Goal: Task Accomplishment & Management: Use online tool/utility

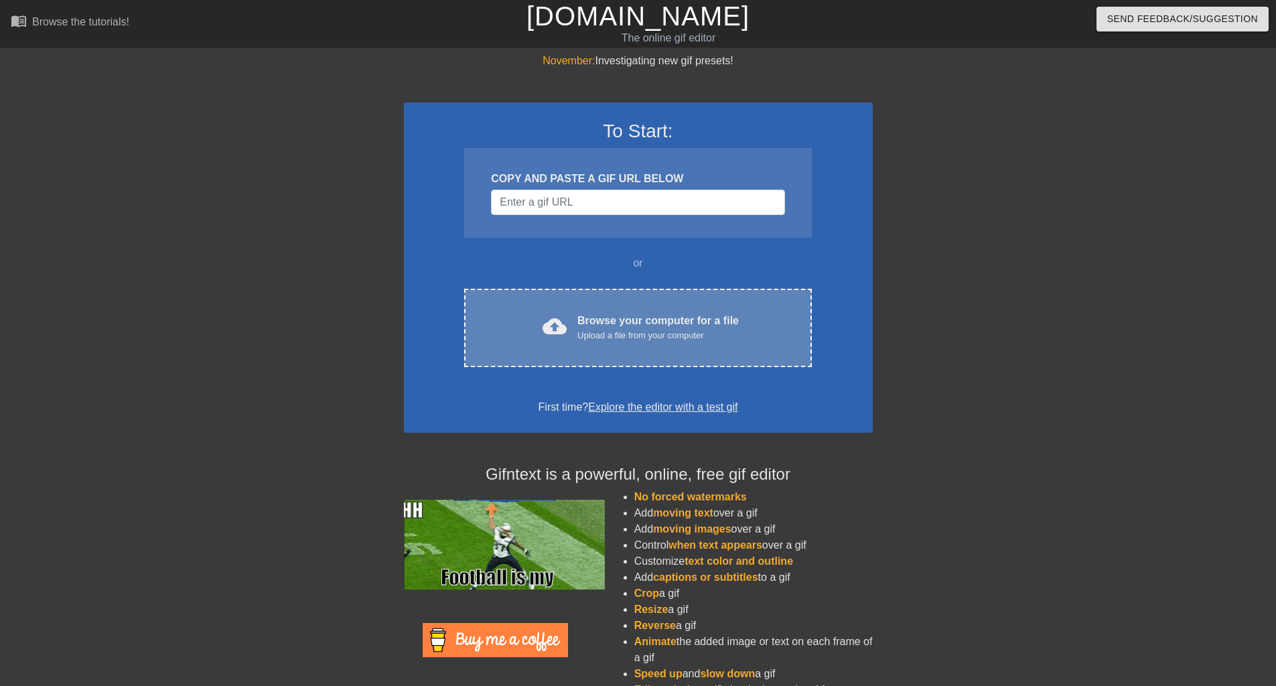
click at [693, 354] on div "cloud_upload Browse your computer for a file Upload a file from your computer C…" at bounding box center [637, 328] width 347 height 78
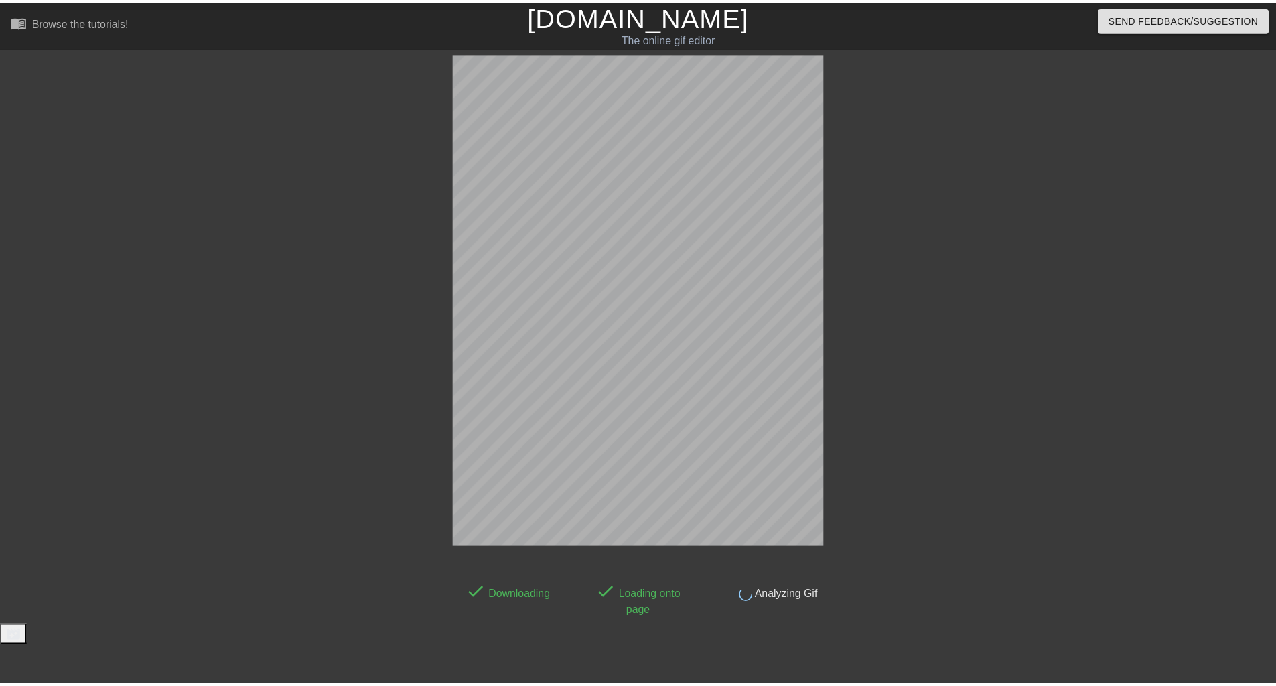
scroll to position [23, 0]
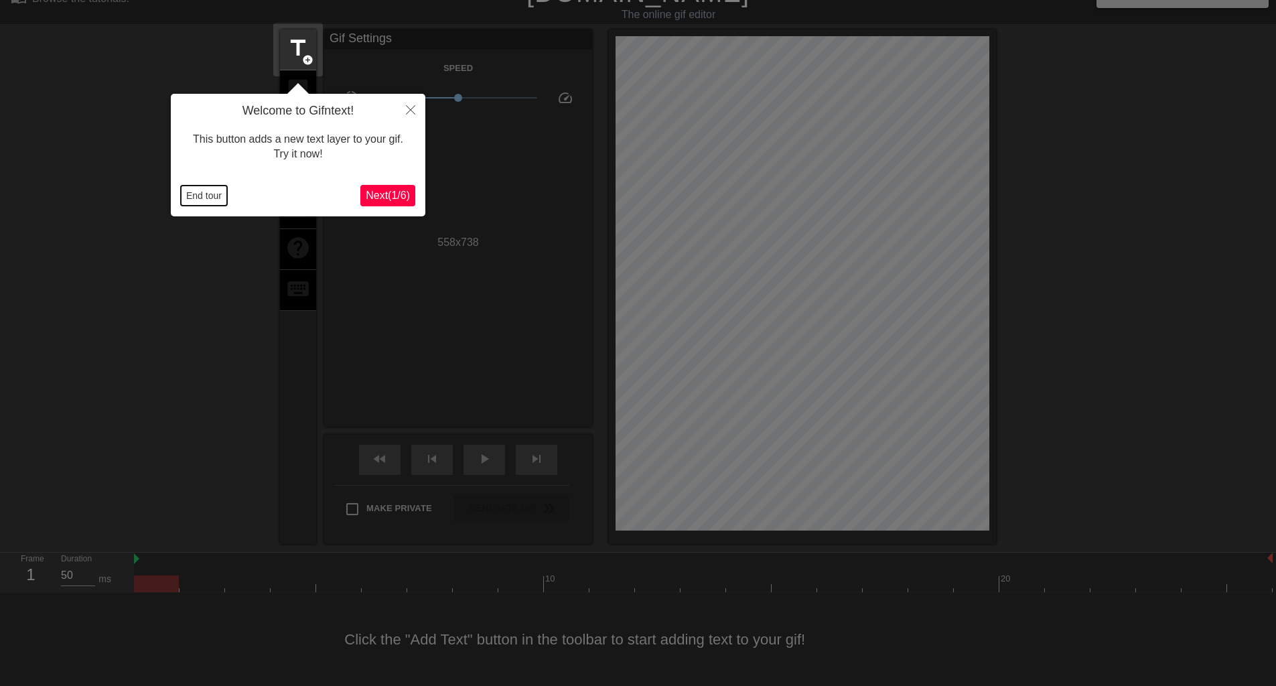
click at [203, 196] on button "End tour" at bounding box center [204, 196] width 46 height 20
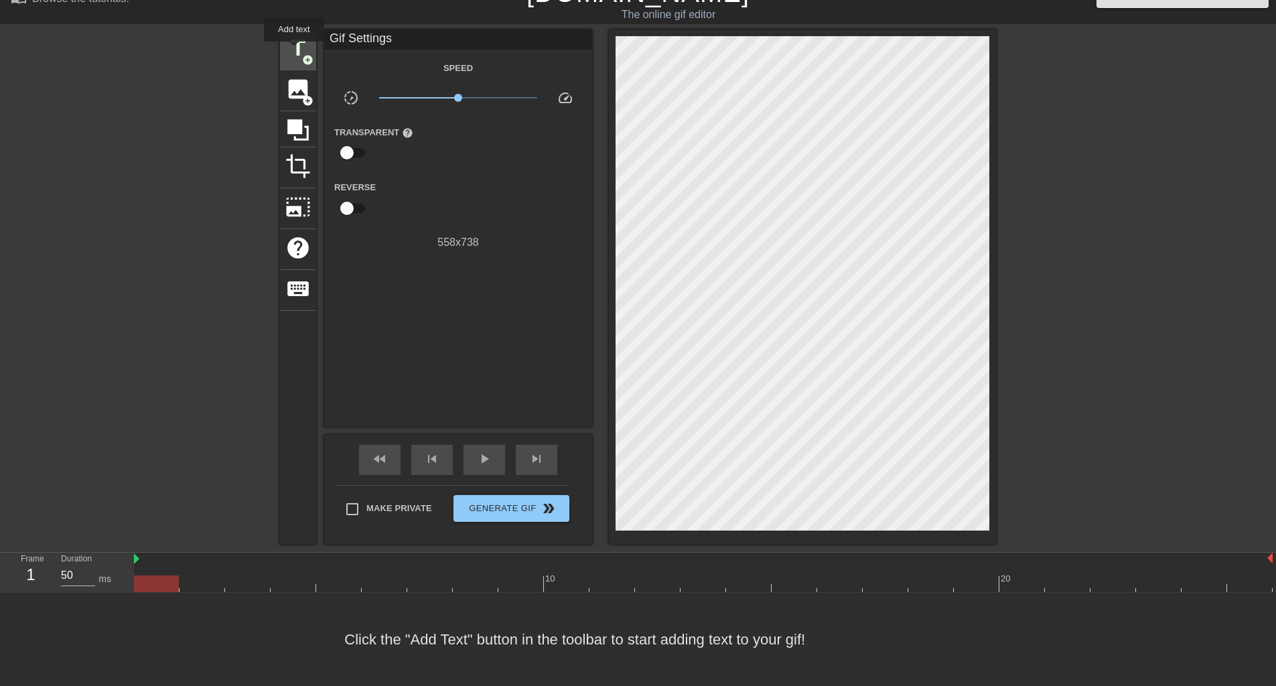
click at [294, 51] on span "title" at bounding box center [297, 48] width 25 height 25
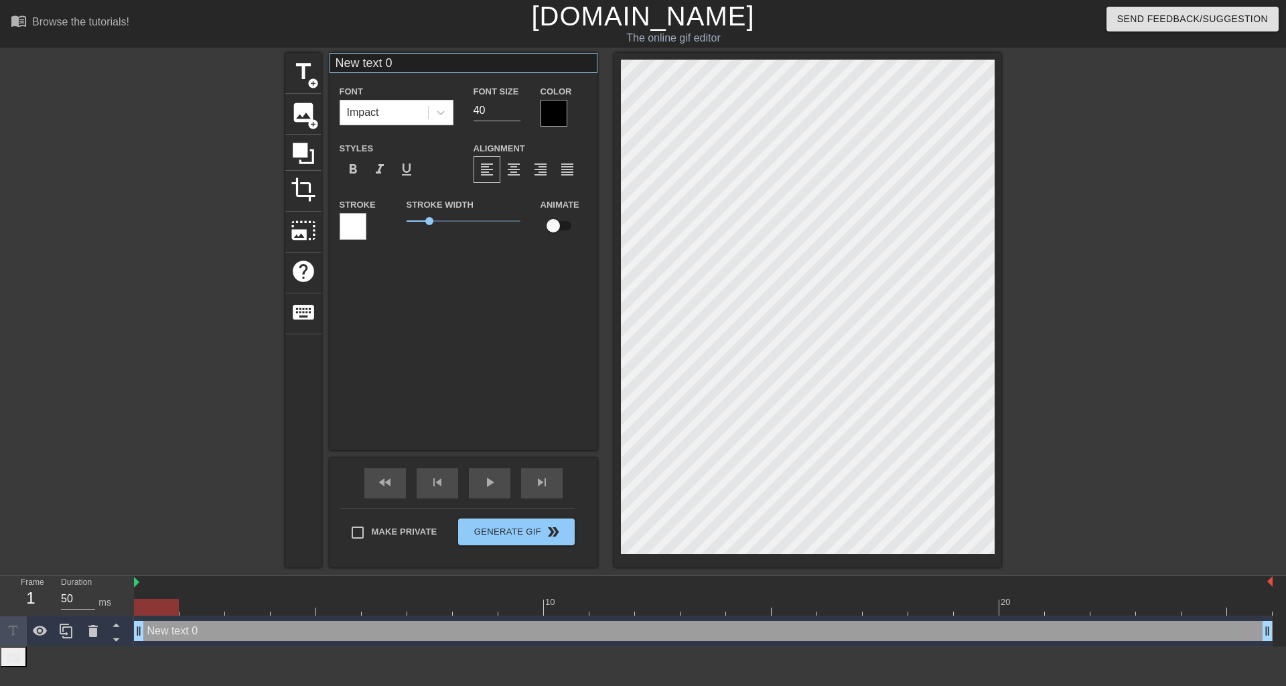
scroll to position [2, 2]
type input "S"
type textarea "S"
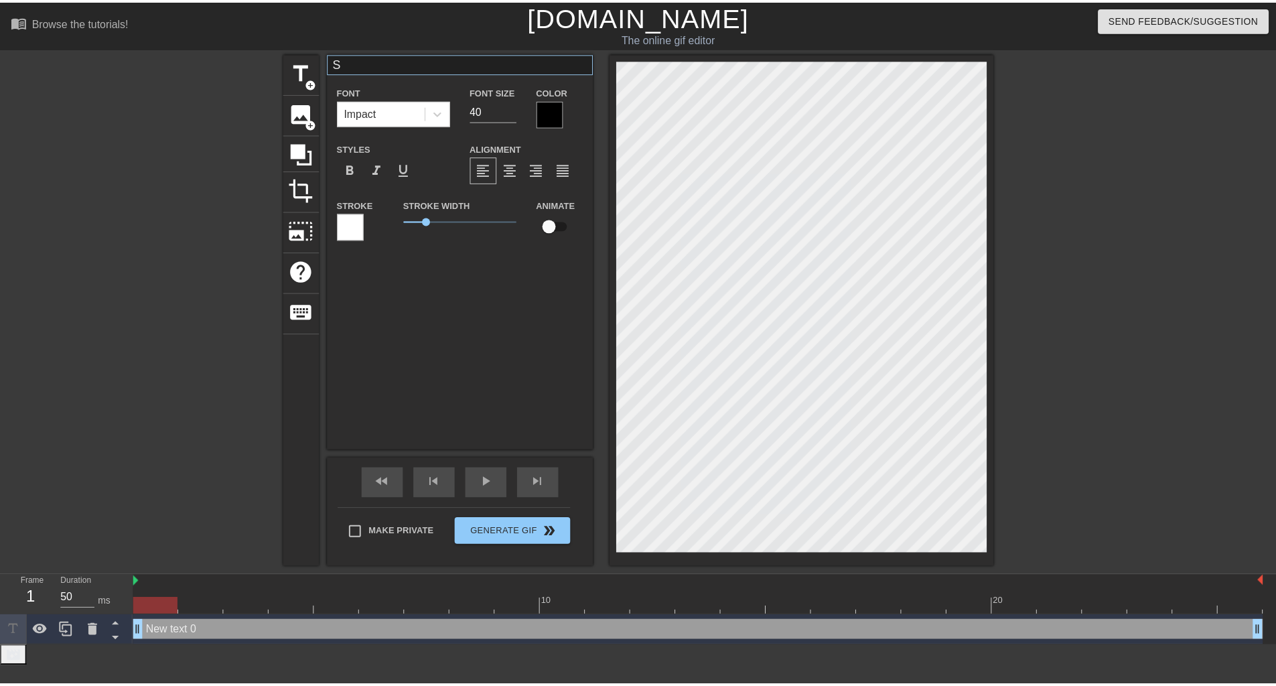
scroll to position [2, 1]
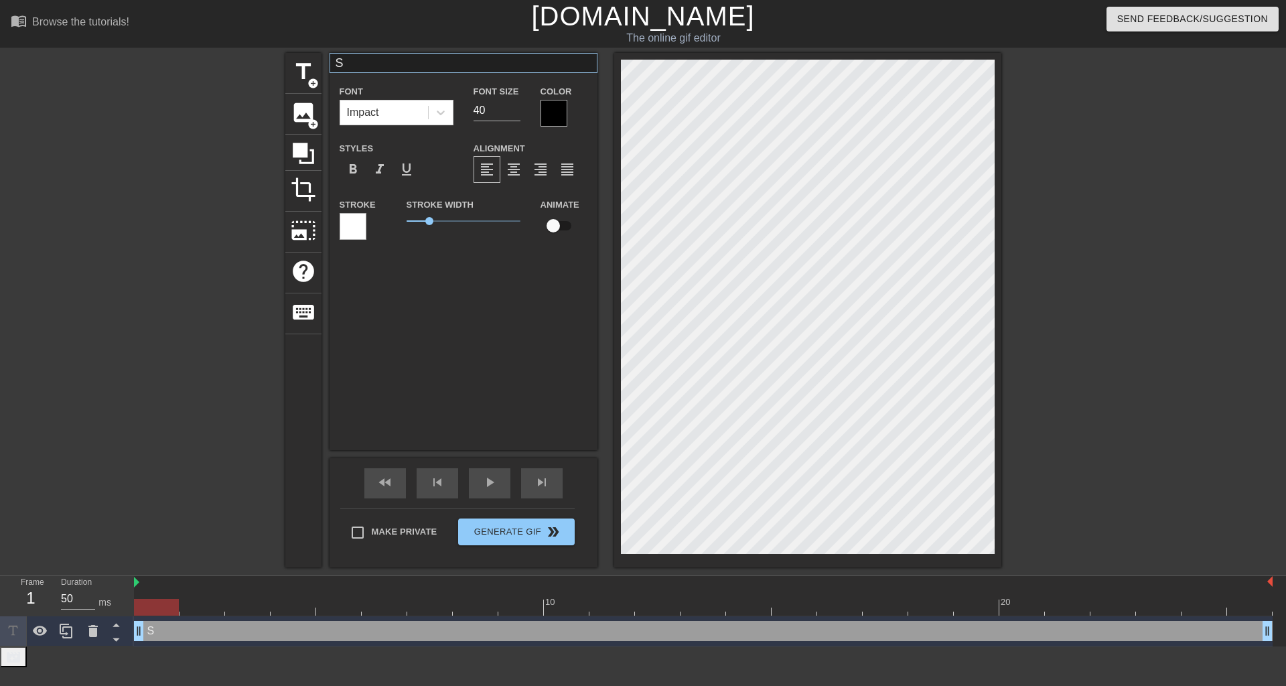
type input "So"
type textarea "So"
type input "S"
type textarea "S"
type input "SO"
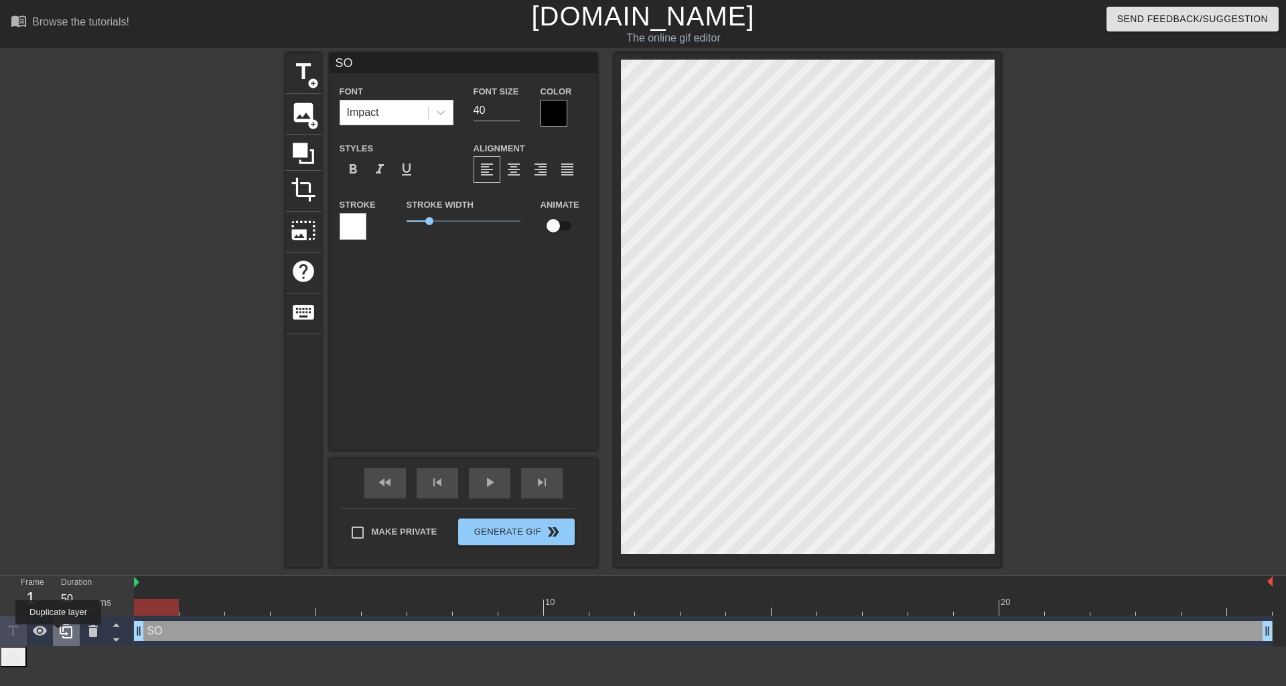
type textarea "SO"
click at [64, 628] on icon at bounding box center [66, 631] width 13 height 15
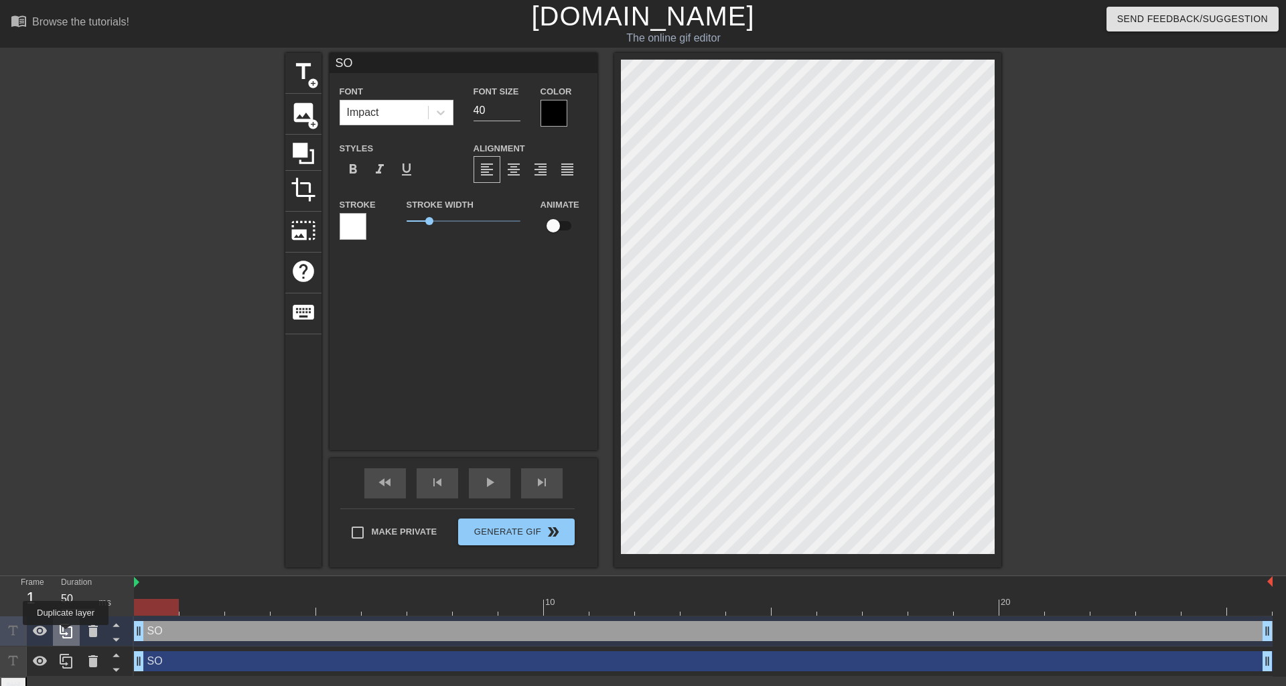
click at [66, 634] on icon at bounding box center [66, 631] width 13 height 15
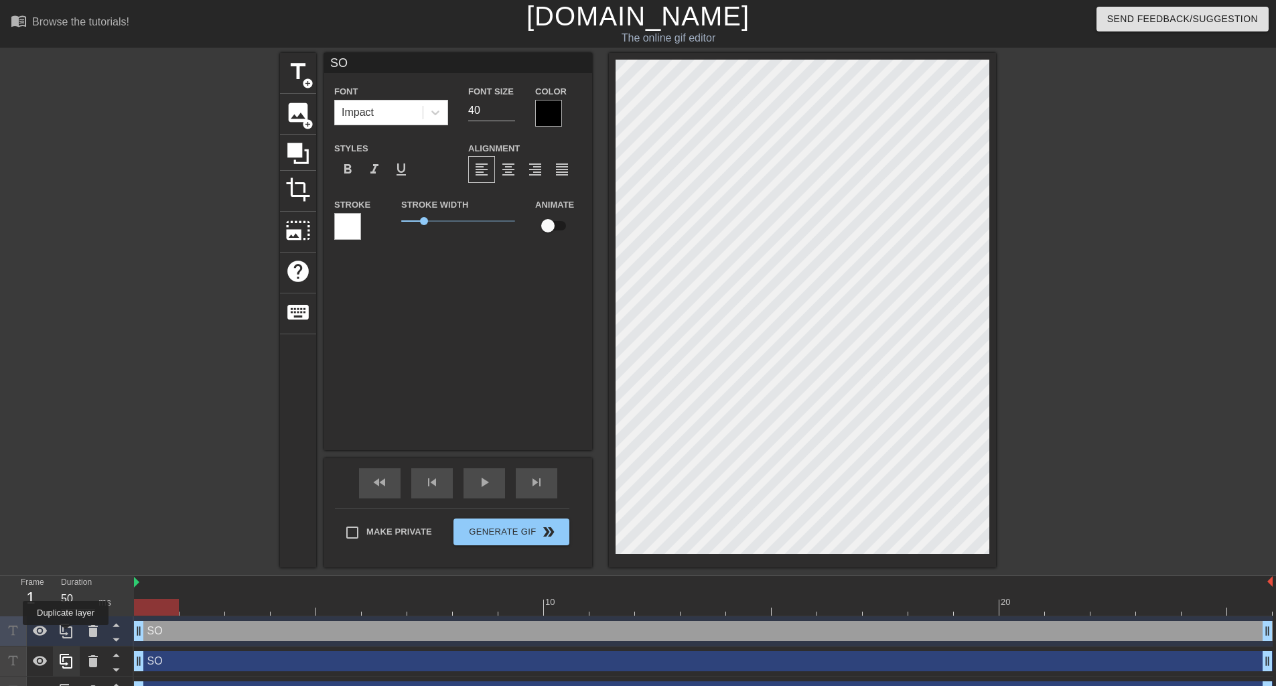
click at [66, 634] on icon at bounding box center [66, 631] width 13 height 15
click at [172, 668] on div "SO drag_handle drag_handle" at bounding box center [703, 661] width 1139 height 20
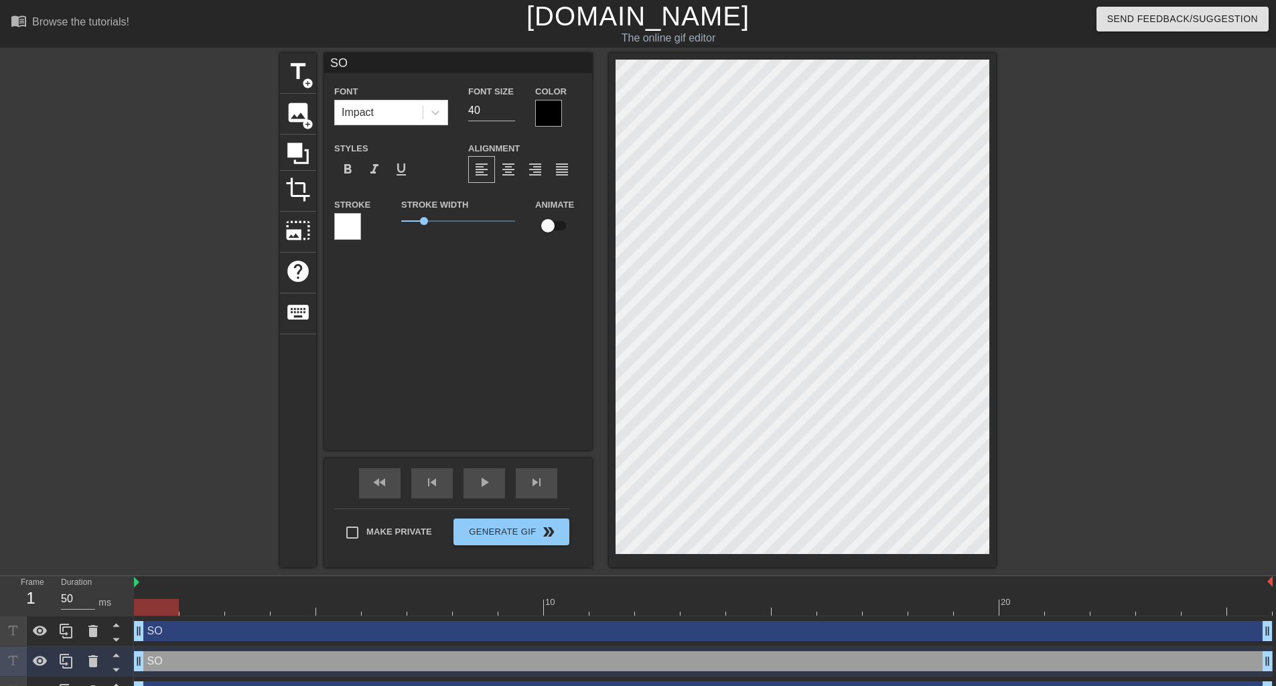
click at [172, 668] on div "SO drag_handle drag_handle" at bounding box center [703, 661] width 1139 height 20
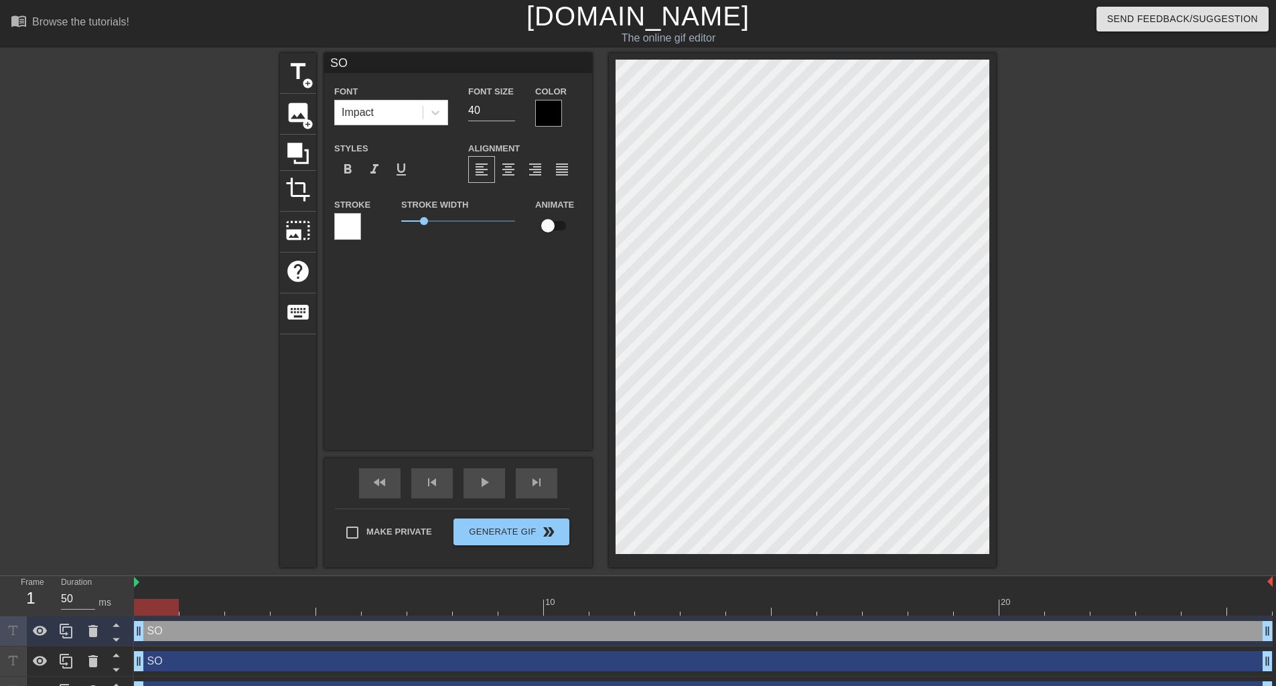
scroll to position [2, 2]
type input "S"
type textarea "S"
type input "SU"
type textarea "SU"
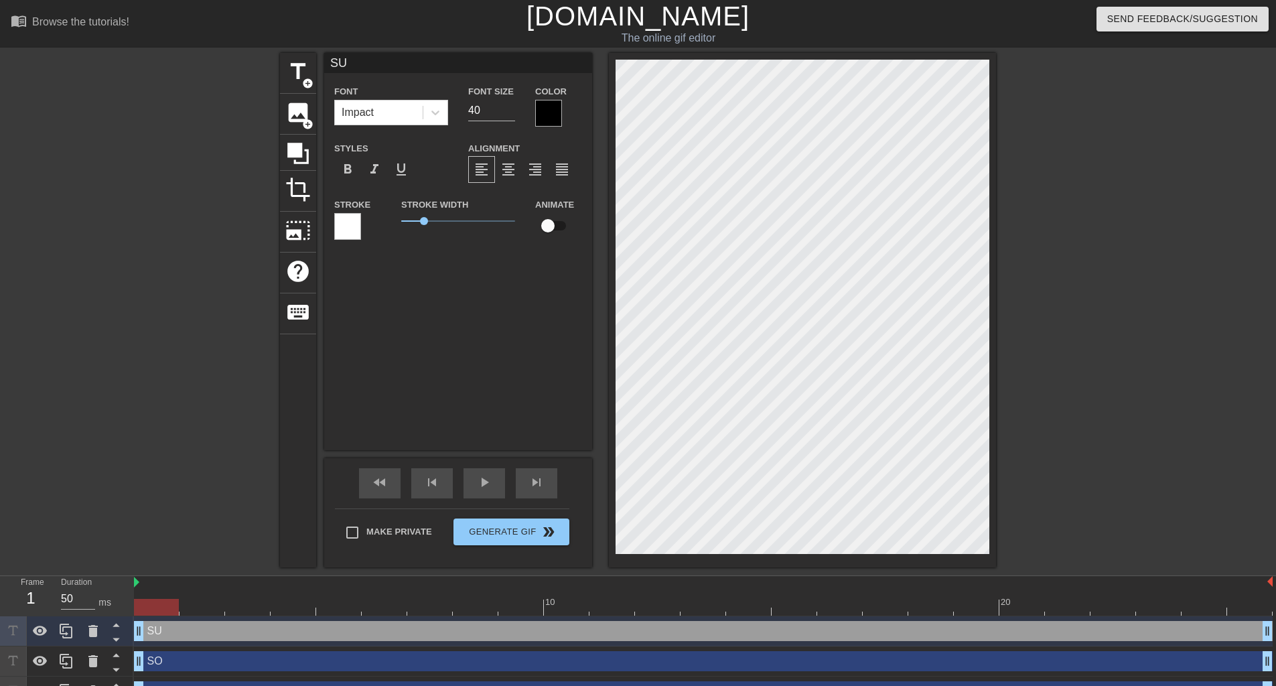
type input "SUC"
type textarea "SUC"
type input "SUCH"
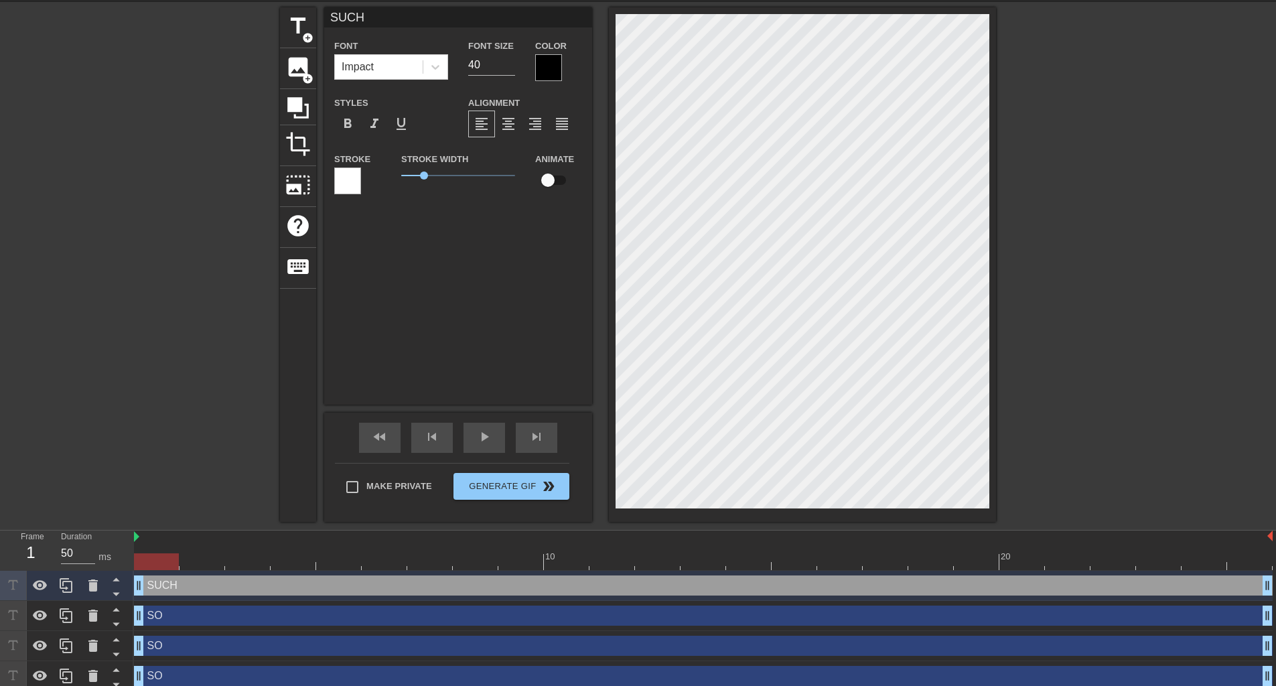
scroll to position [54, 0]
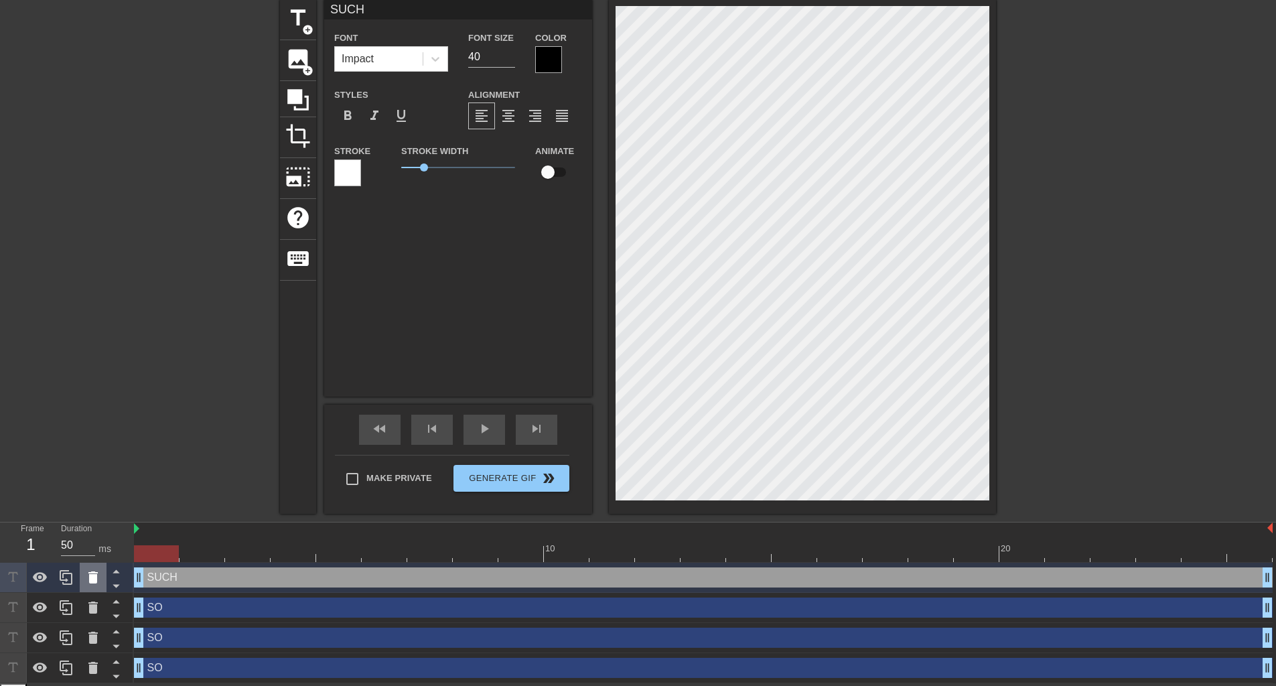
type textarea "SUCH"
click at [86, 580] on icon at bounding box center [93, 577] width 16 height 16
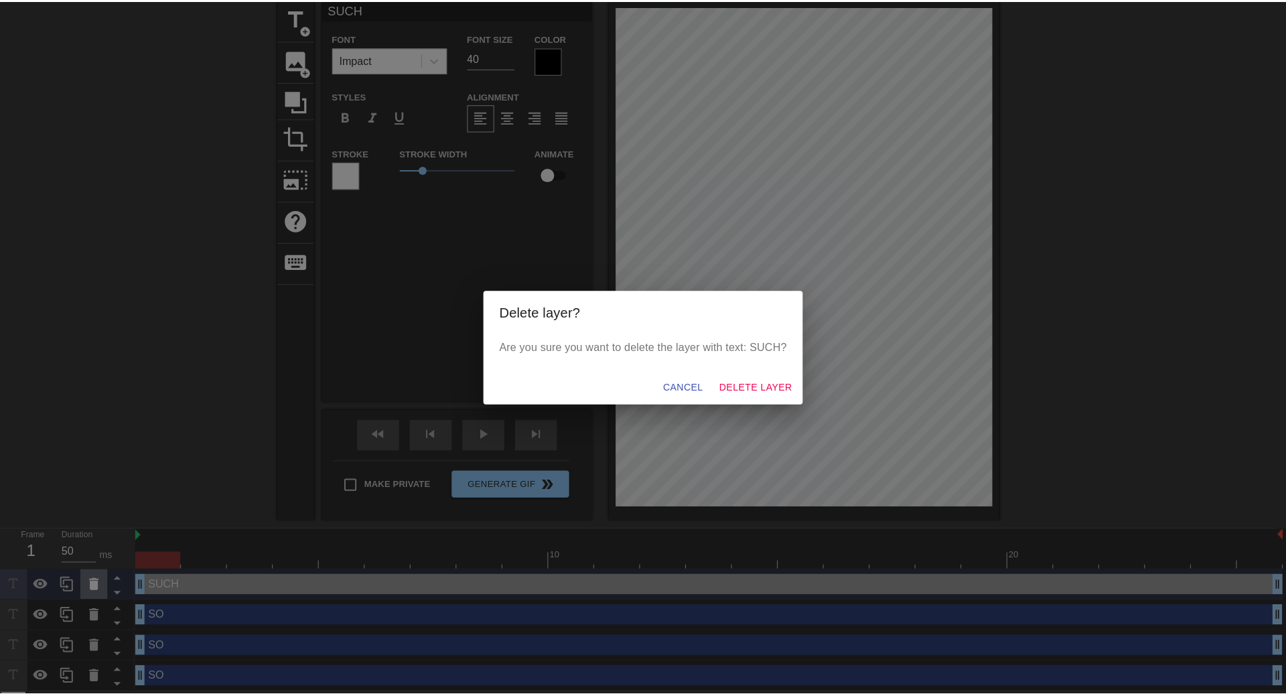
scroll to position [44, 0]
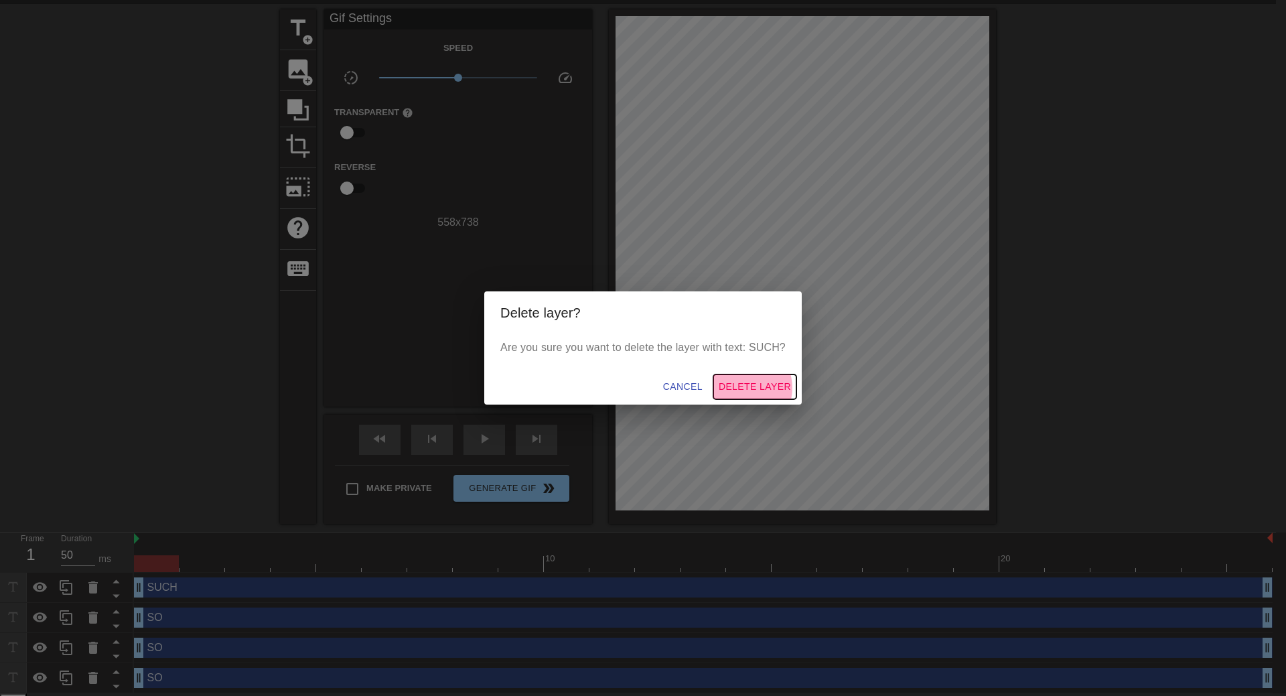
click at [745, 388] on span "Delete Layer" at bounding box center [755, 386] width 72 height 17
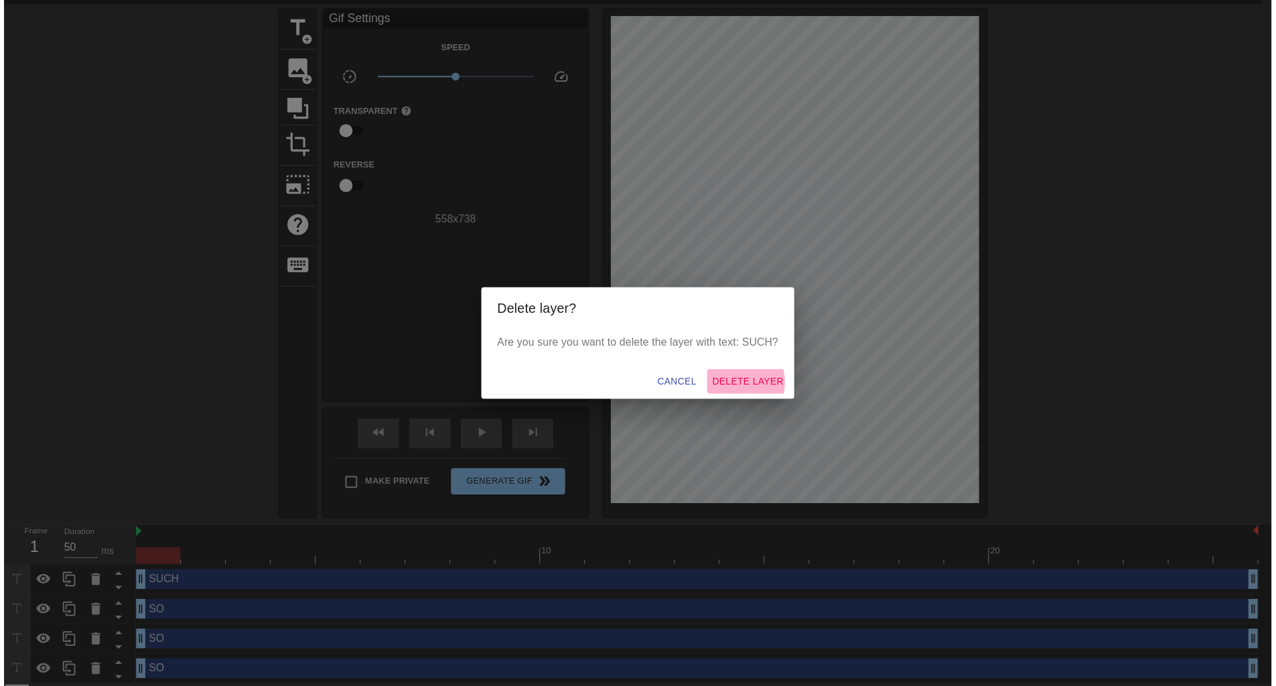
scroll to position [23, 0]
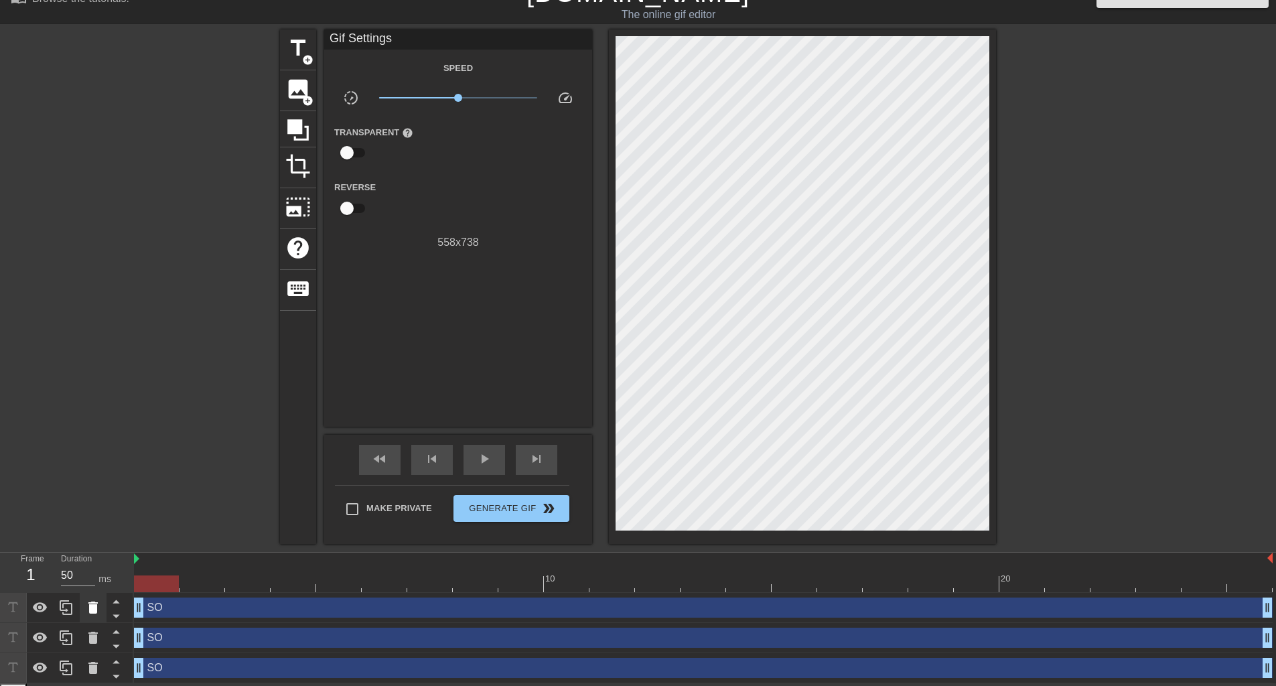
click at [95, 610] on icon at bounding box center [92, 608] width 9 height 12
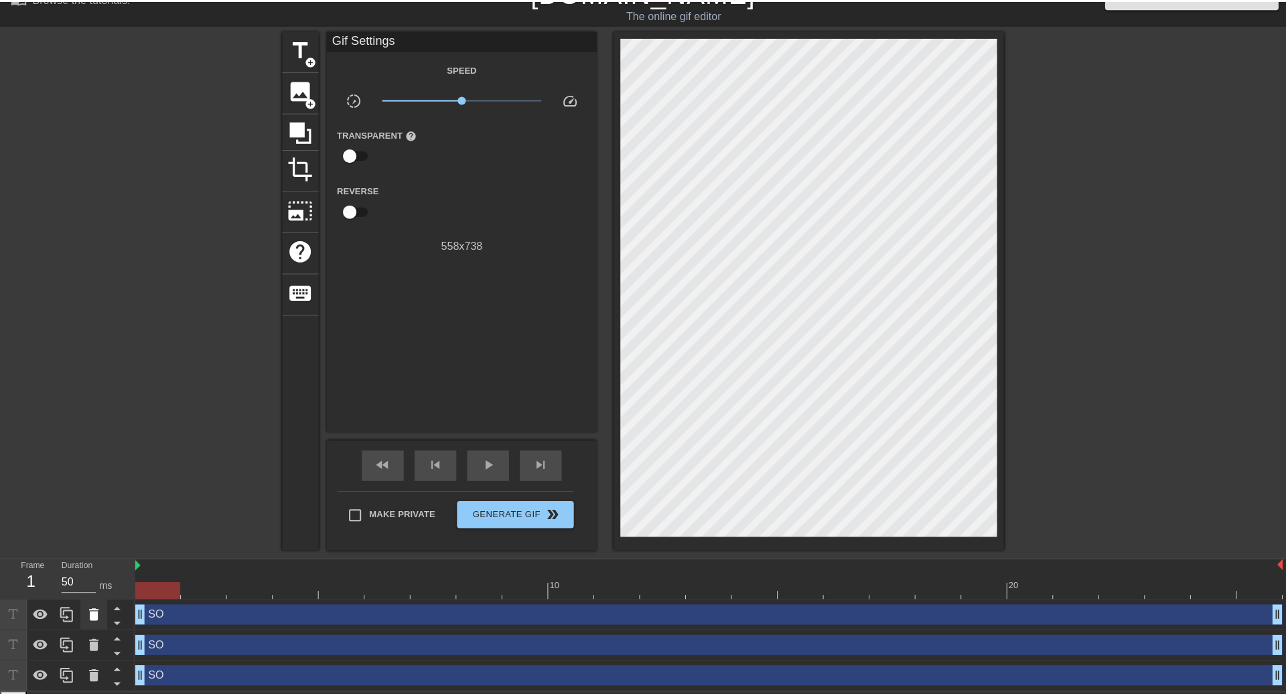
scroll to position [13, 0]
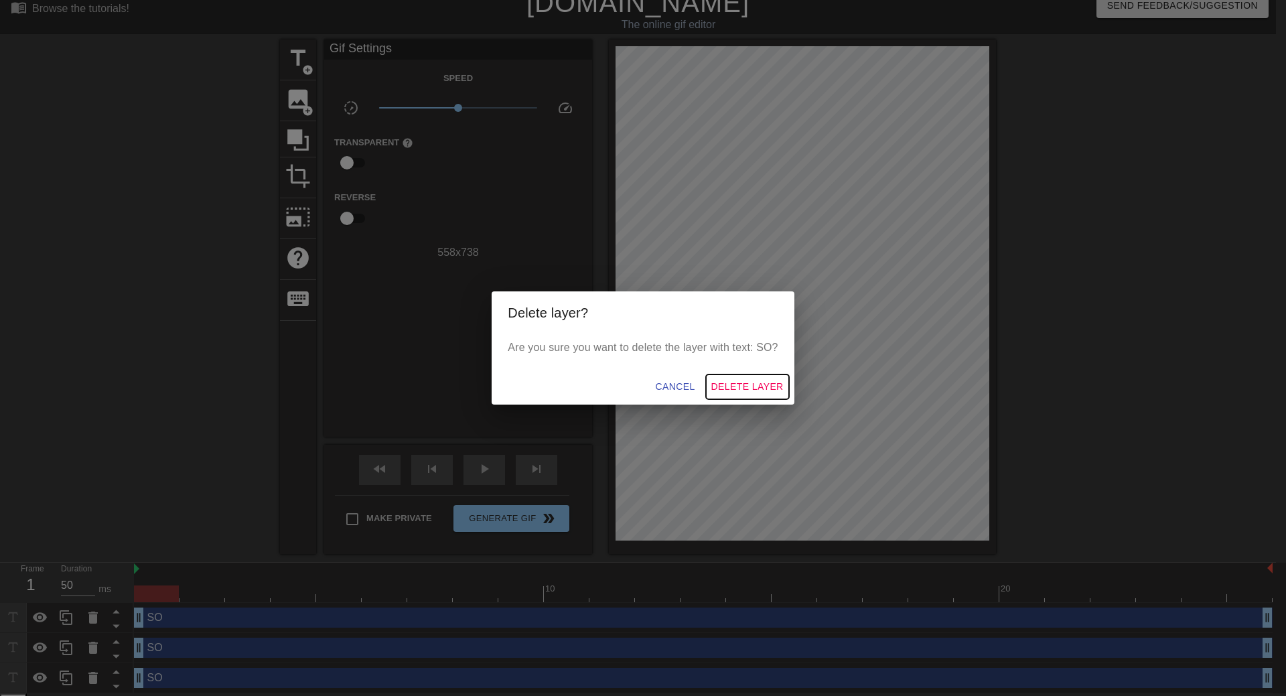
click at [741, 393] on span "Delete Layer" at bounding box center [747, 386] width 72 height 17
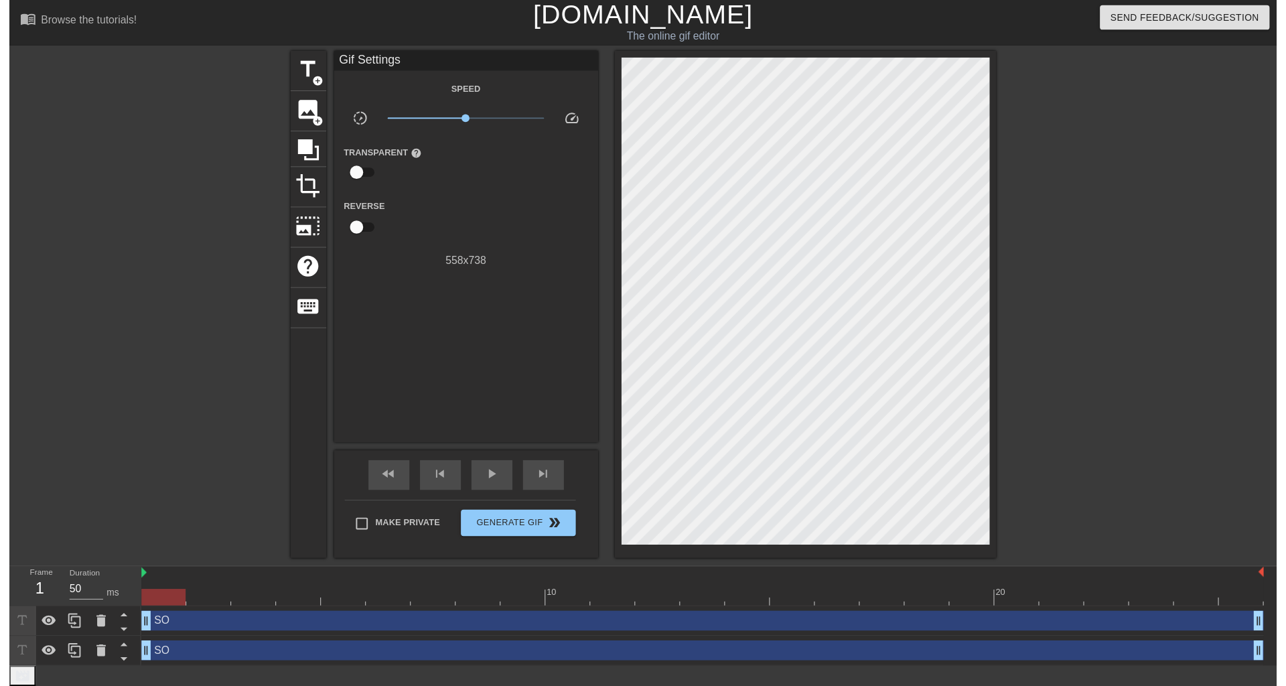
scroll to position [0, 0]
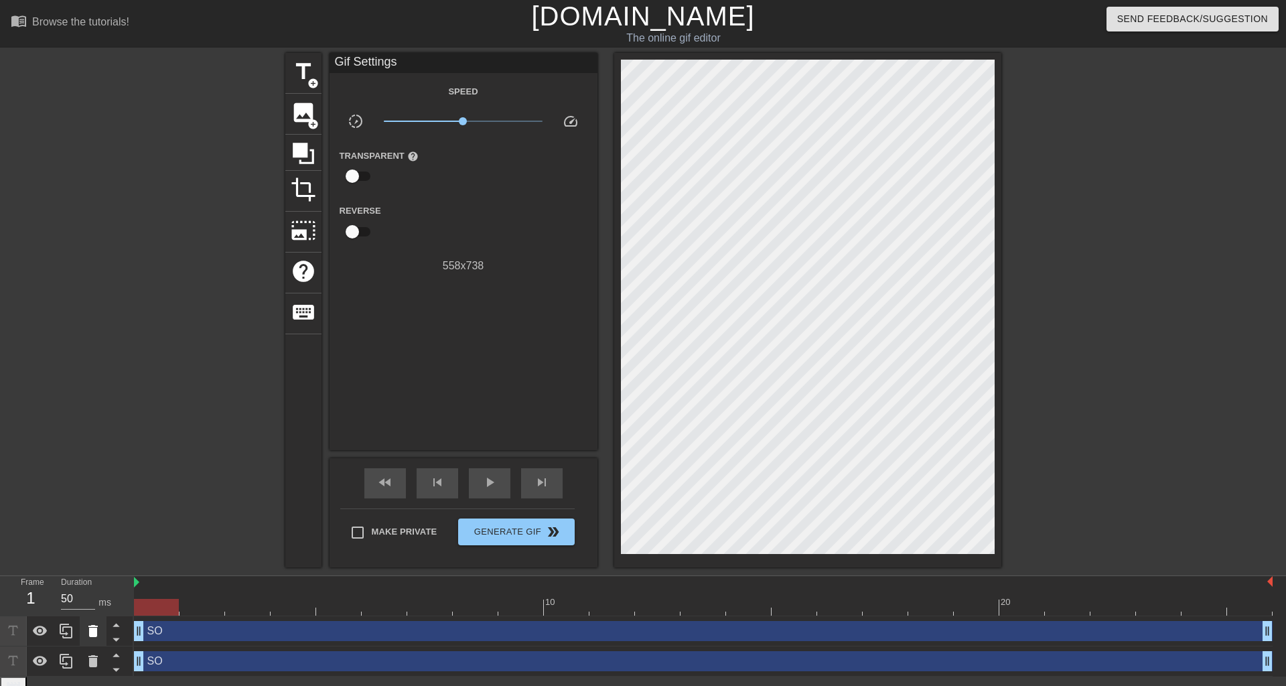
click at [91, 634] on icon at bounding box center [92, 631] width 9 height 12
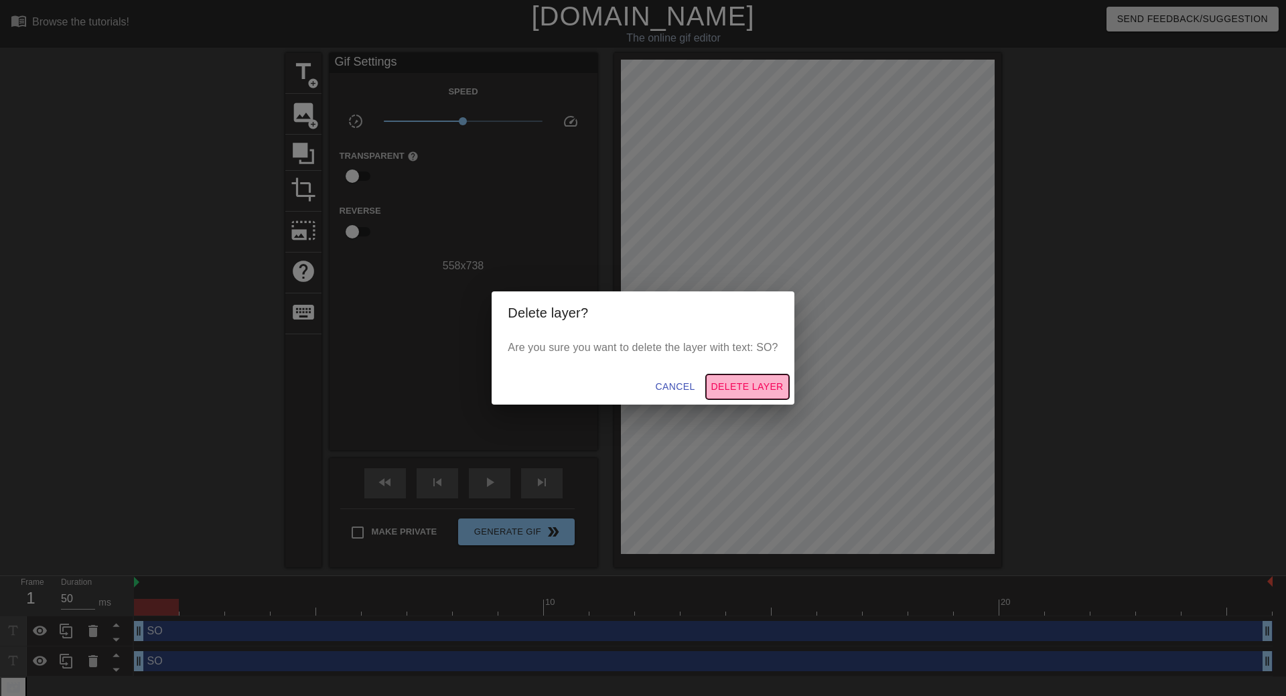
click at [770, 383] on span "Delete Layer" at bounding box center [747, 386] width 72 height 17
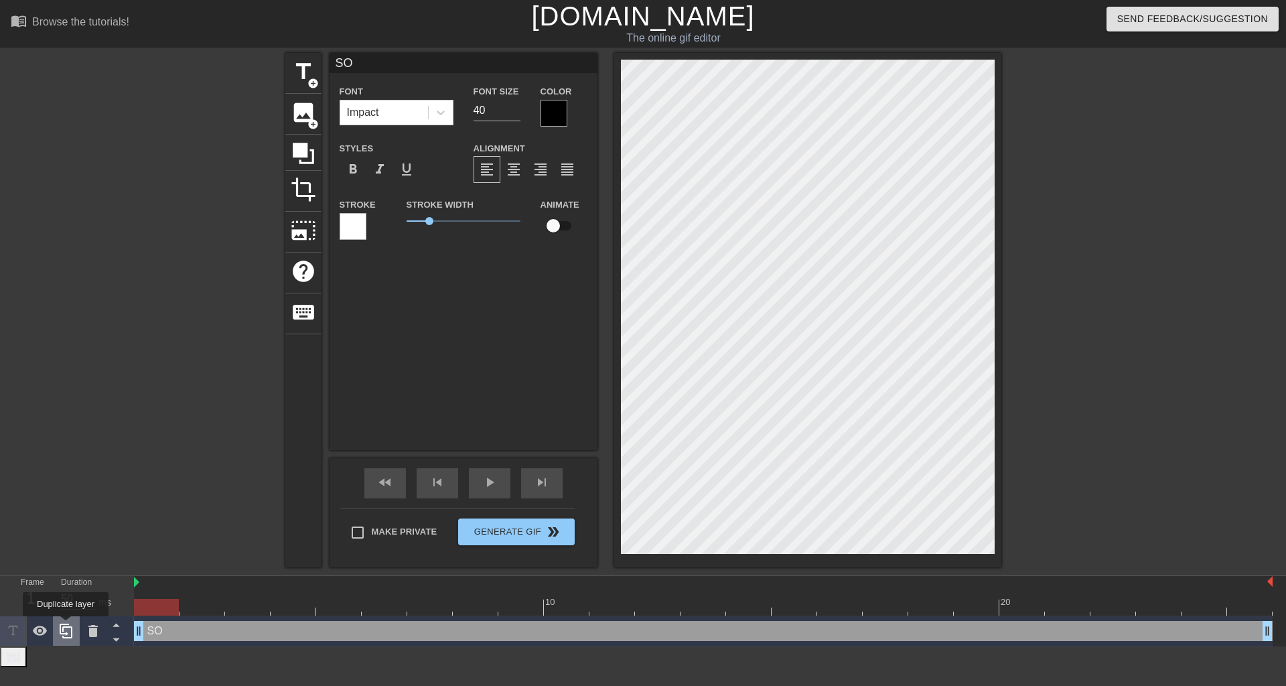
click at [66, 629] on icon at bounding box center [66, 631] width 16 height 16
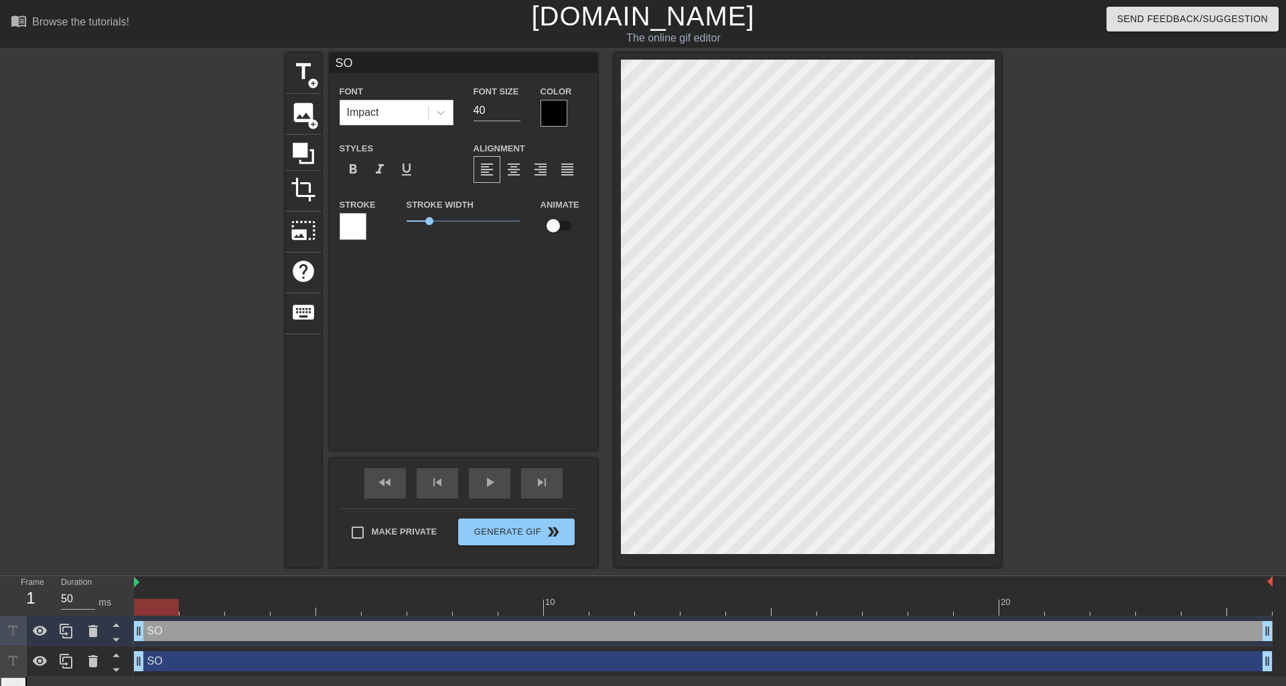
drag, startPoint x: 176, startPoint y: 636, endPoint x: 203, endPoint y: 616, distance: 34.4
click at [176, 636] on div "SO drag_handle drag_handle" at bounding box center [703, 631] width 1139 height 20
type input "S"
type textarea "S"
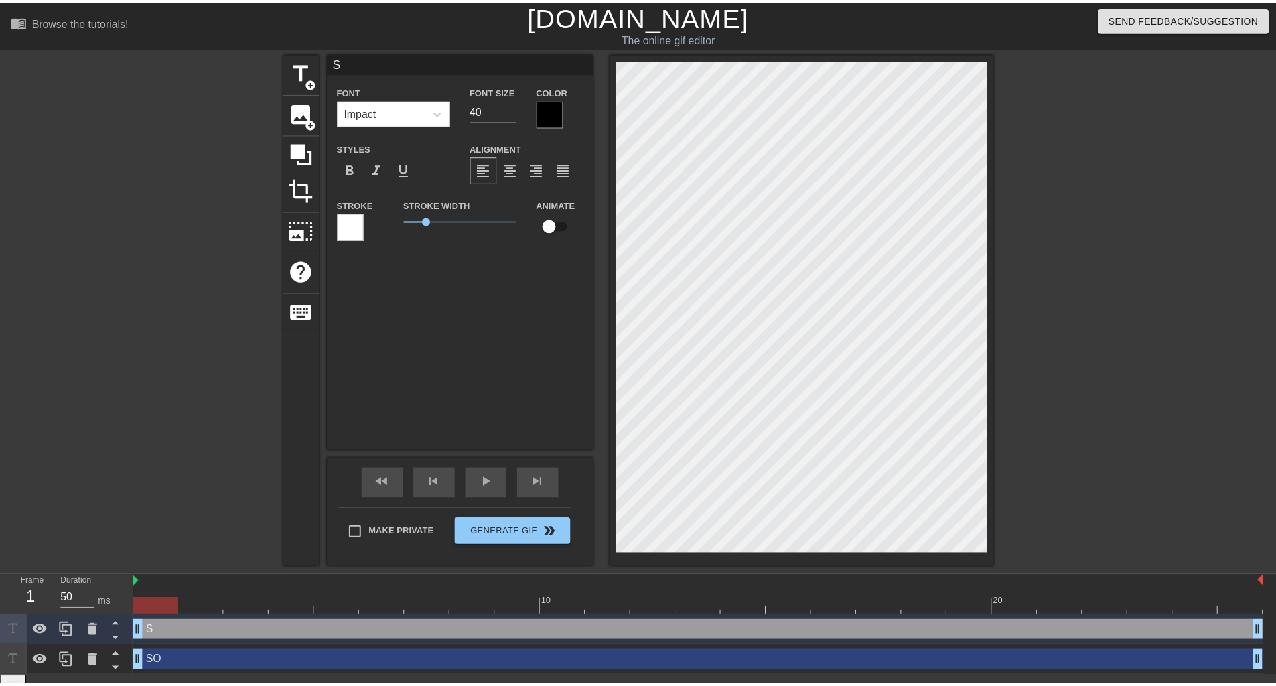
scroll to position [2, 1]
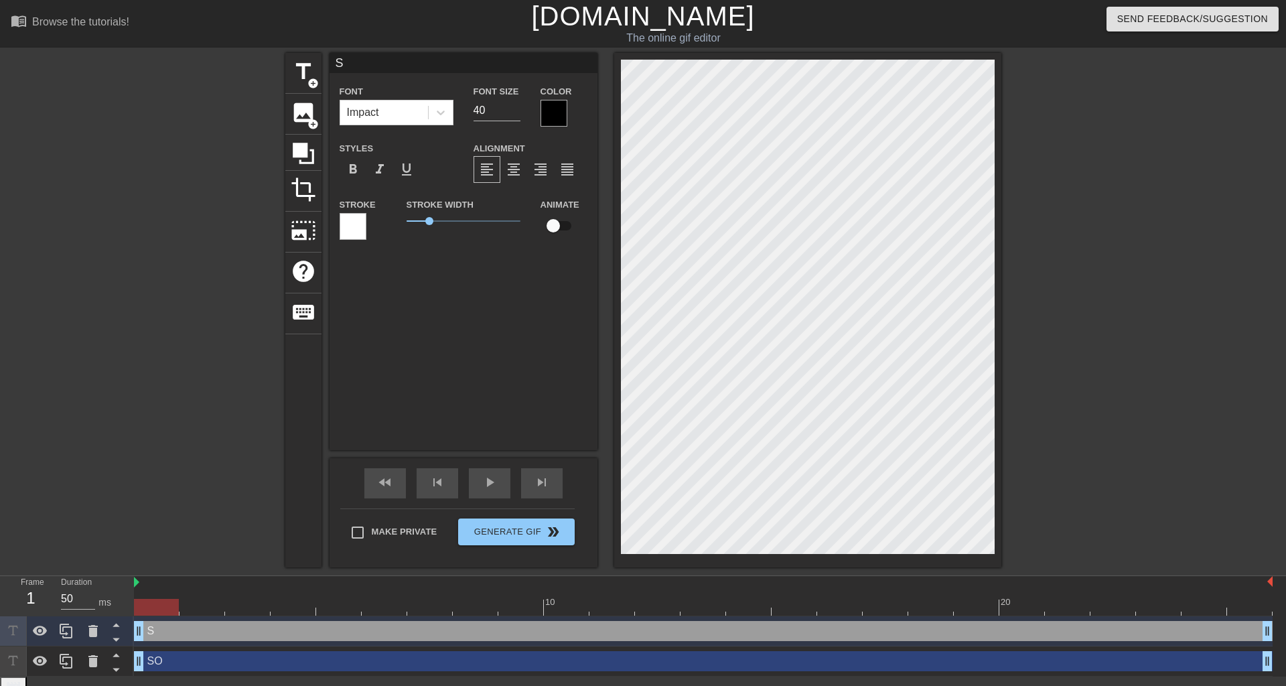
type input "SU"
type textarea "SU"
type input "SUC"
type textarea "SUC"
type input "SUCH"
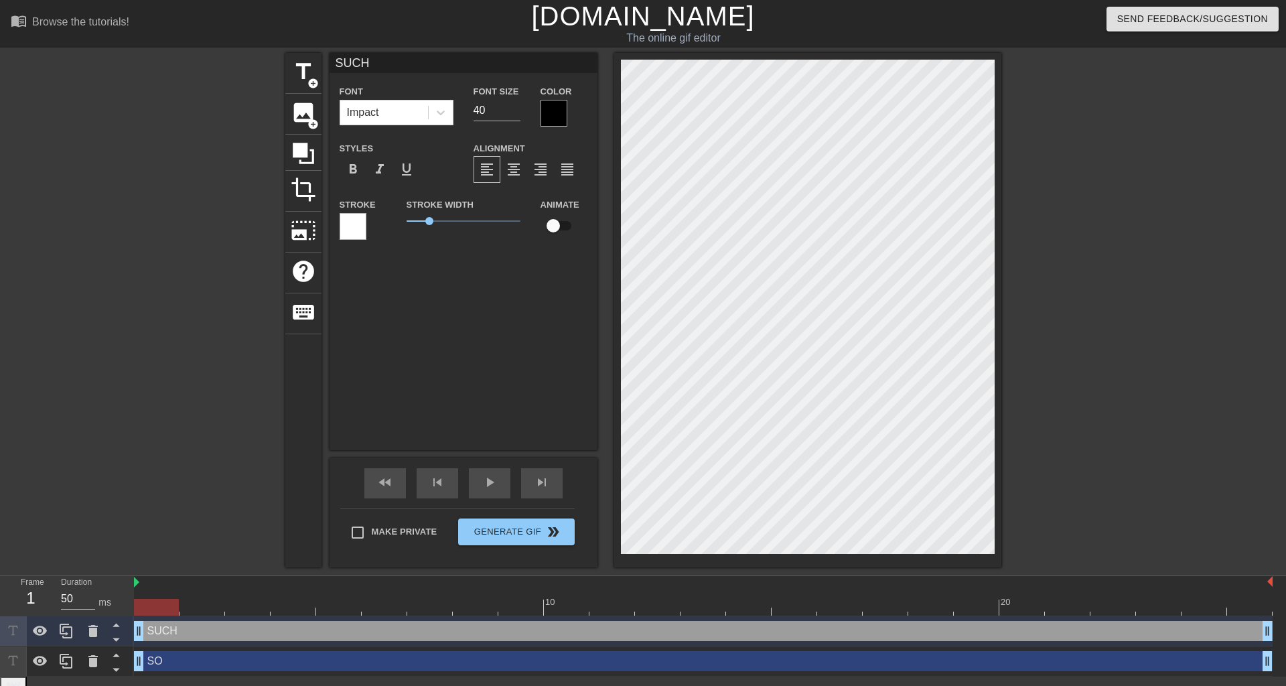
type textarea "SUCH"
click at [63, 640] on div at bounding box center [66, 630] width 27 height 29
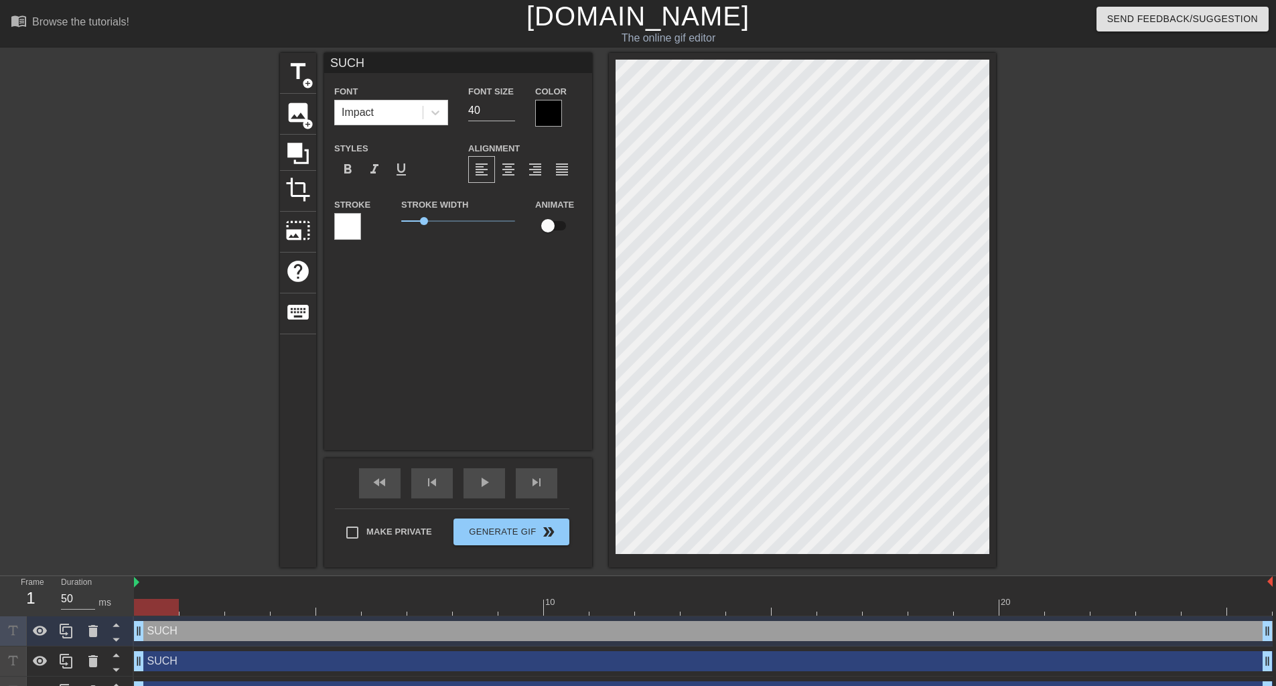
type input "M"
type textarea "M"
type input "MY"
type textarea "MY"
click at [66, 634] on icon at bounding box center [66, 631] width 13 height 15
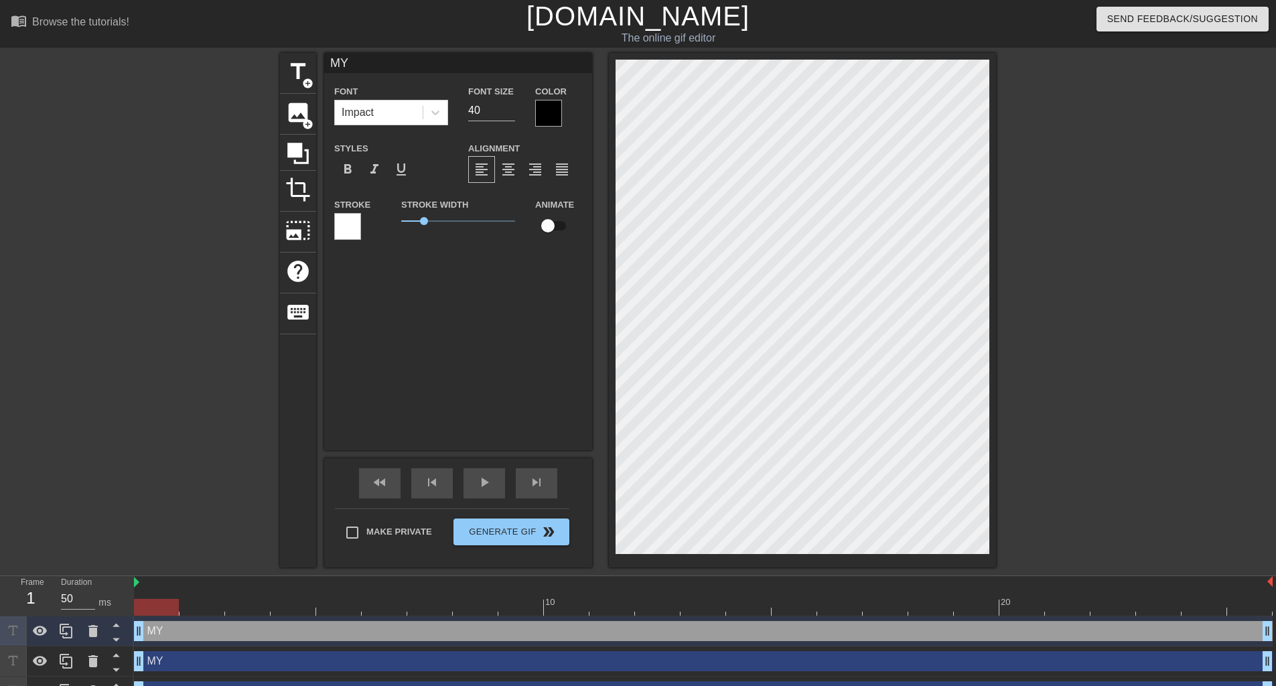
click at [173, 638] on div "MY drag_handle drag_handle" at bounding box center [703, 631] width 1139 height 20
type input "V"
type textarea "V"
type input "VI"
type textarea "VI"
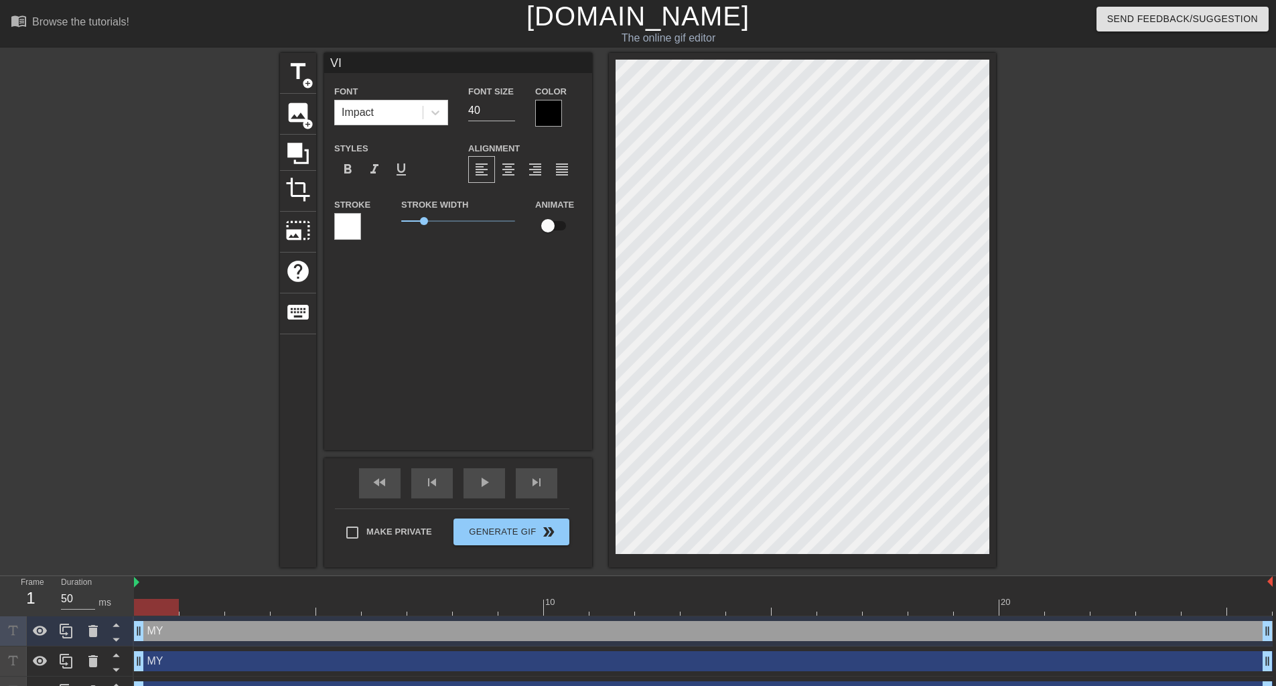
type input "VIB"
type textarea "VIB"
type input "VIBE"
type textarea "VIBE"
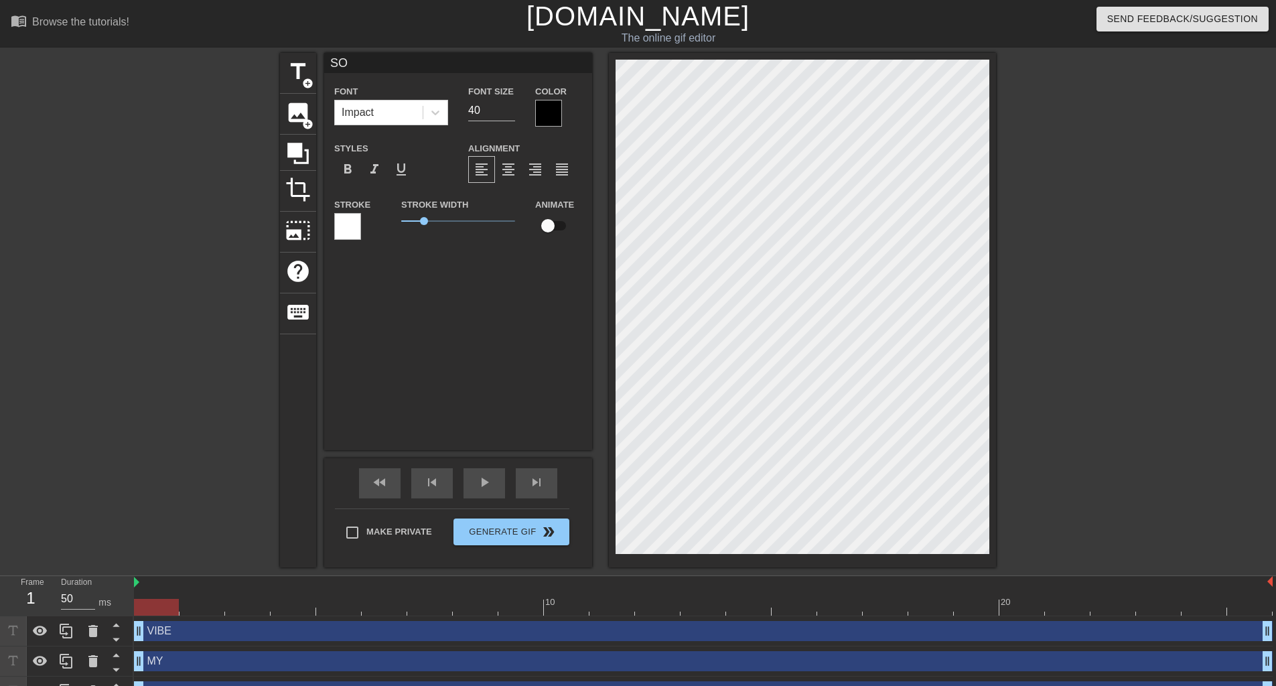
type input "SUCH"
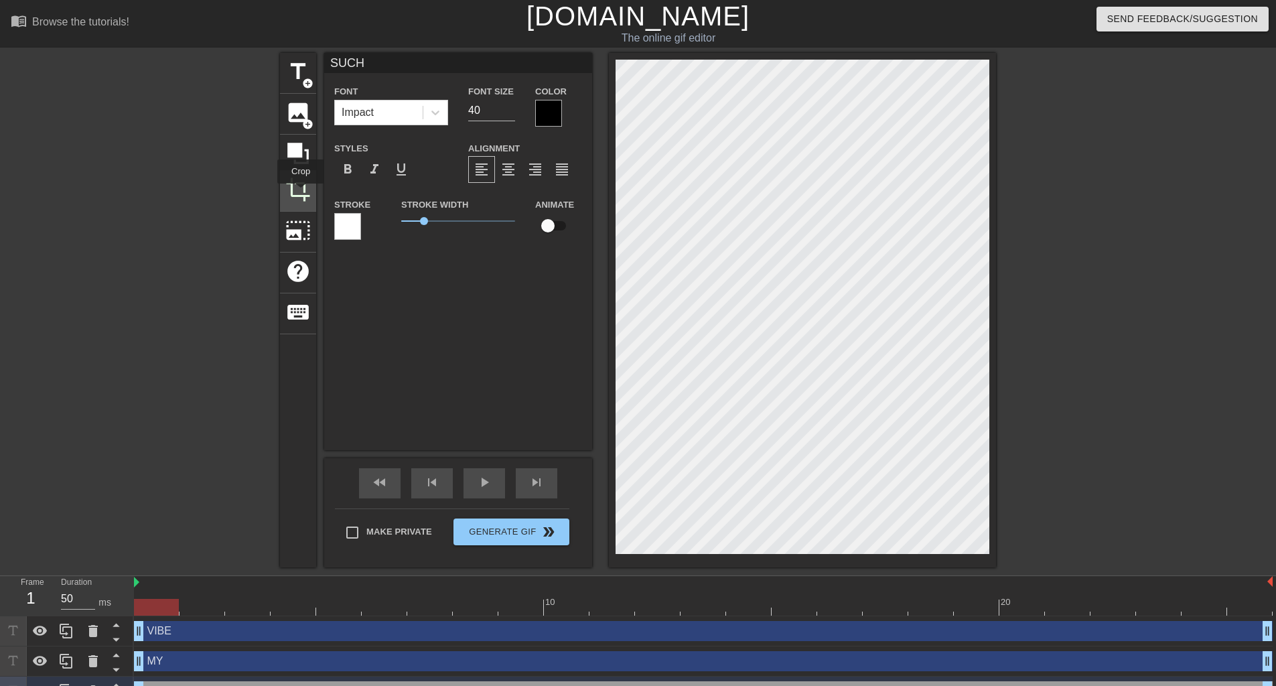
drag, startPoint x: 301, startPoint y: 193, endPoint x: 314, endPoint y: 190, distance: 13.8
click at [301, 193] on span "crop" at bounding box center [297, 189] width 25 height 25
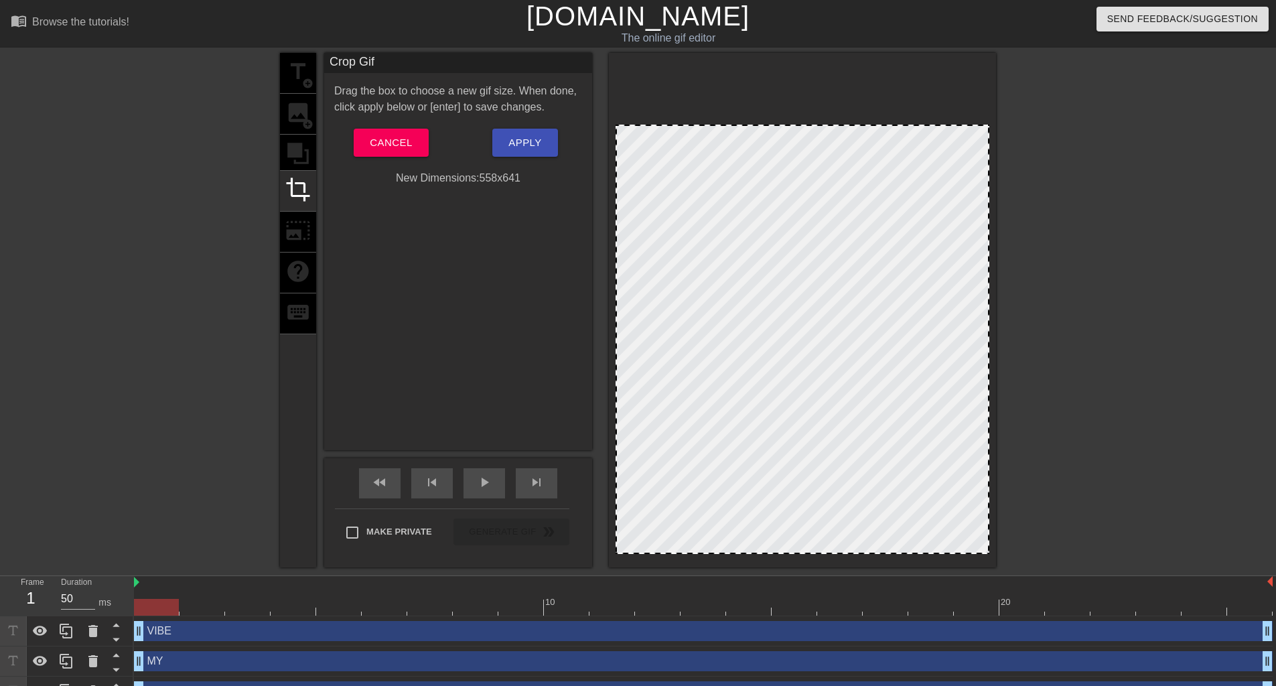
drag, startPoint x: 811, startPoint y: 62, endPoint x: 805, endPoint y: 127, distance: 65.2
click at [541, 141] on span "Apply" at bounding box center [524, 142] width 33 height 17
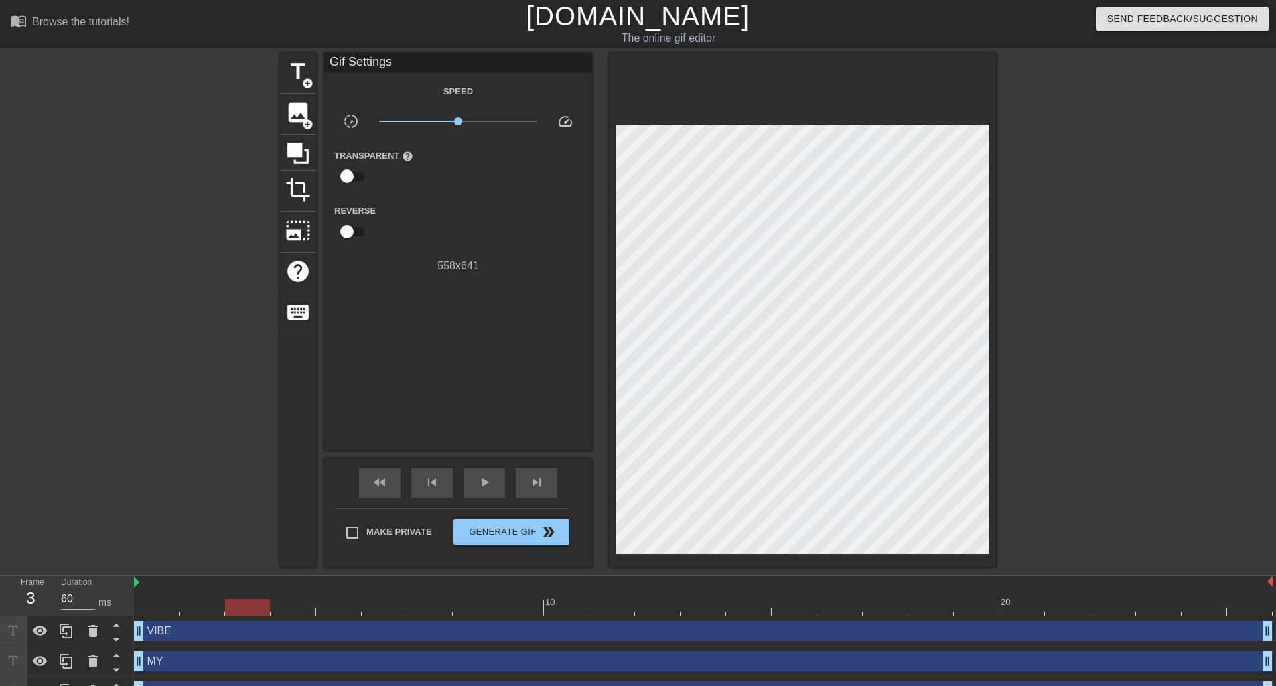
type input "50"
drag, startPoint x: 170, startPoint y: 607, endPoint x: 98, endPoint y: 617, distance: 72.4
click at [98, 617] on div "Frame 1 Duration 50 ms 10 20 VIBE drag_handle drag_handle MY drag_handle drag_h…" at bounding box center [638, 656] width 1276 height 161
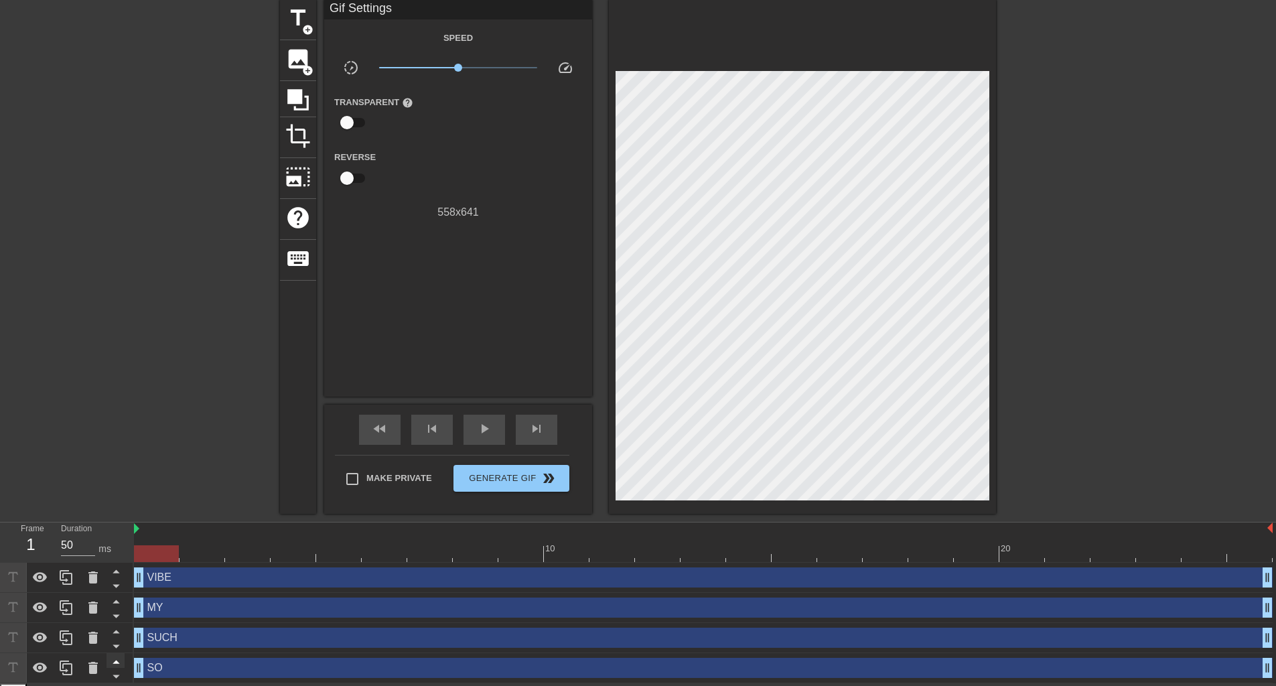
click at [116, 664] on icon at bounding box center [116, 662] width 7 height 3
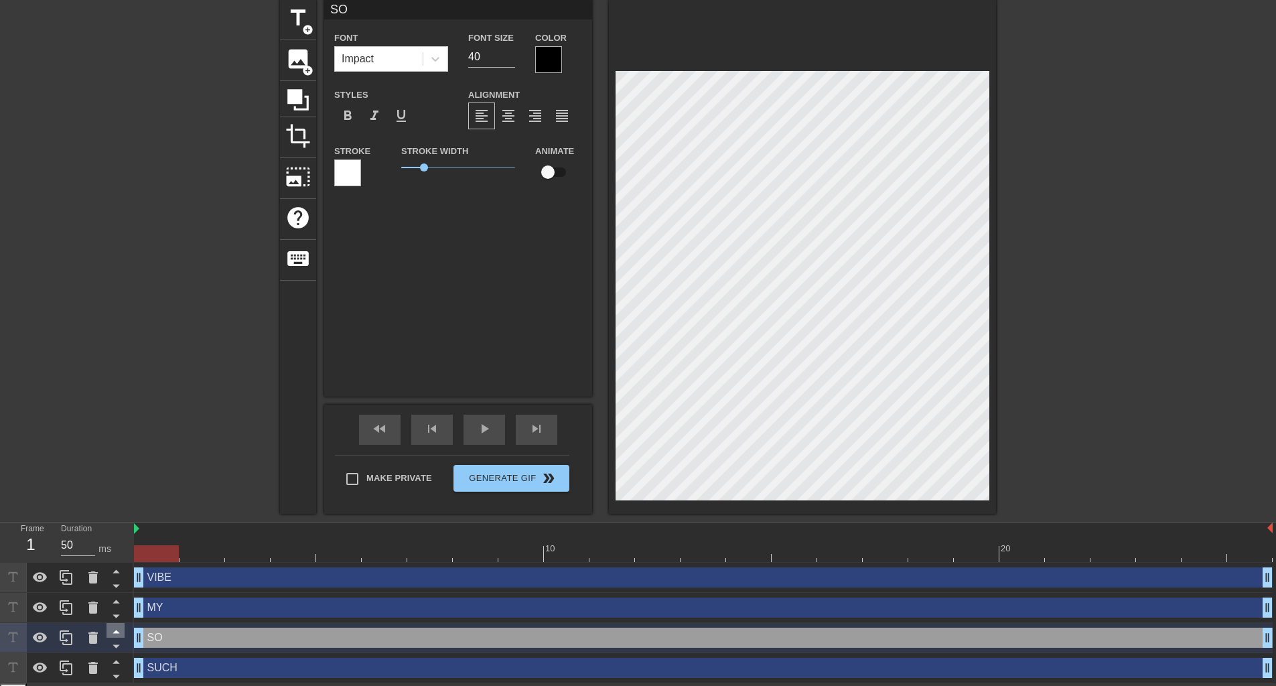
click at [117, 632] on icon at bounding box center [116, 631] width 7 height 3
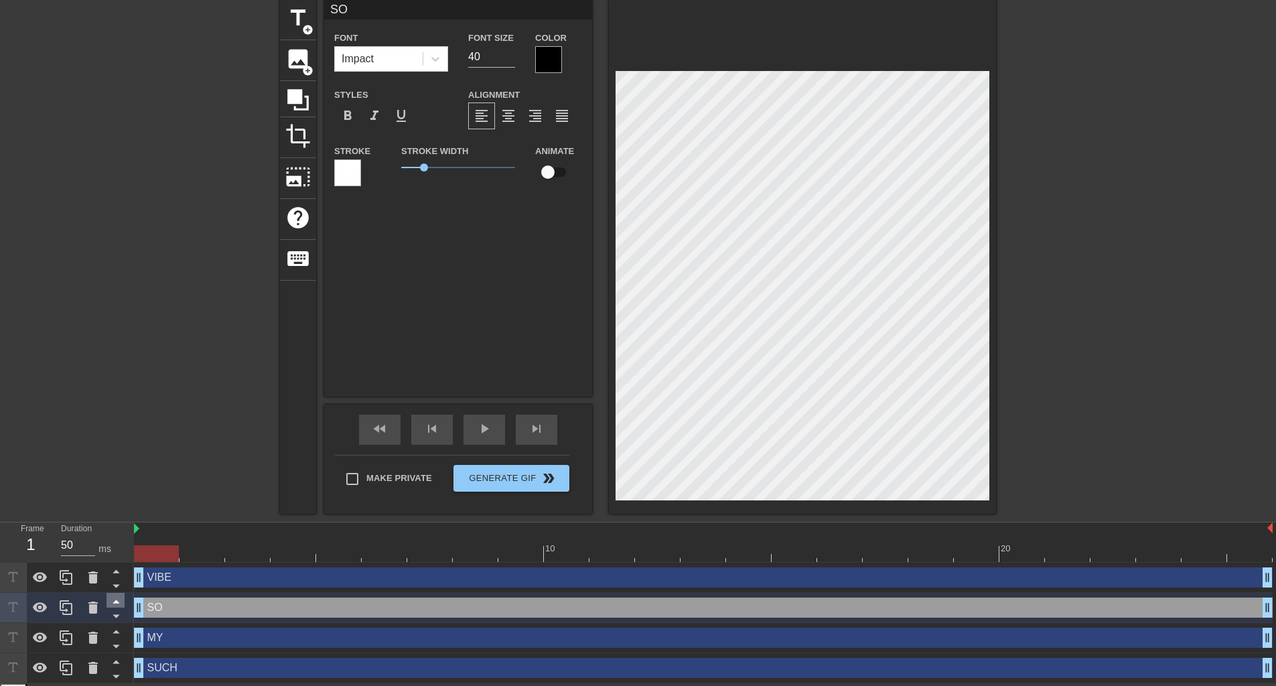
click at [117, 603] on icon at bounding box center [116, 601] width 7 height 3
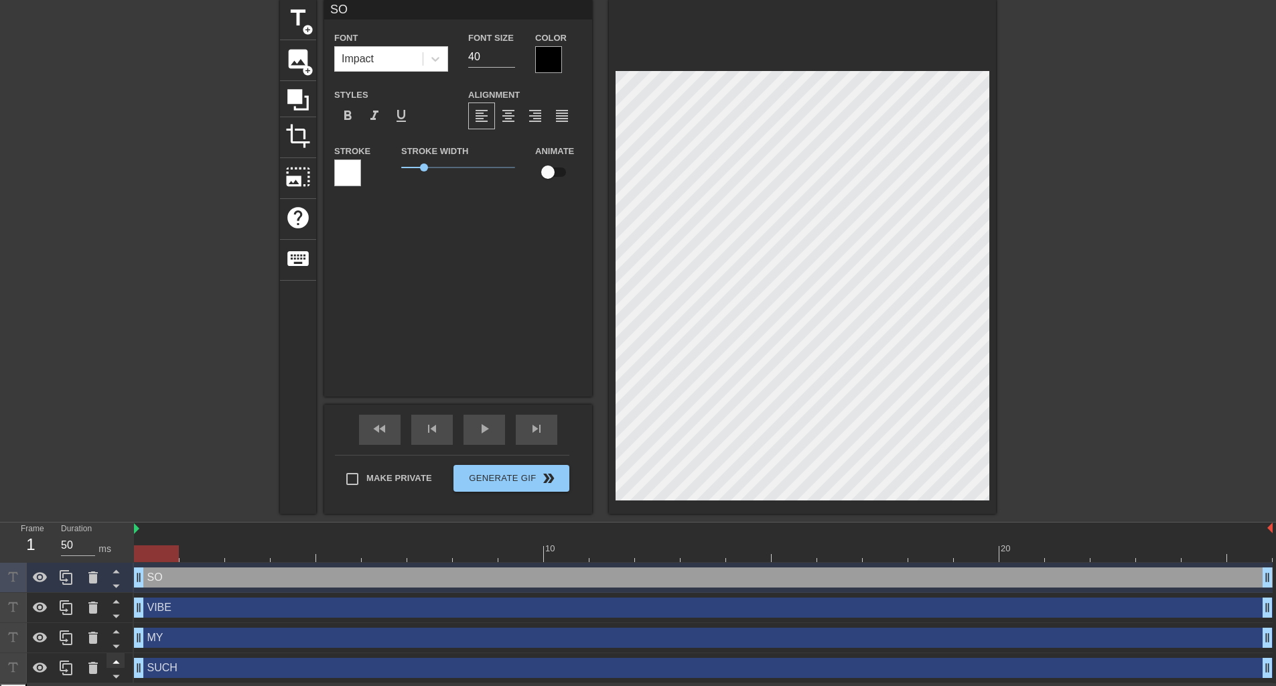
click at [117, 657] on icon at bounding box center [116, 661] width 17 height 17
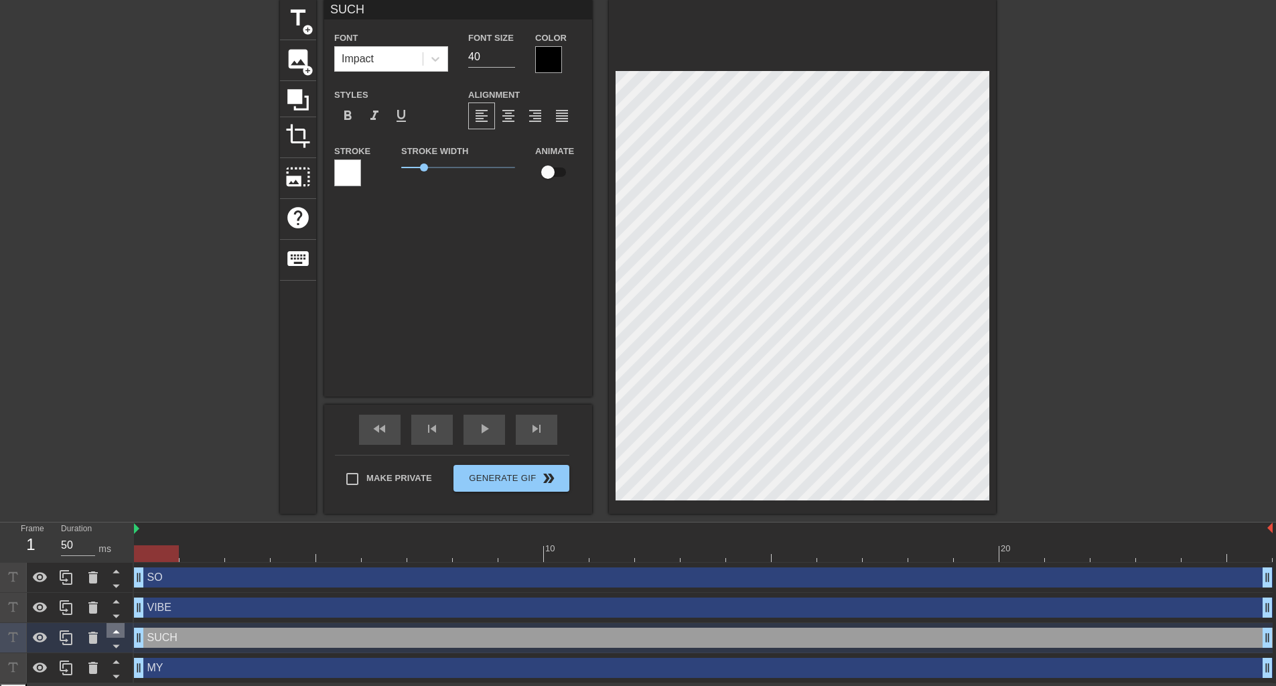
click at [117, 628] on icon at bounding box center [116, 631] width 17 height 17
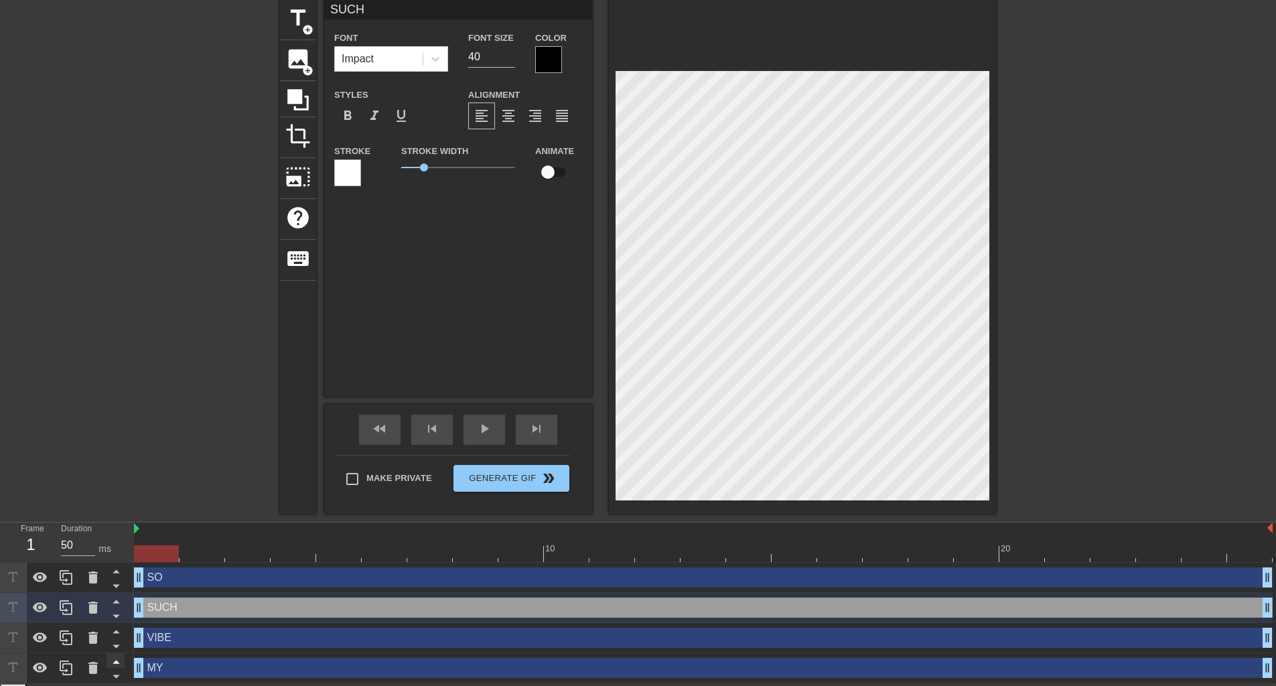
click at [121, 663] on icon at bounding box center [116, 661] width 17 height 17
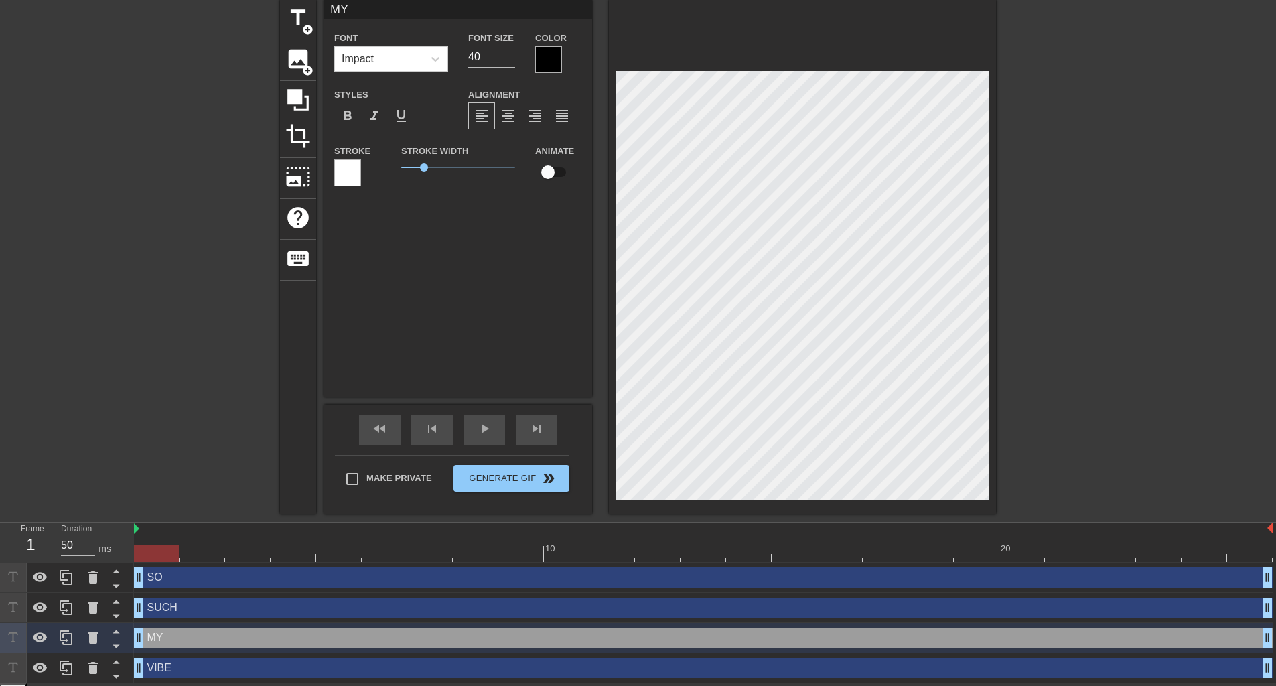
click at [185, 586] on div "SO drag_handle drag_handle" at bounding box center [703, 577] width 1139 height 20
type input "SO"
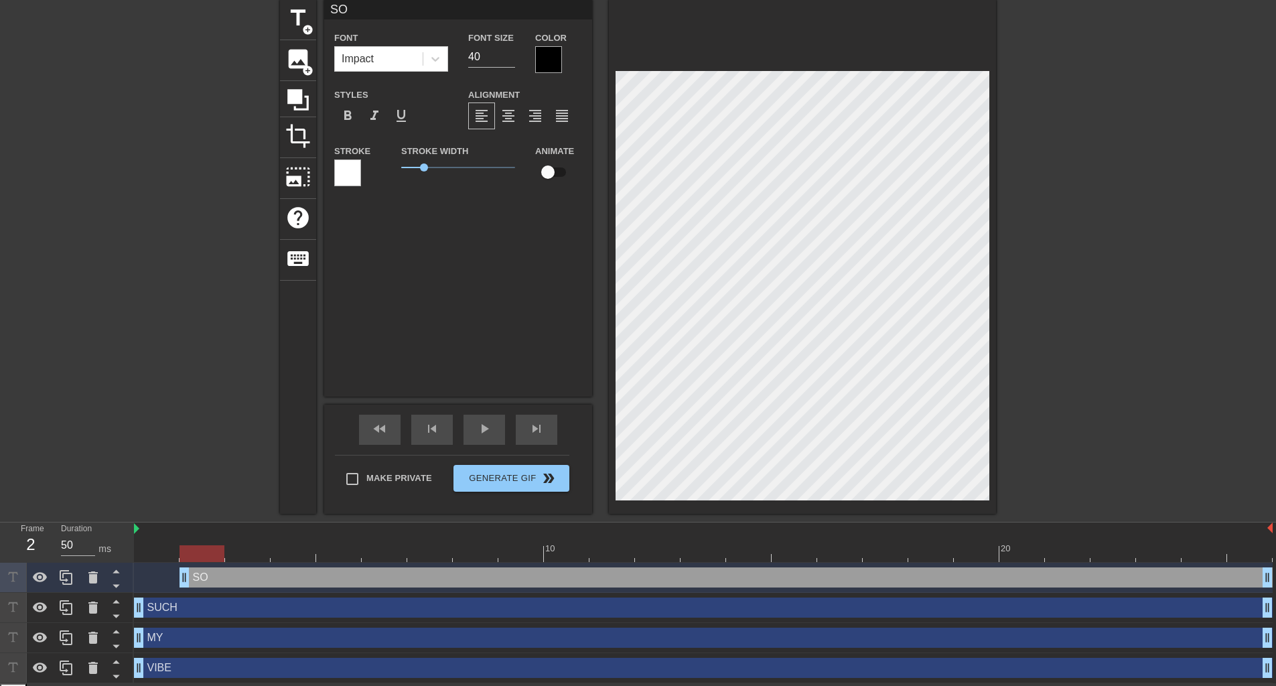
drag, startPoint x: 138, startPoint y: 579, endPoint x: 197, endPoint y: 575, distance: 59.1
drag, startPoint x: 139, startPoint y: 613, endPoint x: 338, endPoint y: 608, distance: 199.7
click at [395, 609] on div "SUCH drag_handle drag_handle" at bounding box center [703, 608] width 1139 height 20
drag, startPoint x: 186, startPoint y: 579, endPoint x: 199, endPoint y: 583, distance: 13.3
drag, startPoint x: 392, startPoint y: 606, endPoint x: 385, endPoint y: 603, distance: 8.1
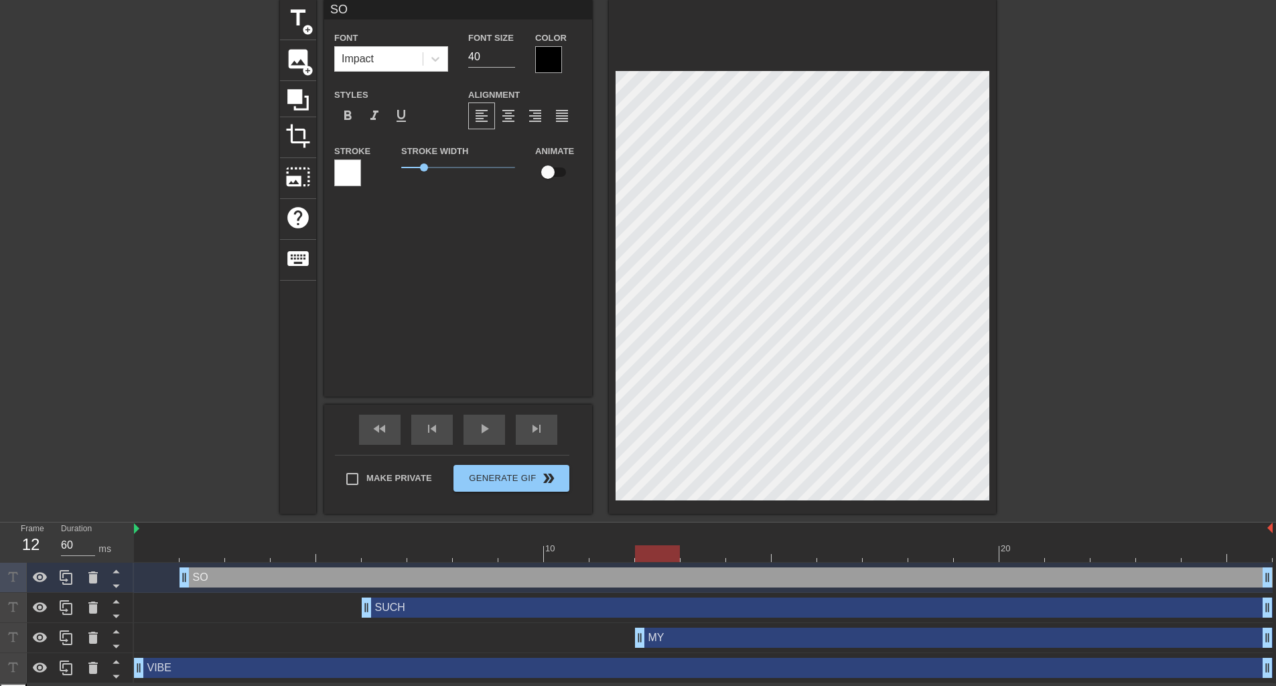
drag, startPoint x: 143, startPoint y: 642, endPoint x: 634, endPoint y: 631, distance: 491.8
click at [634, 631] on div "MY drag_handle drag_handle" at bounding box center [703, 638] width 1139 height 20
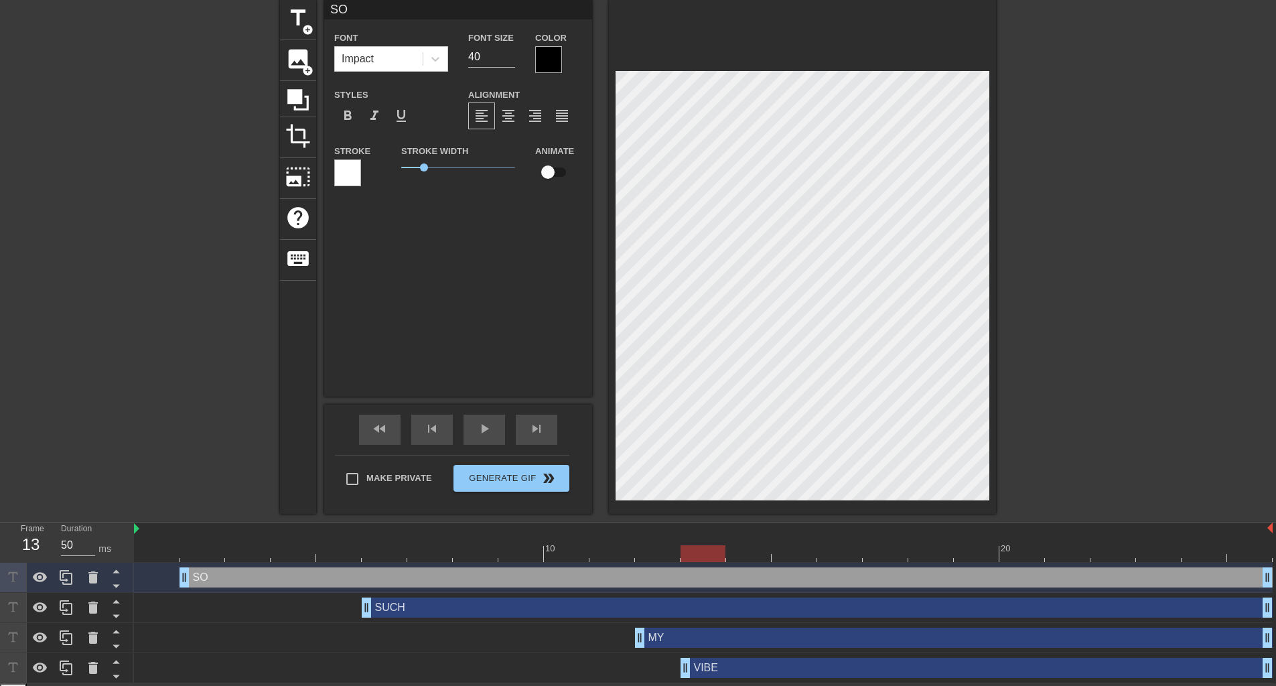
drag, startPoint x: 141, startPoint y: 668, endPoint x: 705, endPoint y: 650, distance: 565.0
click at [705, 650] on div "SO drag_handle drag_handle SUCH drag_handle drag_handle MY drag_handle drag_han…" at bounding box center [705, 623] width 1142 height 121
drag, startPoint x: 683, startPoint y: 668, endPoint x: 837, endPoint y: 671, distance: 153.4
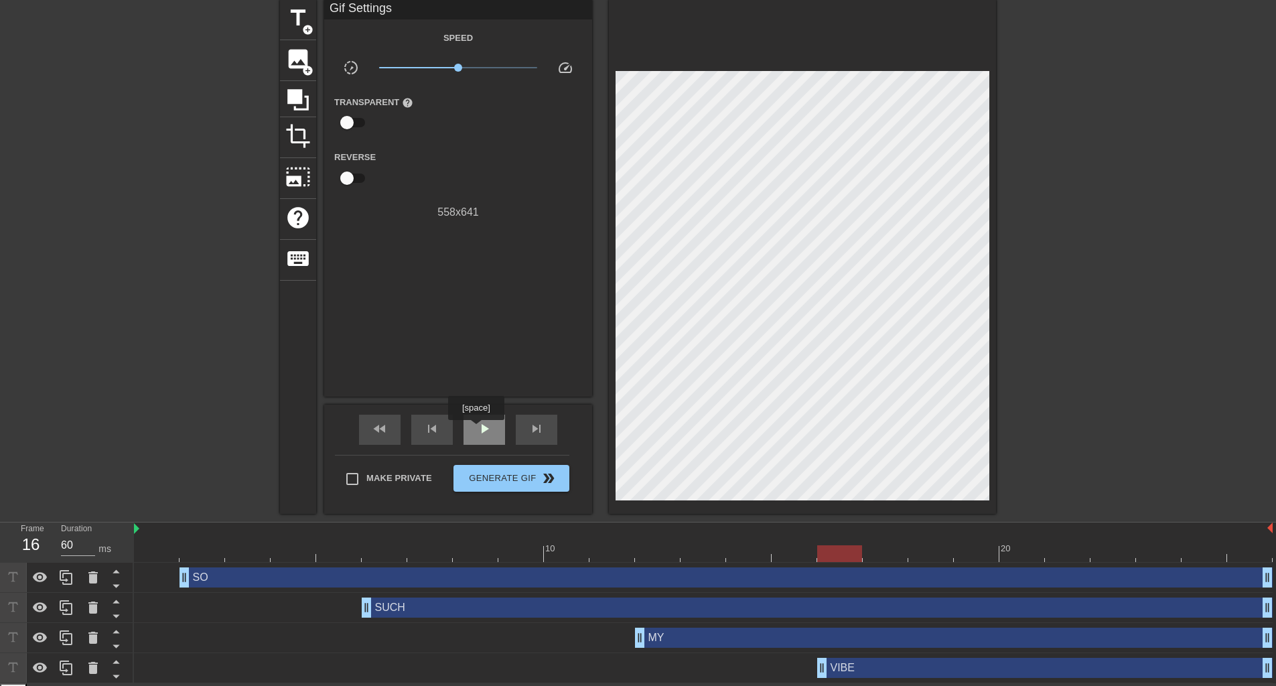
click at [476, 429] on div "play_arrow" at bounding box center [485, 430] width 42 height 30
click at [494, 429] on div "pause" at bounding box center [485, 430] width 42 height 30
drag, startPoint x: 368, startPoint y: 608, endPoint x: 468, endPoint y: 606, distance: 99.8
drag, startPoint x: 640, startPoint y: 636, endPoint x: 757, endPoint y: 646, distance: 117.7
click at [724, 640] on div "MY drag_handle drag_handle" at bounding box center [703, 638] width 1139 height 20
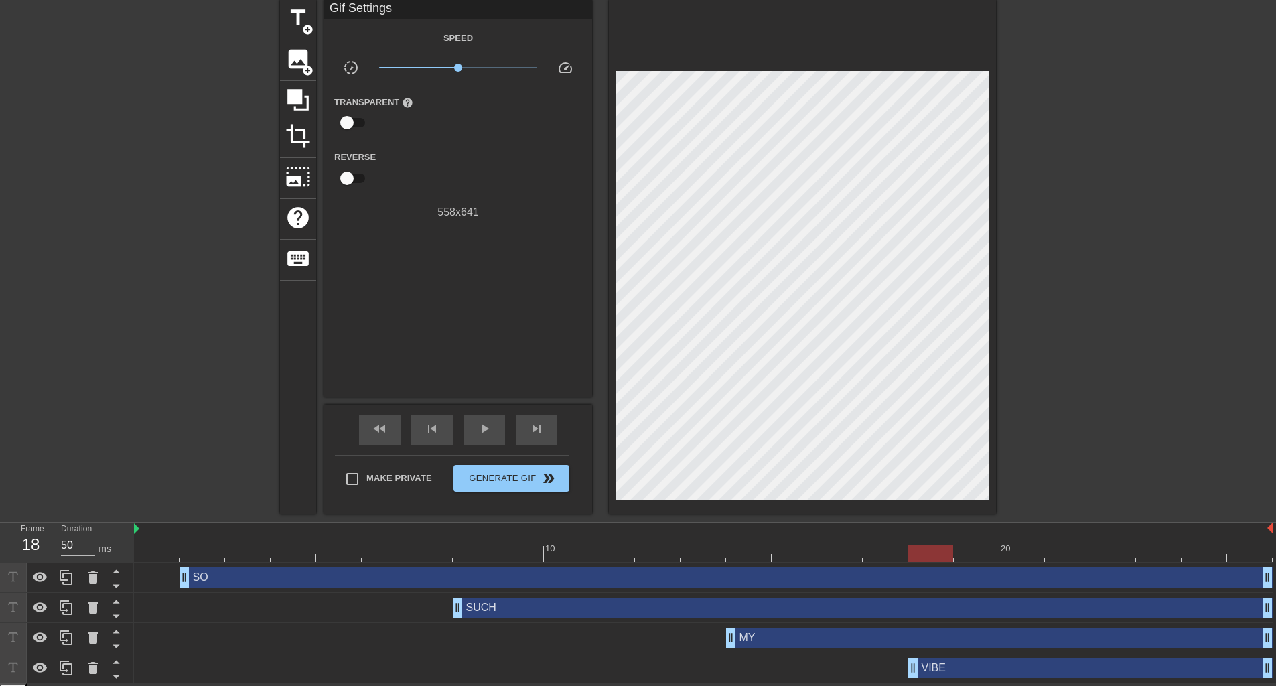
drag, startPoint x: 825, startPoint y: 670, endPoint x: 913, endPoint y: 671, distance: 87.8
click at [480, 429] on span "play_arrow" at bounding box center [484, 429] width 16 height 16
click at [488, 428] on span "pause" at bounding box center [484, 429] width 16 height 16
type input "50"
click at [270, 578] on div "SO drag_handle drag_handle" at bounding box center [726, 577] width 1093 height 20
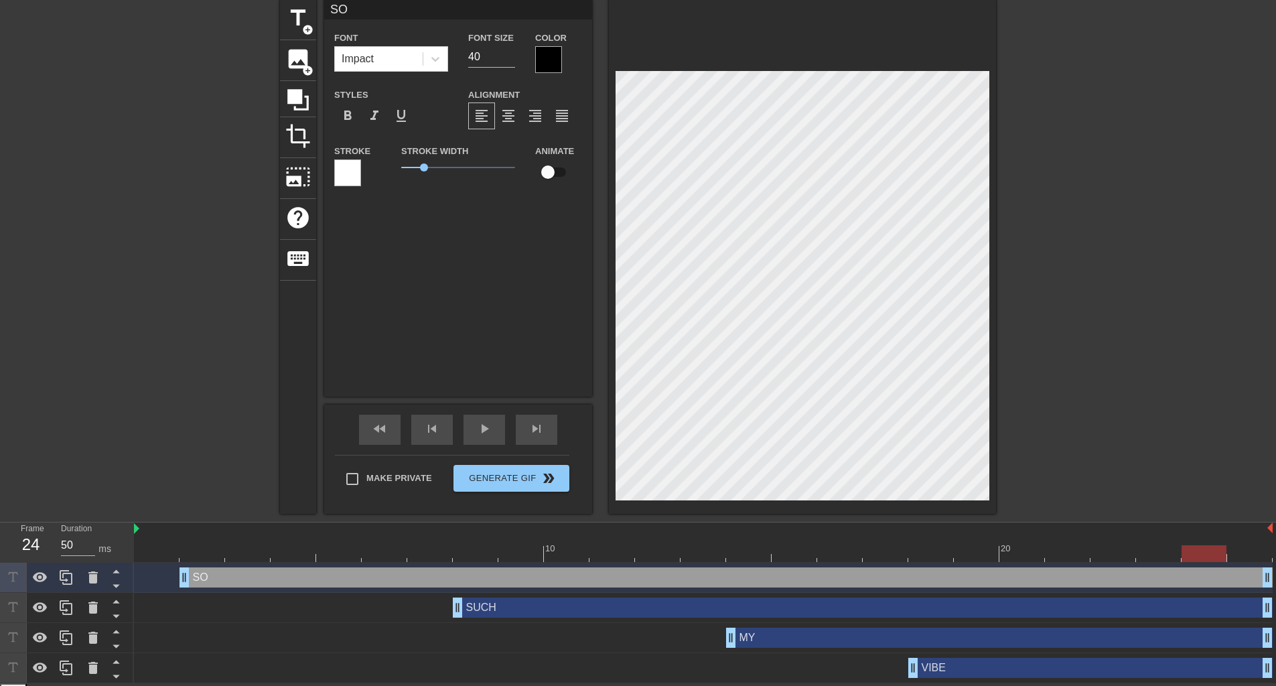
click at [623, 606] on div "SUCH drag_handle drag_handle" at bounding box center [863, 608] width 820 height 20
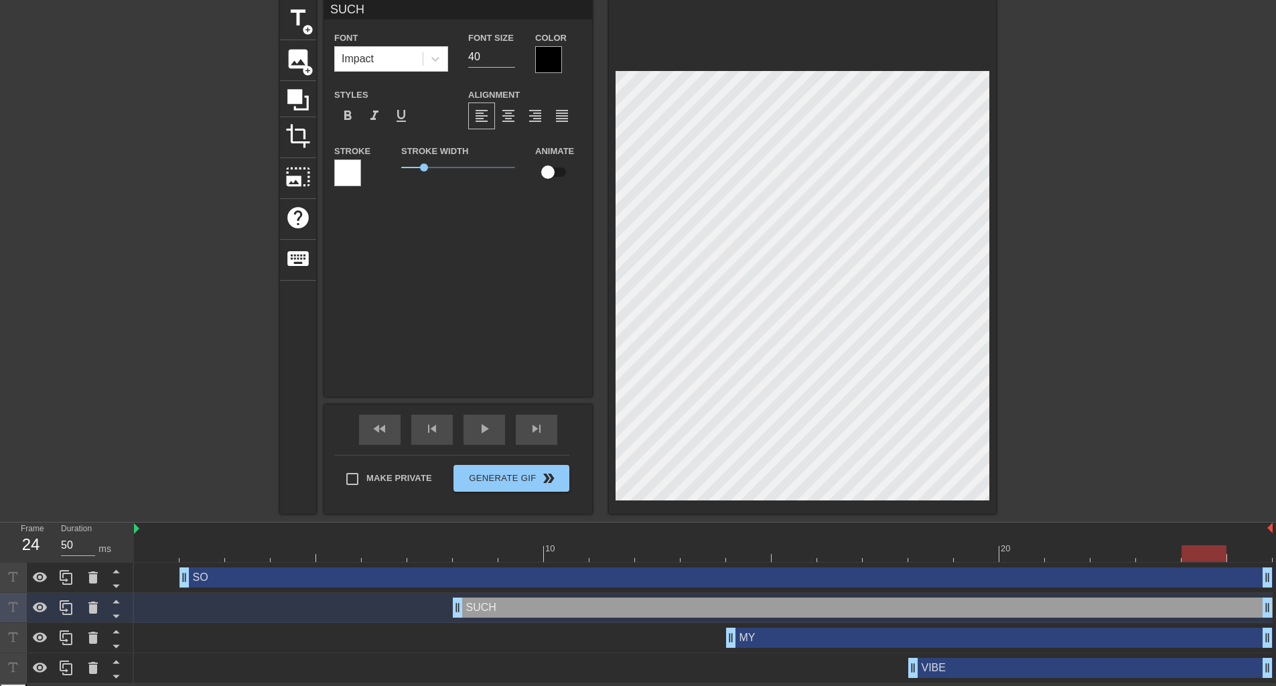
click at [777, 641] on div "MY drag_handle drag_handle" at bounding box center [999, 638] width 547 height 20
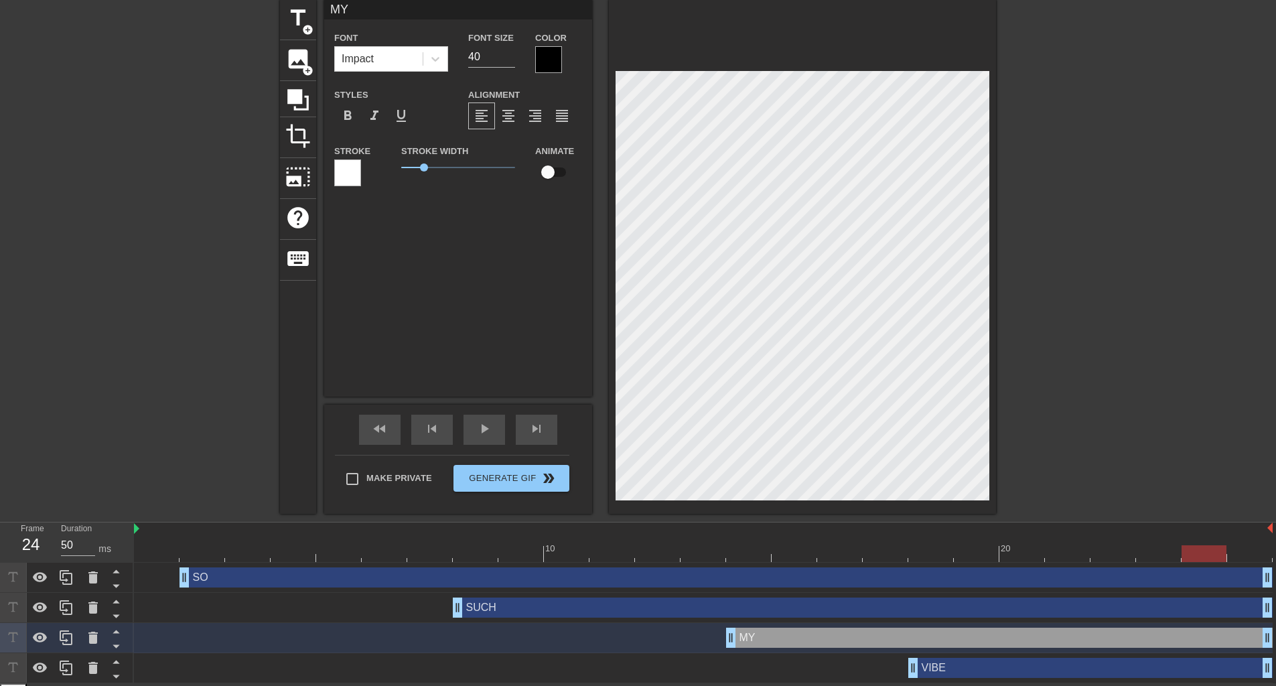
click at [961, 668] on div "VIBE drag_handle drag_handle" at bounding box center [1090, 668] width 364 height 20
type input "VIBE"
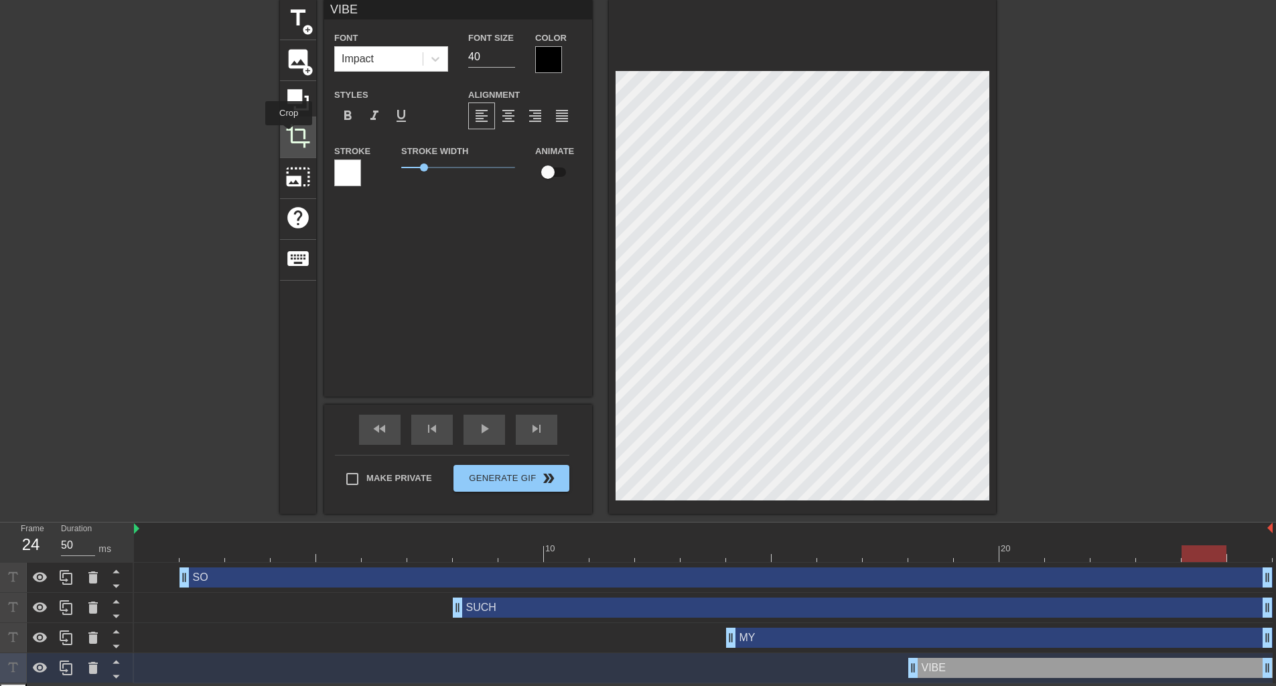
click at [293, 145] on span "crop" at bounding box center [297, 135] width 25 height 25
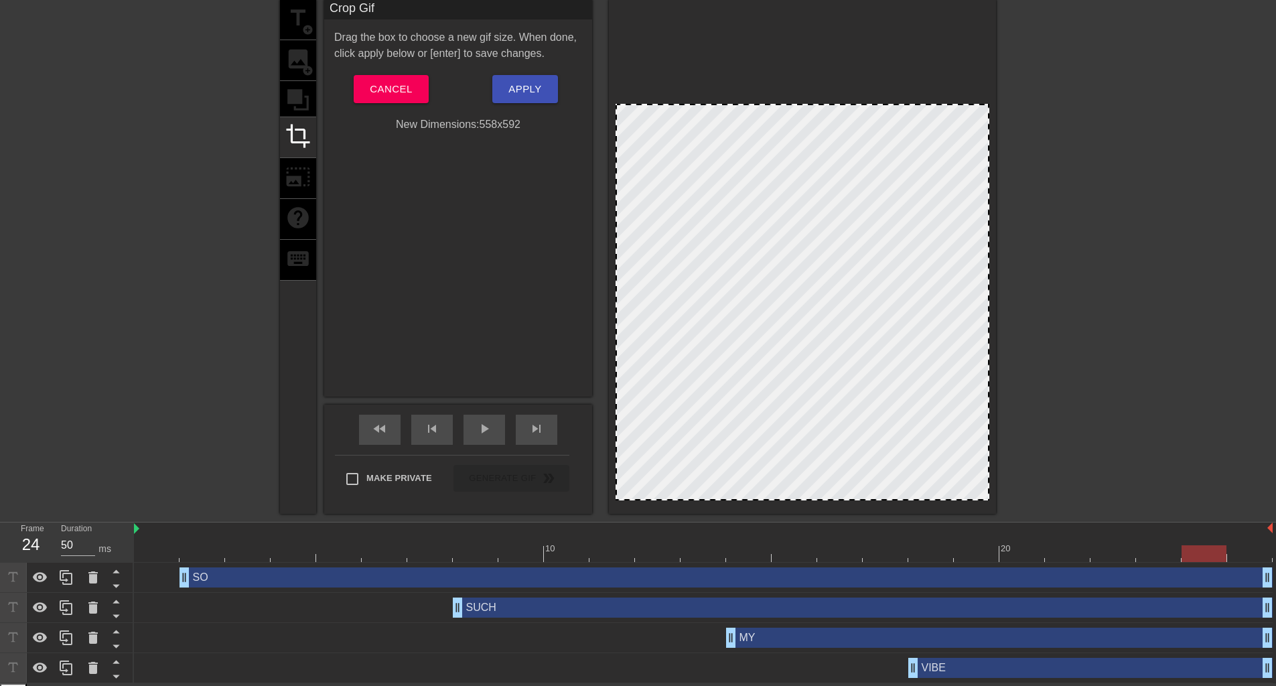
drag, startPoint x: 837, startPoint y: 74, endPoint x: 836, endPoint y: 107, distance: 32.8
click at [509, 85] on span "Apply" at bounding box center [524, 88] width 33 height 17
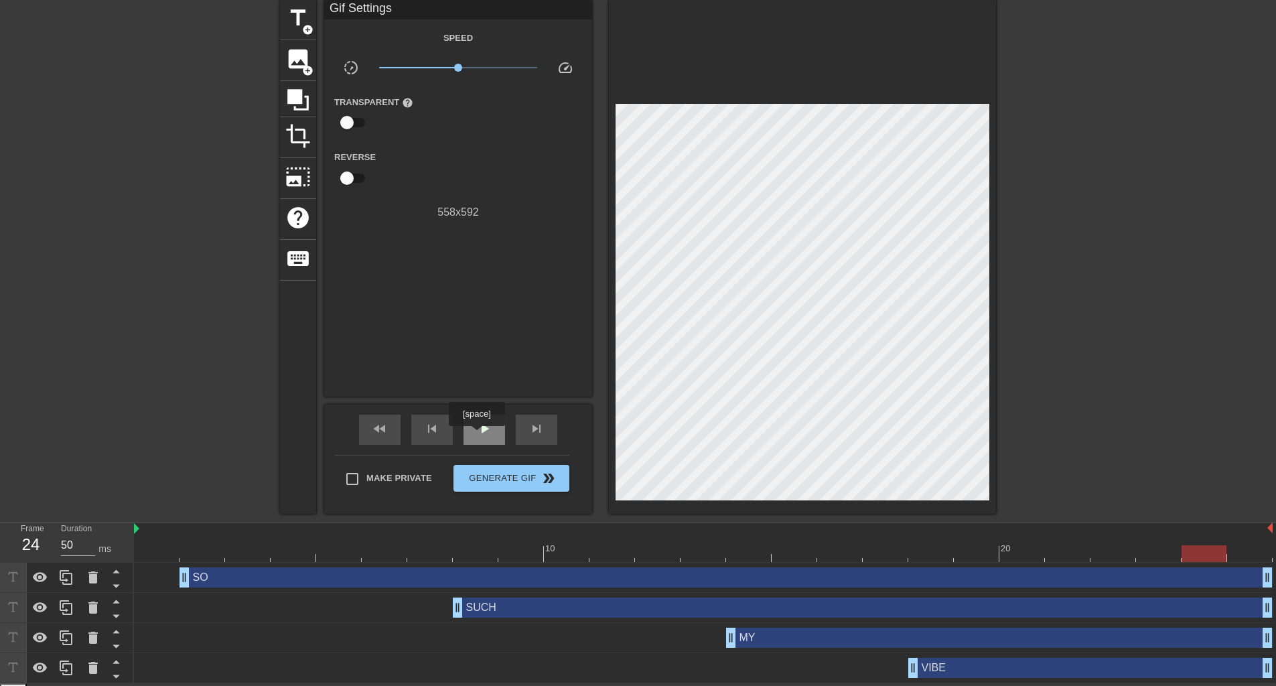
click at [476, 435] on span "play_arrow" at bounding box center [484, 429] width 16 height 16
click at [474, 436] on div "pause" at bounding box center [485, 430] width 42 height 30
drag, startPoint x: 1013, startPoint y: 551, endPoint x: 808, endPoint y: 547, distance: 205.0
click at [808, 547] on div at bounding box center [794, 553] width 45 height 17
drag, startPoint x: 912, startPoint y: 669, endPoint x: 811, endPoint y: 658, distance: 101.1
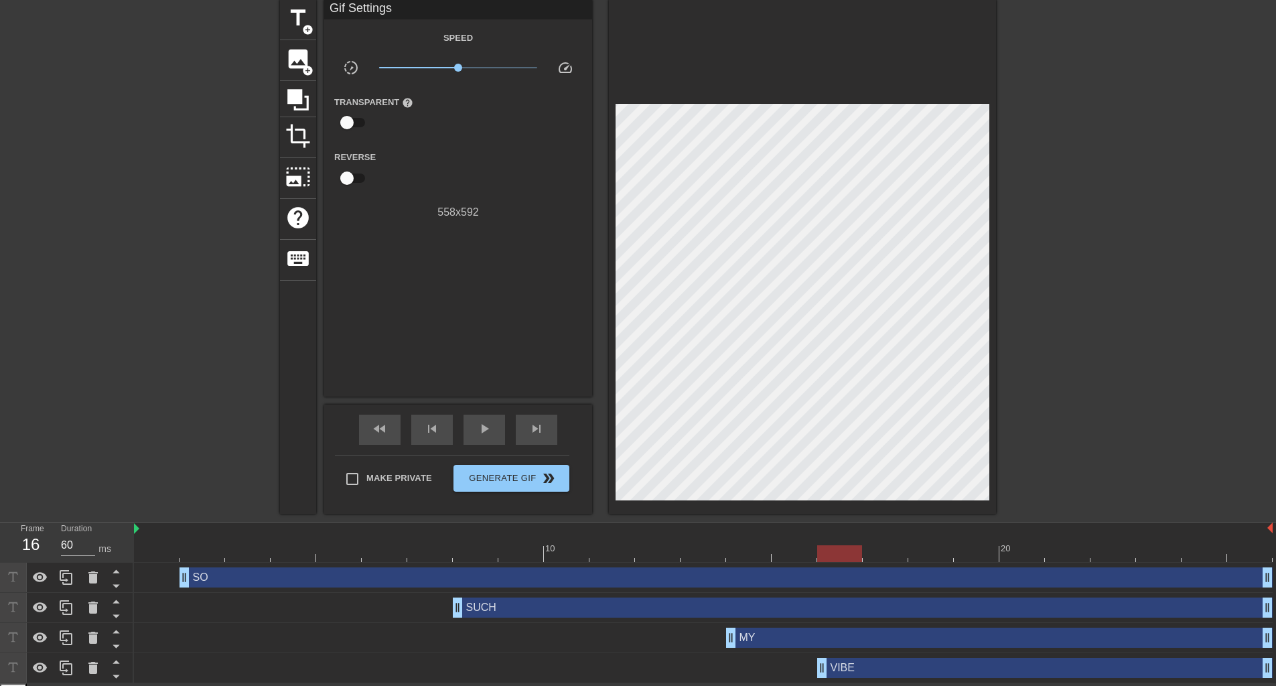
click at [811, 658] on div "VIBE drag_handle drag_handle" at bounding box center [703, 668] width 1139 height 20
drag, startPoint x: 729, startPoint y: 637, endPoint x: 657, endPoint y: 632, distance: 72.5
click at [490, 432] on span "play_arrow" at bounding box center [484, 429] width 16 height 16
click at [478, 440] on div "pause" at bounding box center [485, 430] width 42 height 30
drag, startPoint x: 820, startPoint y: 671, endPoint x: 860, endPoint y: 670, distance: 40.2
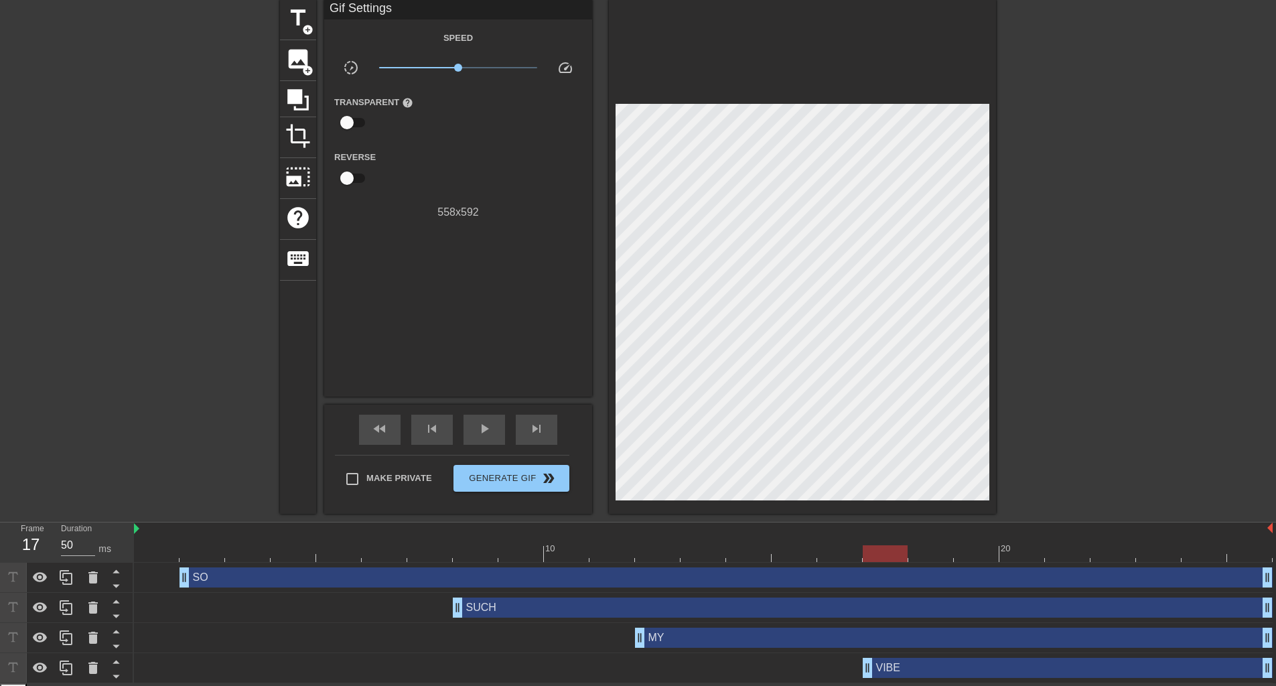
click at [860, 670] on div "VIBE drag_handle drag_handle" at bounding box center [703, 668] width 1139 height 20
click at [494, 432] on div "play_arrow" at bounding box center [485, 430] width 42 height 30
click at [492, 431] on div "pause" at bounding box center [485, 430] width 42 height 30
drag, startPoint x: 639, startPoint y: 638, endPoint x: 668, endPoint y: 635, distance: 28.9
click at [668, 635] on div "MY drag_handle drag_handle" at bounding box center [703, 638] width 1139 height 20
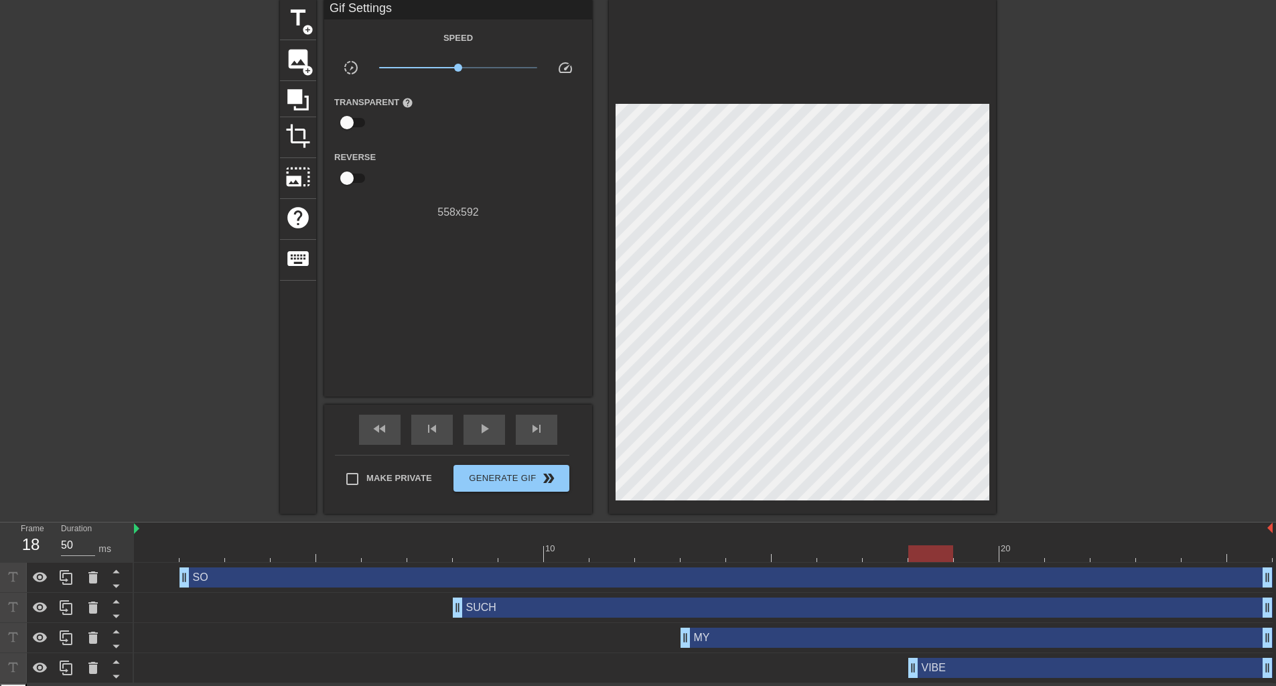
drag, startPoint x: 868, startPoint y: 671, endPoint x: 710, endPoint y: 588, distance: 178.9
click at [896, 672] on div "VIBE drag_handle drag_handle" at bounding box center [703, 668] width 1139 height 20
click at [487, 435] on span "play_arrow" at bounding box center [484, 429] width 16 height 16
click at [470, 433] on div "pause" at bounding box center [485, 430] width 42 height 30
drag, startPoint x: 1062, startPoint y: 557, endPoint x: 641, endPoint y: 559, distance: 420.7
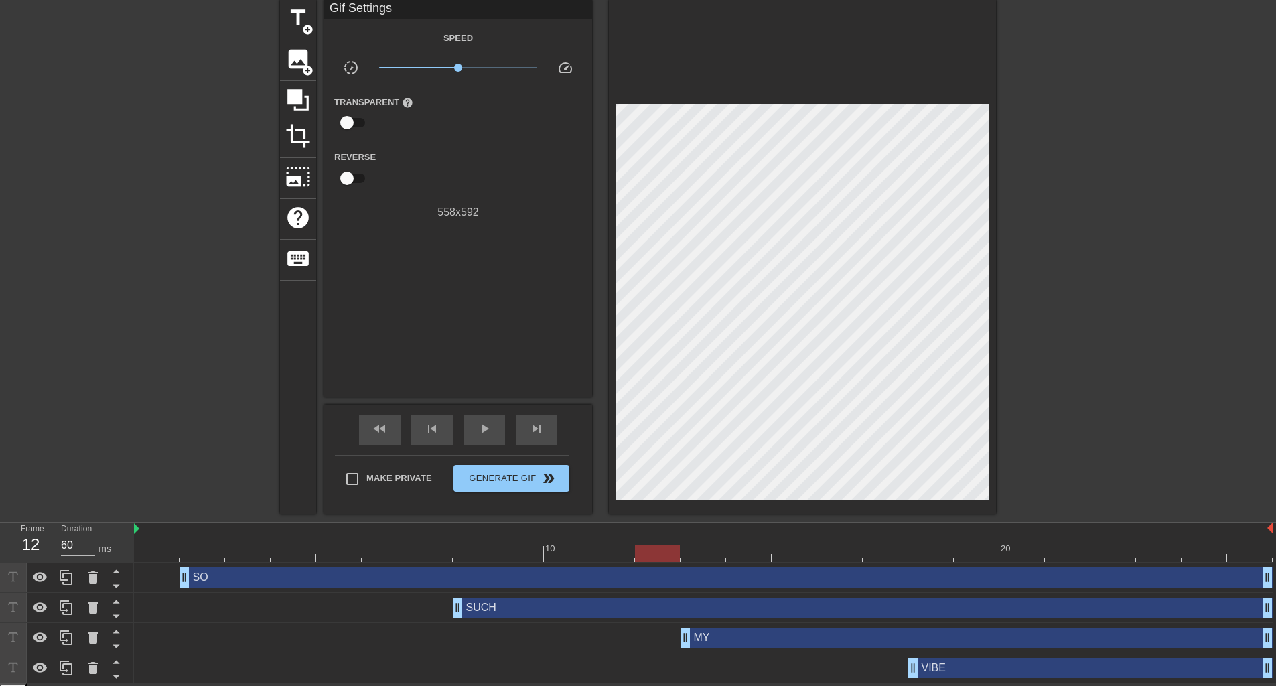
click at [641, 559] on div at bounding box center [657, 553] width 45 height 17
drag, startPoint x: 689, startPoint y: 638, endPoint x: 650, endPoint y: 633, distance: 39.1
drag, startPoint x: 671, startPoint y: 557, endPoint x: 841, endPoint y: 562, distance: 170.2
click at [841, 562] on div "10 20" at bounding box center [703, 543] width 1139 height 40
drag, startPoint x: 845, startPoint y: 554, endPoint x: 876, endPoint y: 556, distance: 30.2
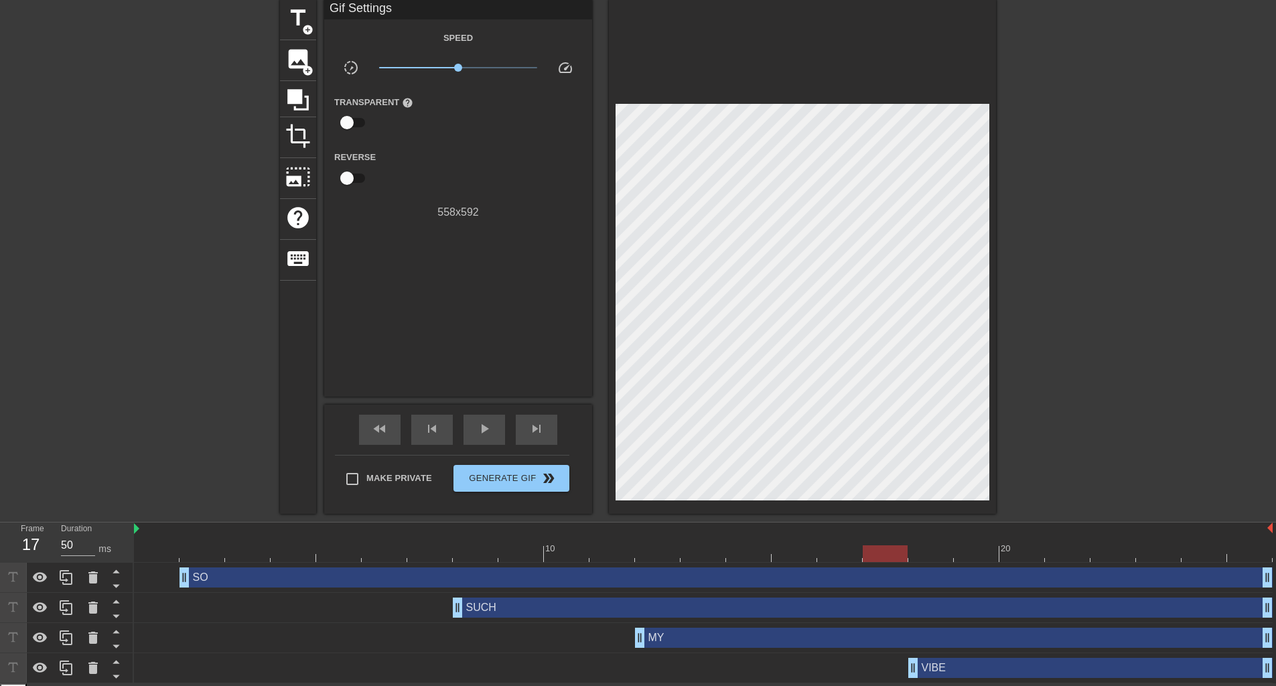
click at [876, 556] on div at bounding box center [885, 553] width 45 height 17
drag, startPoint x: 914, startPoint y: 667, endPoint x: 881, endPoint y: 663, distance: 33.8
click at [489, 427] on span "play_arrow" at bounding box center [484, 429] width 16 height 16
click at [481, 423] on span "pause" at bounding box center [484, 429] width 16 height 16
drag, startPoint x: 642, startPoint y: 638, endPoint x: 604, endPoint y: 630, distance: 38.9
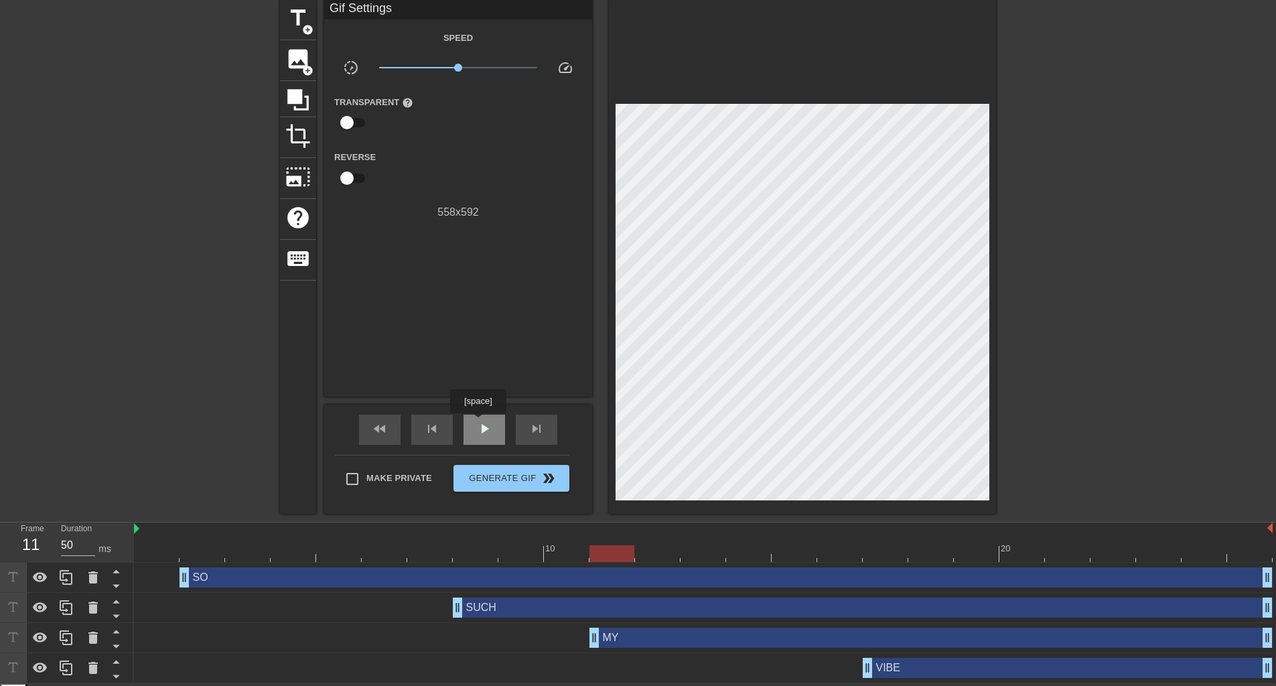
click at [478, 423] on span "play_arrow" at bounding box center [484, 429] width 16 height 16
click at [494, 430] on div "pause" at bounding box center [485, 430] width 42 height 30
drag, startPoint x: 868, startPoint y: 669, endPoint x: 836, endPoint y: 662, distance: 33.0
click at [492, 434] on div "play_arrow" at bounding box center [485, 430] width 42 height 30
click at [484, 427] on span "pause" at bounding box center [484, 429] width 16 height 16
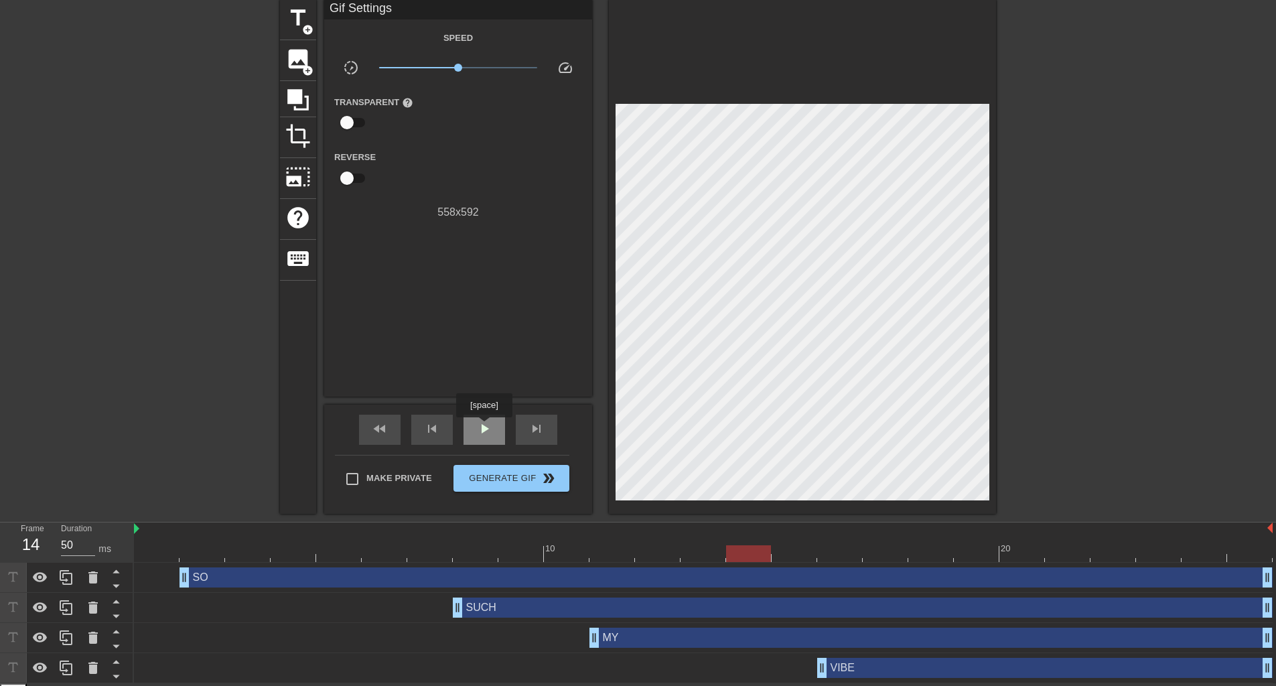
click at [484, 427] on span "play_arrow" at bounding box center [484, 429] width 16 height 16
type input "50"
click at [484, 427] on span "pause" at bounding box center [484, 429] width 16 height 16
click at [762, 576] on div "SO drag_handle drag_handle" at bounding box center [726, 577] width 1093 height 20
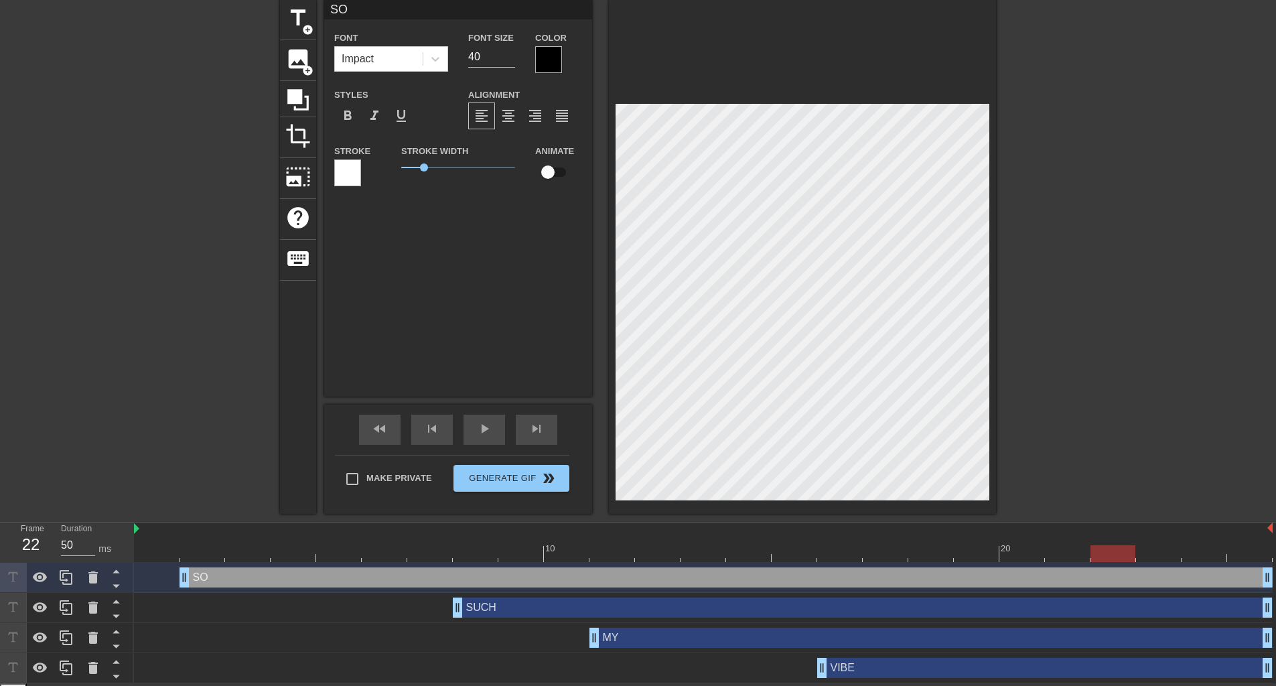
click at [715, 608] on div "SUCH drag_handle drag_handle" at bounding box center [863, 608] width 820 height 20
type input "SUCH"
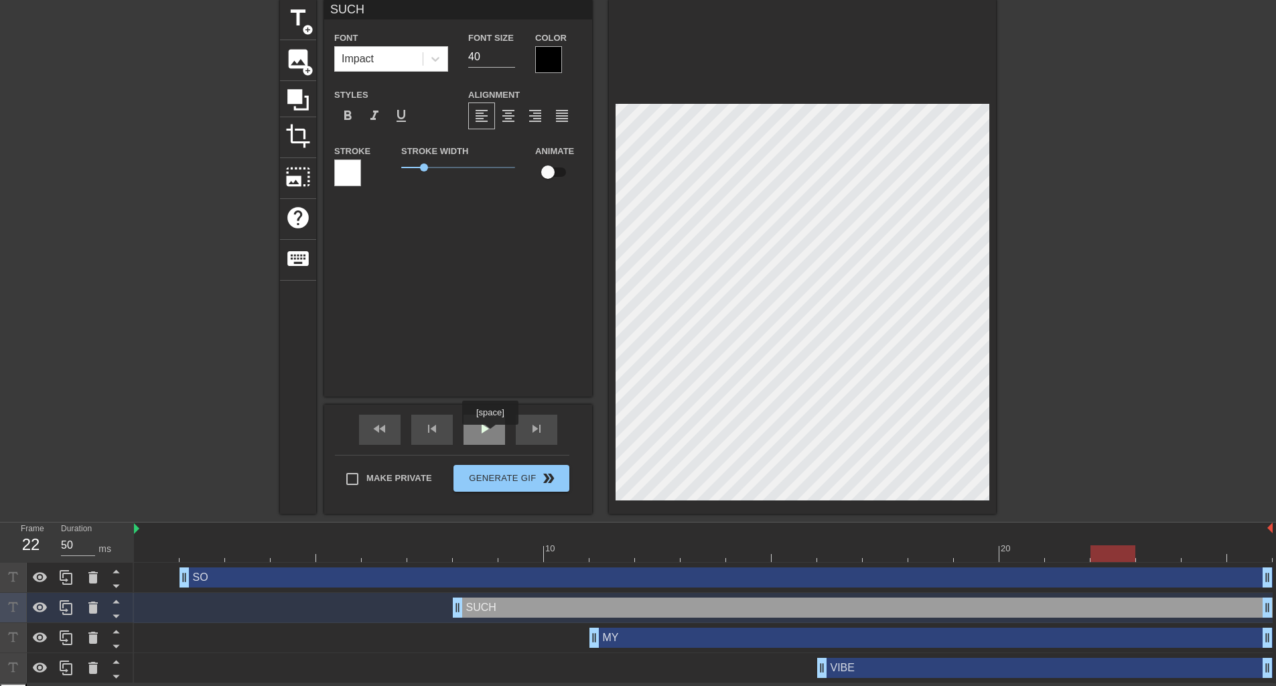
click at [489, 434] on span "play_arrow" at bounding box center [484, 429] width 16 height 16
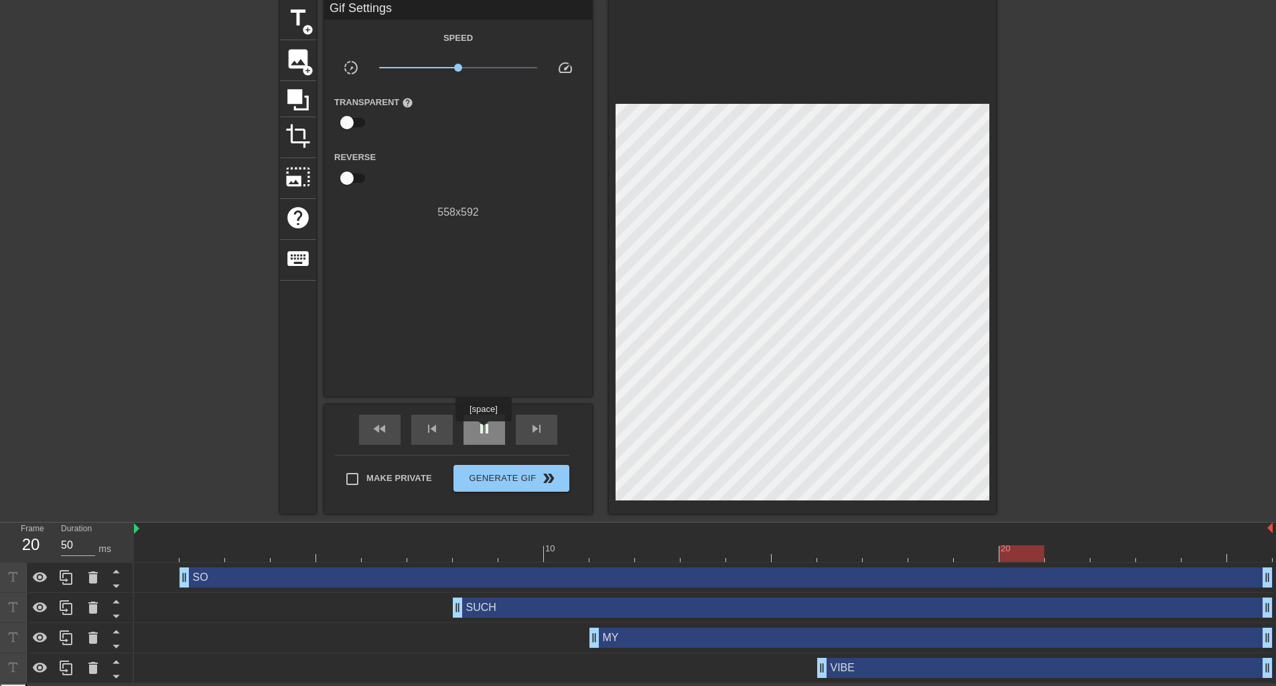
click at [483, 431] on span "pause" at bounding box center [484, 429] width 16 height 16
click at [483, 430] on span "play_arrow" at bounding box center [484, 429] width 16 height 16
click at [483, 430] on span "pause" at bounding box center [484, 429] width 16 height 16
click at [483, 430] on span "play_arrow" at bounding box center [484, 429] width 16 height 16
type input "60"
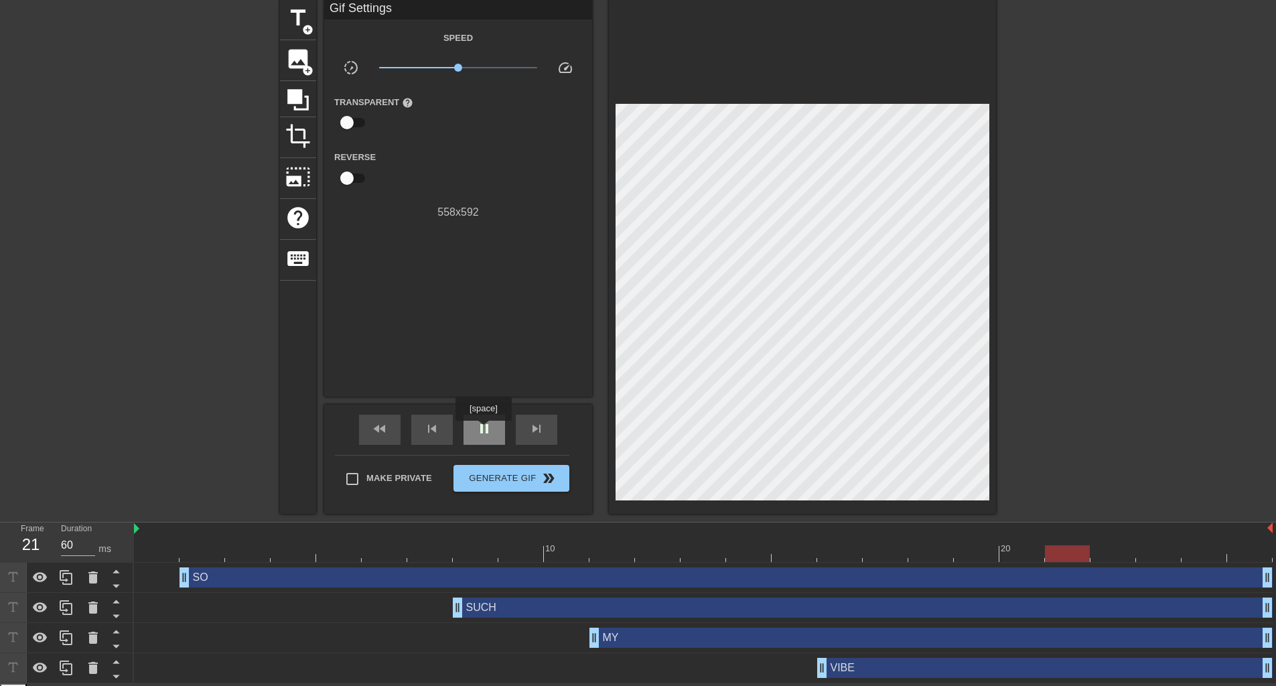
click at [483, 430] on span "pause" at bounding box center [484, 429] width 16 height 16
click at [866, 664] on div "VIBE drag_handle drag_handle" at bounding box center [1045, 668] width 456 height 20
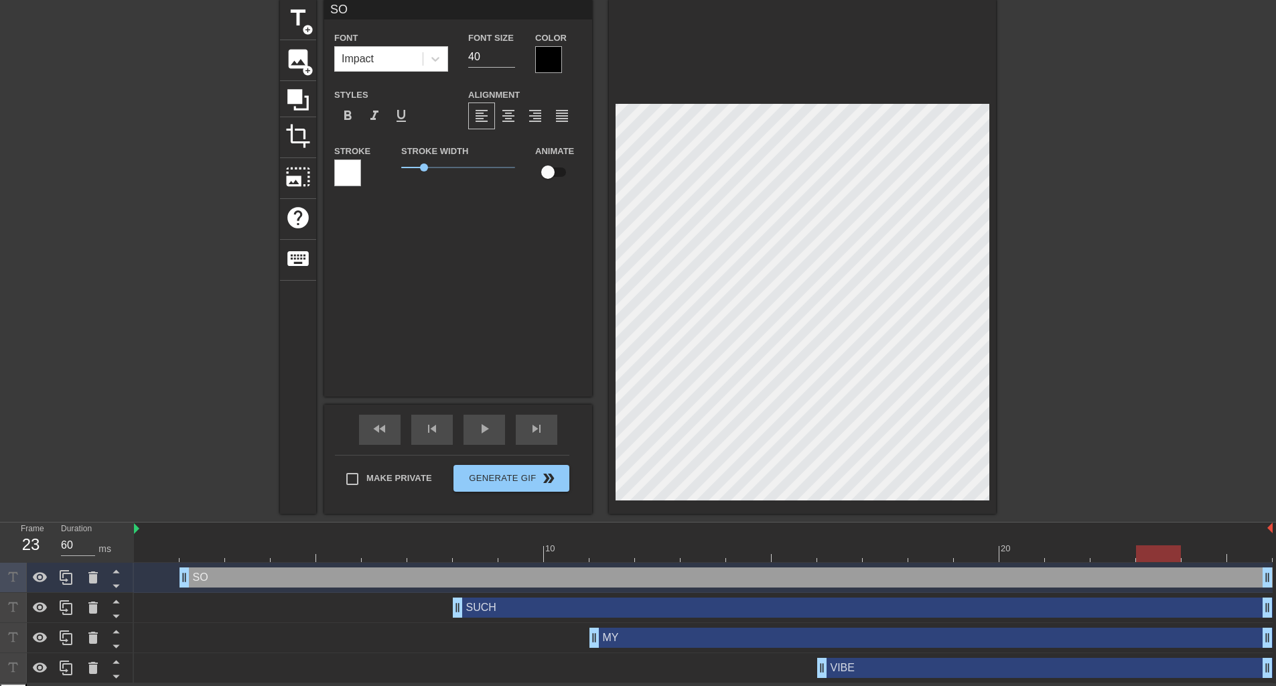
type input "SUCH"
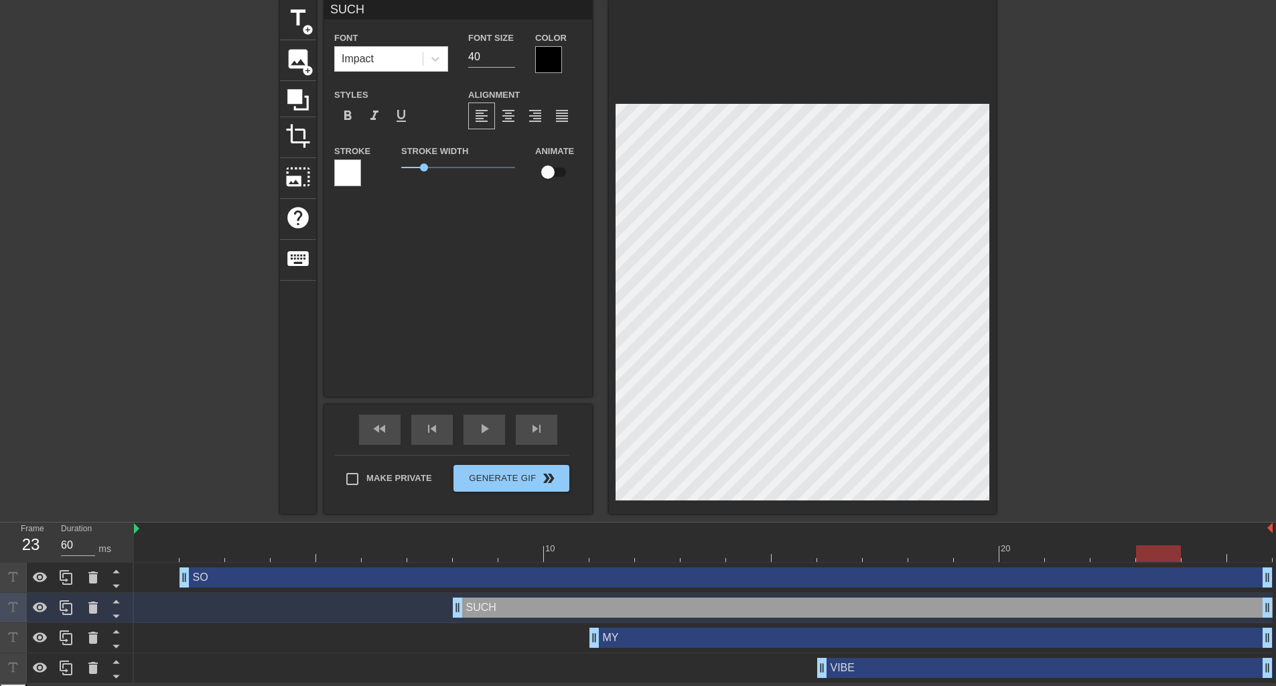
click at [1118, 185] on div at bounding box center [1112, 200] width 201 height 402
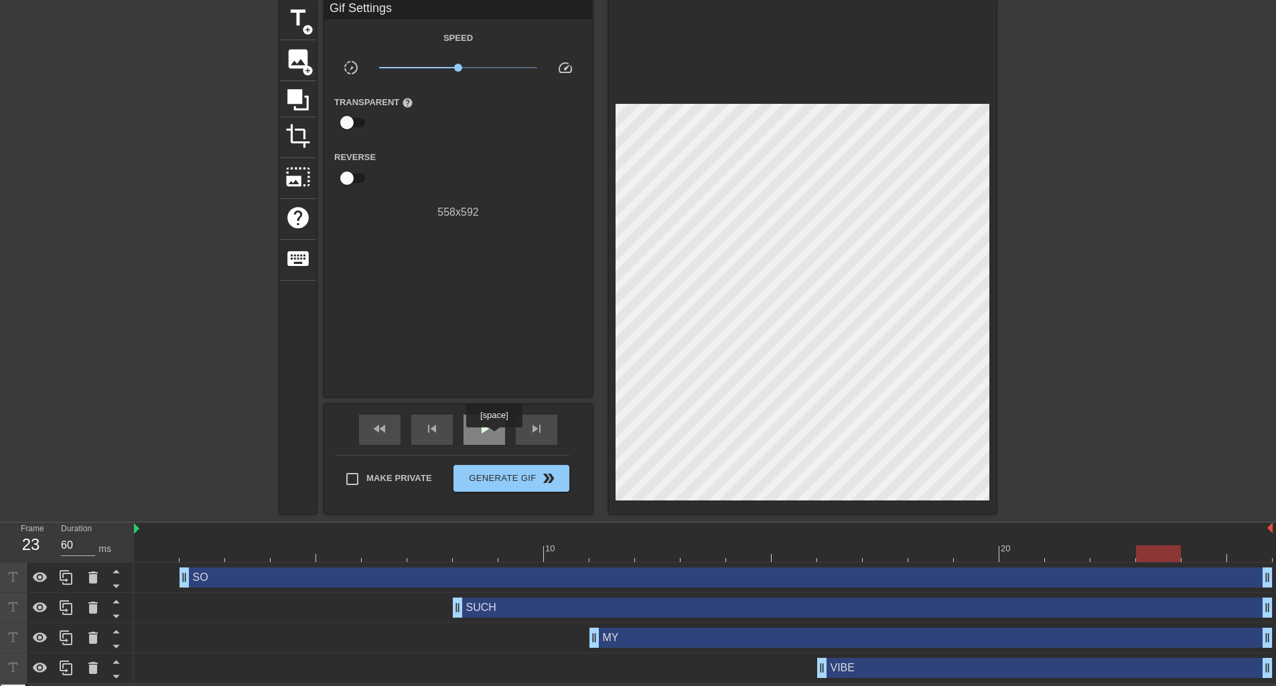
click at [494, 436] on div "play_arrow" at bounding box center [485, 430] width 42 height 30
type input "50"
click at [493, 436] on div "pause" at bounding box center [485, 430] width 42 height 30
click at [512, 485] on span "Generate Gif double_arrow" at bounding box center [511, 478] width 105 height 16
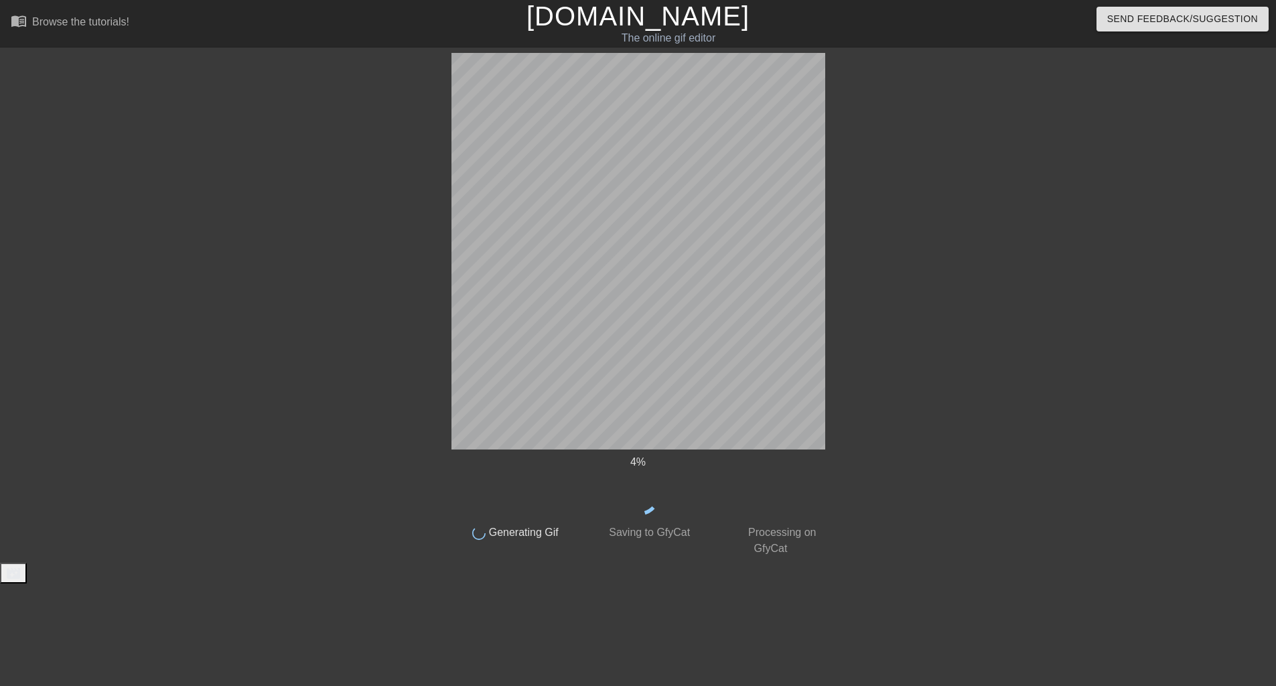
scroll to position [0, 0]
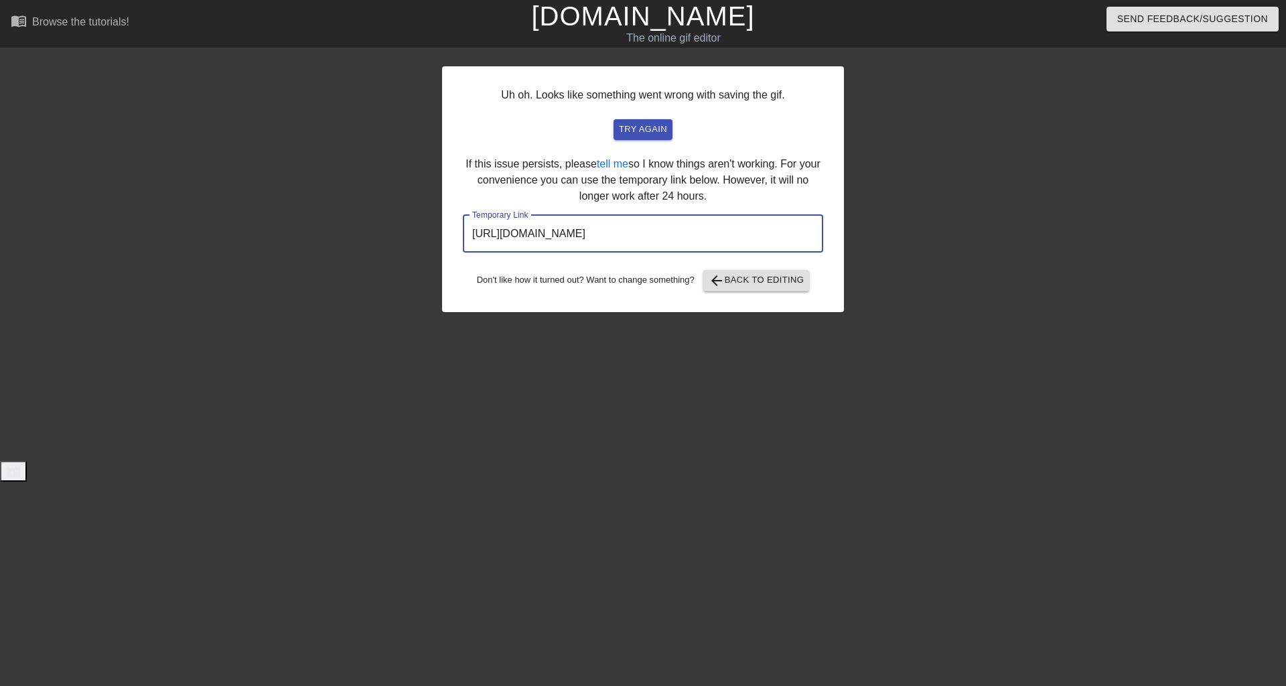
drag, startPoint x: 772, startPoint y: 236, endPoint x: 463, endPoint y: 216, distance: 310.2
click at [463, 216] on input "https://www.gifntext.com/temp_generations/aqLiaK0E.gif" at bounding box center [643, 234] width 360 height 38
click at [771, 277] on span "arrow_back Back to Editing" at bounding box center [757, 281] width 96 height 16
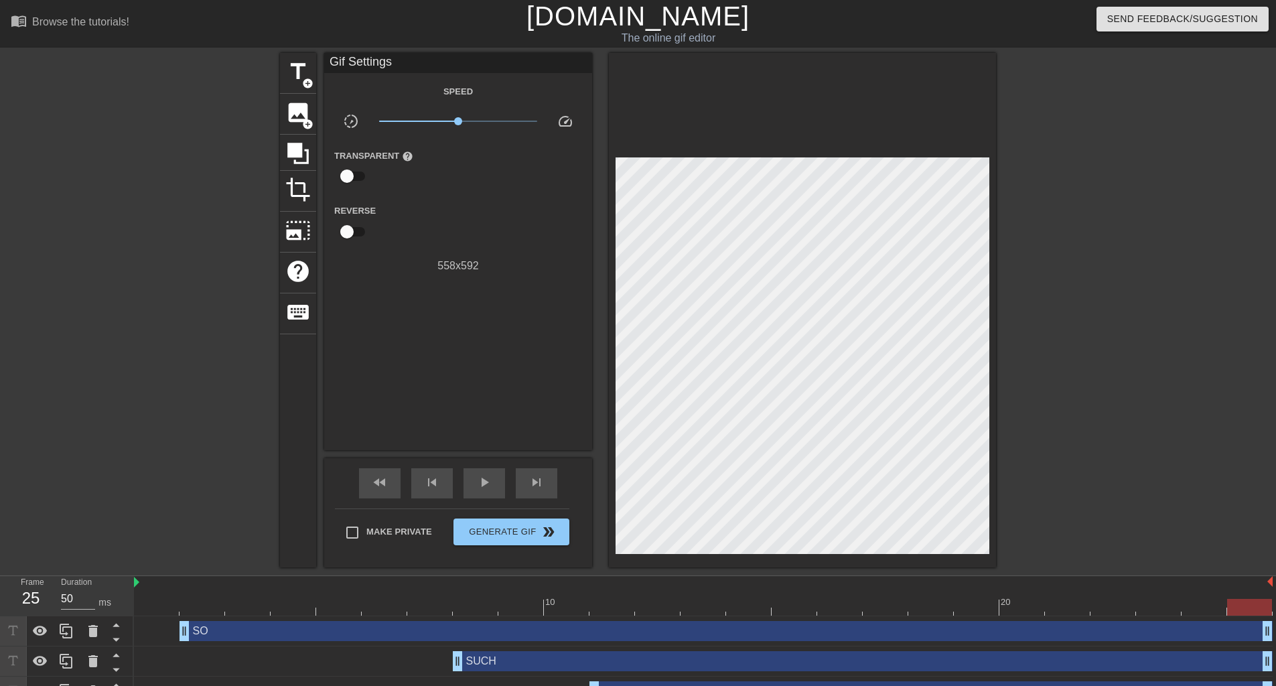
drag, startPoint x: 141, startPoint y: 92, endPoint x: 54, endPoint y: 36, distance: 103.3
click at [140, 88] on div at bounding box center [163, 254] width 201 height 402
click at [147, 342] on div at bounding box center [163, 254] width 201 height 402
click at [662, 28] on link "[DOMAIN_NAME]" at bounding box center [638, 15] width 223 height 29
click at [711, 50] on div "menu_book Browse the tutorials! Gifntext.com The online gif editor Send Feedbac…" at bounding box center [638, 368] width 1276 height 737
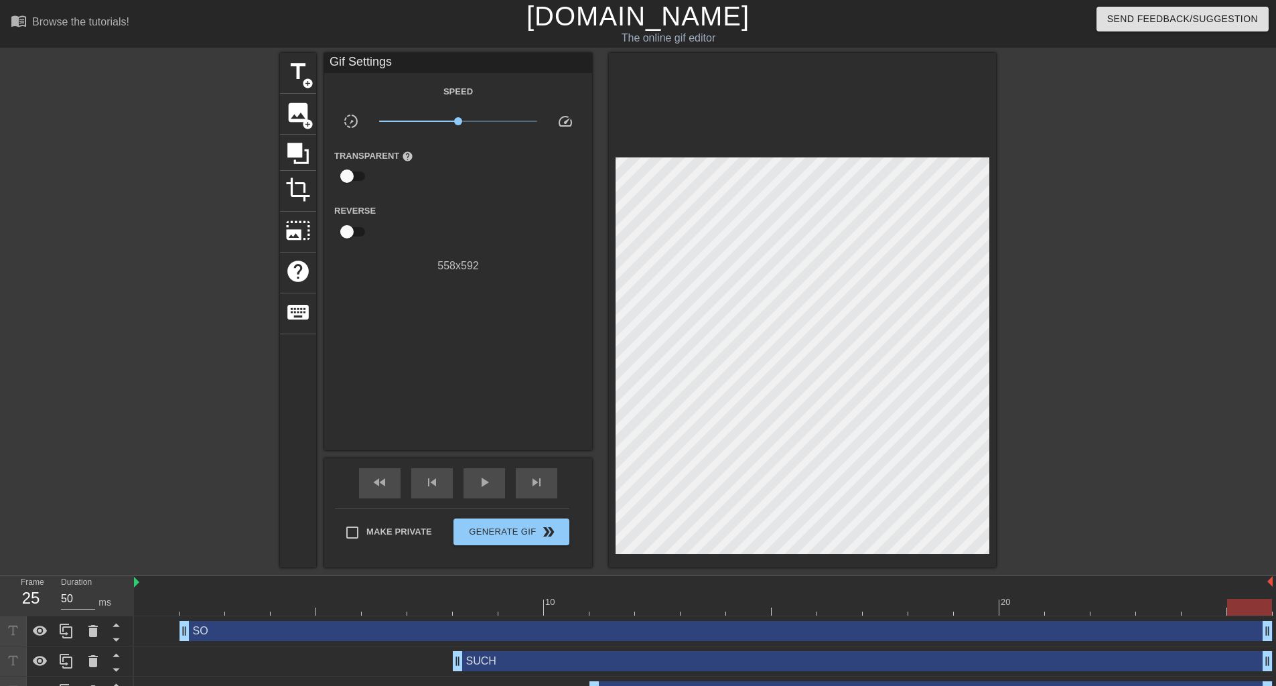
click at [644, 23] on link "[DOMAIN_NAME]" at bounding box center [638, 15] width 223 height 29
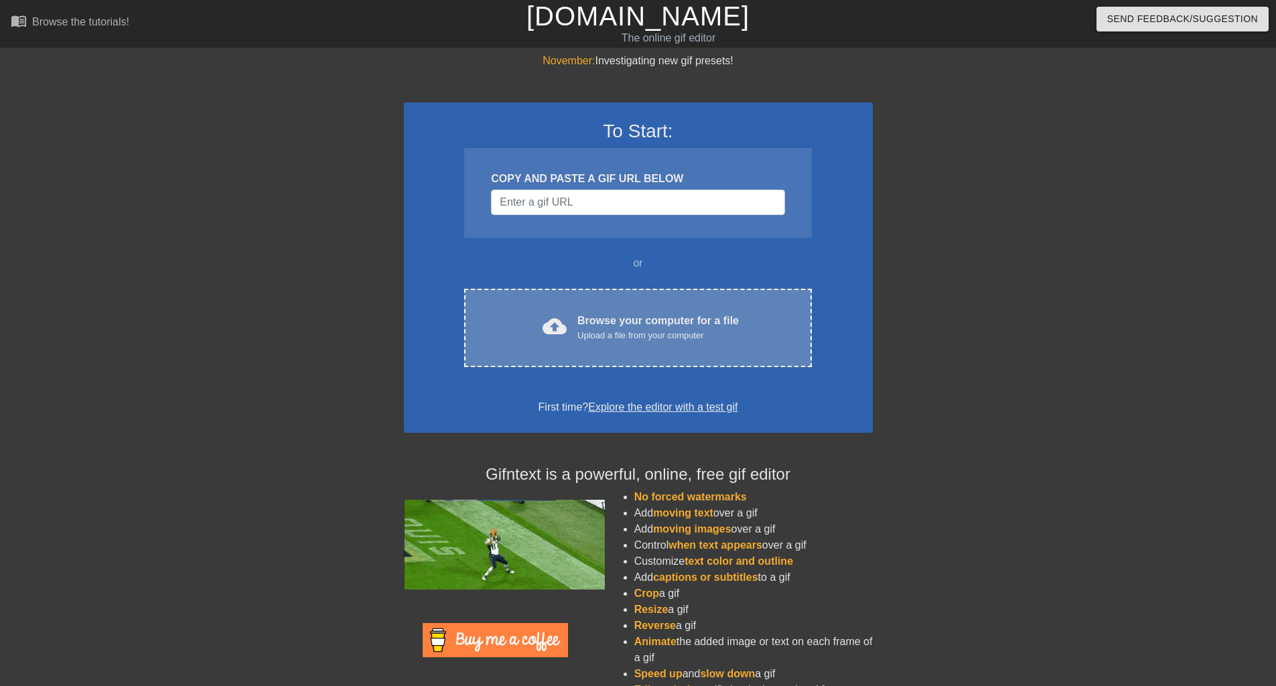
click at [732, 320] on div "Browse your computer for a file Upload a file from your computer" at bounding box center [657, 327] width 161 height 29
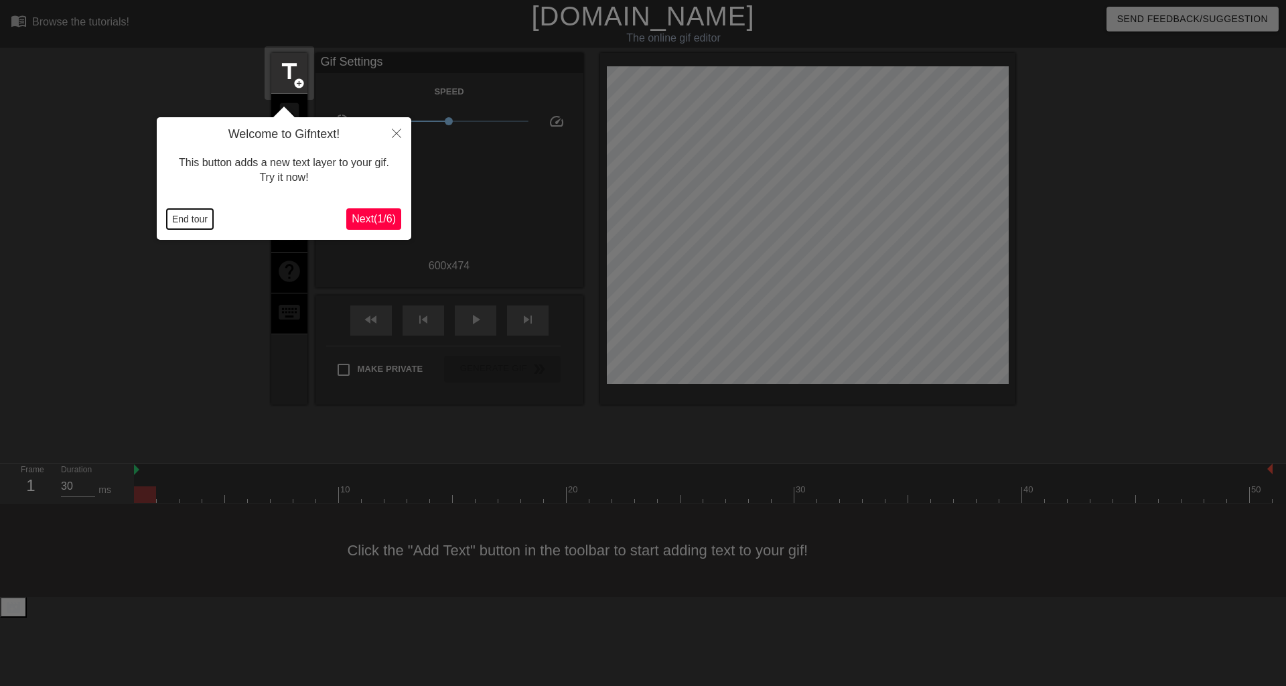
click at [190, 221] on button "End tour" at bounding box center [190, 219] width 46 height 20
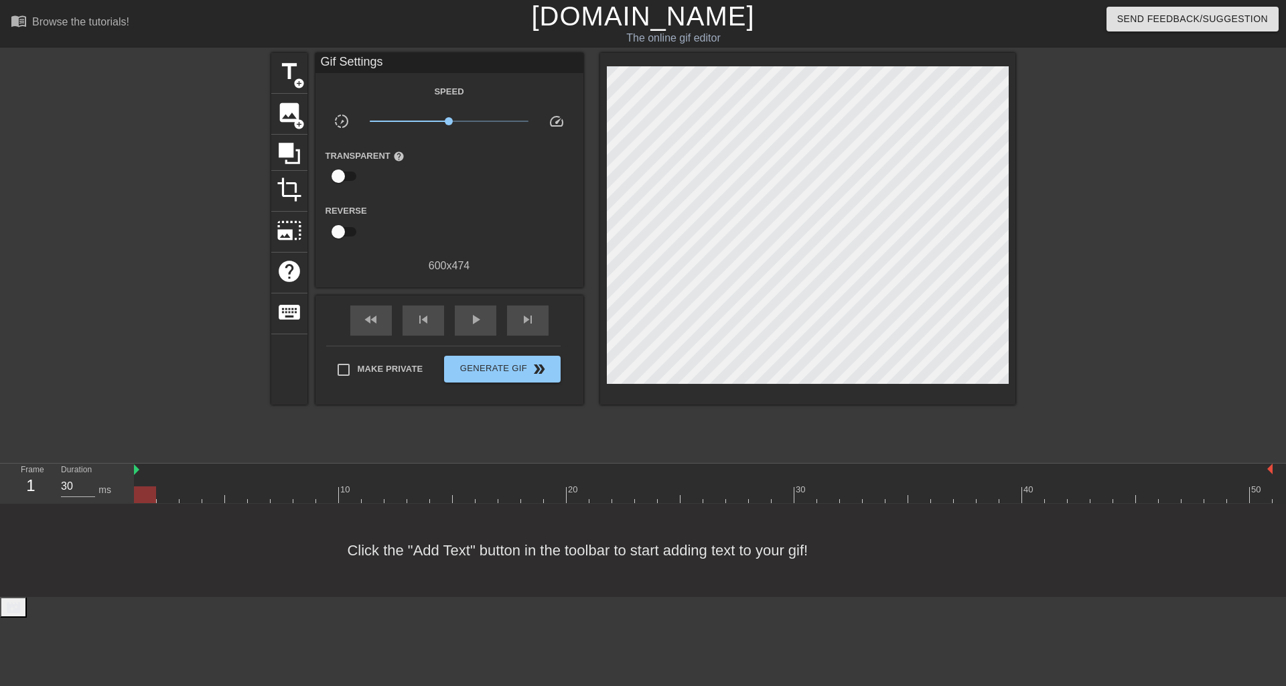
type input "40"
drag, startPoint x: 144, startPoint y: 495, endPoint x: 171, endPoint y: 492, distance: 27.7
click at [171, 492] on div at bounding box center [168, 494] width 22 height 17
click at [293, 82] on span "add_circle" at bounding box center [298, 83] width 11 height 11
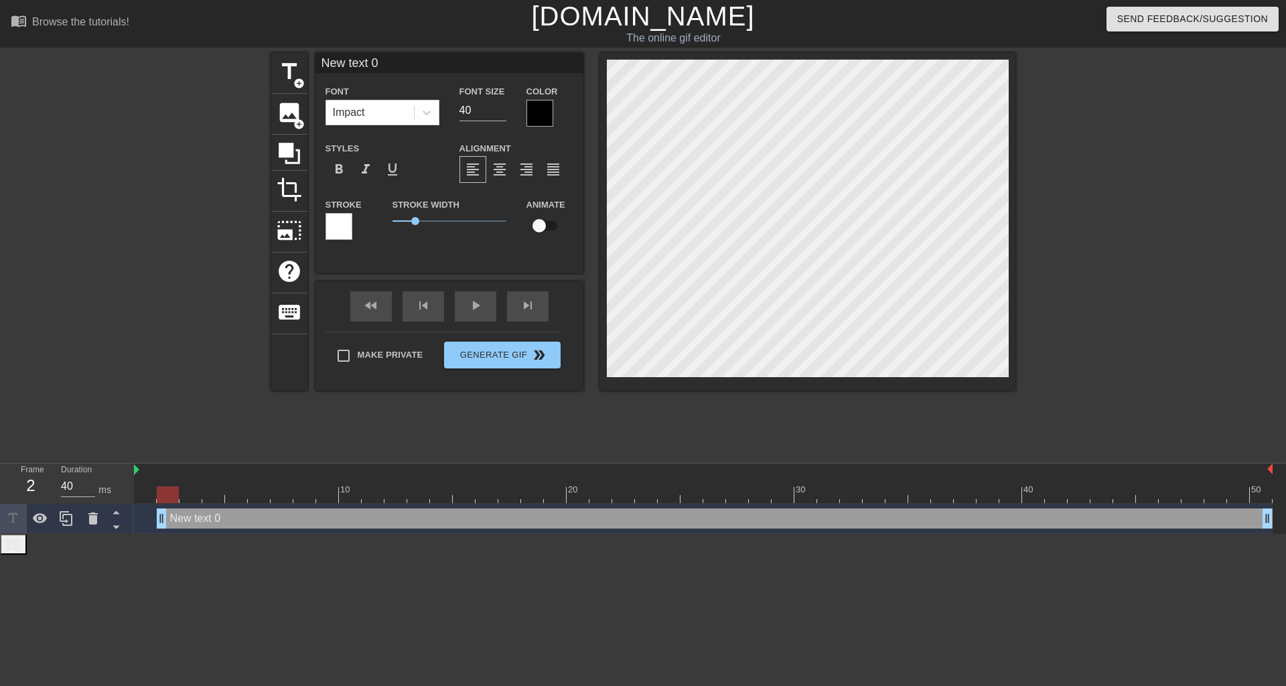
click at [222, 518] on div "New text 0 drag_handle drag_handle" at bounding box center [715, 518] width 1116 height 20
type input "I"
type textarea "I"
click at [344, 218] on div at bounding box center [339, 226] width 27 height 27
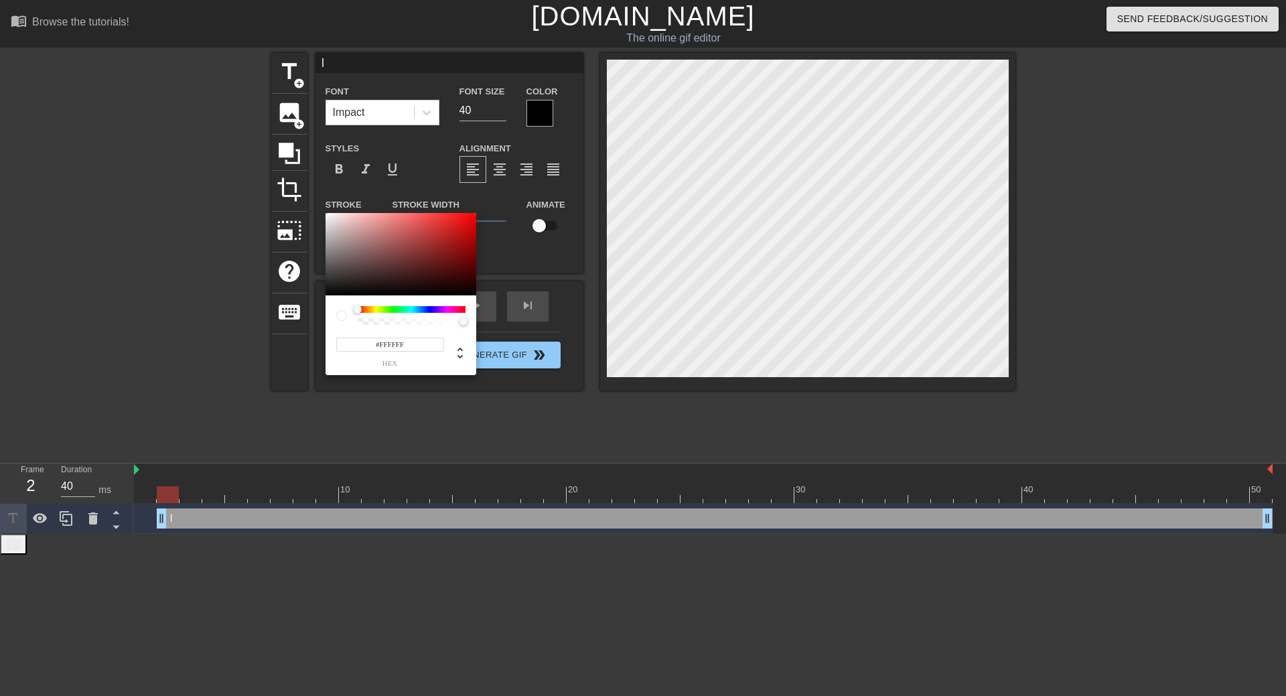
click at [419, 344] on input "#FFFFFF" at bounding box center [390, 345] width 108 height 14
type input "#000000"
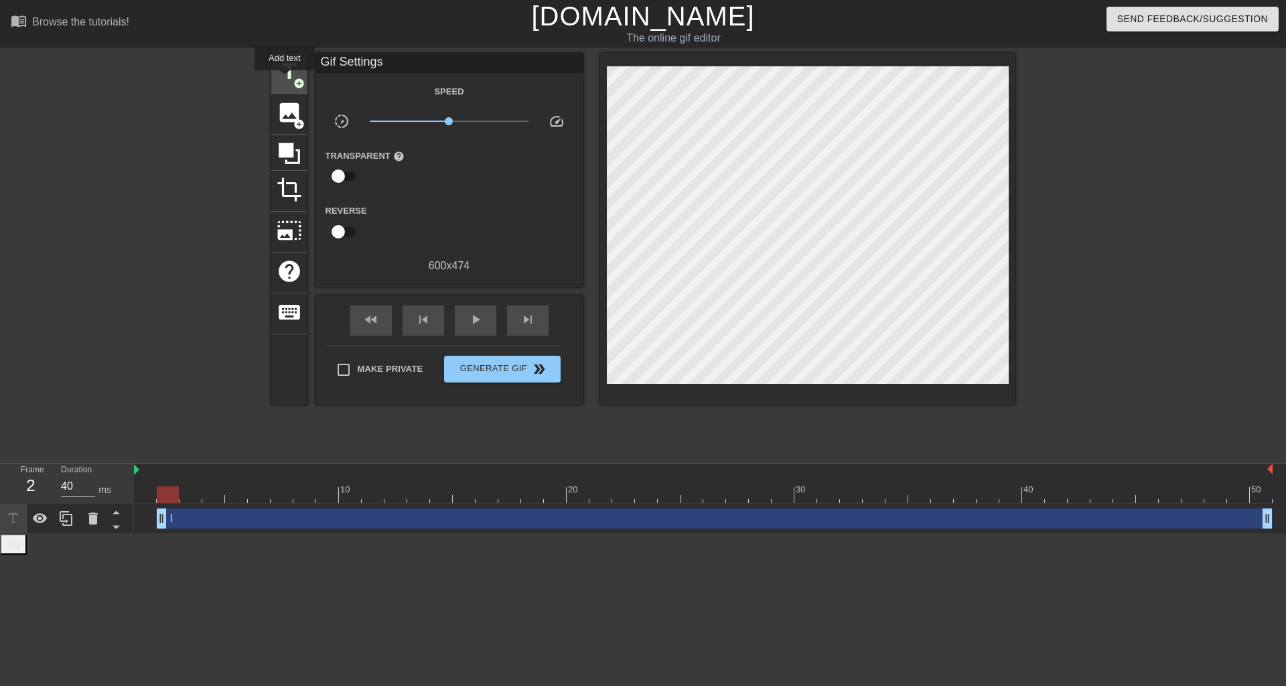
click at [285, 80] on span "title" at bounding box center [289, 71] width 25 height 25
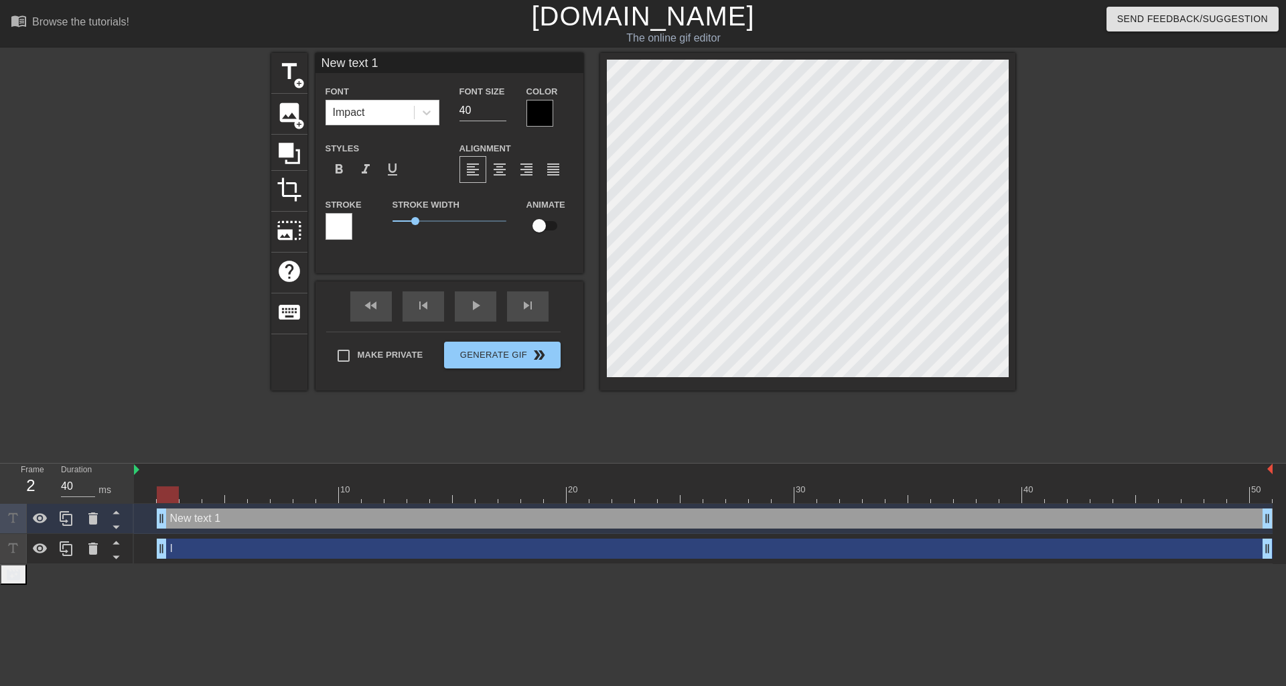
click at [236, 517] on div "New text 1 drag_handle drag_handle" at bounding box center [715, 518] width 1116 height 20
click at [98, 519] on icon at bounding box center [93, 518] width 16 height 16
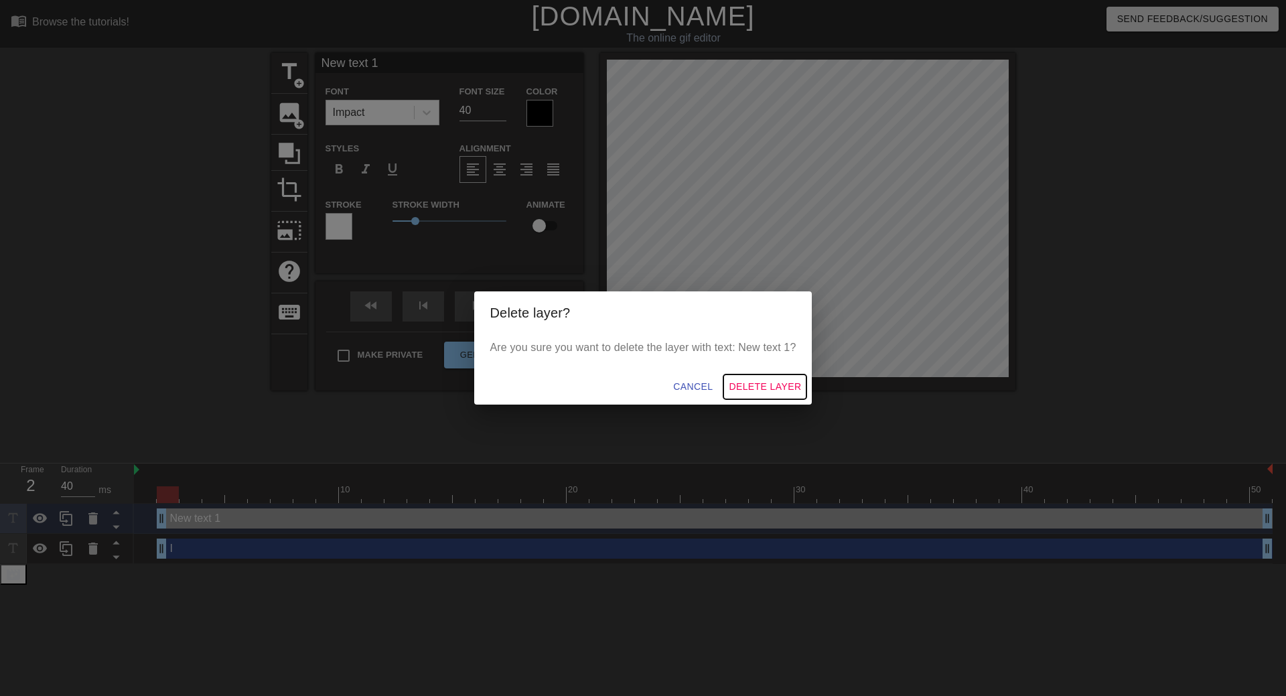
click at [757, 383] on span "Delete Layer" at bounding box center [765, 386] width 72 height 17
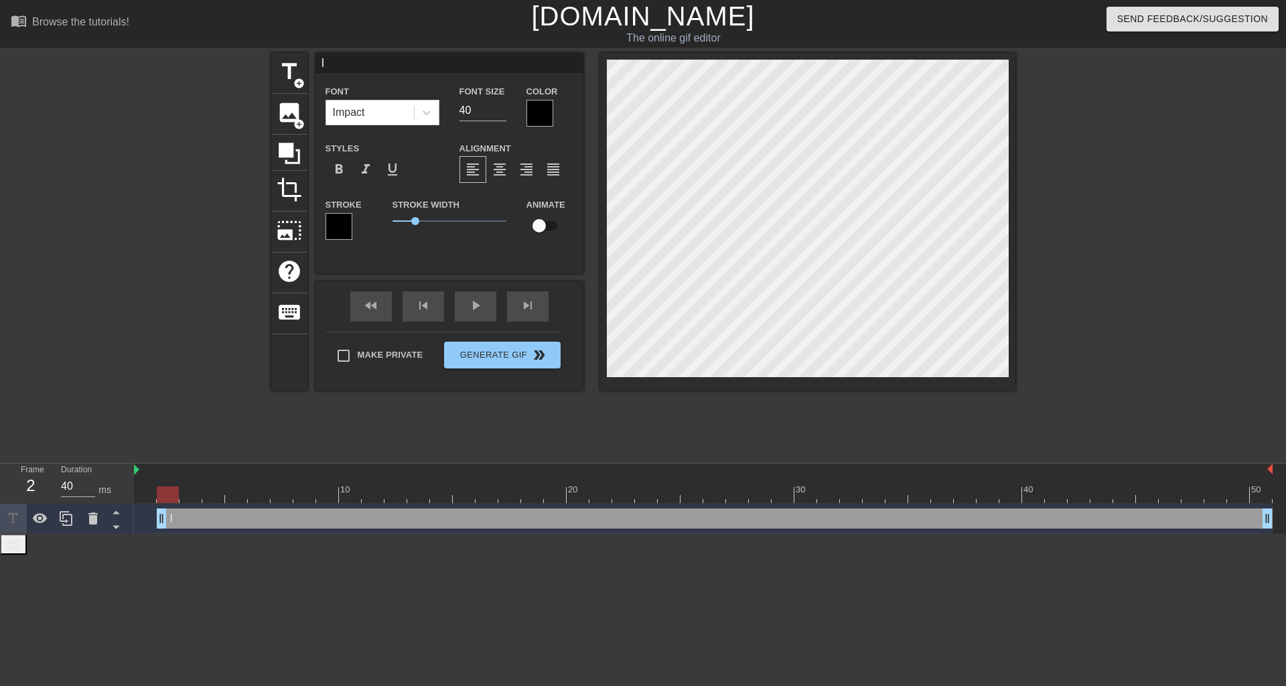
click at [541, 103] on div at bounding box center [540, 113] width 27 height 27
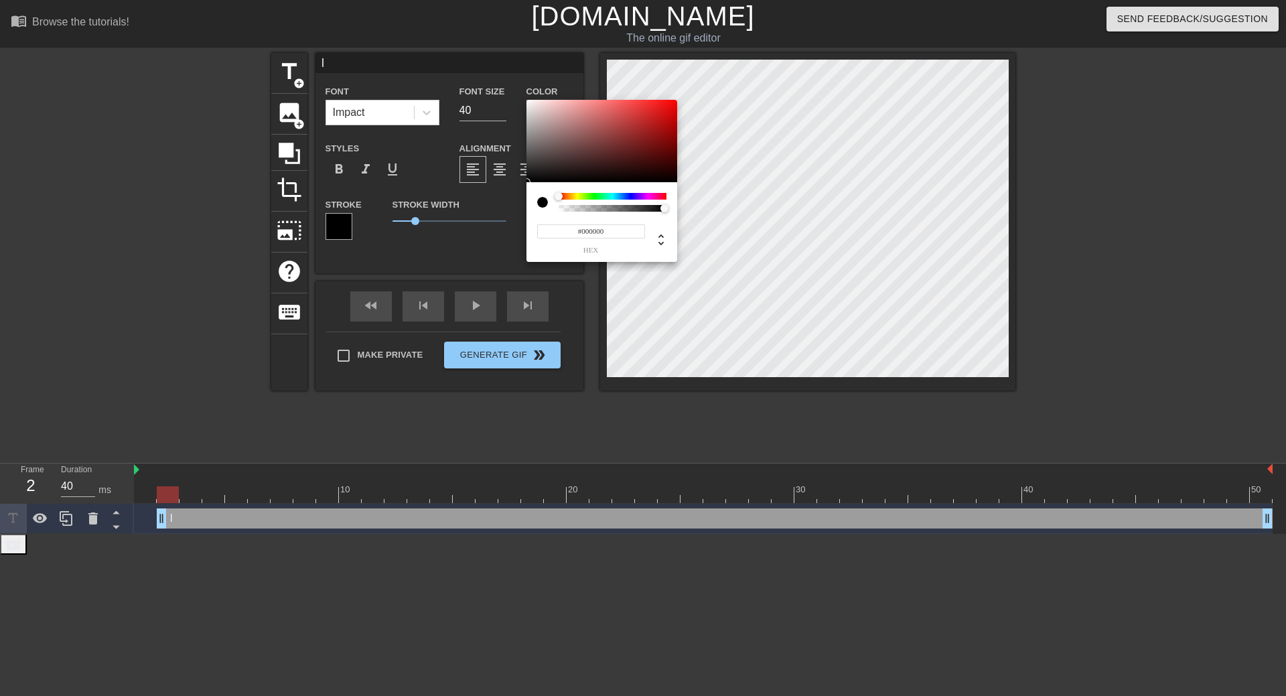
click at [614, 225] on input "#000000" at bounding box center [591, 231] width 108 height 14
drag, startPoint x: 583, startPoint y: 230, endPoint x: 661, endPoint y: 228, distance: 77.7
click at [661, 228] on div "#000000 hex" at bounding box center [601, 233] width 129 height 42
type input "#FFFFFF"
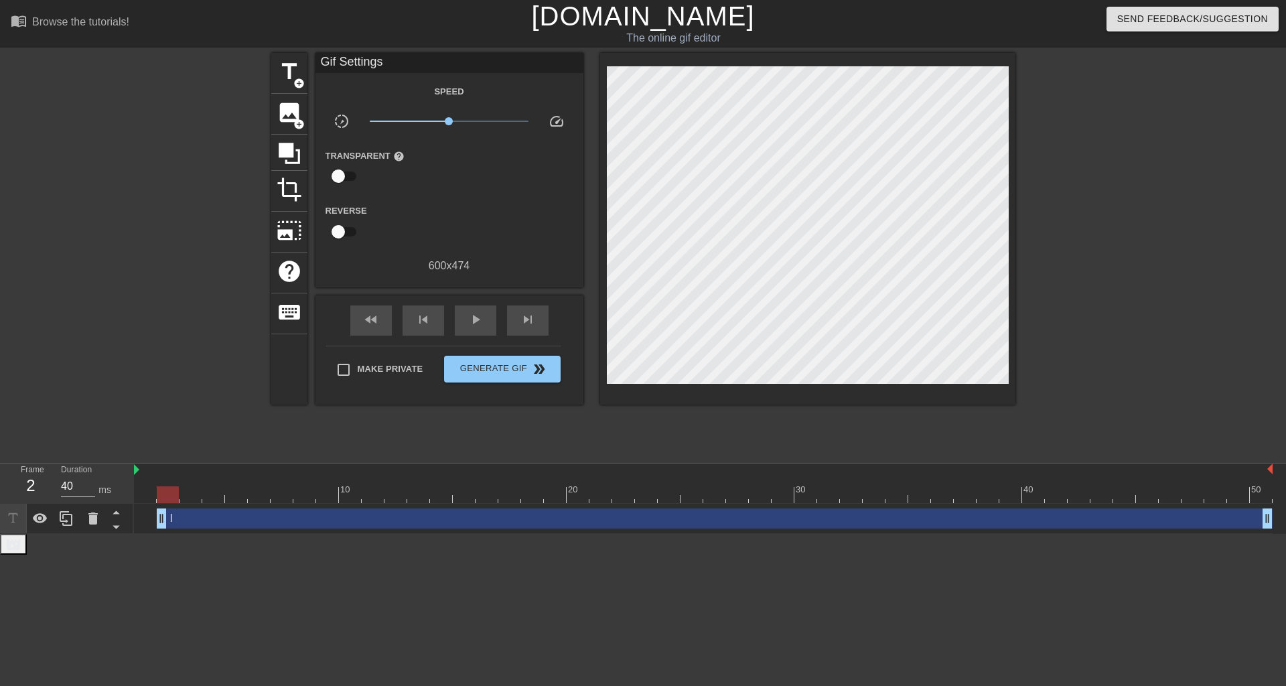
drag, startPoint x: 1066, startPoint y: 178, endPoint x: 1056, endPoint y: 178, distance: 10.1
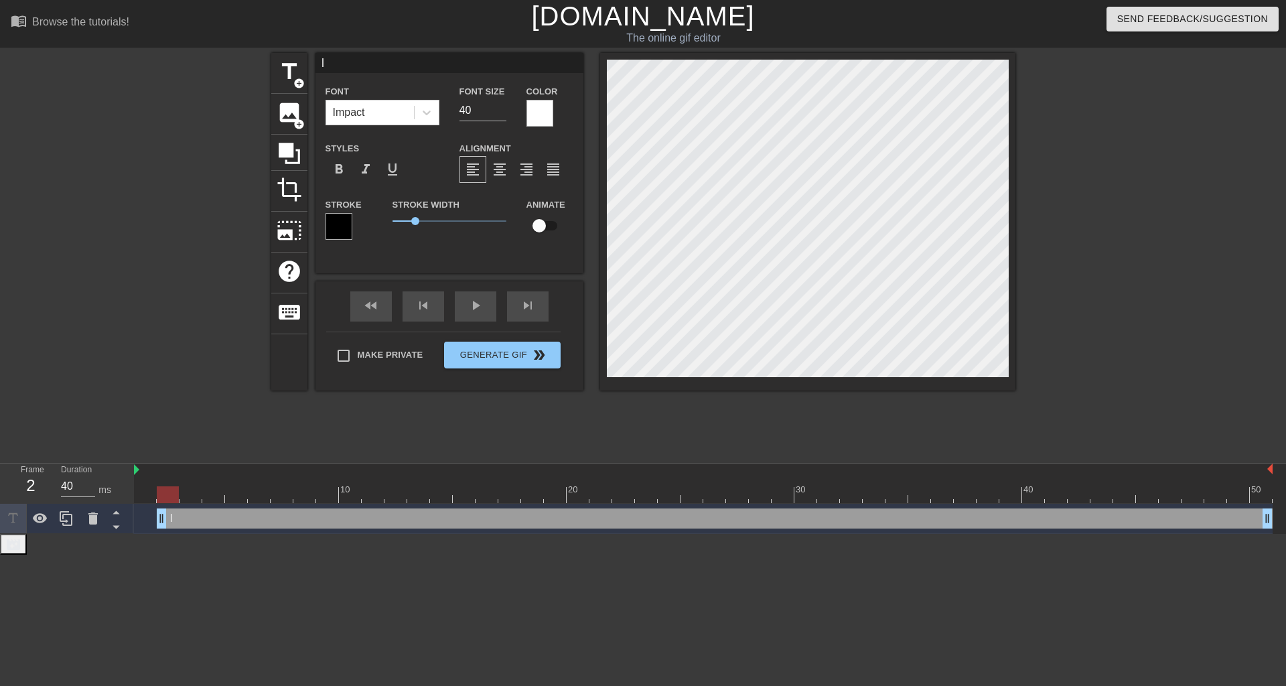
scroll to position [2, 1]
click at [66, 523] on icon at bounding box center [66, 518] width 16 height 16
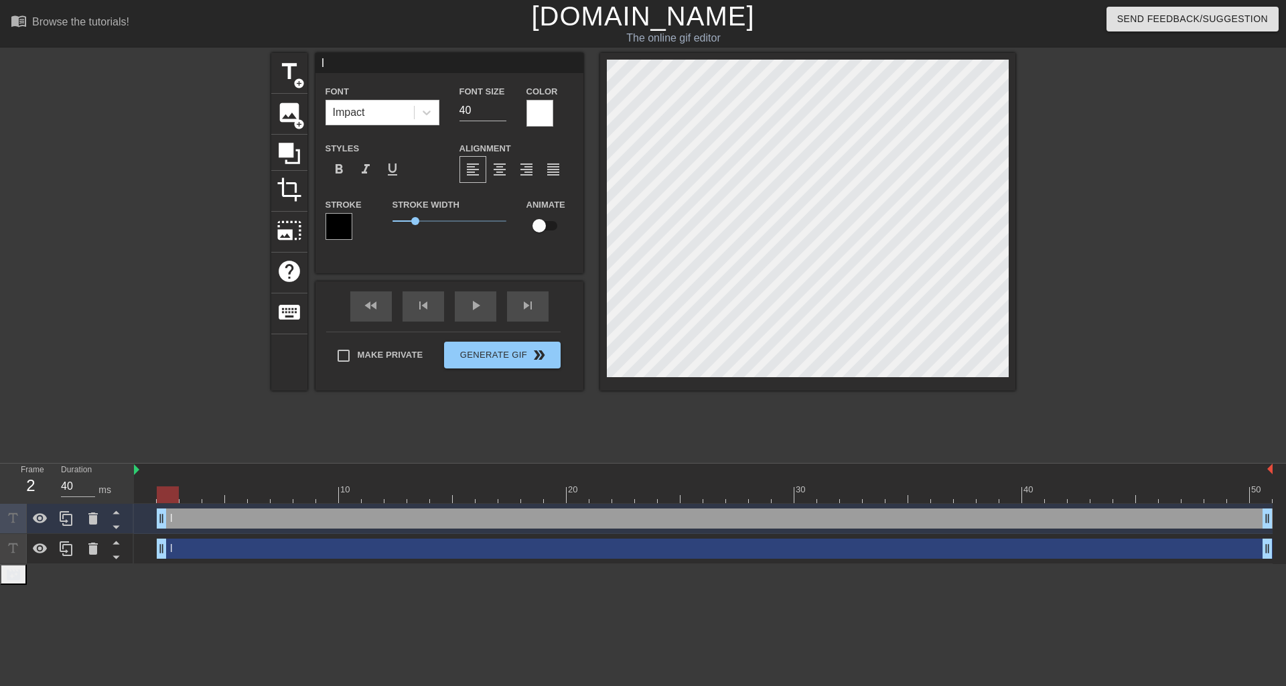
scroll to position [2, 2]
type input "S"
type textarea "S"
type input "SA"
type textarea "SA"
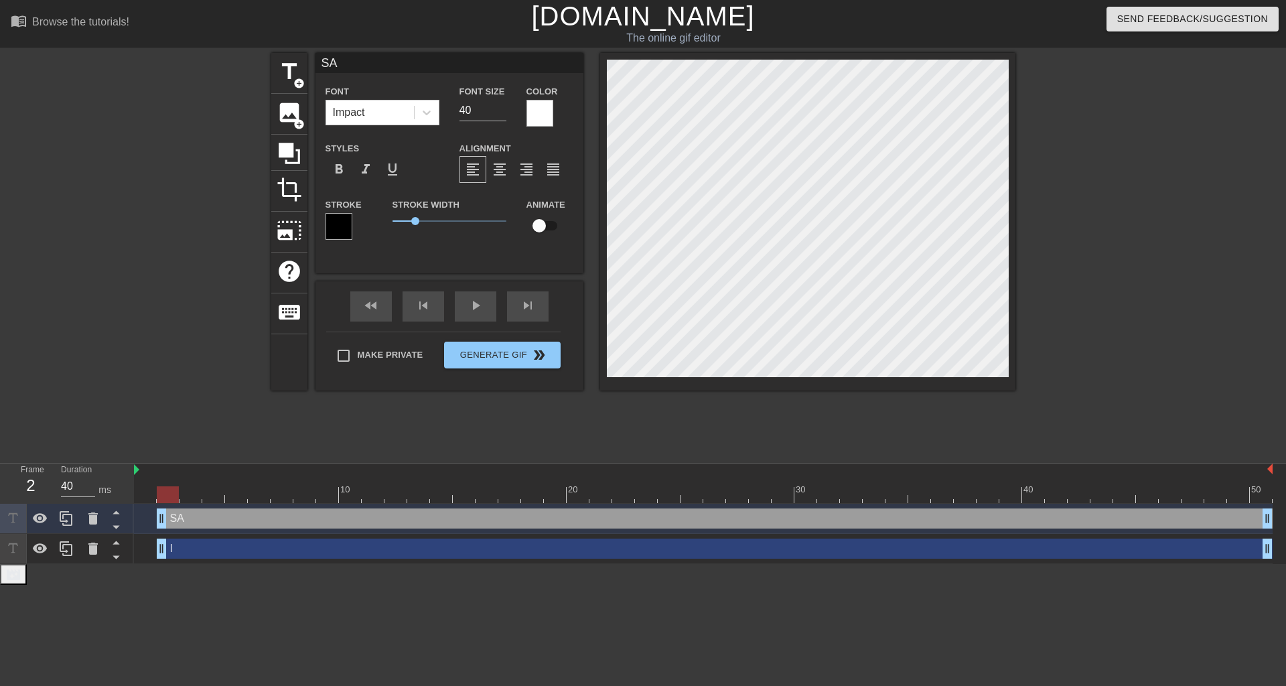
type input "SAI"
type textarea "SAI"
type input "SAID"
type textarea "SAID"
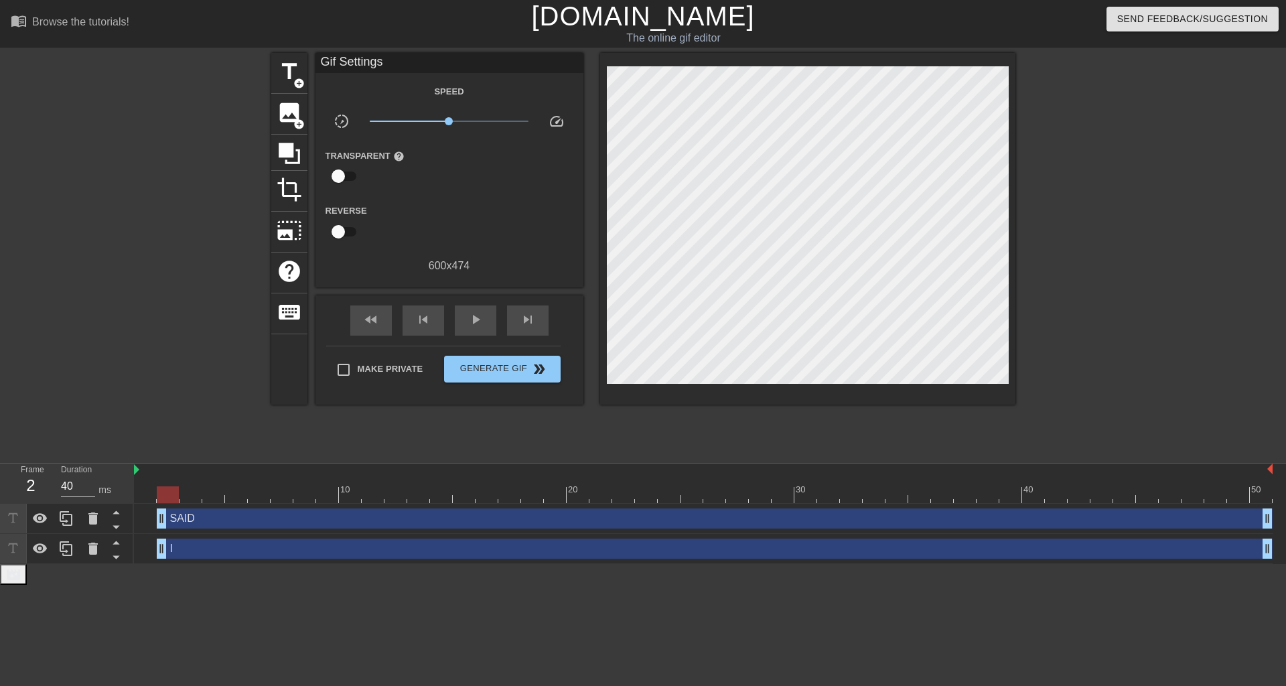
click at [1109, 163] on div at bounding box center [1132, 254] width 201 height 402
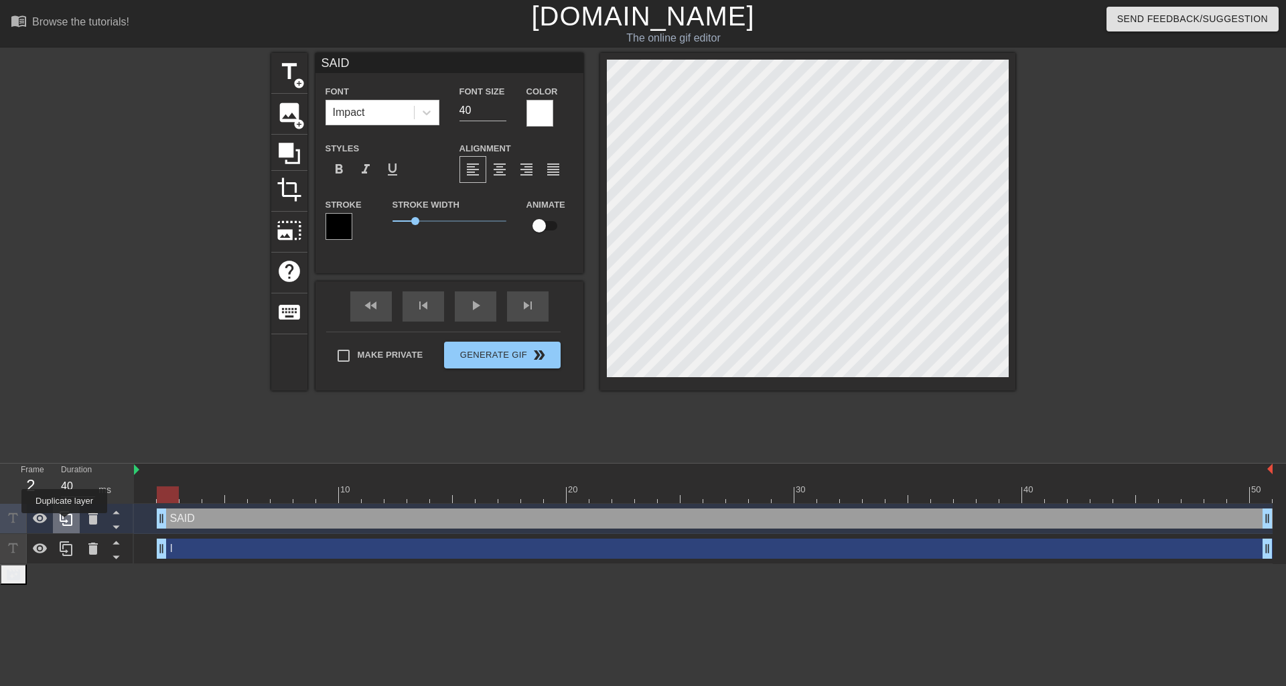
click at [64, 523] on icon at bounding box center [66, 518] width 16 height 16
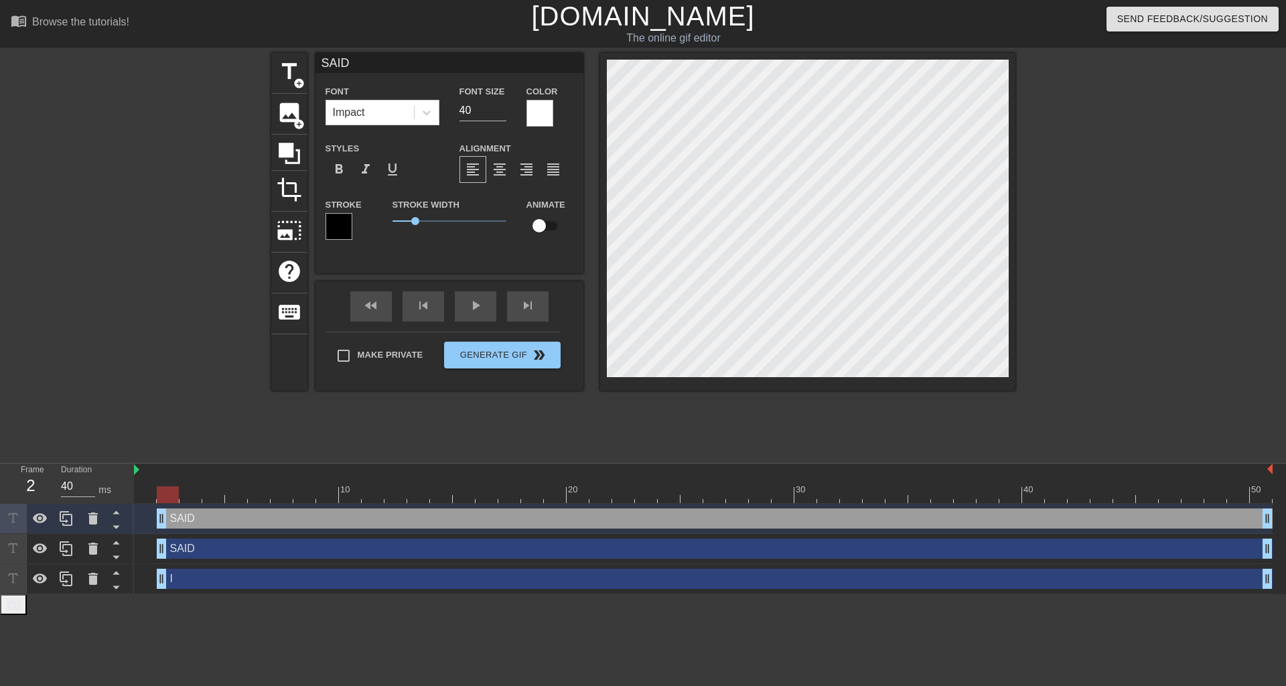
scroll to position [2, 1]
type input "A"
type textarea "A"
type input "AB"
type textarea "AB"
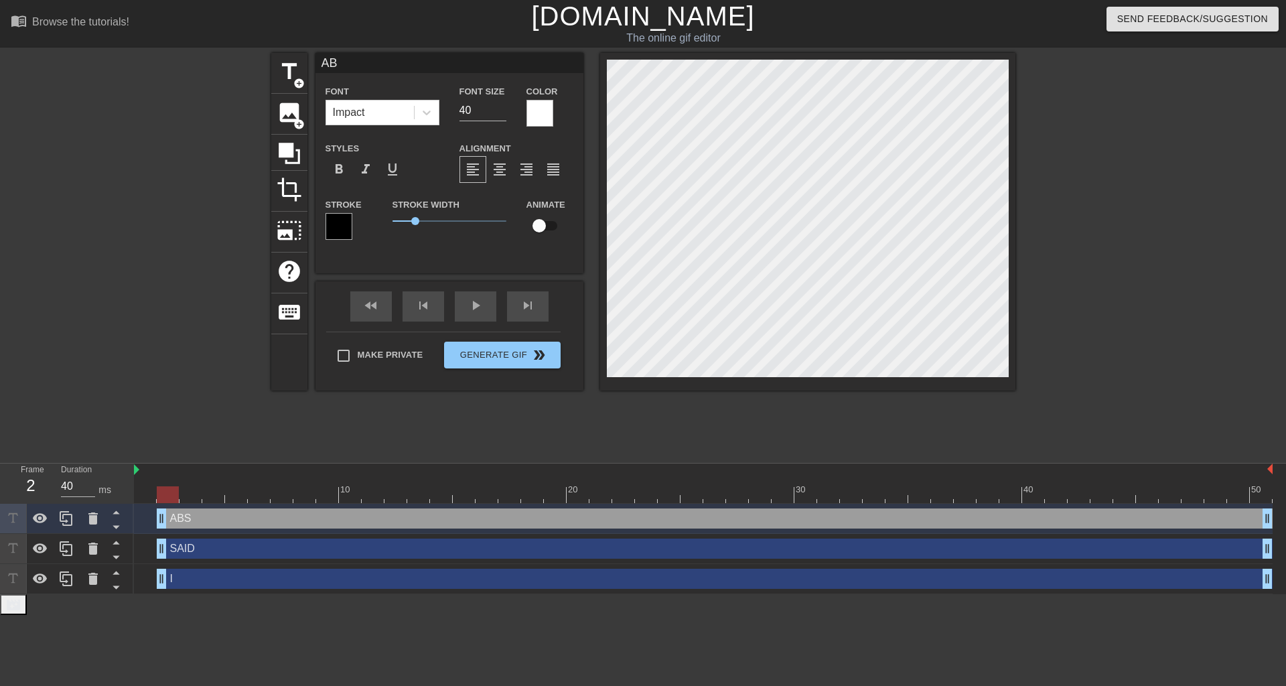
type input "ABS"
type textarea "ABS"
type input "ABSO"
type textarea "ABSO"
type input "ABSOL"
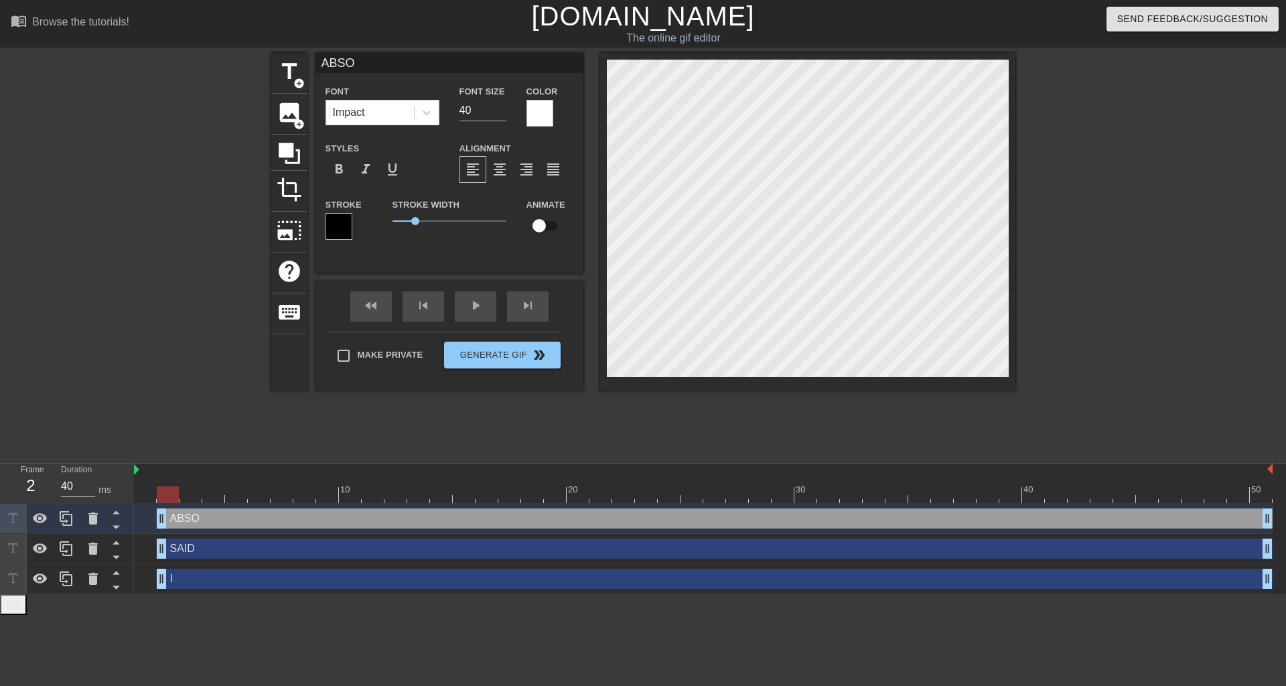
type textarea "ABSOL"
type input "ABSOLU"
type textarea "ABSOLU"
type input "ABSOLUT"
type textarea "ABSOLUT"
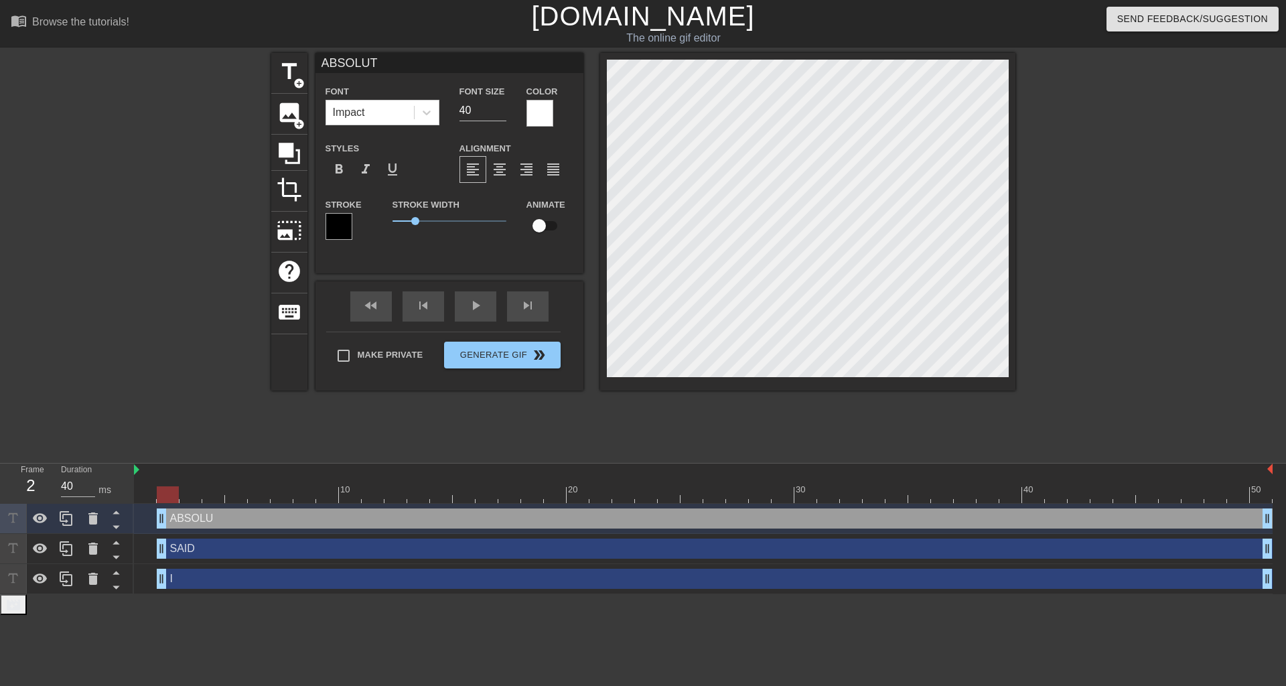
type input "ABSOLUTE"
type textarea "ABSOLUTE"
type input "ABSOLUTEL"
type textarea "ABSOLUTEL"
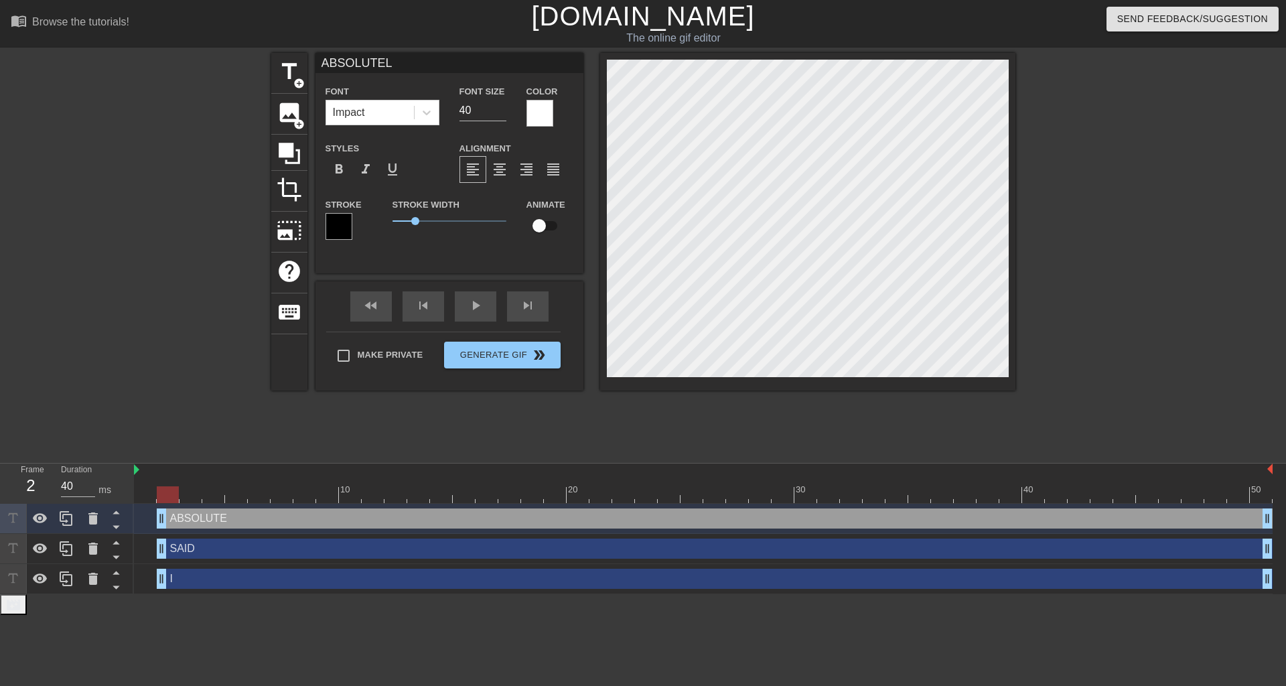
type input "ABSOLUTELY"
type textarea "ABSOLUTELY"
click at [65, 517] on icon at bounding box center [66, 518] width 16 height 16
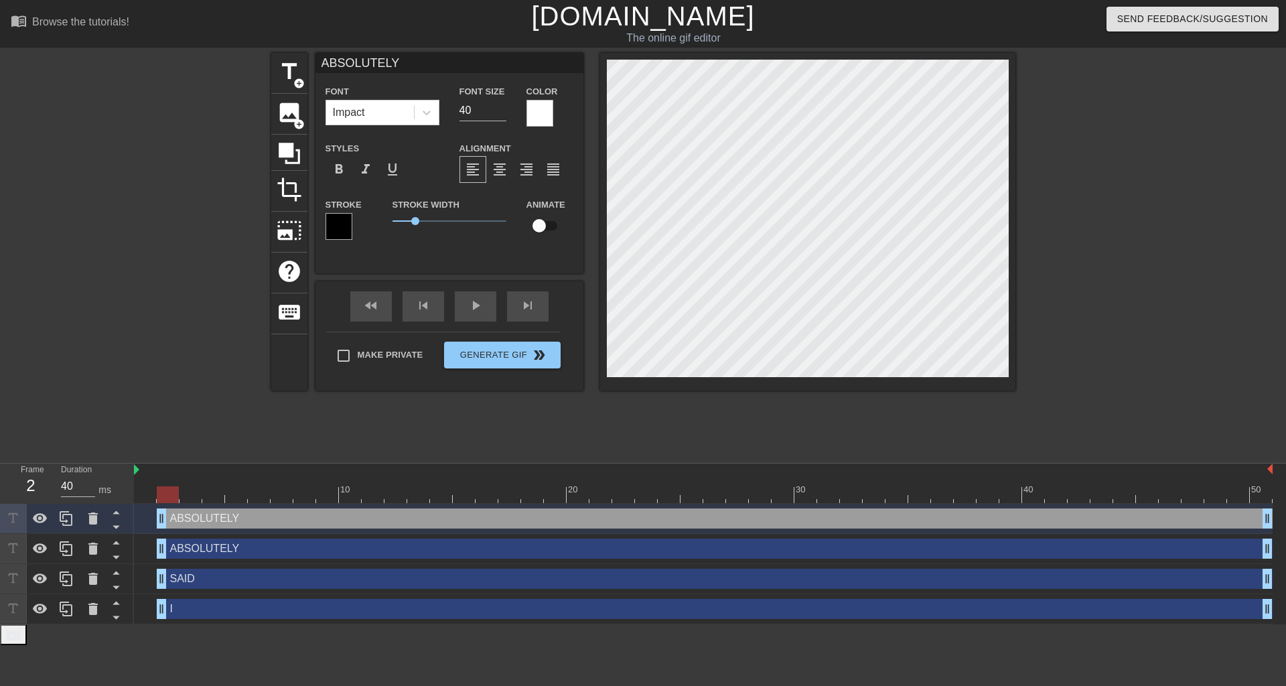
type input "N"
type textarea "N"
type input "NO"
type textarea "NO"
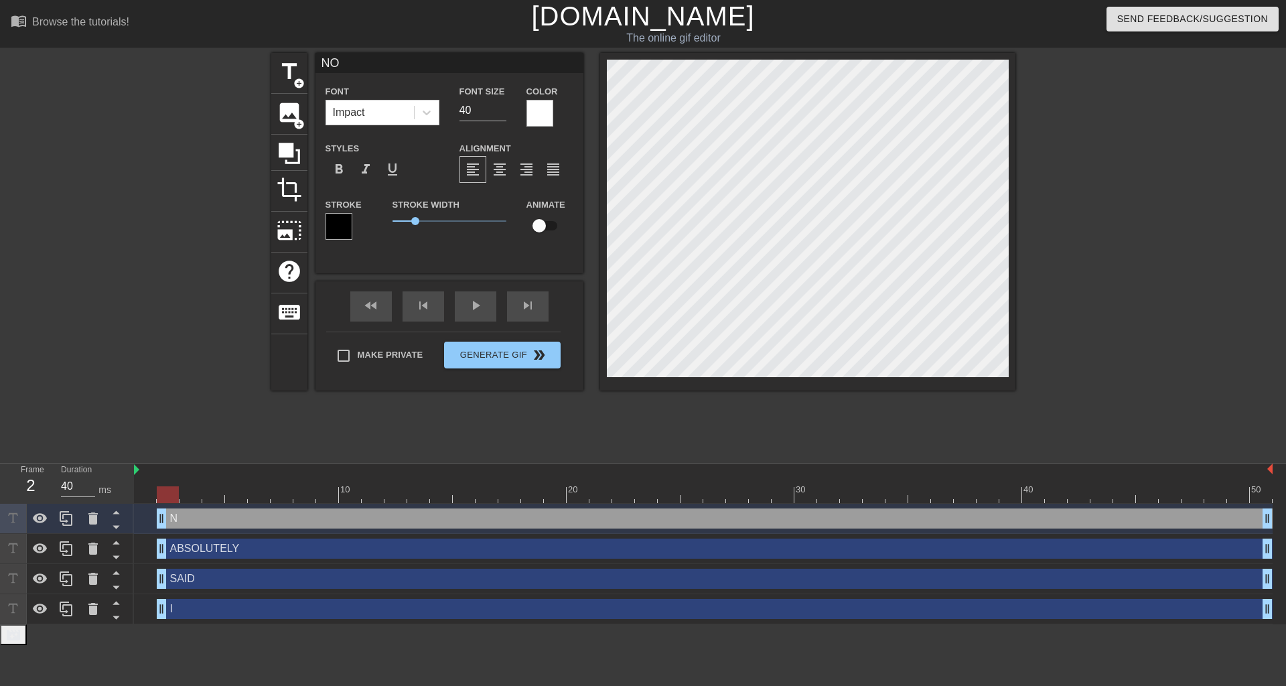
type input "NOT"
type textarea "NOT"
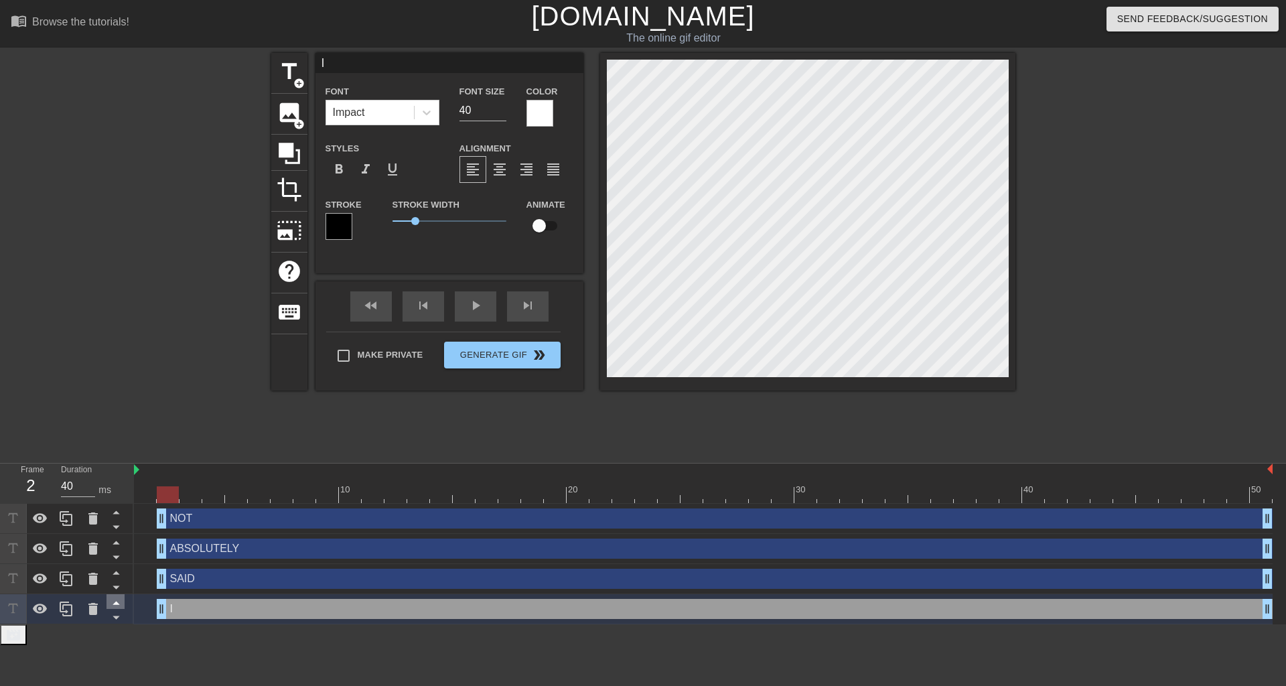
click at [117, 605] on icon at bounding box center [116, 603] width 7 height 3
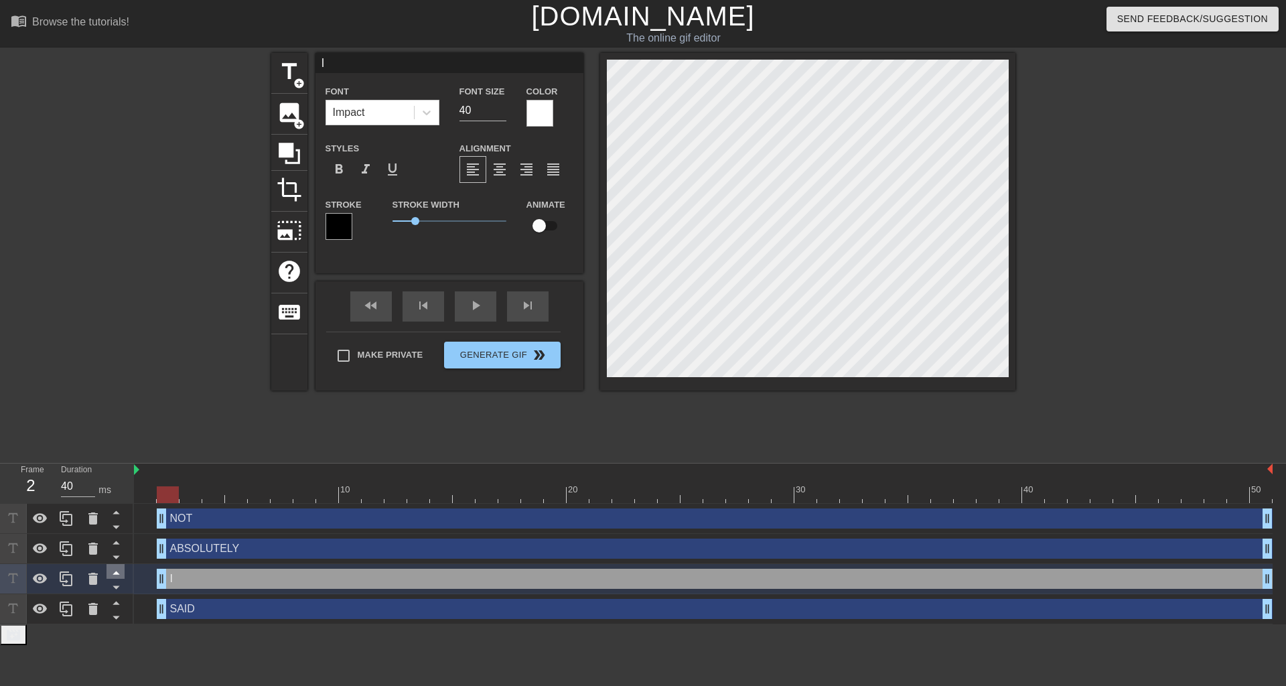
click at [119, 575] on icon at bounding box center [116, 572] width 17 height 17
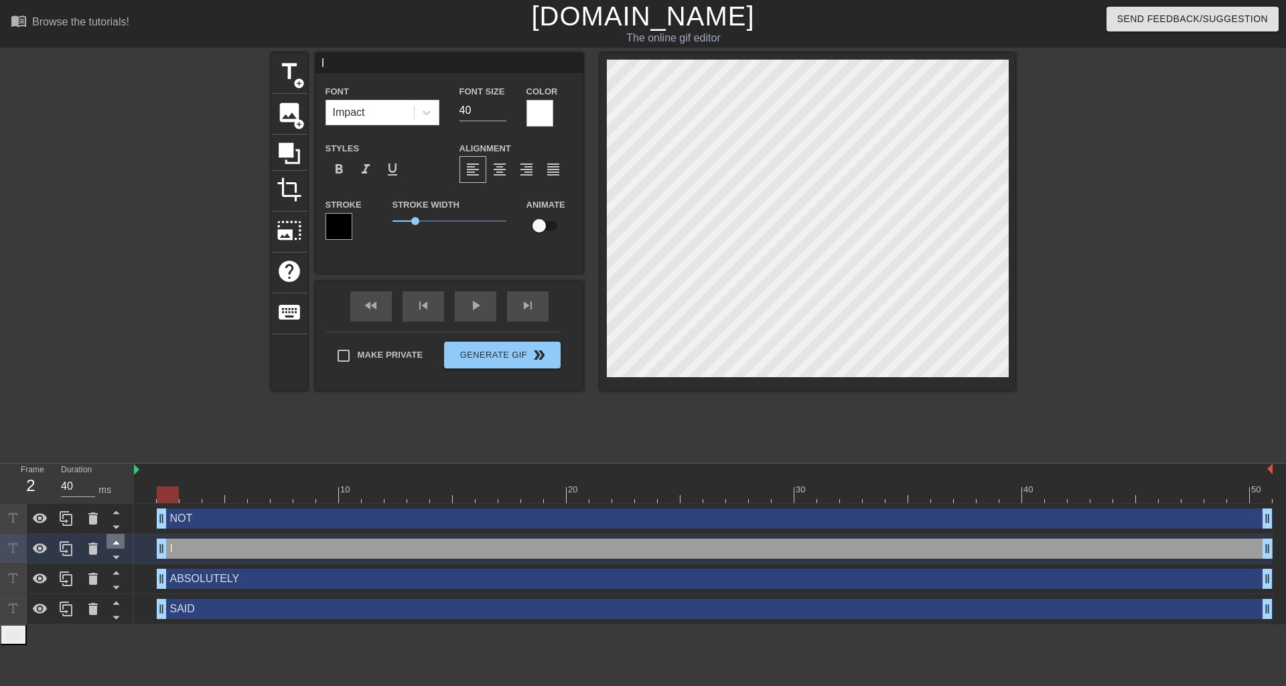
click at [118, 543] on icon at bounding box center [116, 542] width 17 height 17
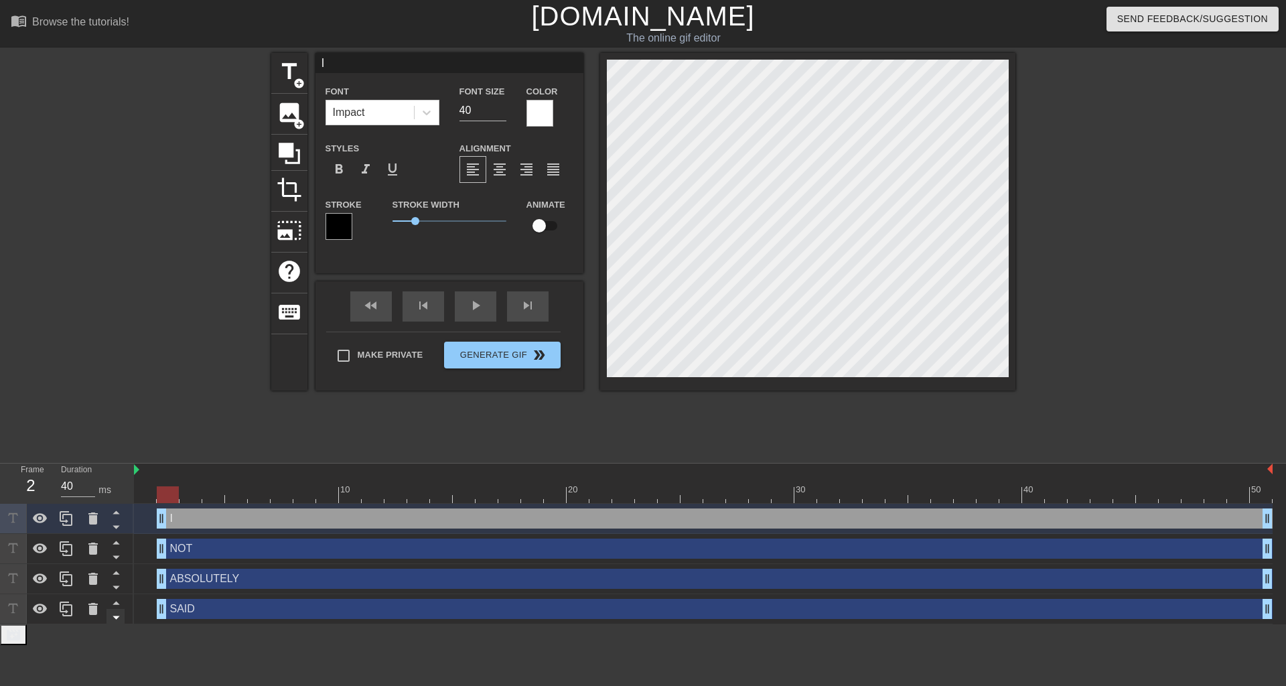
drag, startPoint x: 116, startPoint y: 603, endPoint x: 118, endPoint y: 590, distance: 13.5
click at [117, 599] on icon at bounding box center [116, 602] width 17 height 17
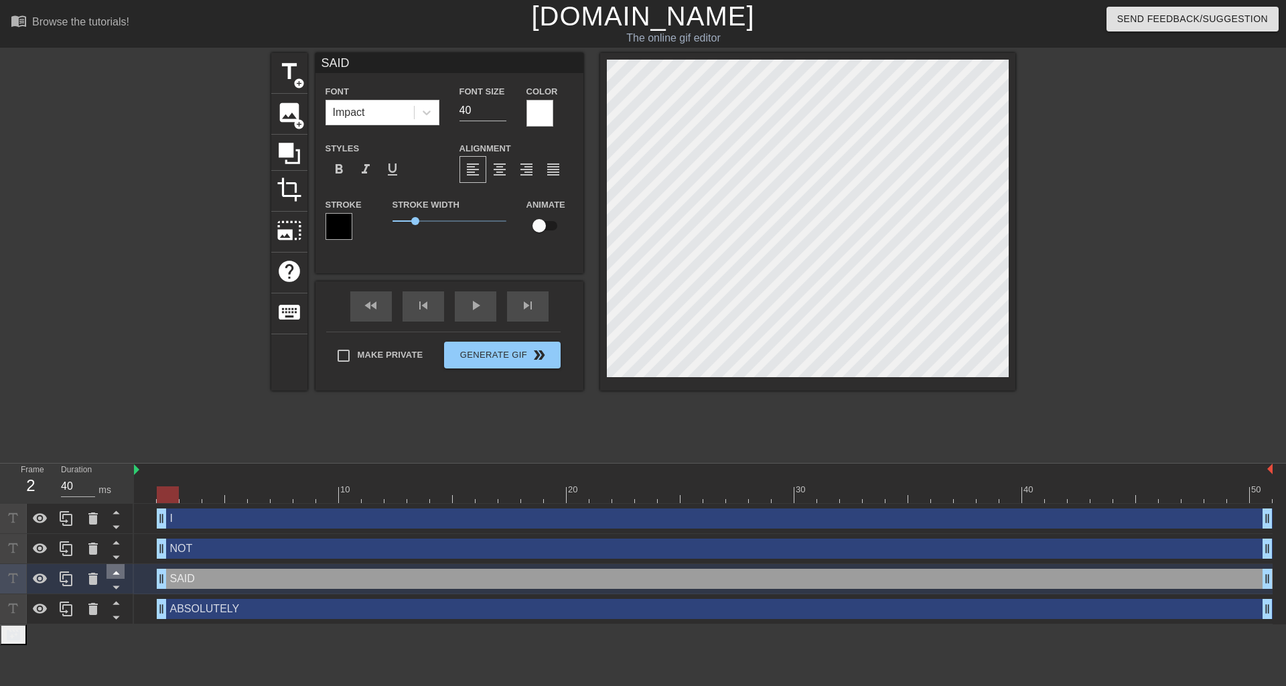
click at [116, 571] on icon at bounding box center [116, 572] width 17 height 17
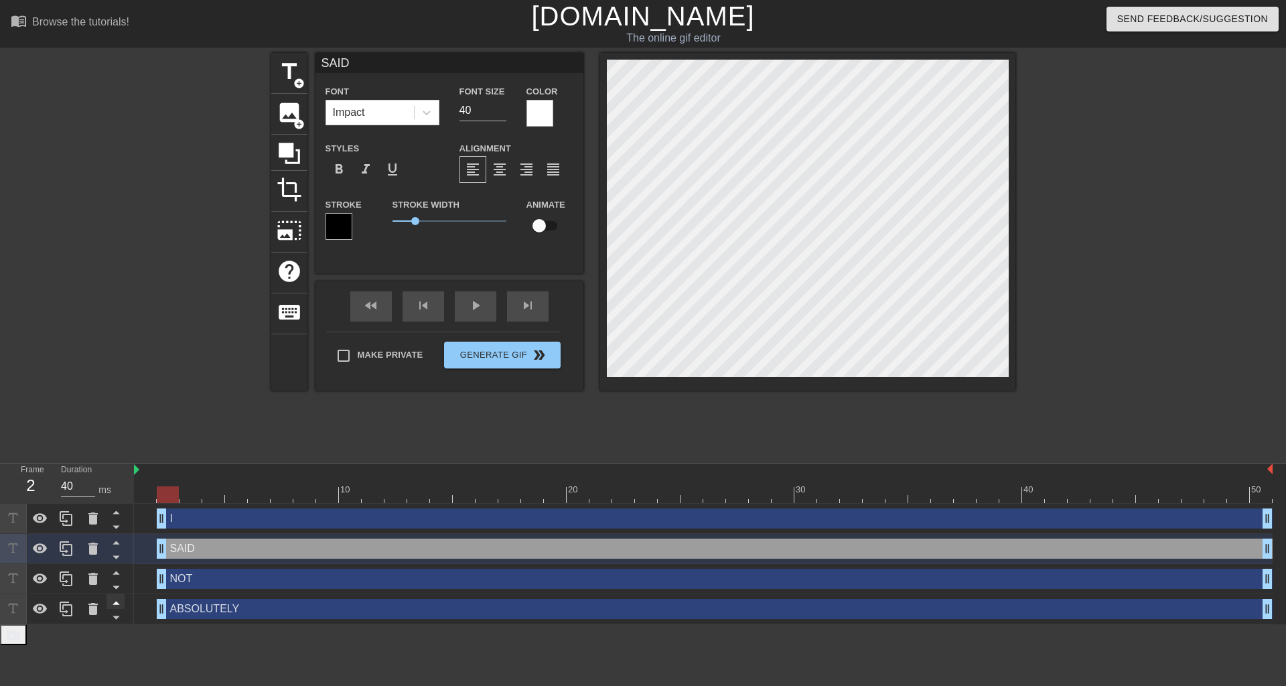
click at [119, 602] on icon at bounding box center [116, 602] width 17 height 17
type input "ABSOLUTELY"
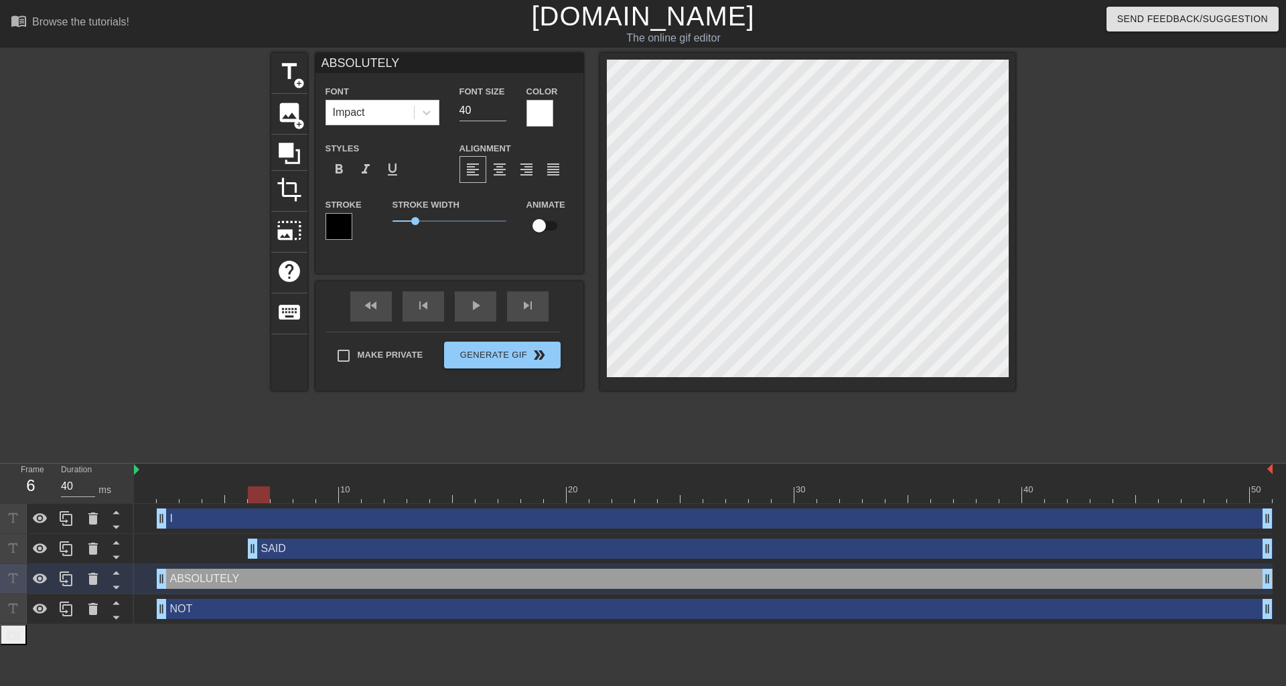
drag, startPoint x: 165, startPoint y: 549, endPoint x: 248, endPoint y: 553, distance: 82.5
drag, startPoint x: 161, startPoint y: 583, endPoint x: 348, endPoint y: 585, distance: 186.9
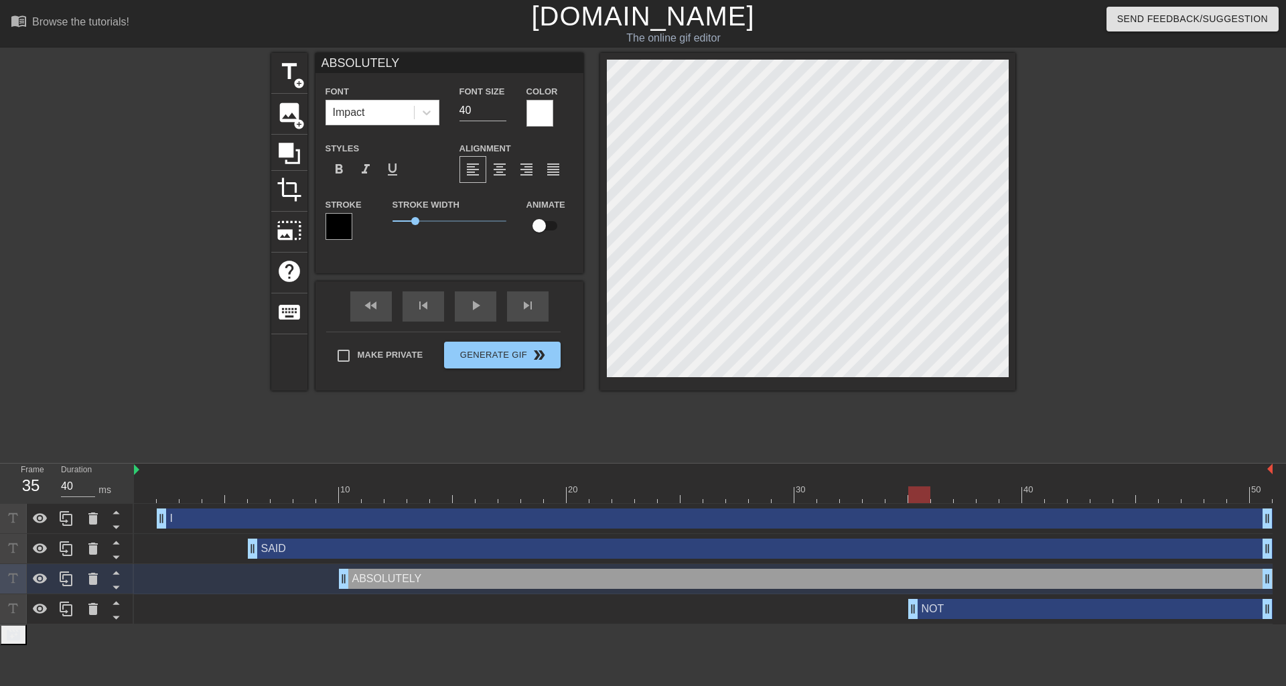
drag, startPoint x: 163, startPoint y: 610, endPoint x: 906, endPoint y: 561, distance: 744.5
click at [906, 561] on div "I drag_handle drag_handle SAID drag_handle drag_handle ABSOLUTELY drag_handle d…" at bounding box center [710, 564] width 1152 height 121
click at [483, 296] on div "fast_rewind skip_previous play_arrow skip_next" at bounding box center [449, 306] width 218 height 50
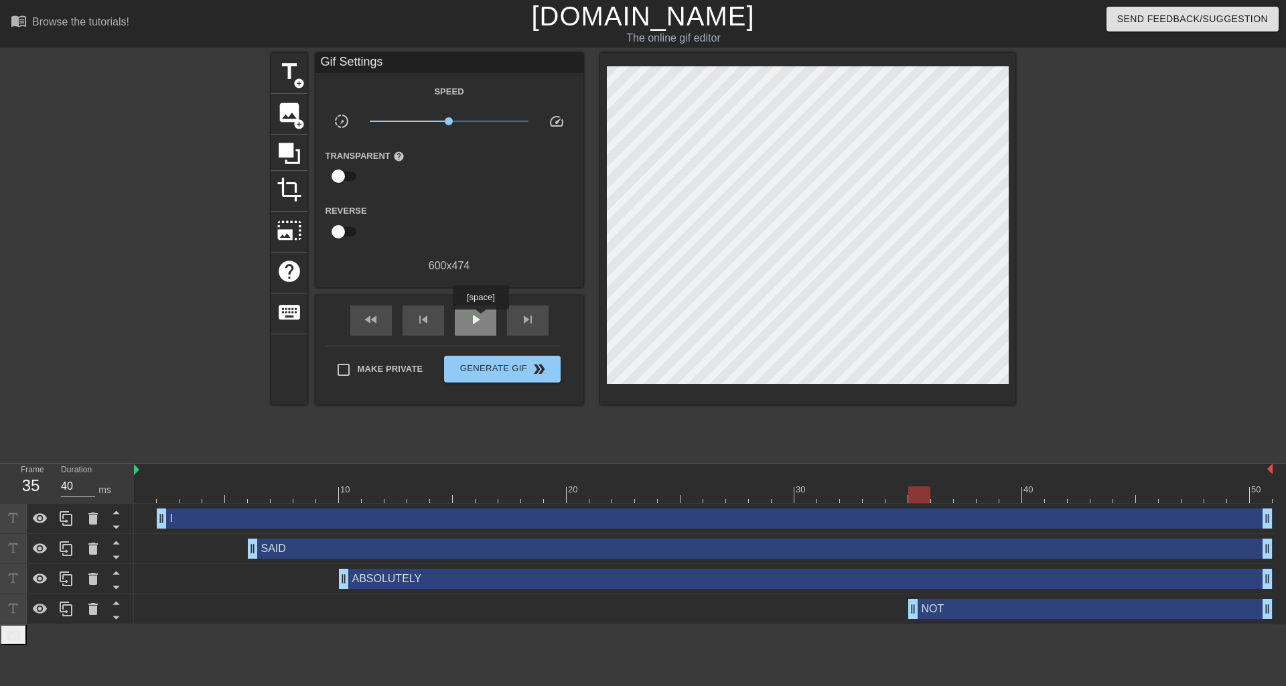
click at [480, 323] on span "play_arrow" at bounding box center [476, 320] width 16 height 16
click at [499, 329] on div "fast_rewind skip_previous pause skip_next" at bounding box center [449, 320] width 218 height 50
click at [476, 318] on span "pause" at bounding box center [476, 320] width 16 height 16
type input "30"
drag, startPoint x: 916, startPoint y: 610, endPoint x: 878, endPoint y: 608, distance: 38.2
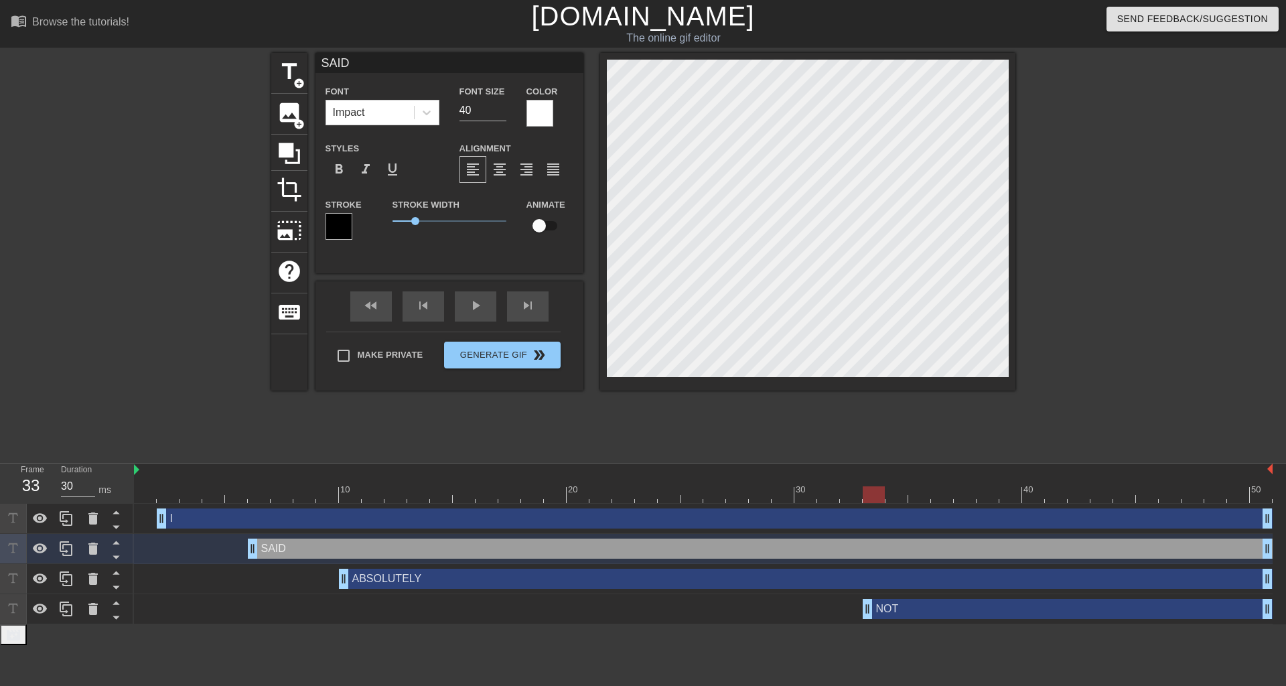
type input "I"
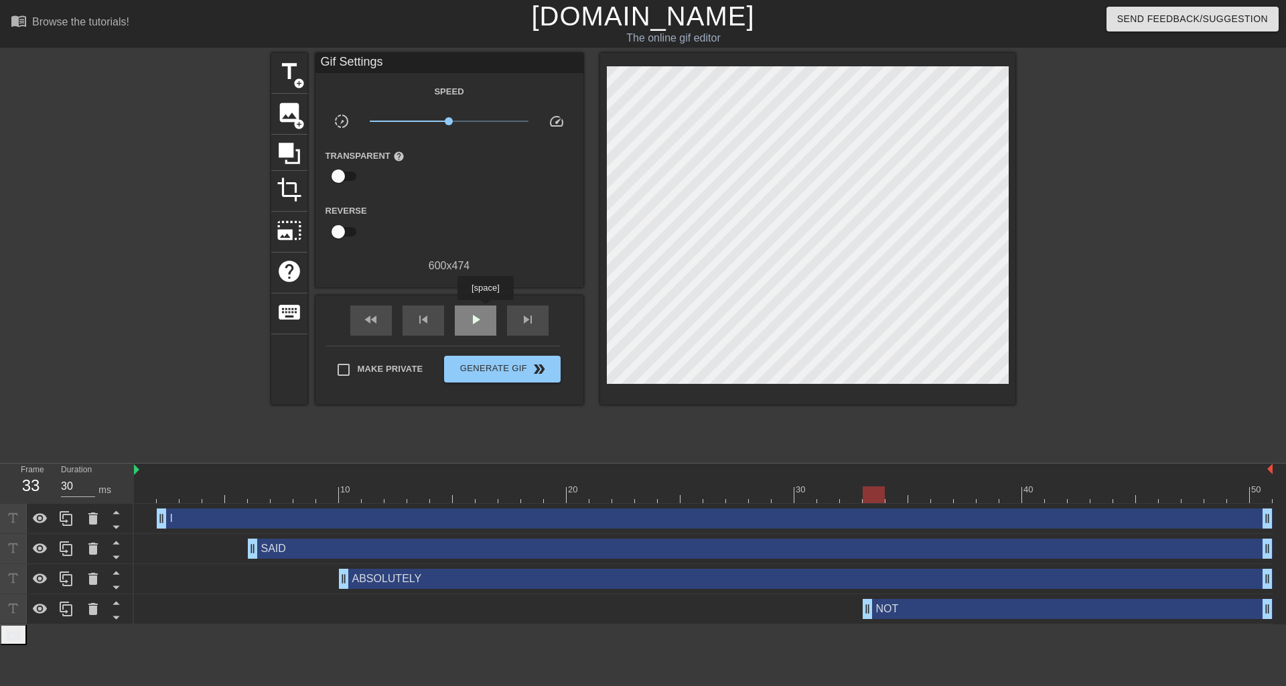
click at [485, 309] on div "play_arrow" at bounding box center [476, 320] width 42 height 30
click at [472, 321] on span "pause" at bounding box center [476, 320] width 16 height 16
drag, startPoint x: 344, startPoint y: 579, endPoint x: 409, endPoint y: 583, distance: 65.1
click at [466, 322] on div "play_arrow" at bounding box center [476, 320] width 42 height 30
type input "40"
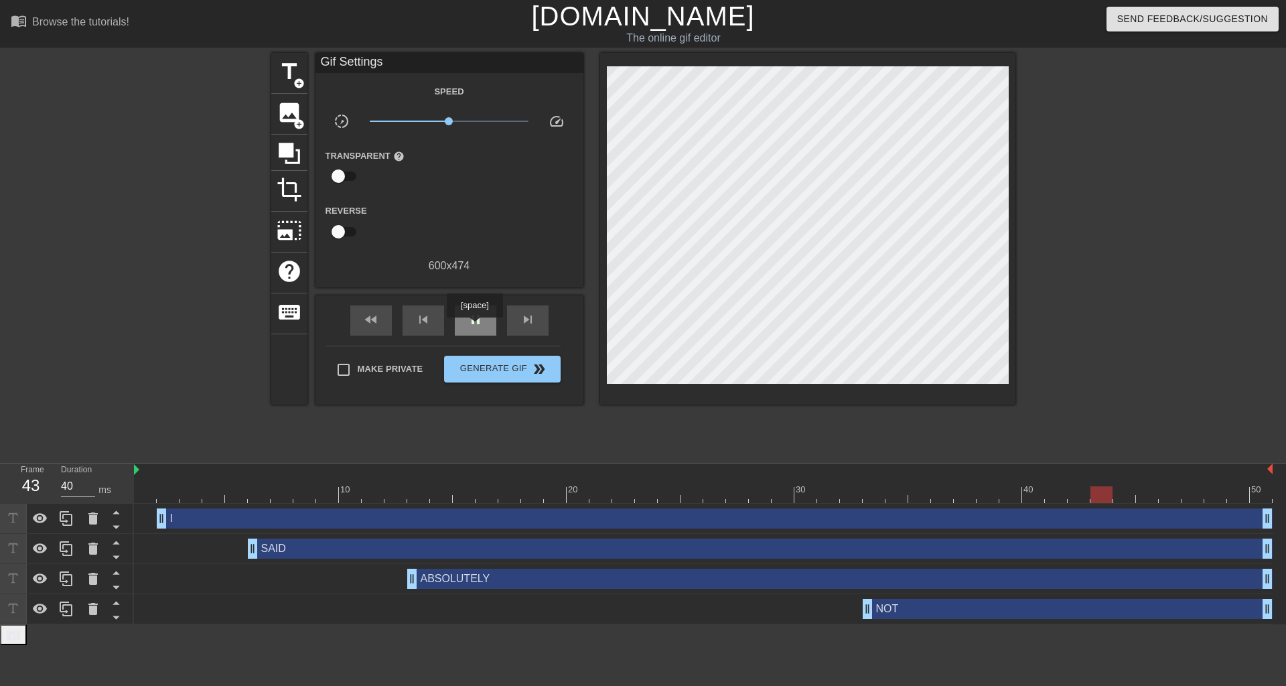
click at [474, 327] on div "pause" at bounding box center [476, 320] width 42 height 30
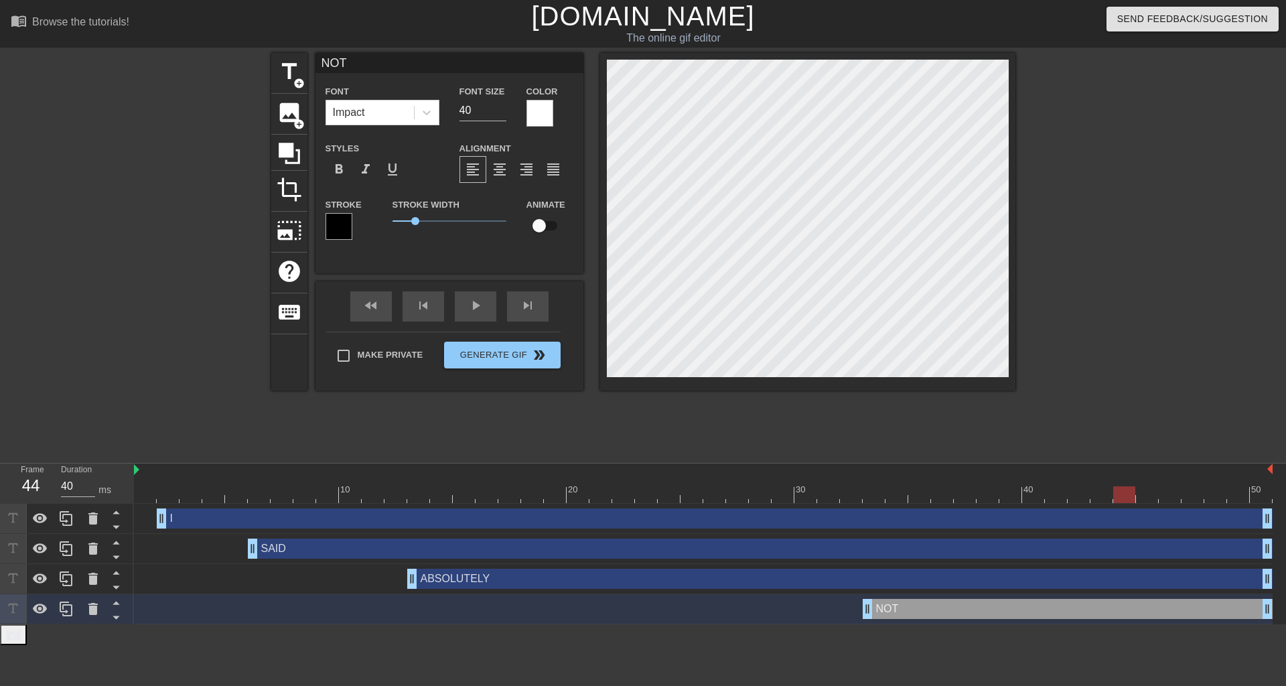
type input "ABSOLUTELY"
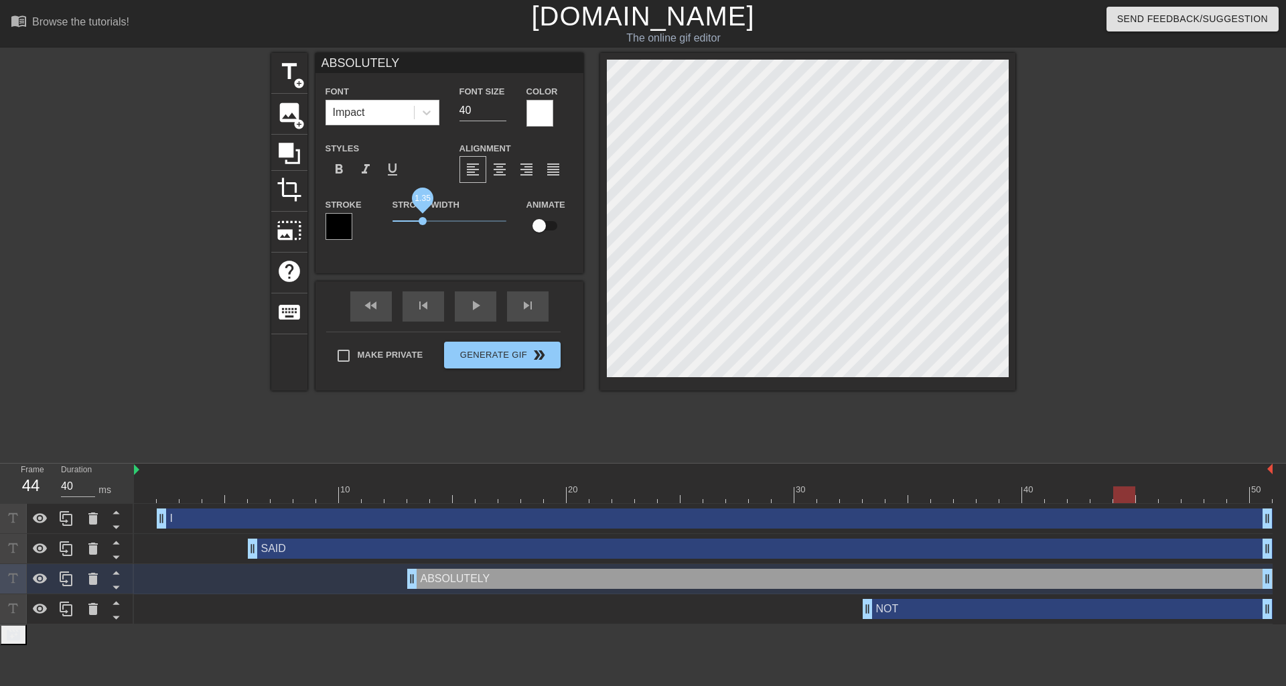
drag, startPoint x: 413, startPoint y: 222, endPoint x: 423, endPoint y: 227, distance: 10.8
click at [423, 227] on span "1.35" at bounding box center [450, 221] width 114 height 16
type input "NOT"
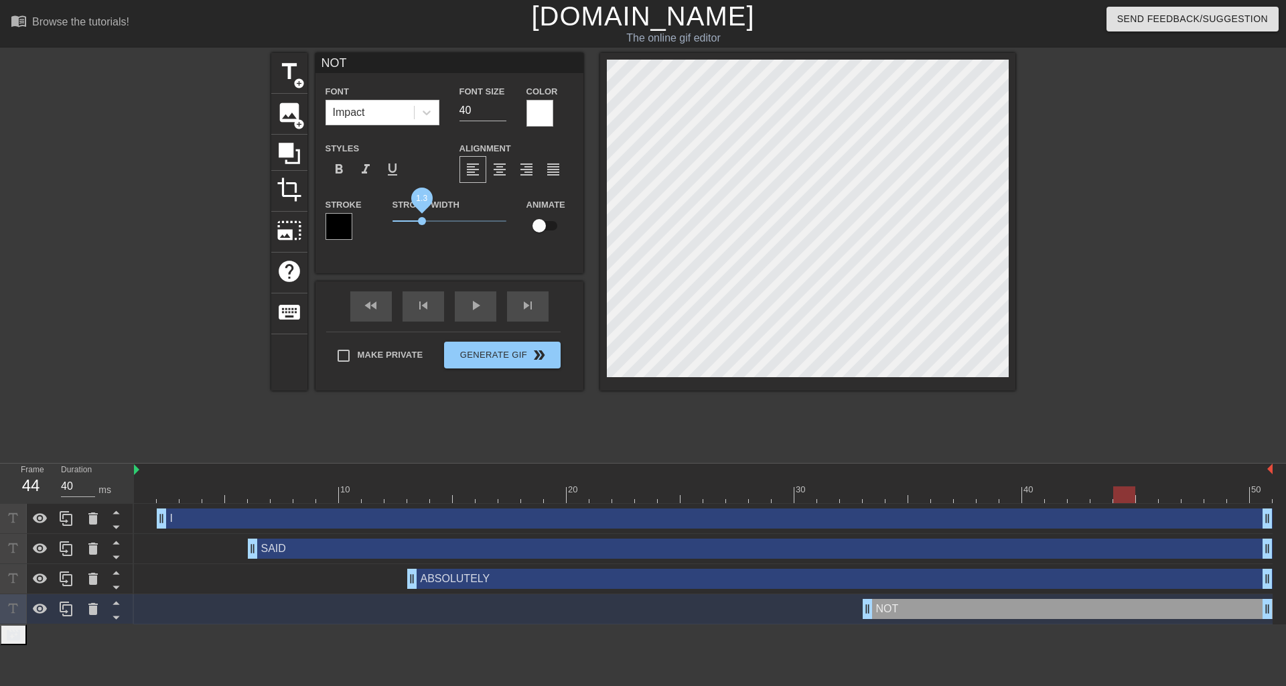
drag, startPoint x: 415, startPoint y: 218, endPoint x: 421, endPoint y: 217, distance: 6.8
click at [421, 217] on span "1.3" at bounding box center [422, 221] width 8 height 8
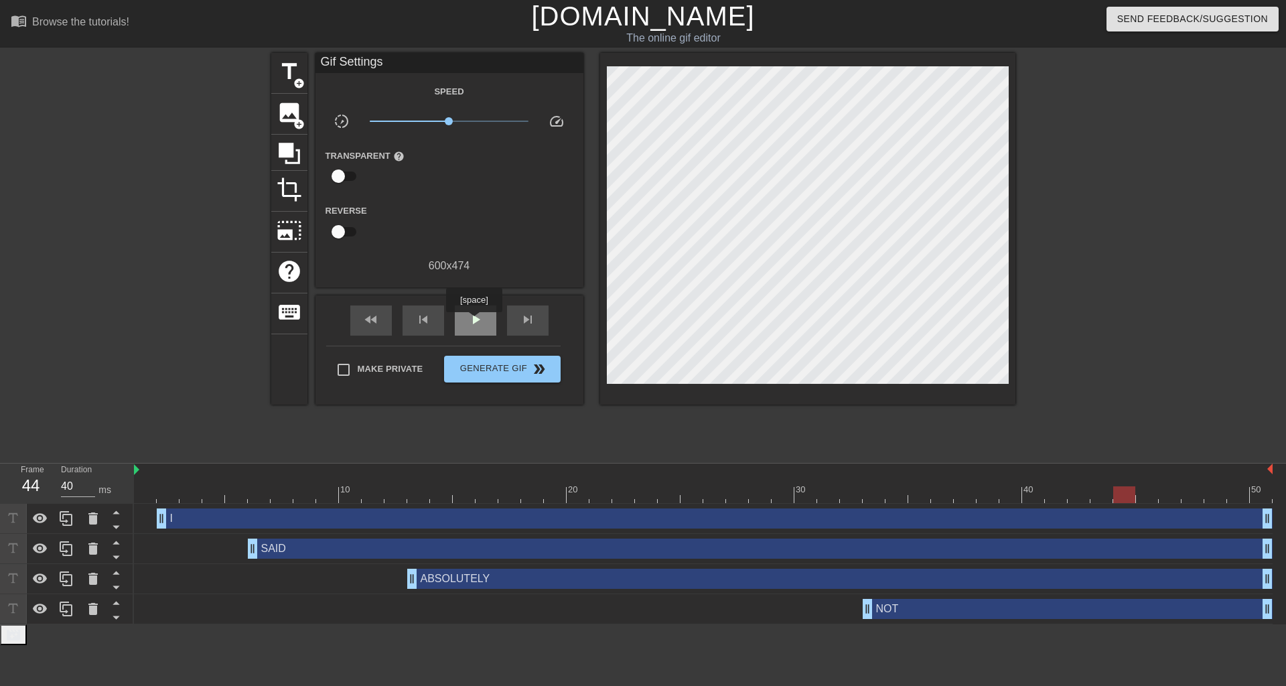
click at [474, 322] on span "play_arrow" at bounding box center [476, 320] width 16 height 16
type input "40"
click at [478, 326] on span "pause" at bounding box center [476, 320] width 16 height 16
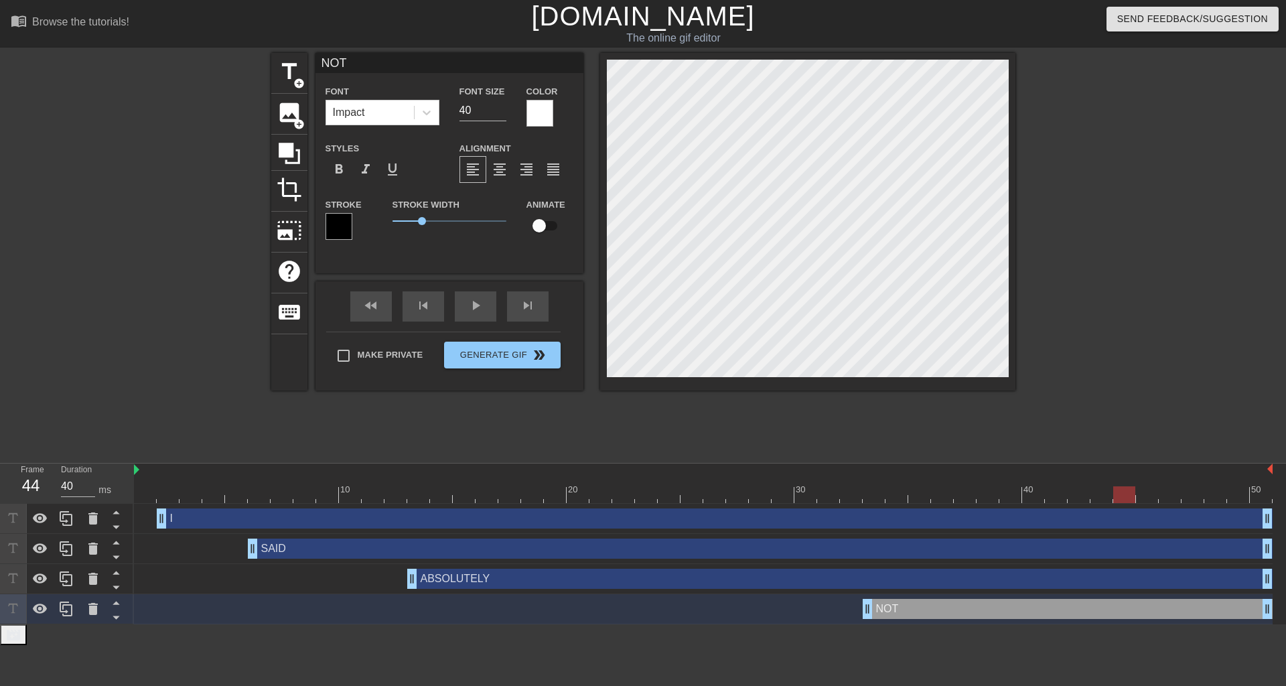
type input "ABSOLUTELY"
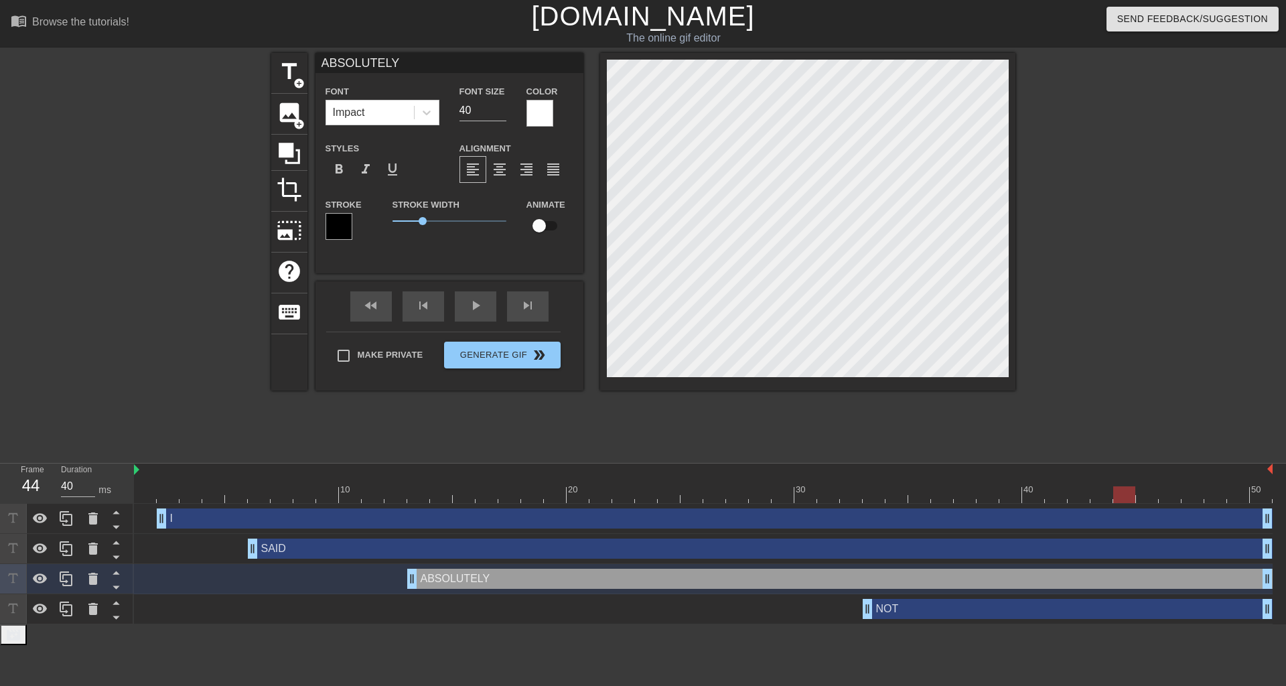
click at [1067, 281] on div at bounding box center [1132, 254] width 201 height 402
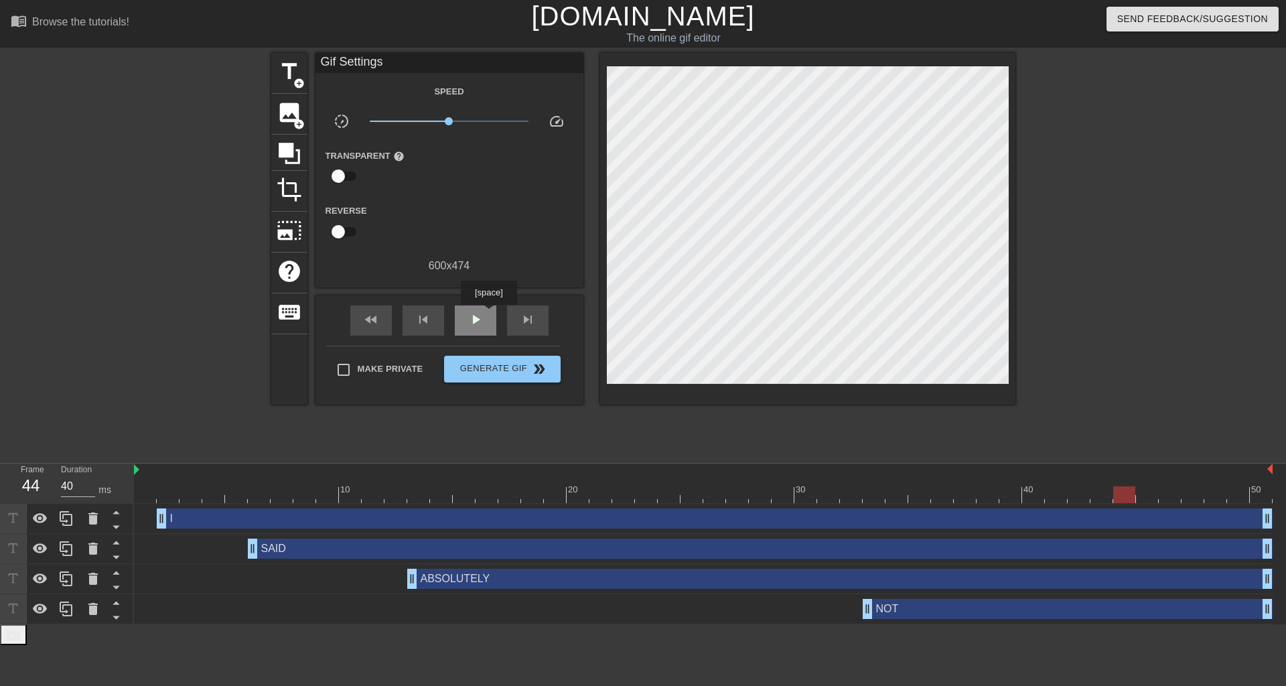
click at [488, 314] on div "play_arrow" at bounding box center [476, 320] width 42 height 30
type input "40"
click at [479, 318] on span "pause" at bounding box center [476, 320] width 16 height 16
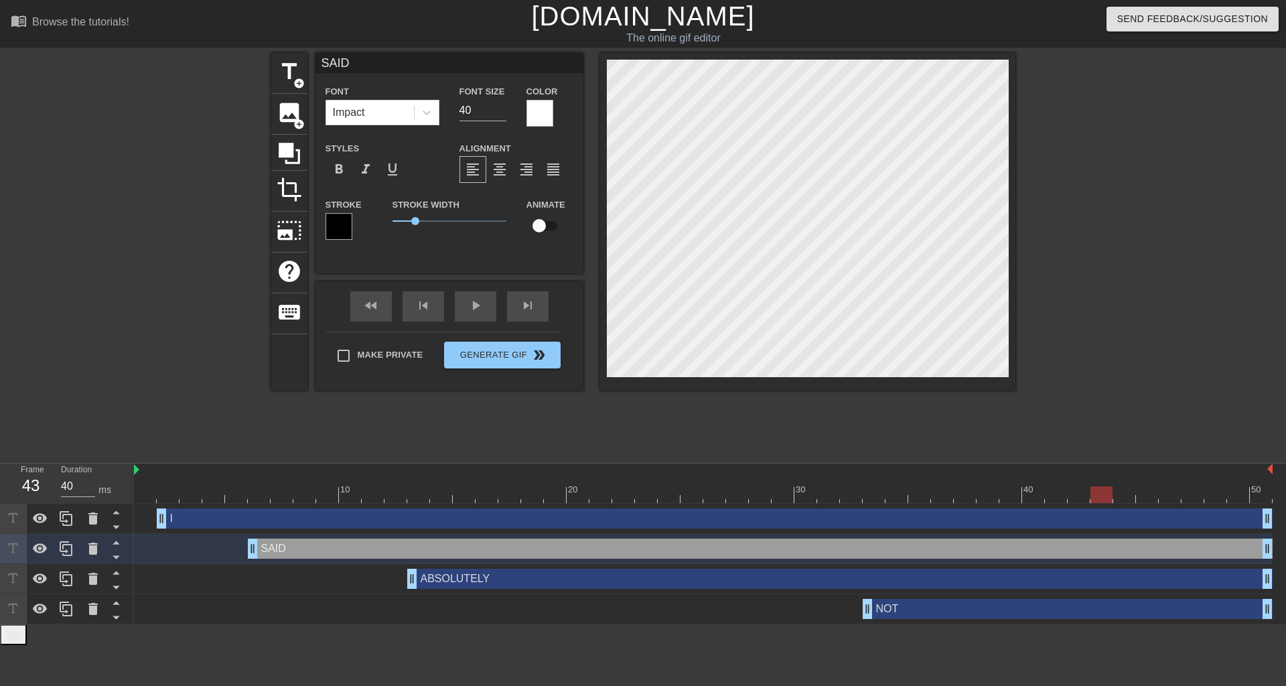
type input "I"
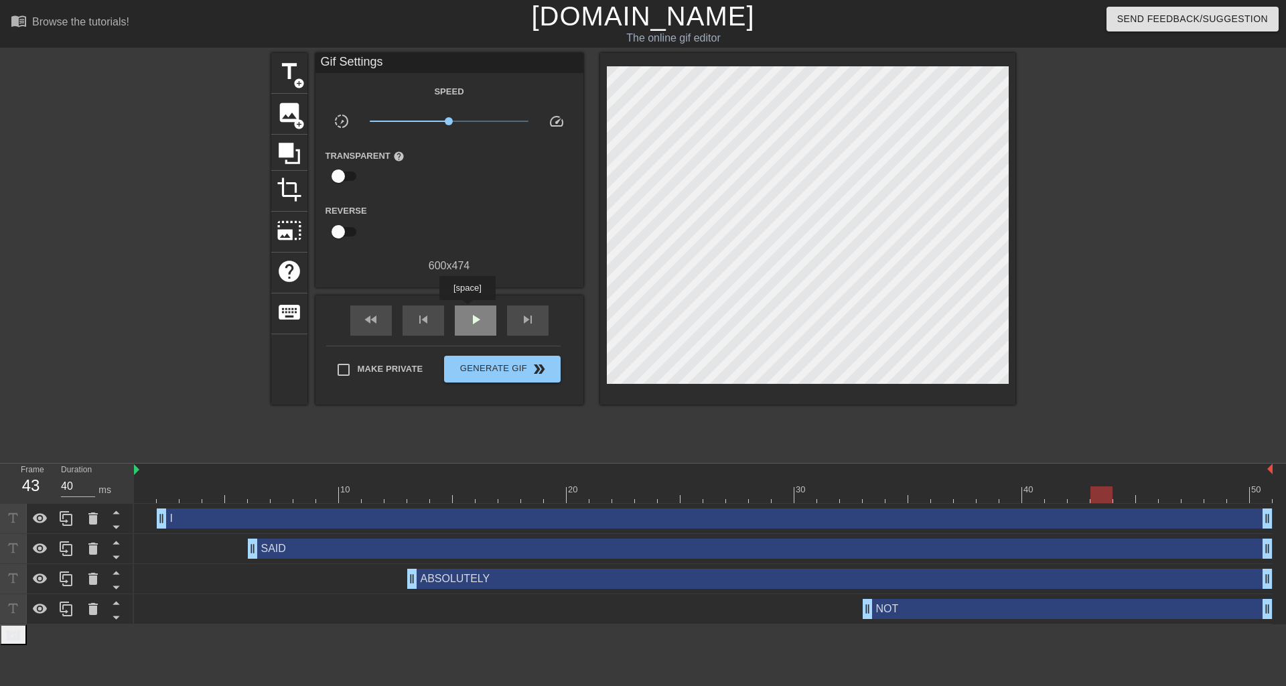
click at [467, 309] on div "play_arrow" at bounding box center [476, 320] width 42 height 30
type input "40"
drag, startPoint x: 474, startPoint y: 311, endPoint x: 549, endPoint y: 240, distance: 103.8
click at [474, 312] on span "pause" at bounding box center [476, 320] width 16 height 16
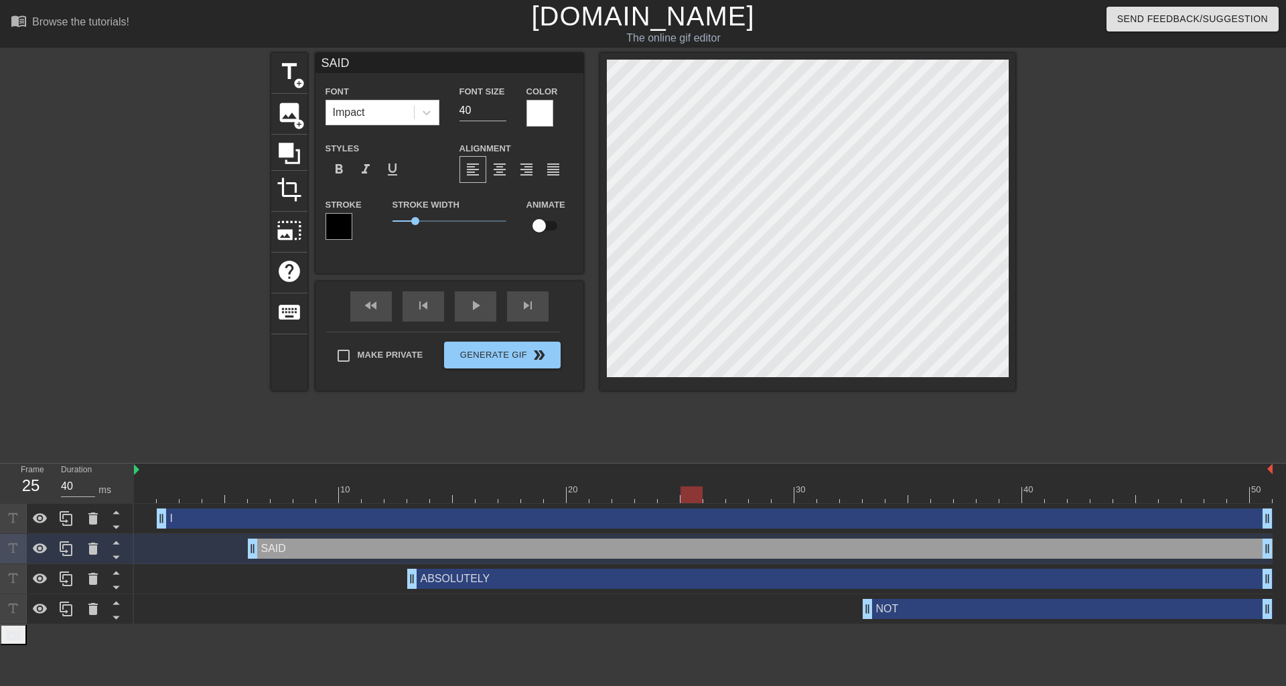
type input "I"
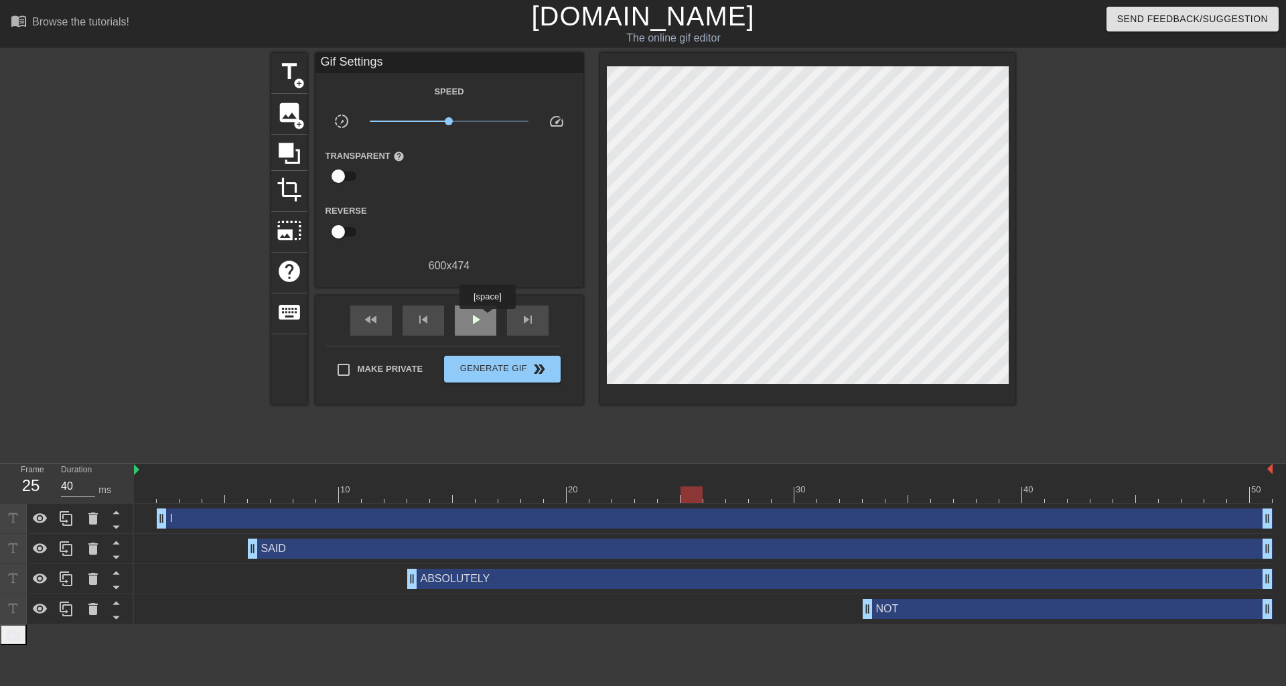
click at [487, 318] on div "play_arrow" at bounding box center [476, 320] width 42 height 30
type input "40"
click at [486, 319] on div "pause" at bounding box center [476, 320] width 42 height 30
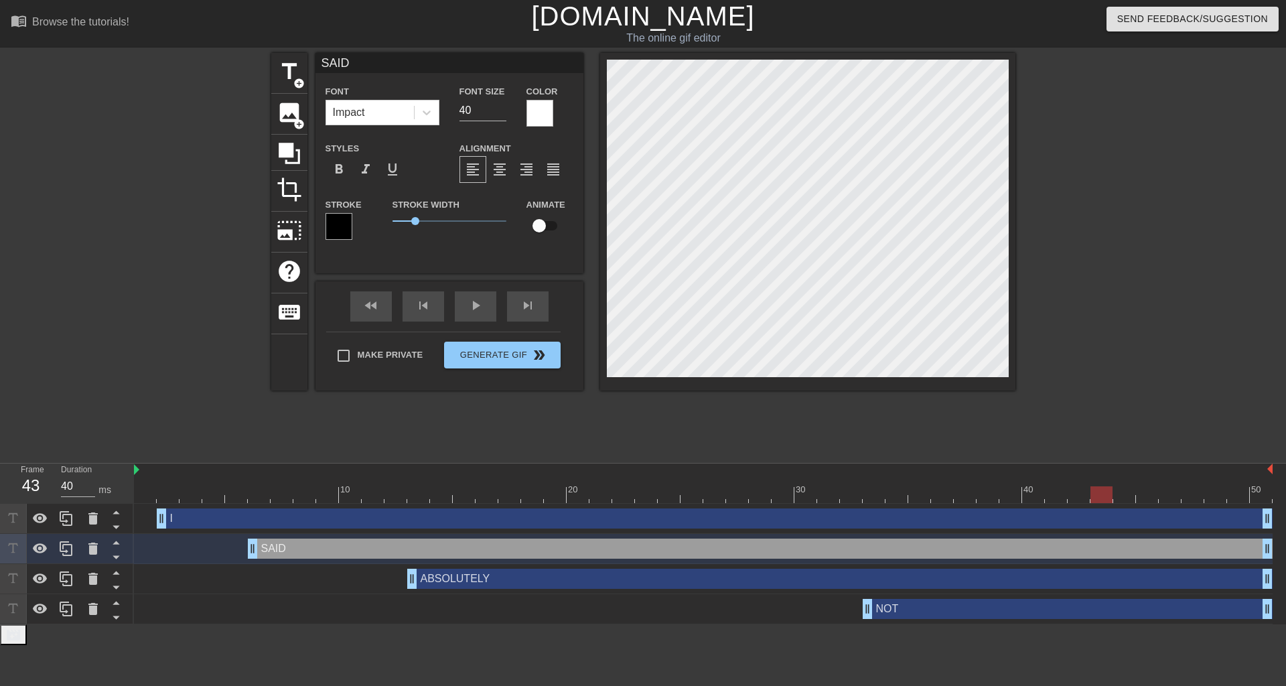
type input "I"
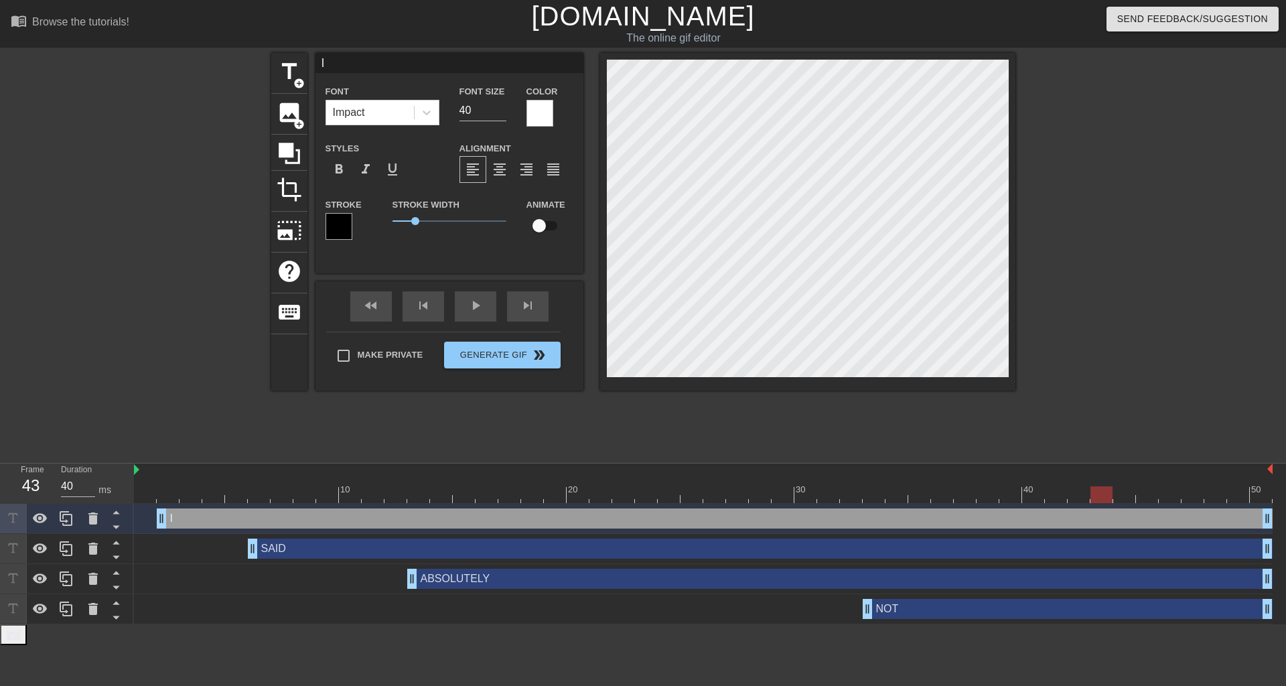
scroll to position [2, 1]
type input "A"
type textarea "AN"
type input "AND"
type textarea "AND"
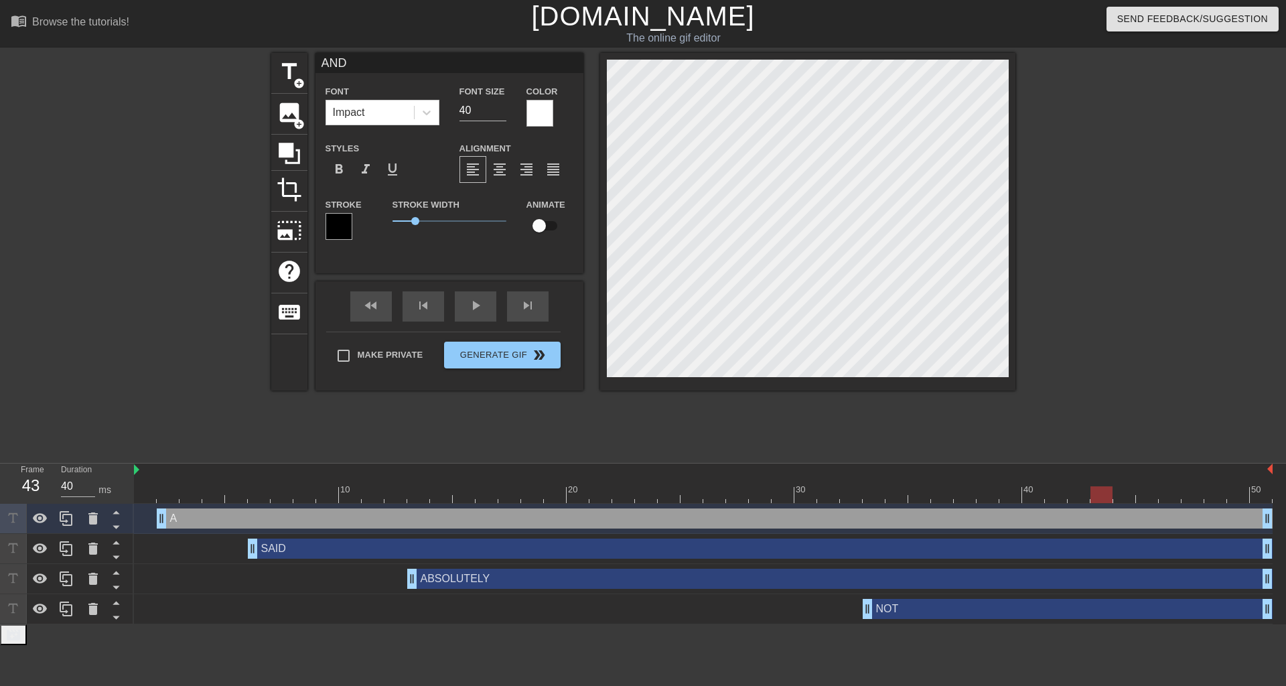
type input "AND"
type textarea "AND"
type input "AND I"
type textarea "AND I"
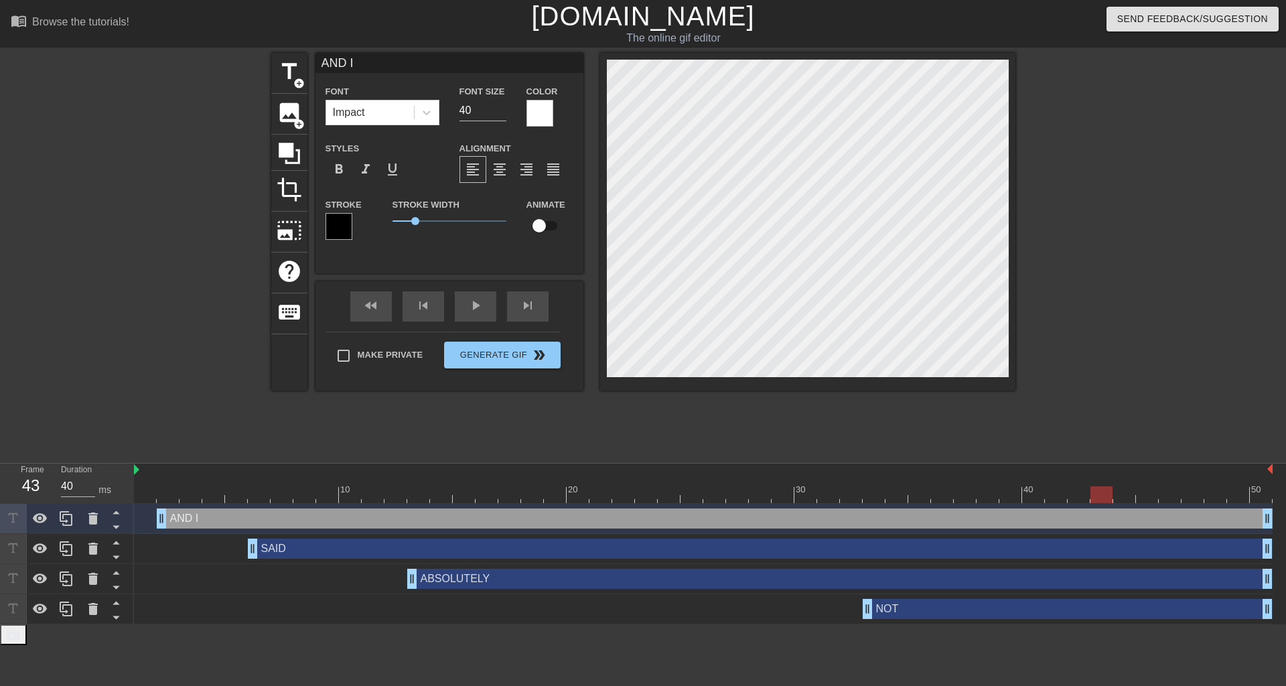
type input "SAID"
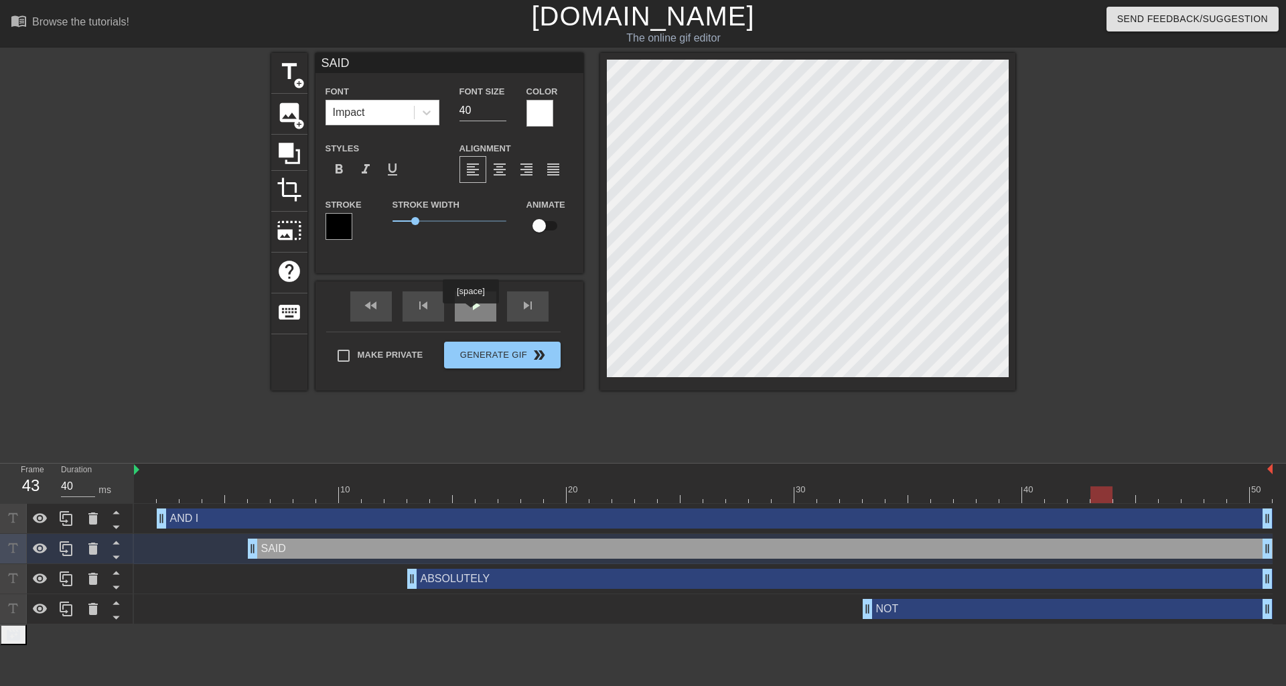
click at [470, 312] on span "play_arrow" at bounding box center [476, 305] width 16 height 16
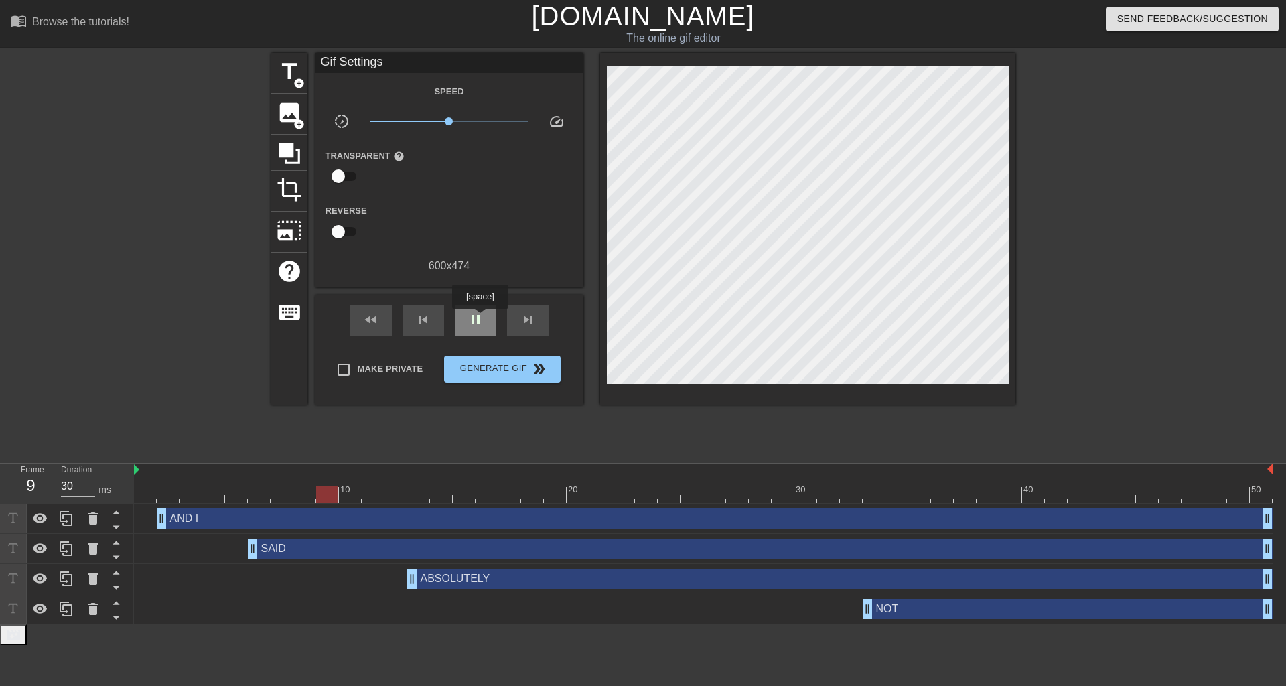
type input "40"
click at [480, 318] on span "pause" at bounding box center [476, 320] width 16 height 16
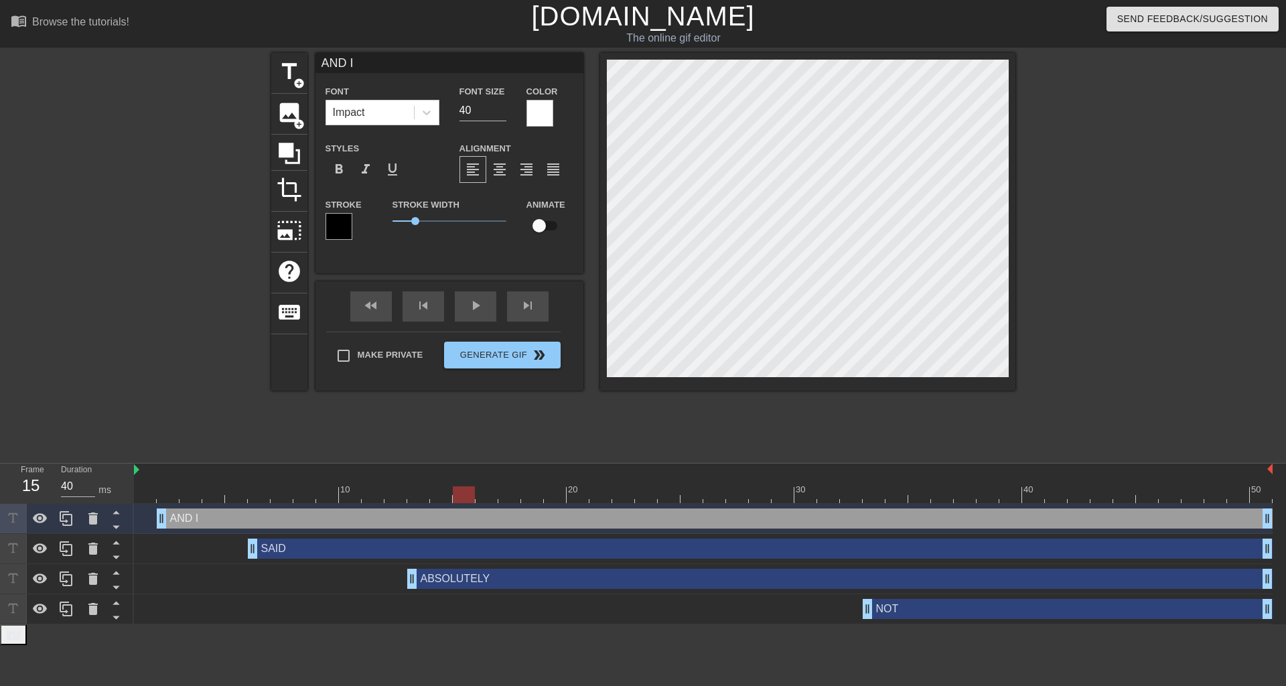
type input "ANDI"
type textarea "ANDI"
type input "ANI"
type textarea "ANI"
type input "AI"
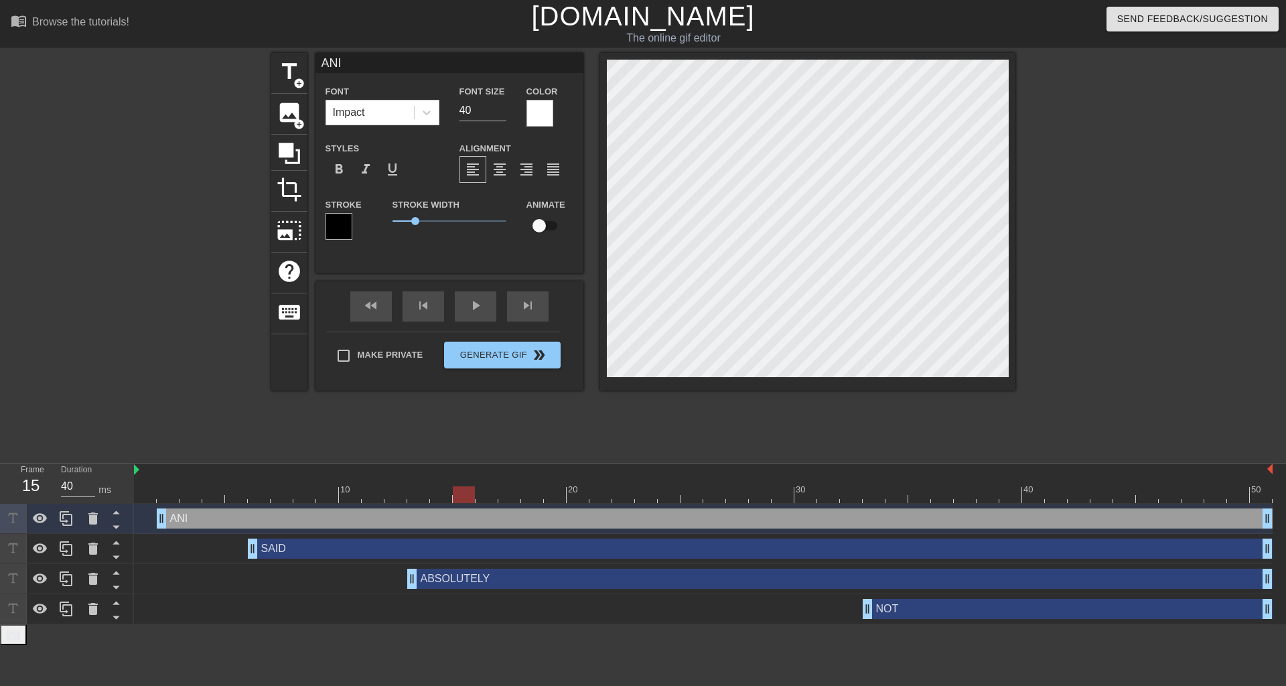
type textarea "AI"
type input "I"
type textarea "I"
type input "SAID"
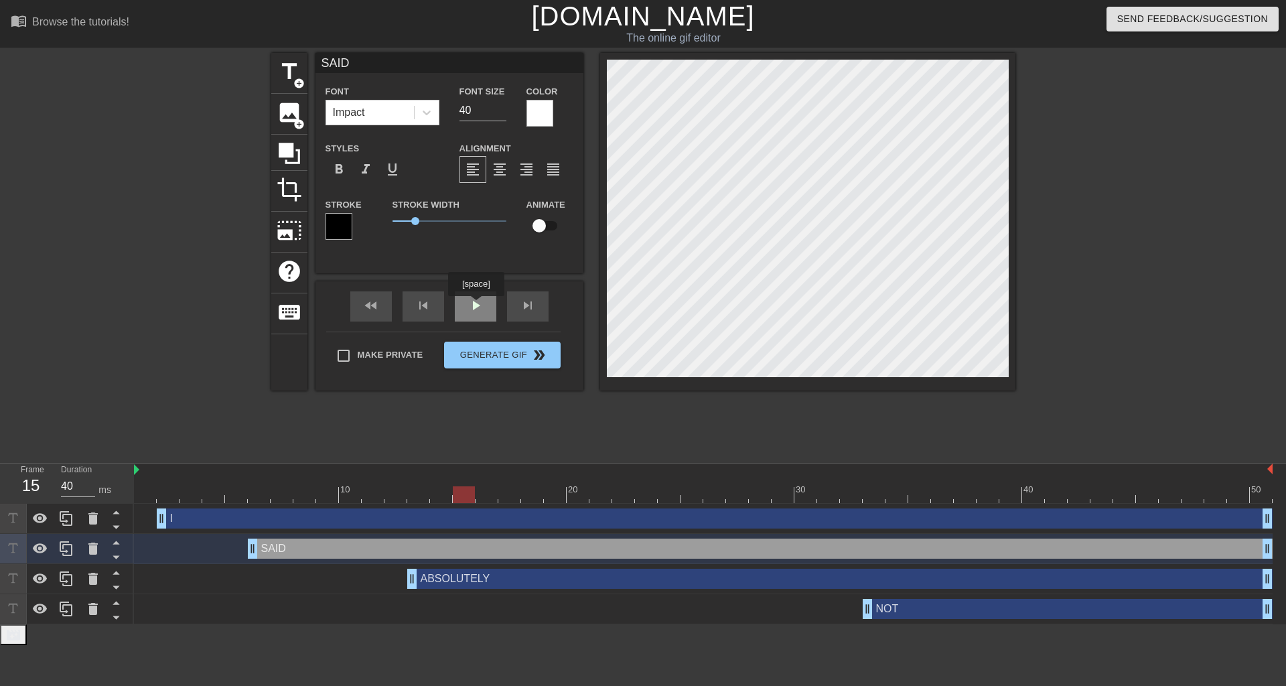
click at [476, 305] on div "play_arrow" at bounding box center [476, 306] width 42 height 30
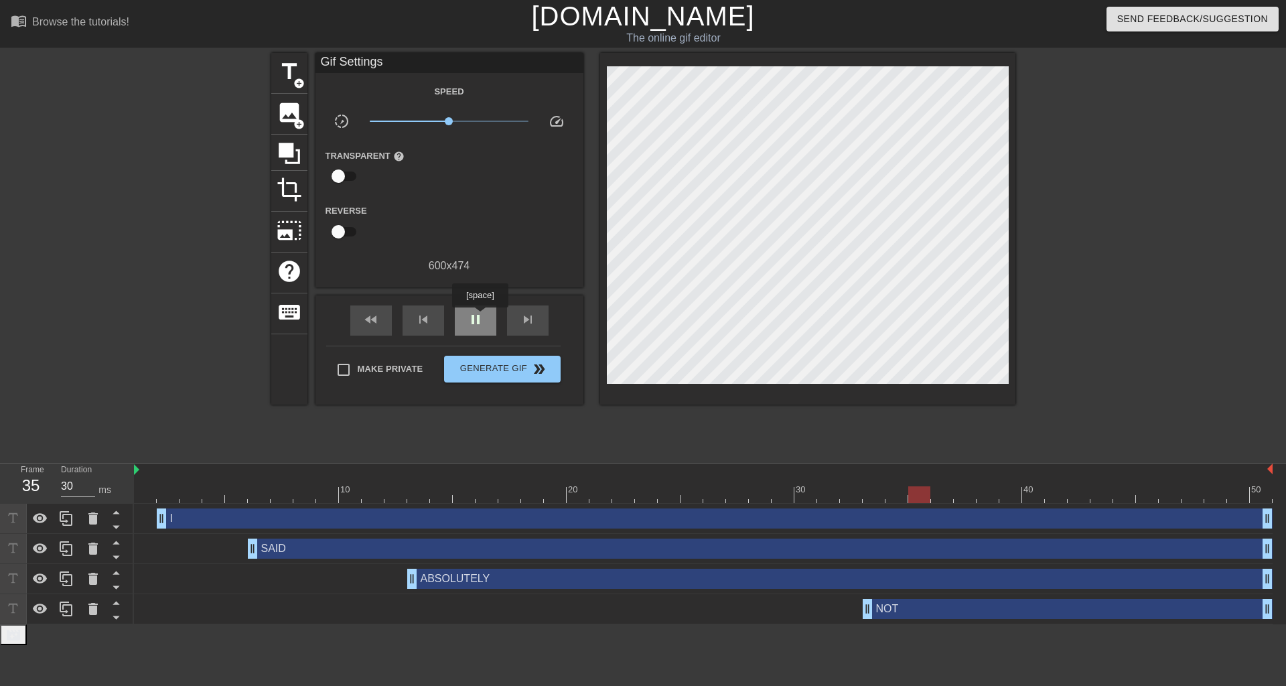
type input "40"
click at [480, 317] on span "pause" at bounding box center [476, 320] width 16 height 16
click at [1068, 133] on div at bounding box center [1132, 254] width 201 height 402
click at [503, 374] on span "Generate Gif double_arrow" at bounding box center [502, 369] width 105 height 16
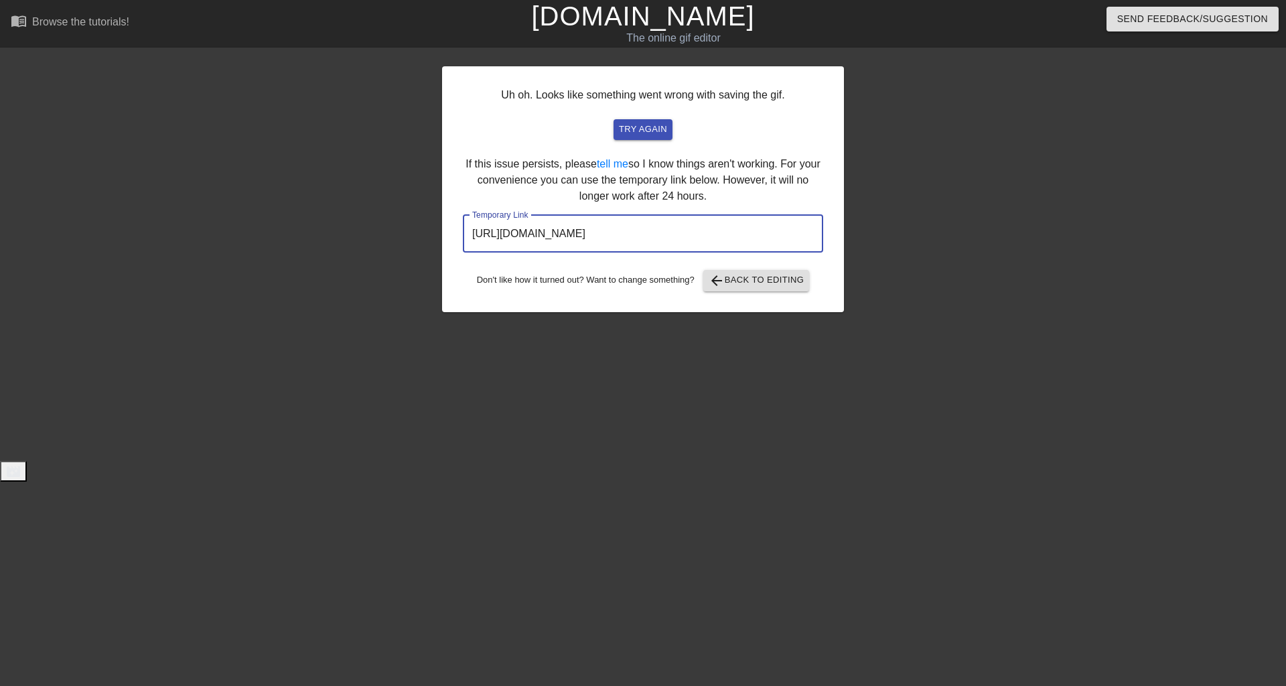
drag, startPoint x: 778, startPoint y: 230, endPoint x: 432, endPoint y: 243, distance: 346.6
click at [432, 243] on div "Uh oh. Looks like something went wrong with saving the gif. try again If this i…" at bounding box center [643, 254] width 1286 height 402
drag, startPoint x: 964, startPoint y: 186, endPoint x: 877, endPoint y: 106, distance: 118.1
click at [953, 167] on div at bounding box center [960, 254] width 201 height 402
click at [641, 11] on link "[DOMAIN_NAME]" at bounding box center [642, 15] width 223 height 29
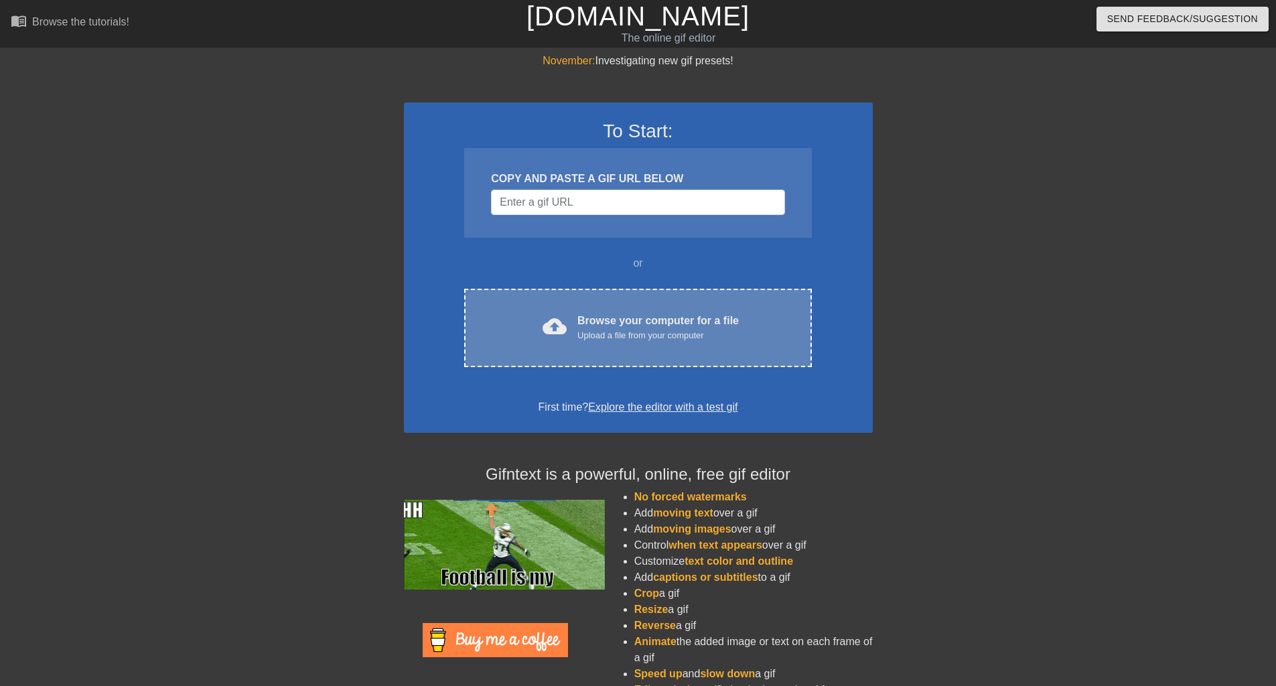
click at [696, 318] on div "Browse your computer for a file Upload a file from your computer" at bounding box center [657, 327] width 161 height 29
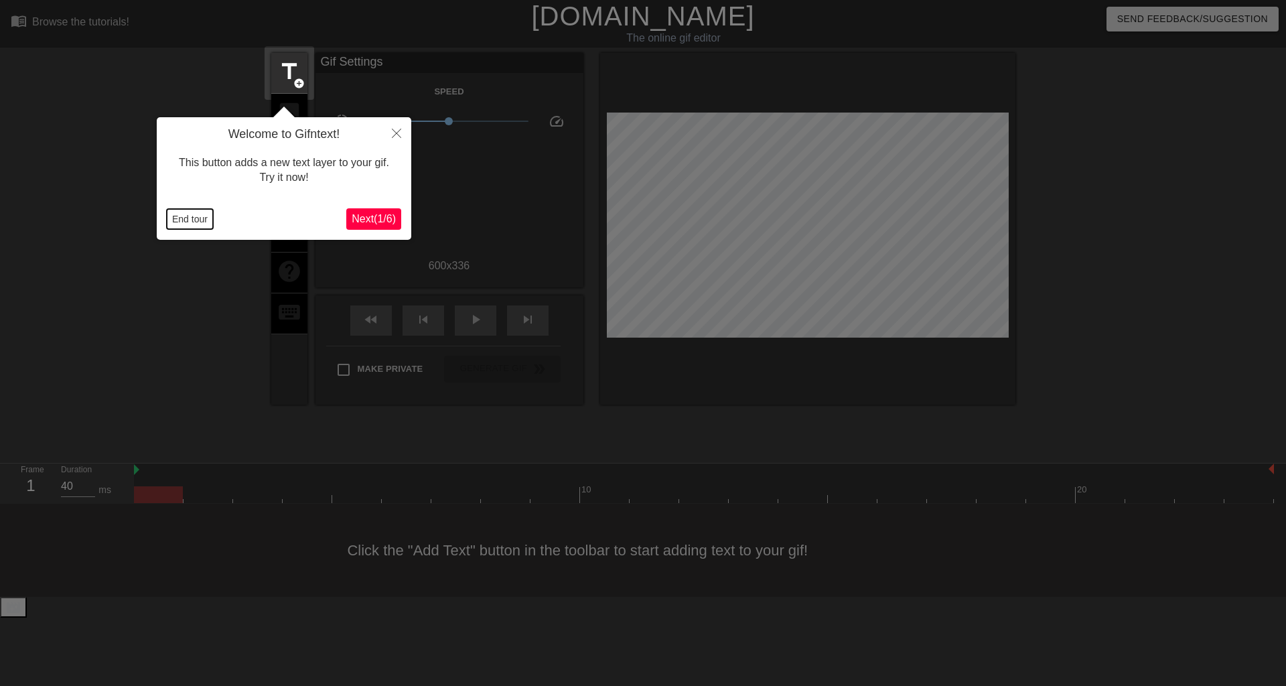
click at [193, 219] on button "End tour" at bounding box center [190, 219] width 46 height 20
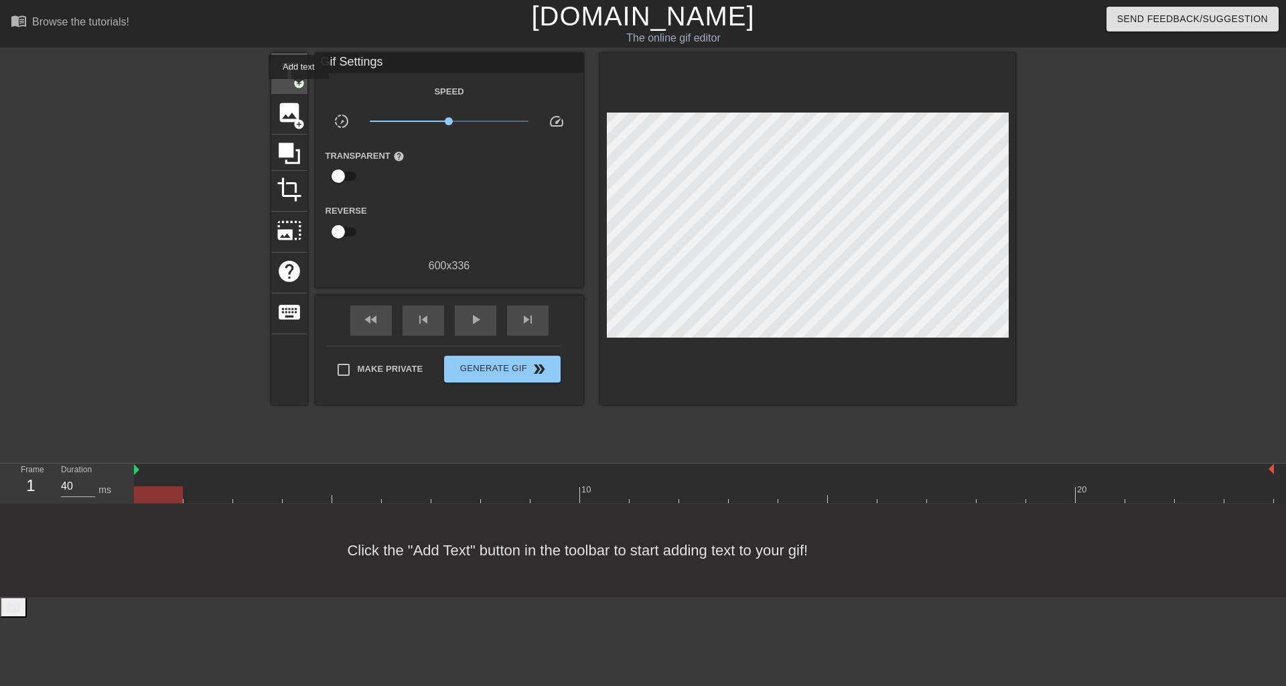
click at [299, 88] on div "title add_circle" at bounding box center [289, 73] width 36 height 41
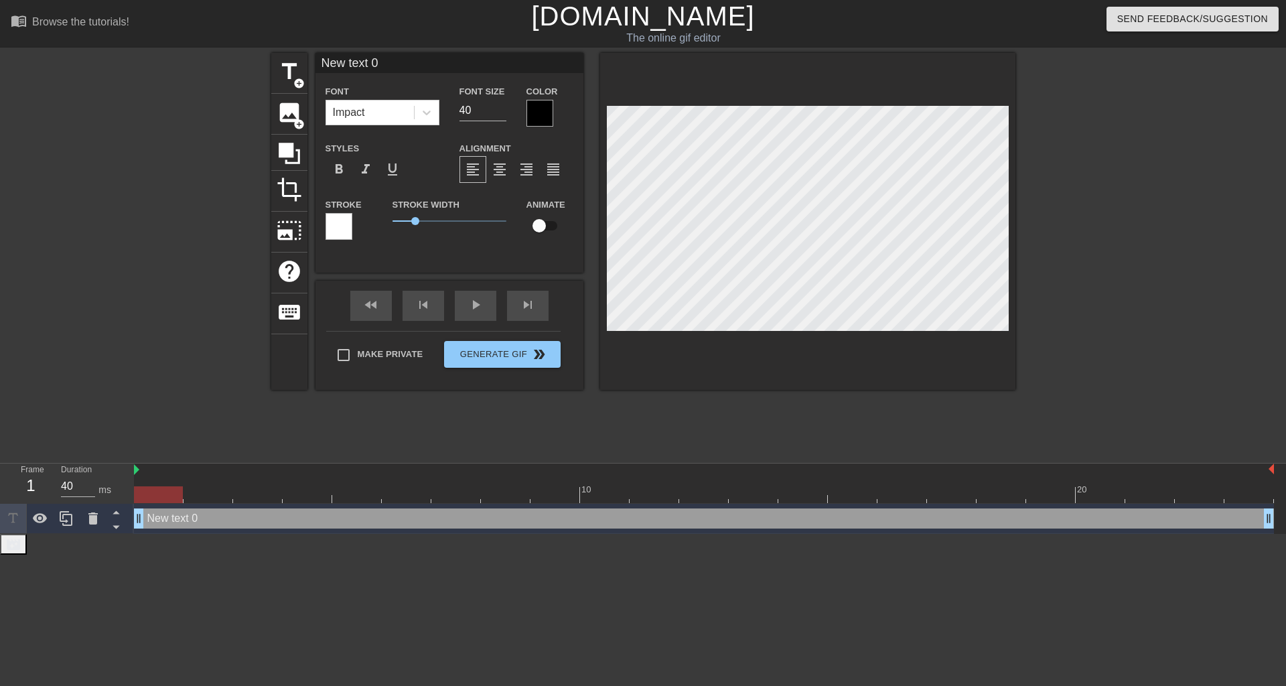
type input "G"
type textarea "G"
type input "GI"
type textarea "GI"
type input "GIM"
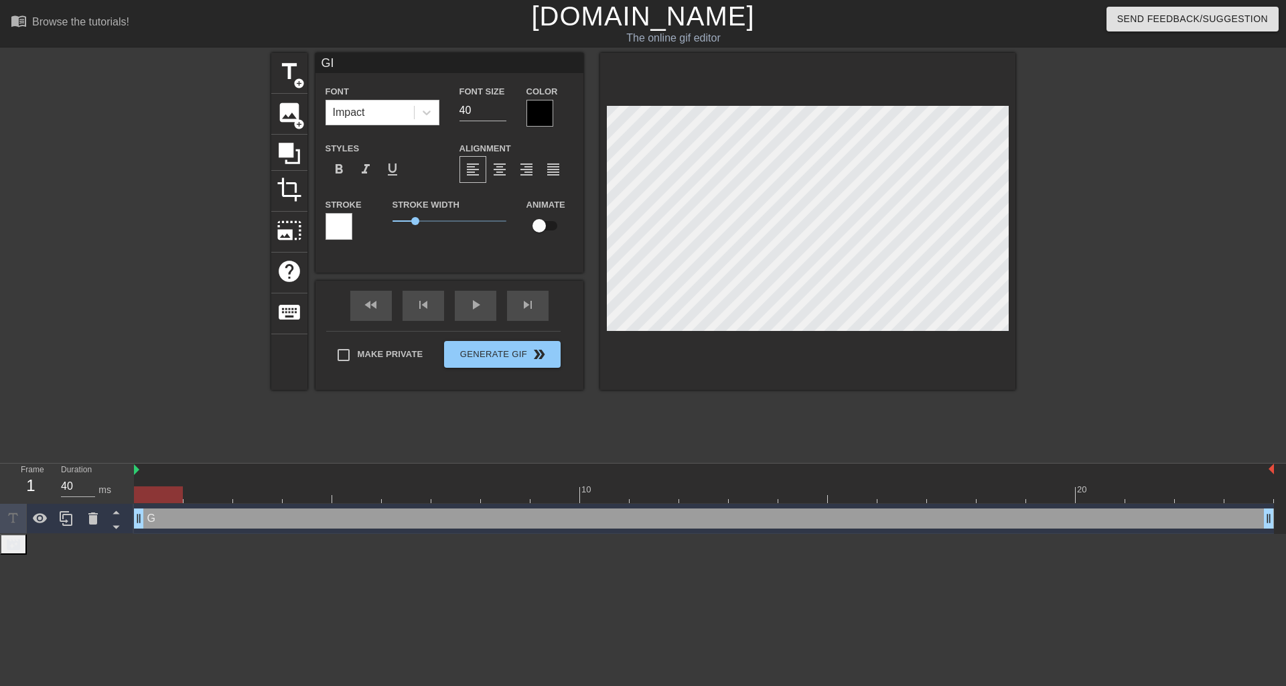
type textarea "GIM"
type input "GIMM"
type textarea "GIMME"
type input "GIMME"
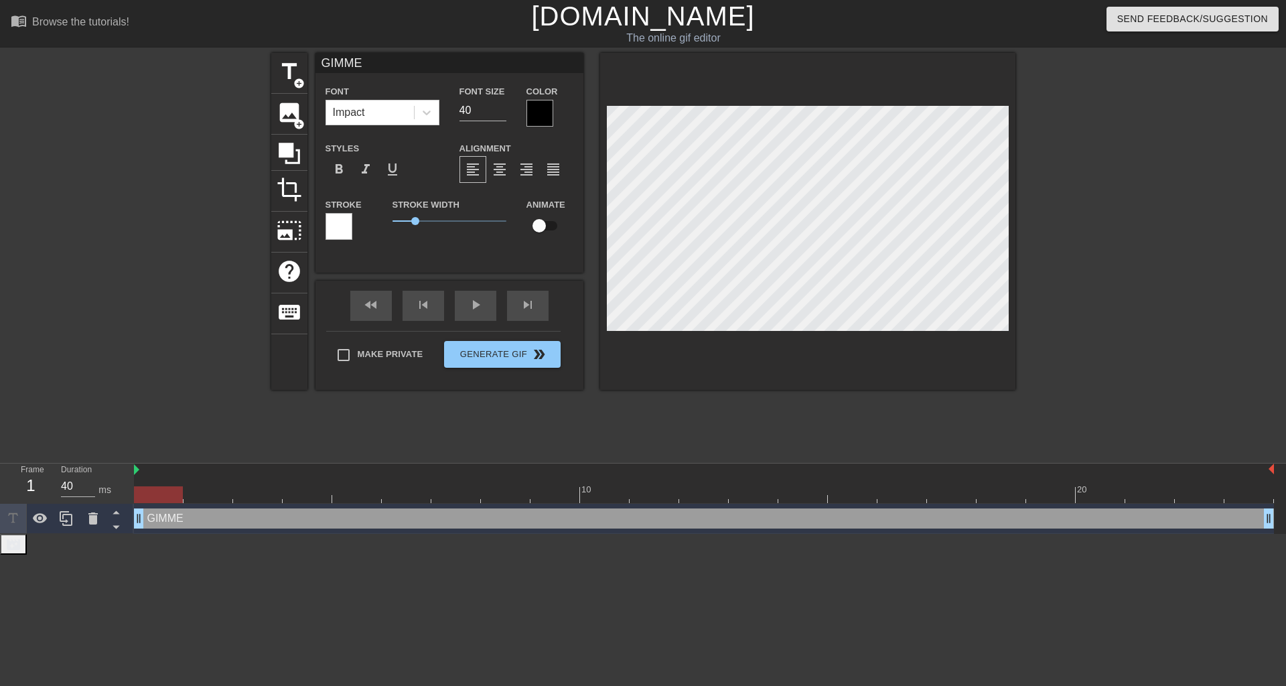
type textarea "GIMME"
click at [348, 222] on div at bounding box center [339, 226] width 27 height 27
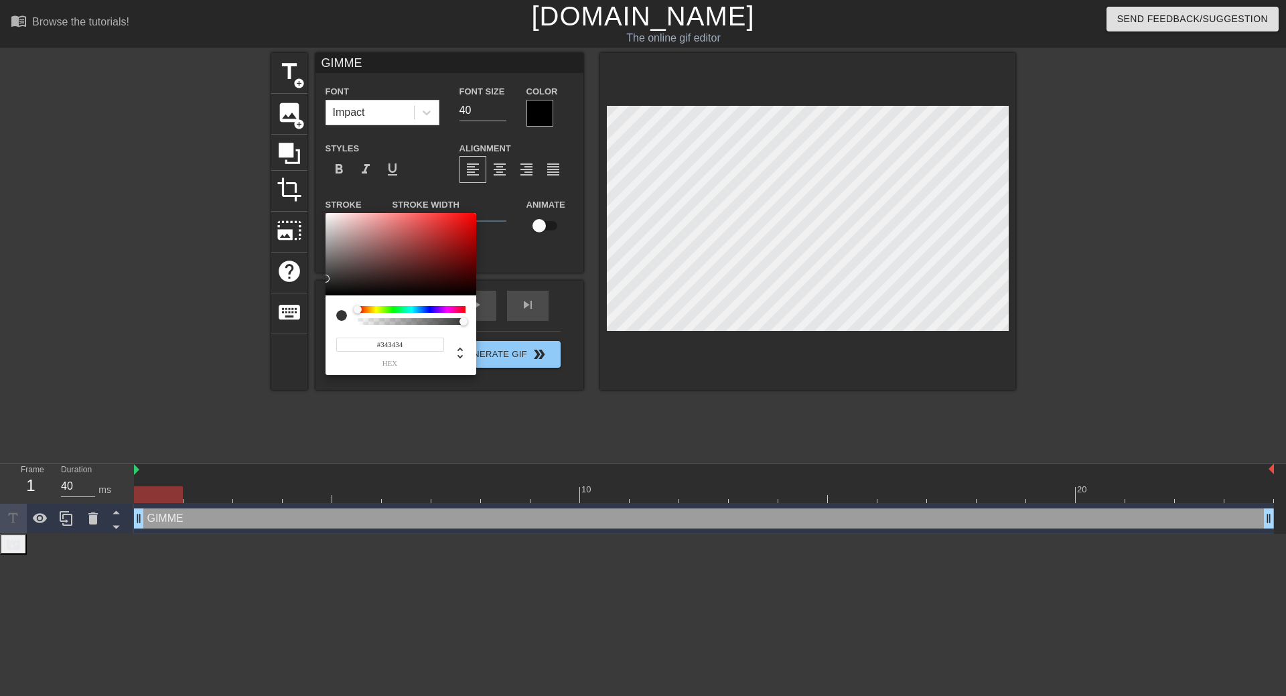
type input "#000000"
drag, startPoint x: 341, startPoint y: 255, endPoint x: 203, endPoint y: 441, distance: 232.3
click at [203, 441] on div "#000000 hex" at bounding box center [643, 348] width 1286 height 696
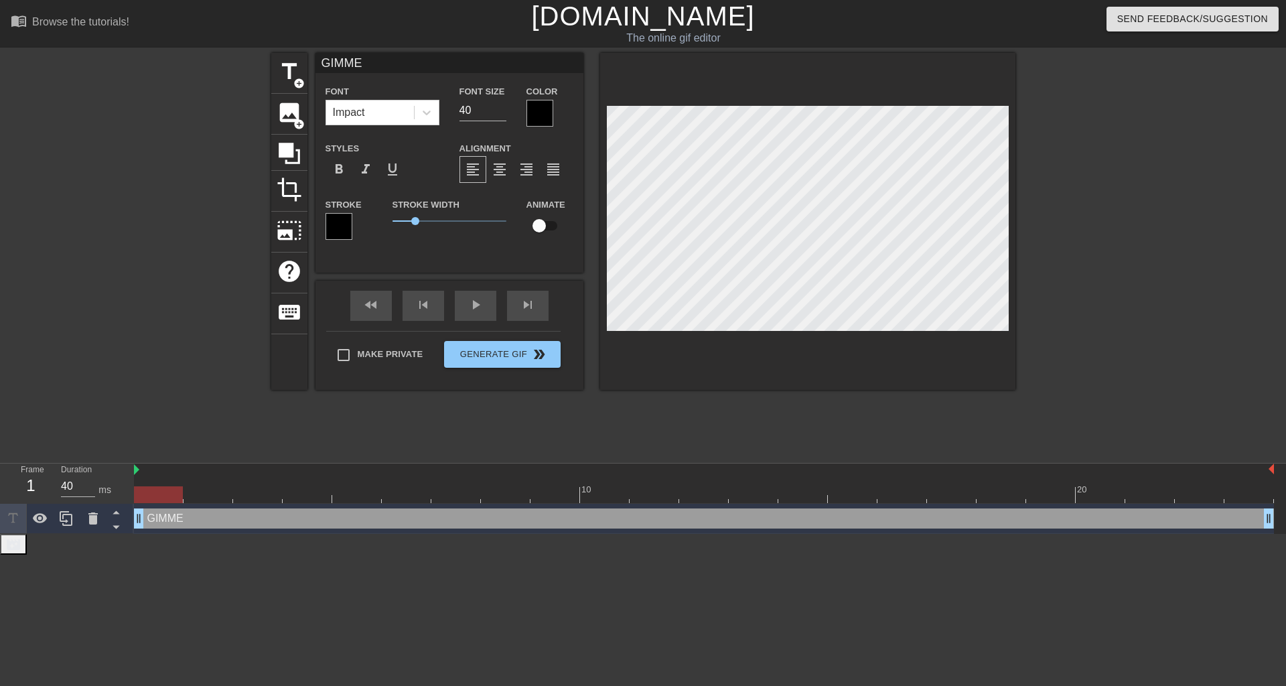
click at [547, 109] on div at bounding box center [540, 113] width 27 height 27
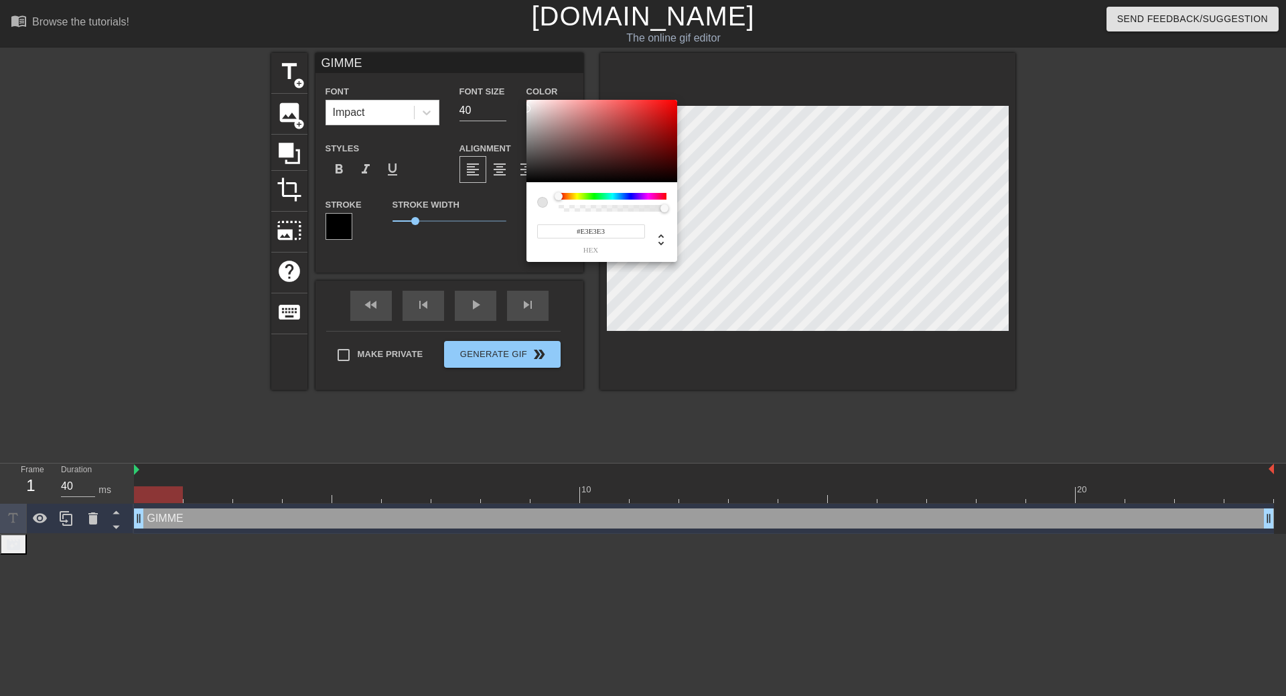
type input "#FFFFFF"
drag, startPoint x: 525, startPoint y: 125, endPoint x: 469, endPoint y: 39, distance: 102.2
click at [469, 39] on div "#FFFFFF hex" at bounding box center [643, 348] width 1286 height 696
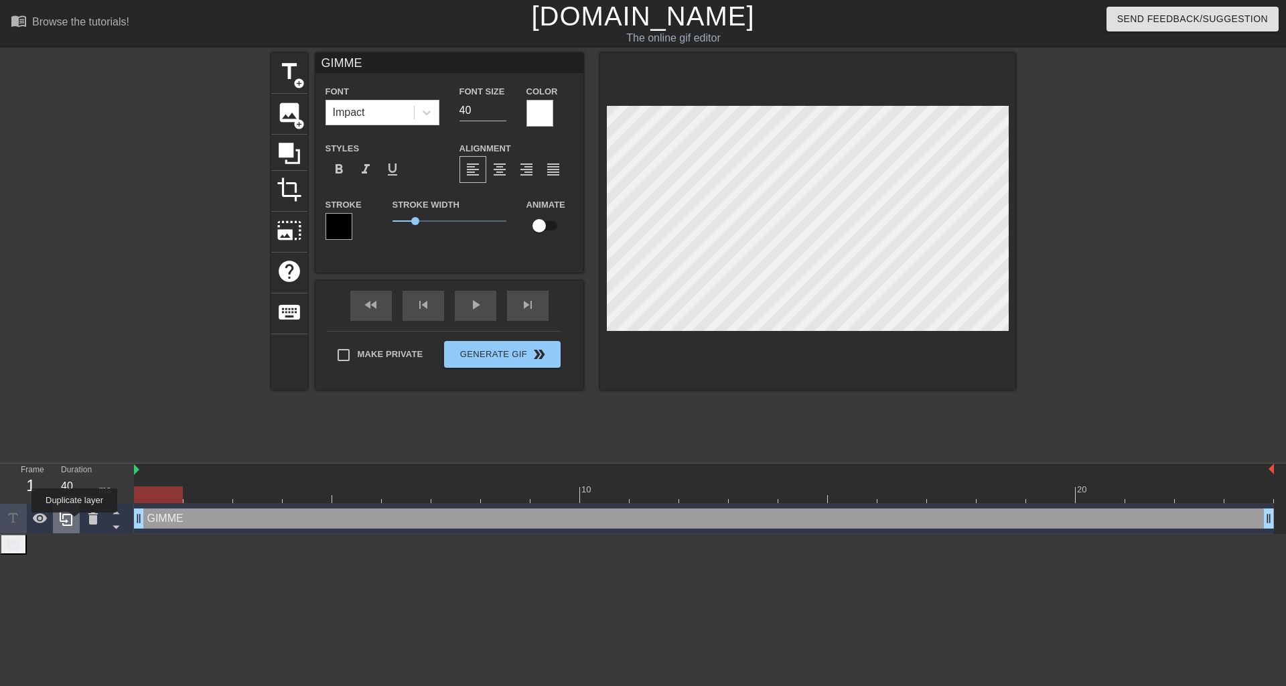
click at [74, 522] on div at bounding box center [66, 518] width 27 height 29
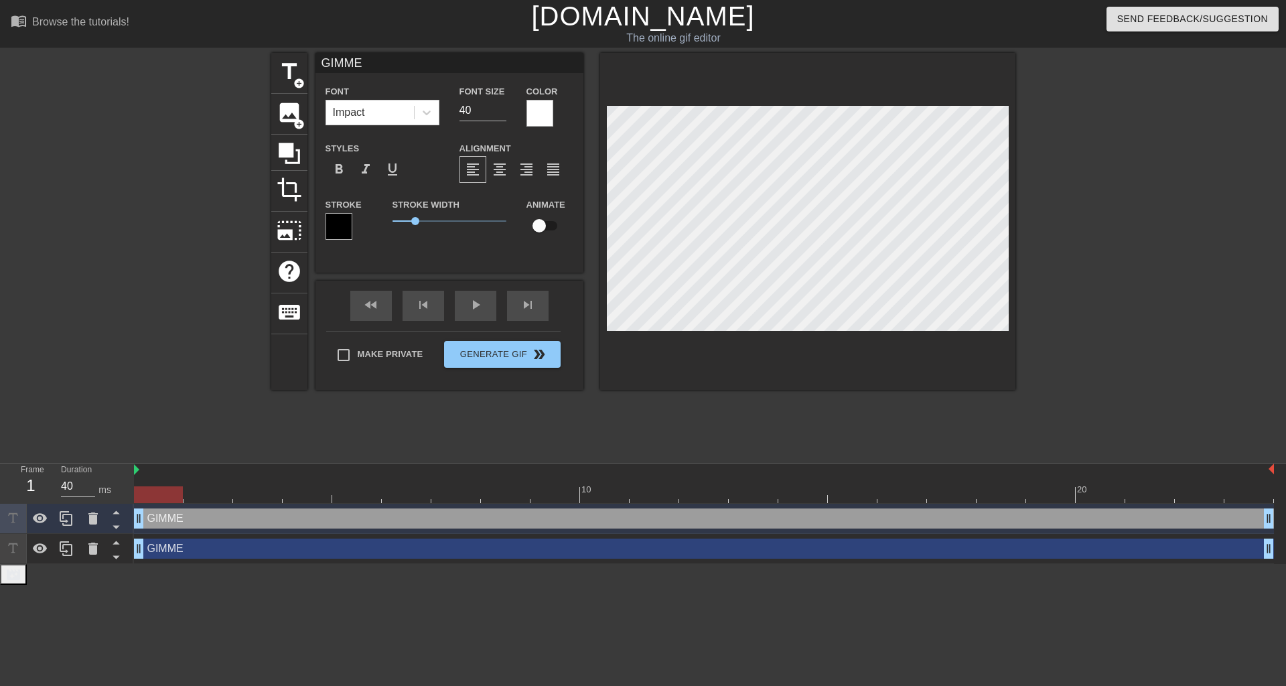
click at [181, 547] on div "GIMME drag_handle drag_handle" at bounding box center [704, 549] width 1140 height 20
type input "T"
type textarea "TH"
type input "THA"
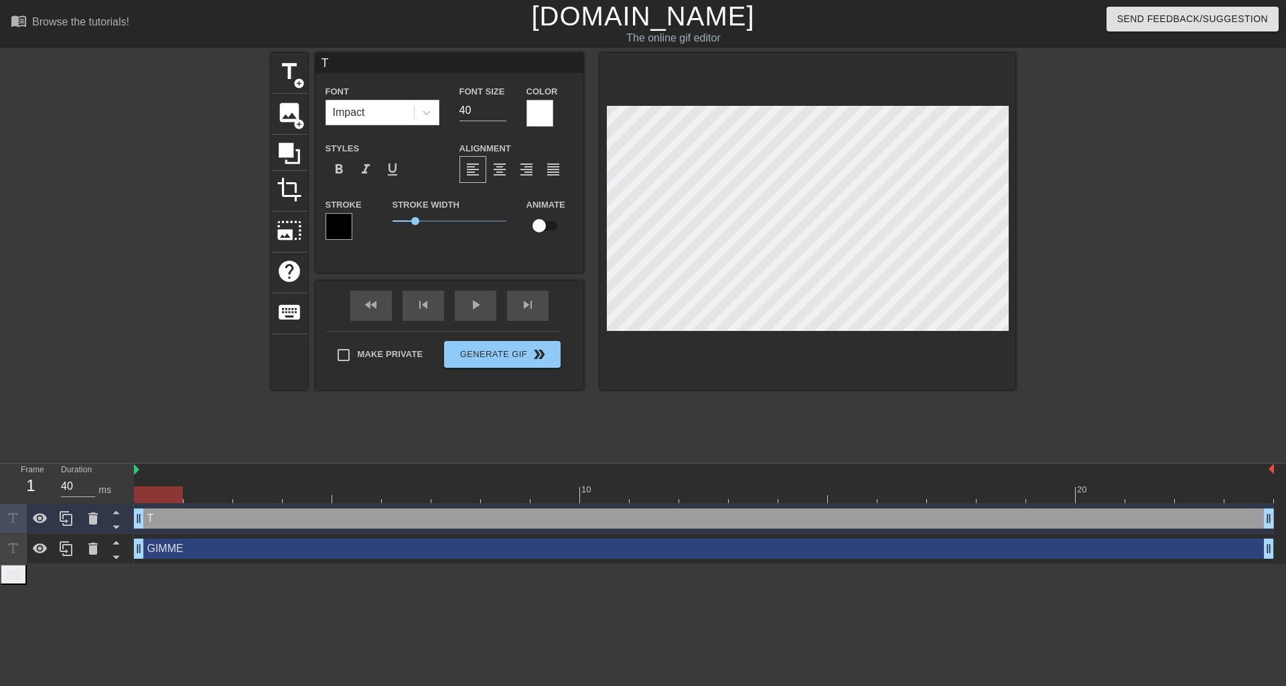
type textarea "THA"
type input "THAT"
type textarea "THAT"
click at [1121, 145] on div at bounding box center [1132, 254] width 201 height 402
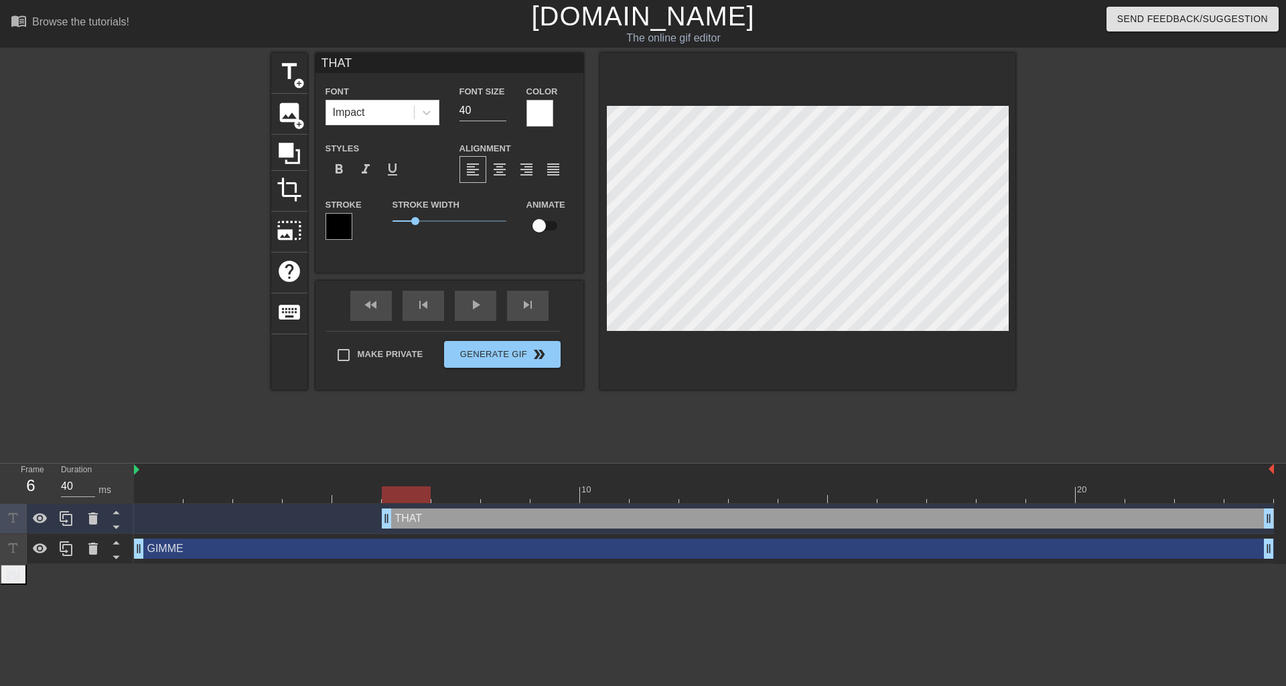
drag, startPoint x: 141, startPoint y: 519, endPoint x: 393, endPoint y: 496, distance: 253.0
click at [393, 496] on div "10 20 THAT drag_handle drag_handle GIMME drag_handle drag_handle" at bounding box center [710, 514] width 1152 height 100
drag, startPoint x: 140, startPoint y: 549, endPoint x: 230, endPoint y: 527, distance: 92.4
click at [374, 541] on div "GIMME drag_handle drag_handle" at bounding box center [704, 549] width 1140 height 20
drag, startPoint x: 115, startPoint y: 541, endPoint x: 311, endPoint y: 500, distance: 200.4
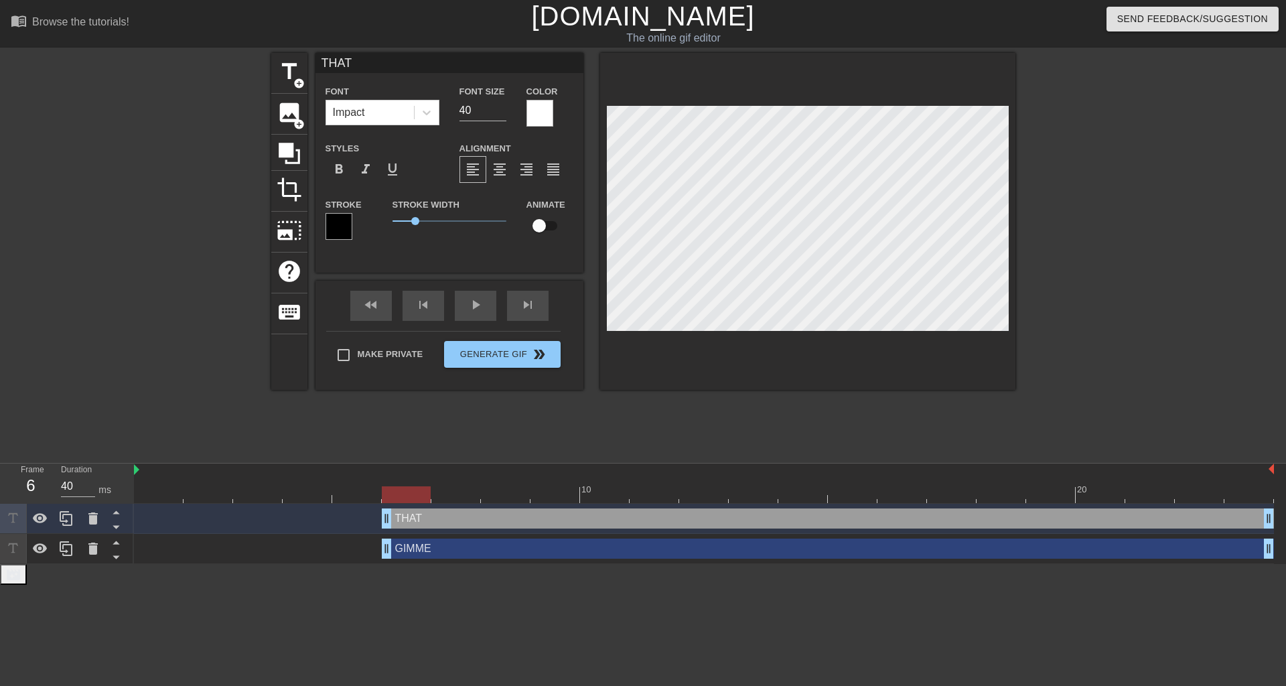
click at [115, 541] on icon at bounding box center [116, 542] width 17 height 17
click at [426, 550] on div "THAT drag_handle drag_handle" at bounding box center [828, 549] width 892 height 20
type input "THAT"
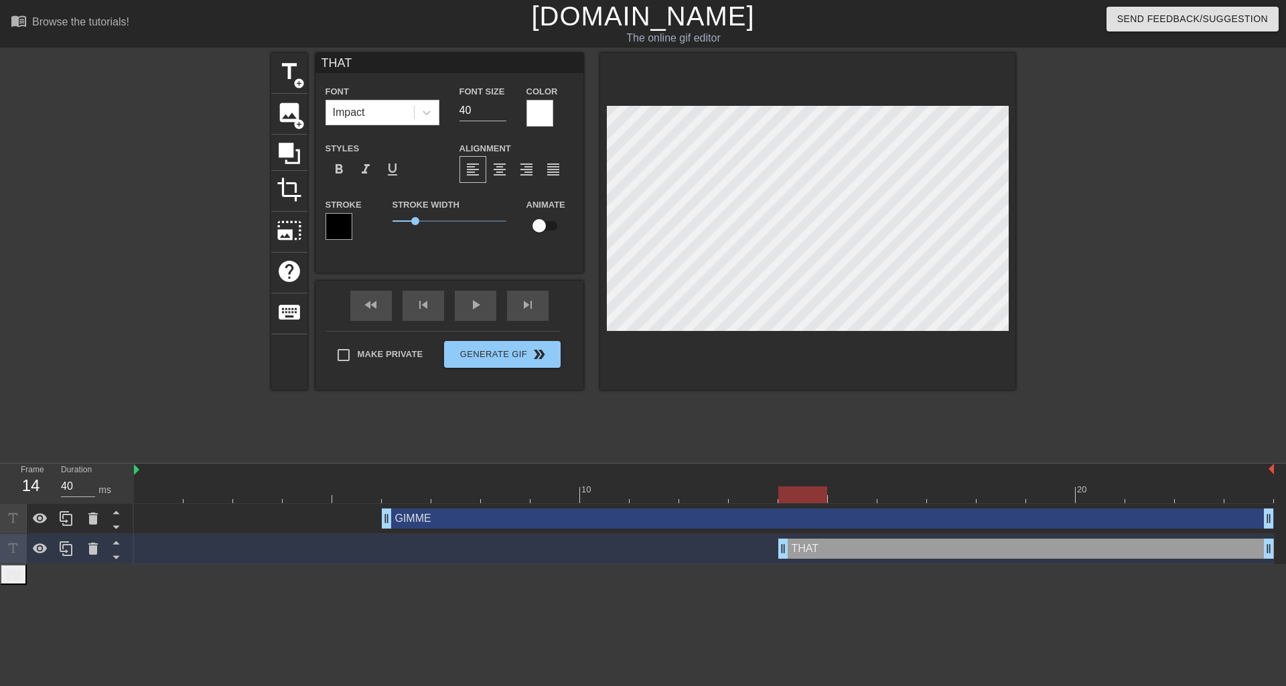
drag, startPoint x: 385, startPoint y: 548, endPoint x: 781, endPoint y: 539, distance: 396.0
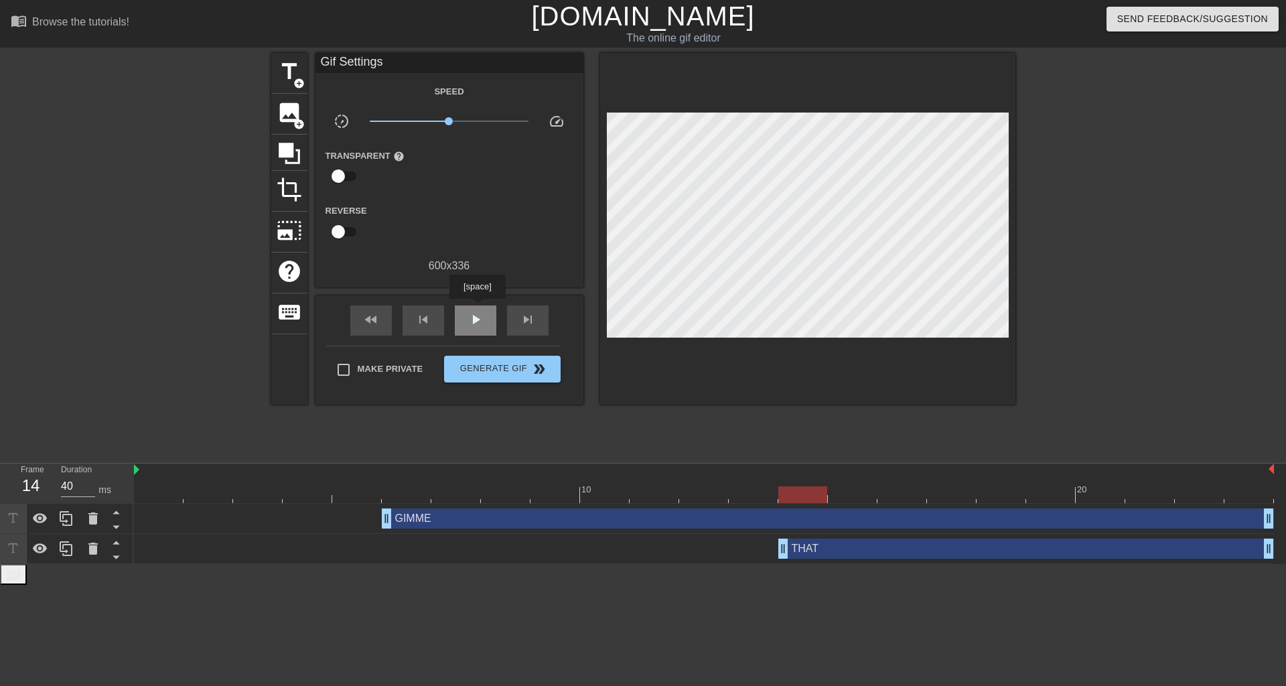
click at [477, 308] on div "play_arrow" at bounding box center [476, 320] width 42 height 30
click at [478, 312] on span "pause" at bounding box center [476, 320] width 16 height 16
click at [76, 523] on div at bounding box center [66, 518] width 27 height 29
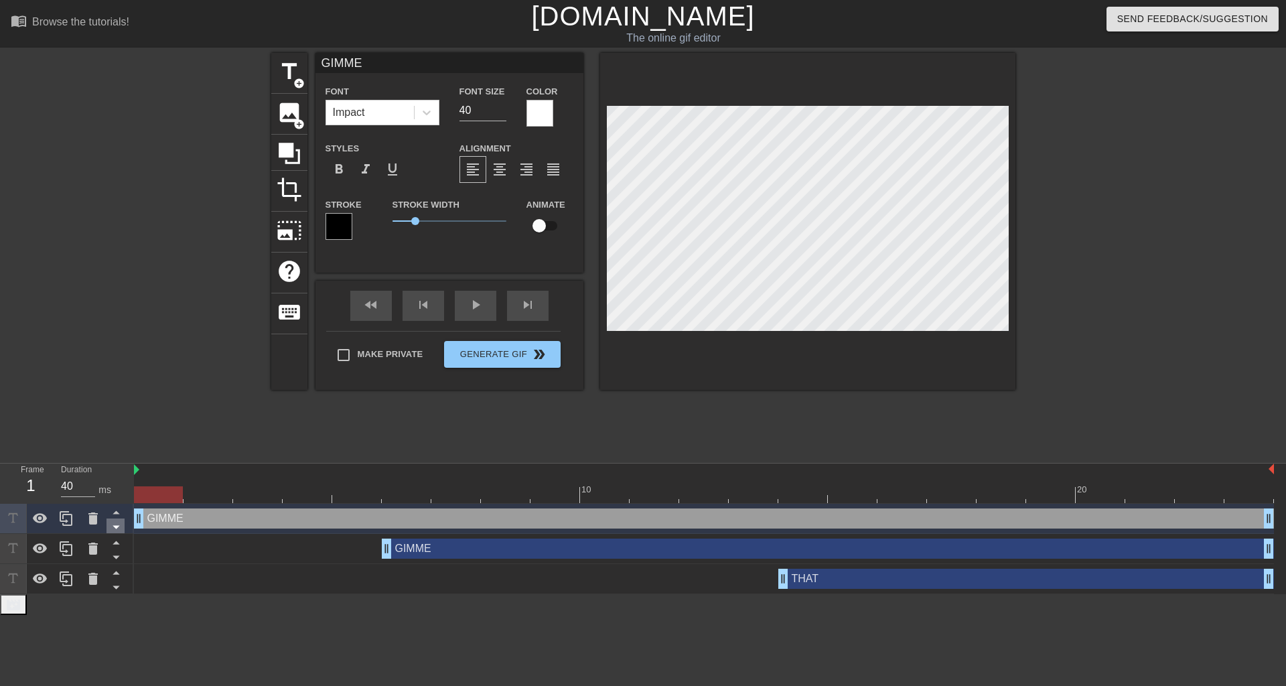
drag, startPoint x: 389, startPoint y: 513, endPoint x: 113, endPoint y: 520, distance: 276.1
click at [113, 520] on div "Frame 1 Duration 40 ms 10 20 GIMME drag_handle drag_handle GIMME drag_handle dr…" at bounding box center [643, 529] width 1286 height 131
click at [162, 517] on div "GIMME drag_handle drag_handle" at bounding box center [704, 518] width 1140 height 20
type input "Y"
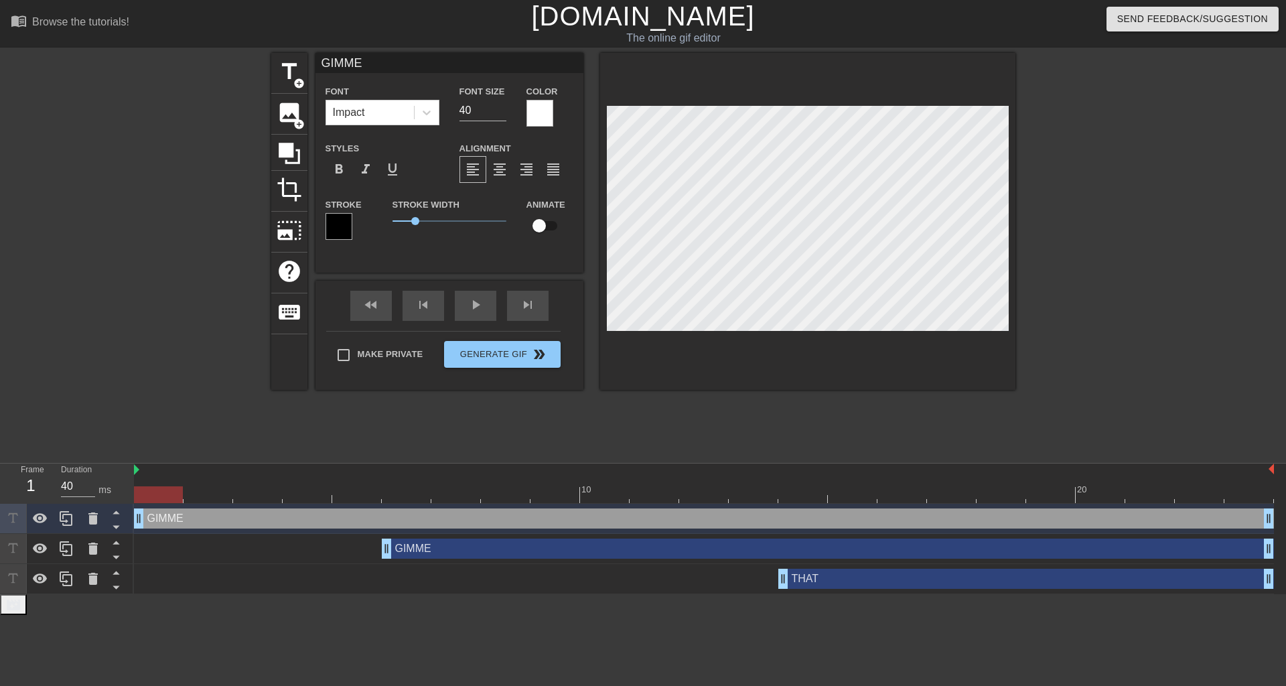
type textarea "Y"
type input "YE"
type textarea "YE"
type input "YES"
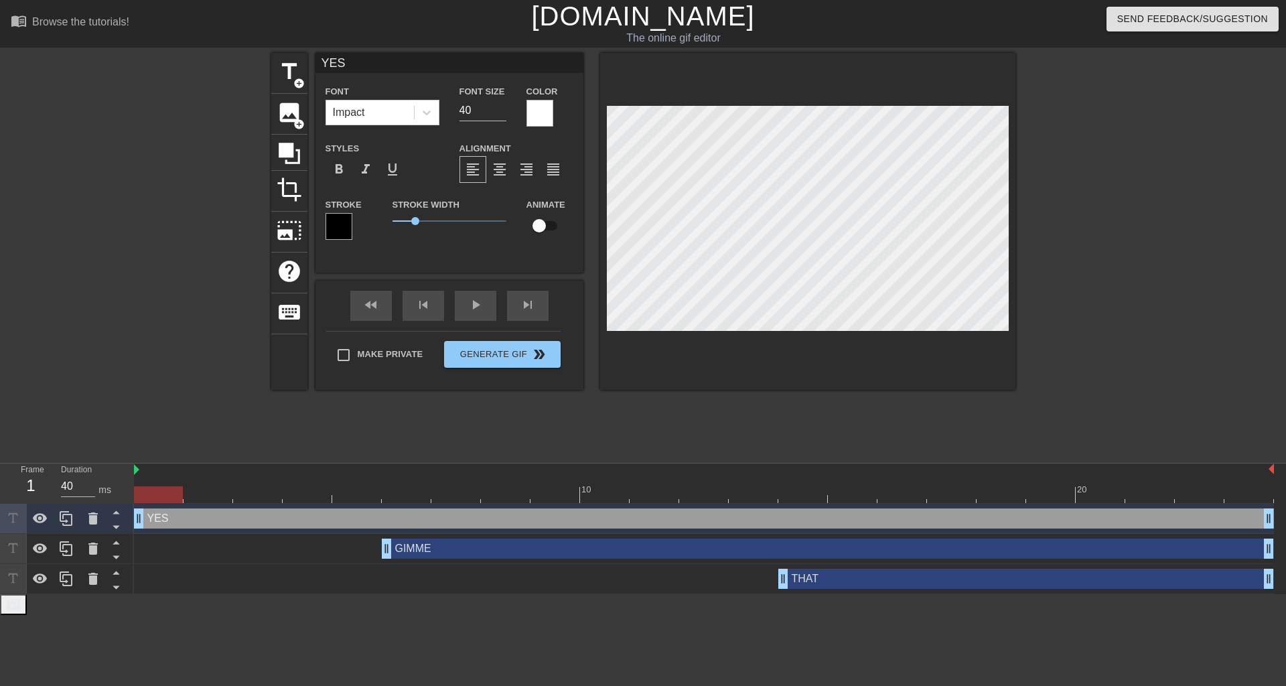
type textarea "YES"
click at [863, 502] on div at bounding box center [704, 494] width 1140 height 17
type input "THAT"
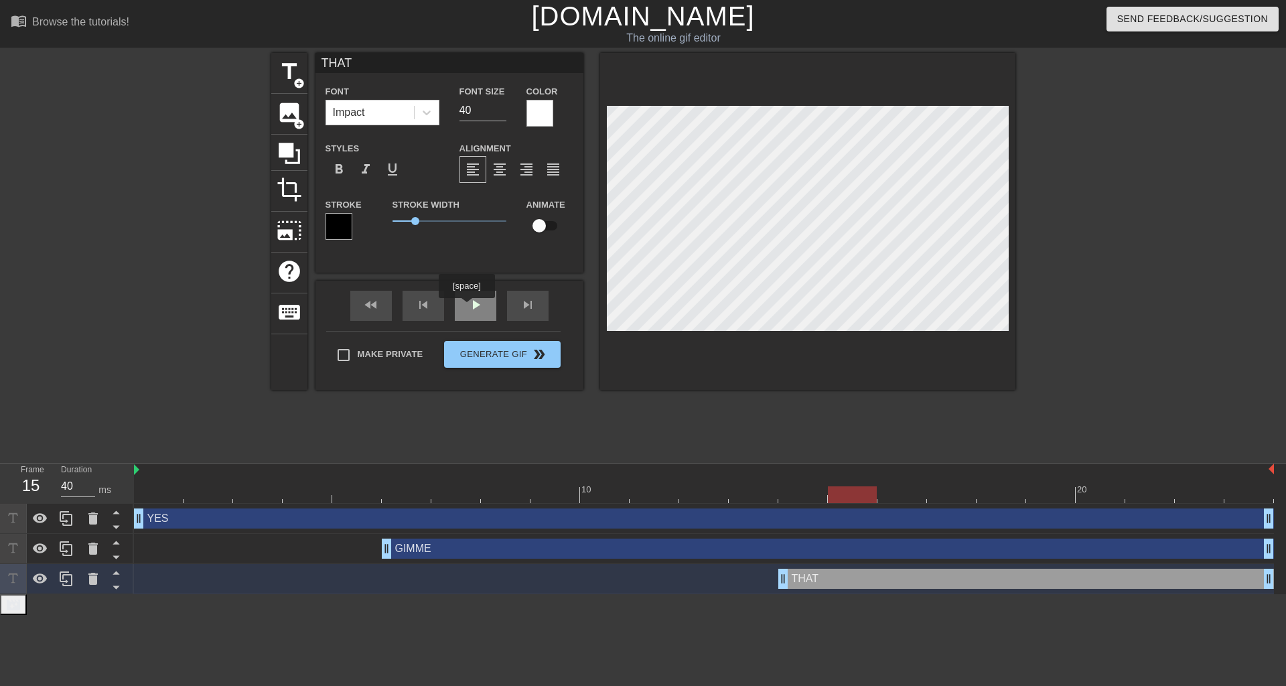
click at [467, 314] on div "play_arrow" at bounding box center [476, 306] width 42 height 30
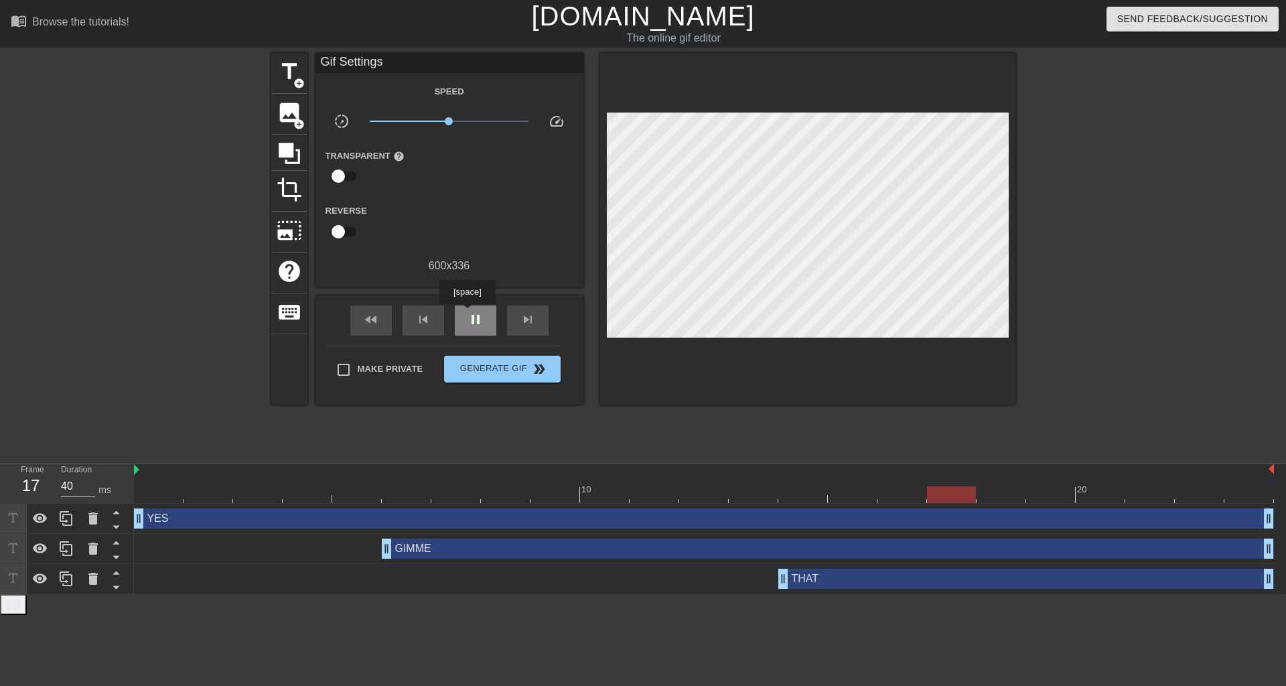
click at [468, 314] on span "pause" at bounding box center [476, 320] width 16 height 16
drag, startPoint x: 139, startPoint y: 522, endPoint x: 174, endPoint y: 519, distance: 34.3
click at [174, 519] on div "YES drag_handle drag_handle" at bounding box center [704, 518] width 1140 height 20
click at [473, 326] on span "play_arrow" at bounding box center [476, 320] width 16 height 16
click at [468, 317] on span "pause" at bounding box center [476, 320] width 16 height 16
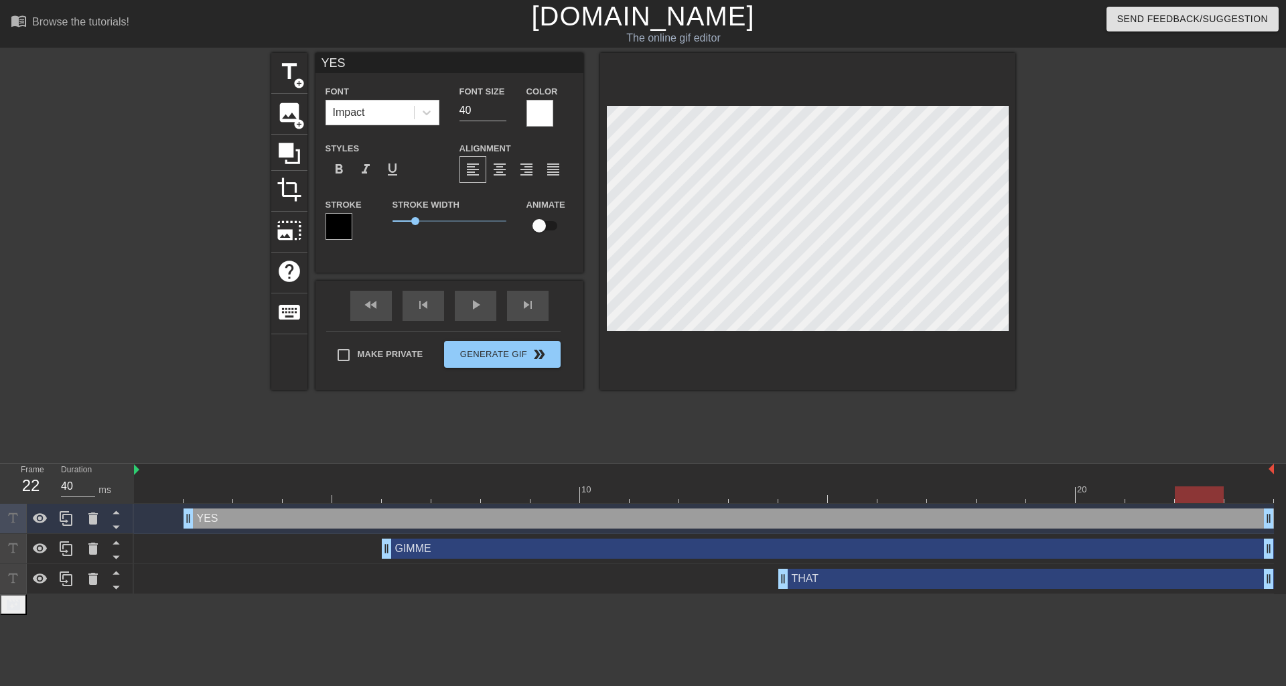
type input "GIMME"
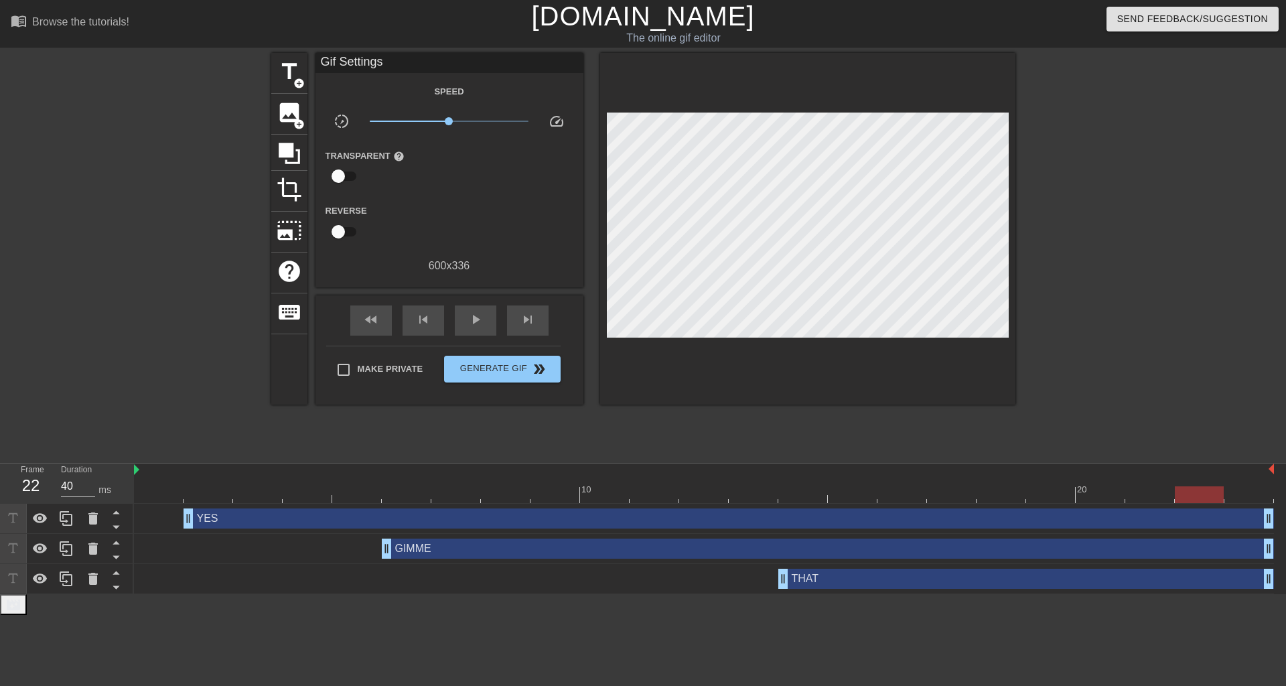
click at [1106, 203] on div at bounding box center [1132, 254] width 201 height 402
click at [474, 327] on div "play_arrow" at bounding box center [476, 320] width 42 height 30
click at [474, 327] on div "pause" at bounding box center [476, 320] width 42 height 30
drag, startPoint x: 387, startPoint y: 551, endPoint x: 423, endPoint y: 549, distance: 36.9
click at [423, 549] on div "GIMME drag_handle drag_handle" at bounding box center [704, 549] width 1140 height 20
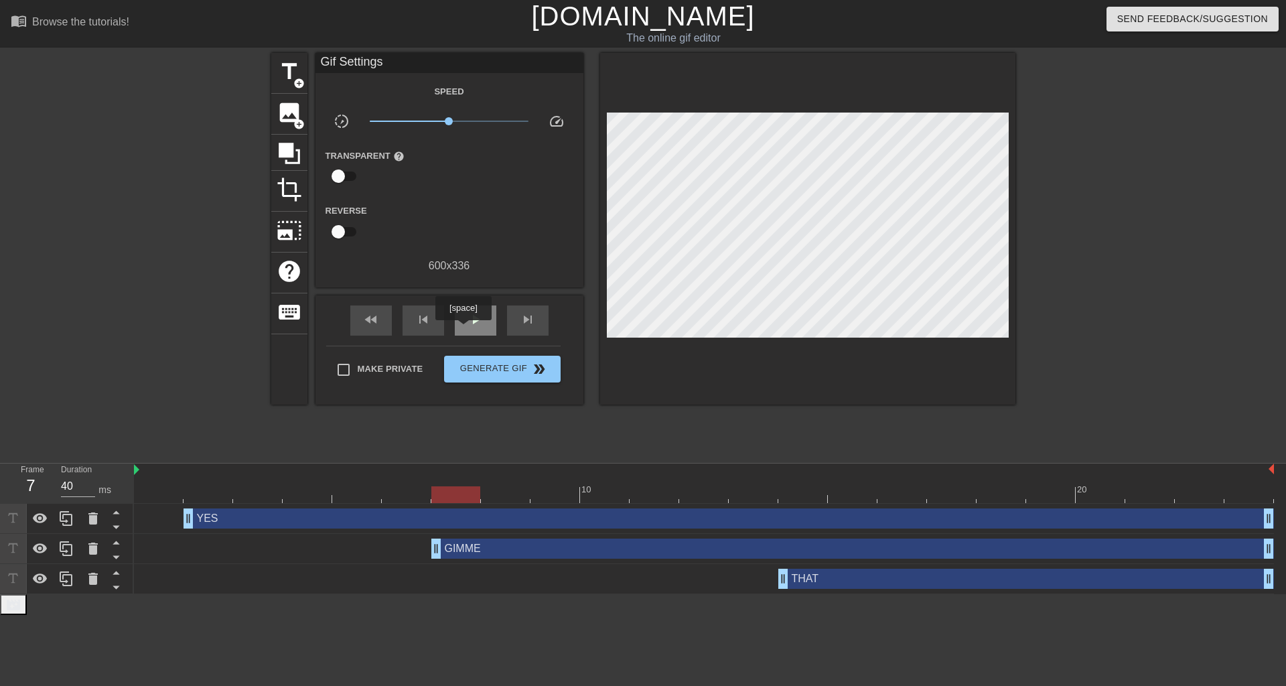
click at [476, 312] on span "play_arrow" at bounding box center [476, 320] width 16 height 16
click at [476, 312] on span "pause" at bounding box center [476, 320] width 16 height 16
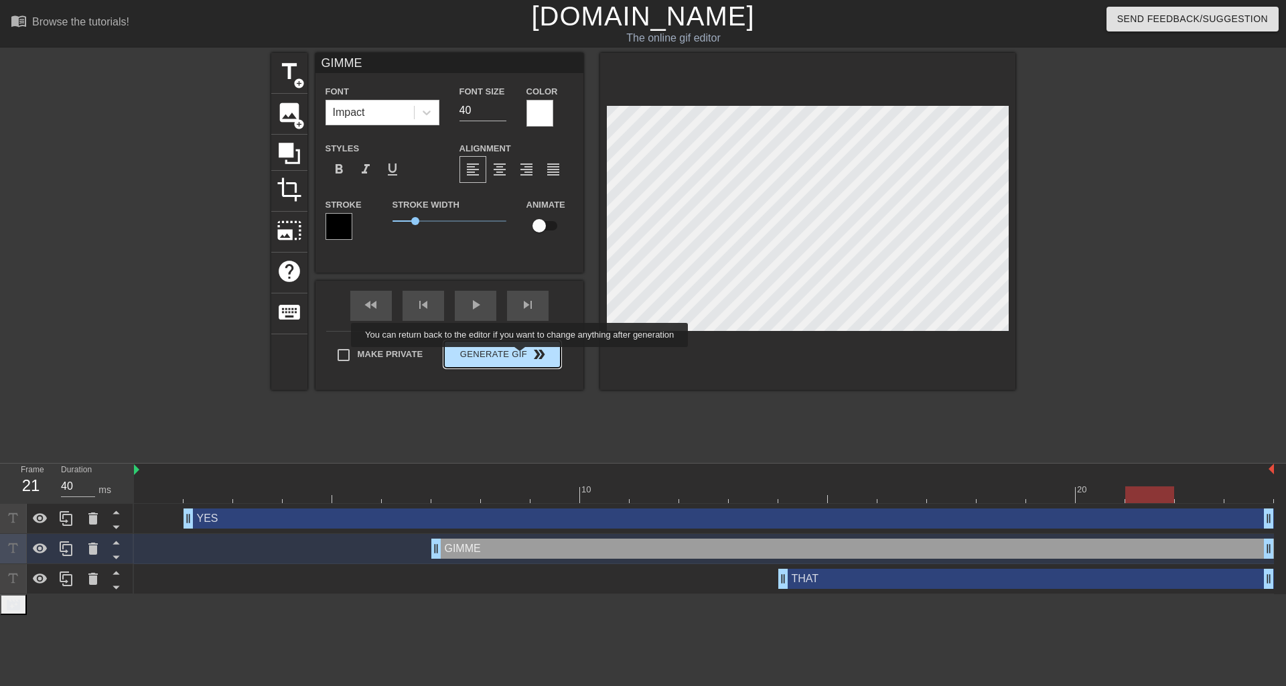
click at [521, 356] on button "Generate Gif double_arrow" at bounding box center [502, 354] width 116 height 27
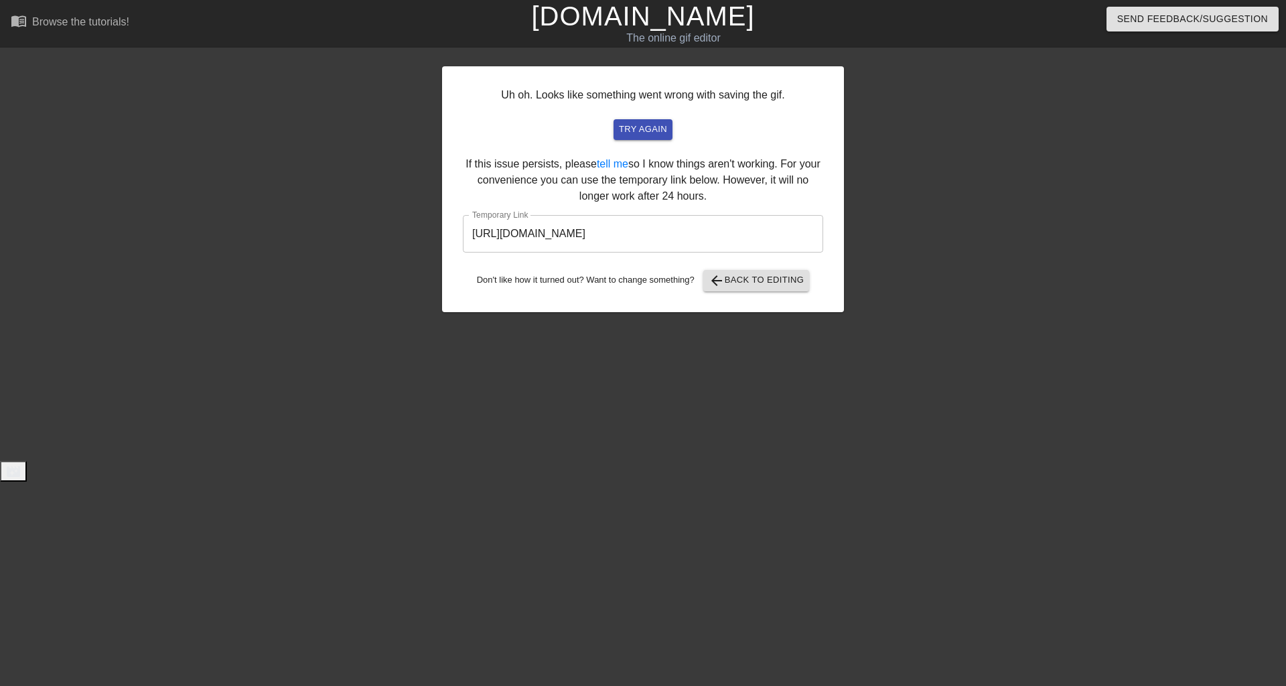
click at [732, 245] on input "https://www.gifntext.com/temp_generations/mSOJUjXj.gif" at bounding box center [643, 234] width 360 height 38
click at [943, 244] on div at bounding box center [960, 254] width 201 height 402
click at [634, 9] on link "[DOMAIN_NAME]" at bounding box center [642, 15] width 223 height 29
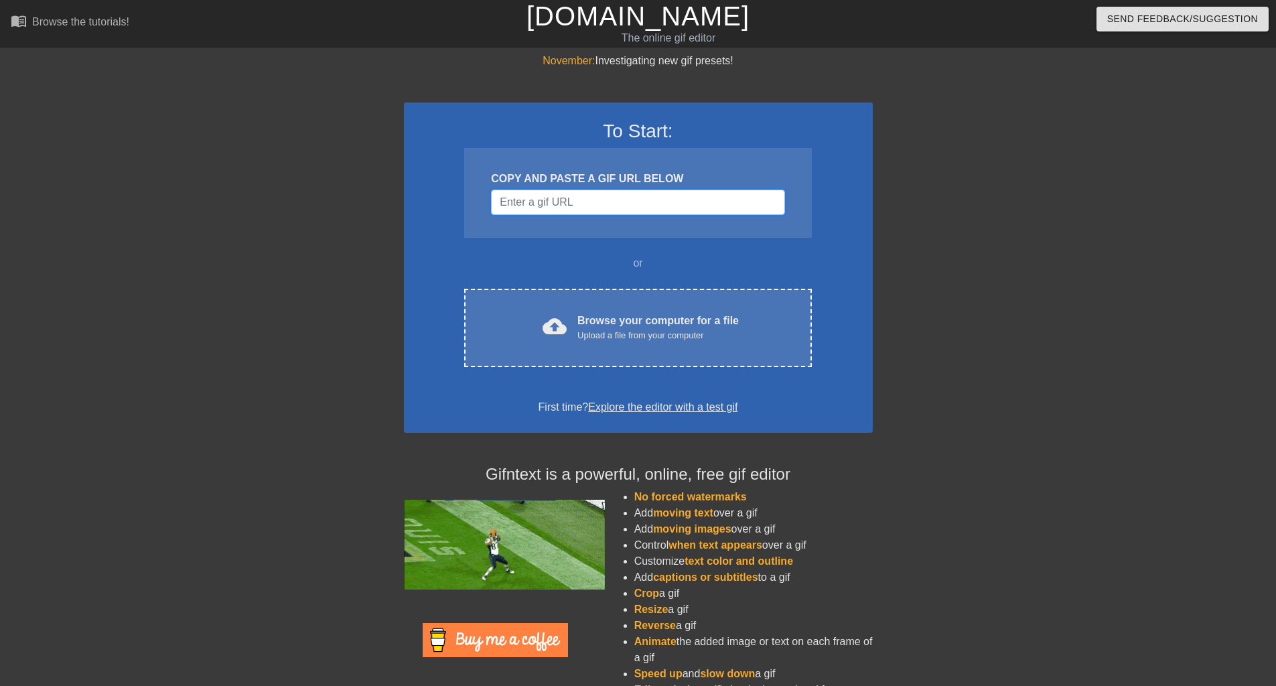
click at [501, 205] on input "Username" at bounding box center [637, 202] width 293 height 25
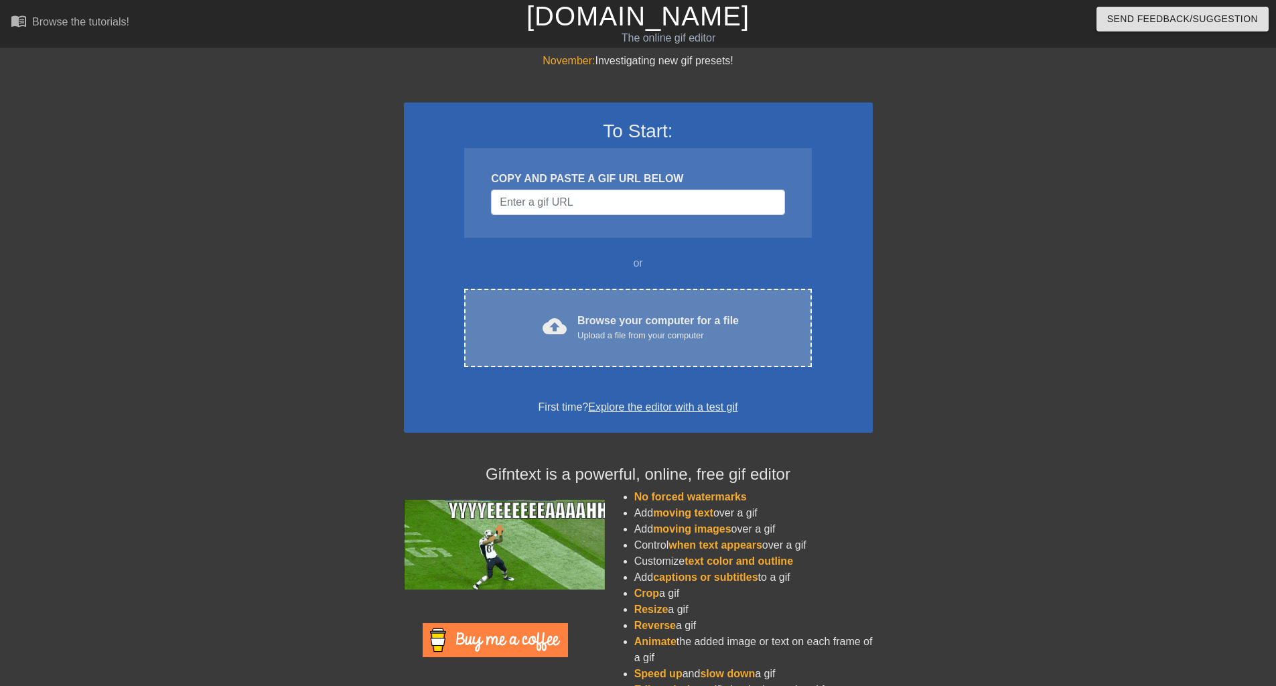
click at [583, 331] on div "Upload a file from your computer" at bounding box center [657, 335] width 161 height 13
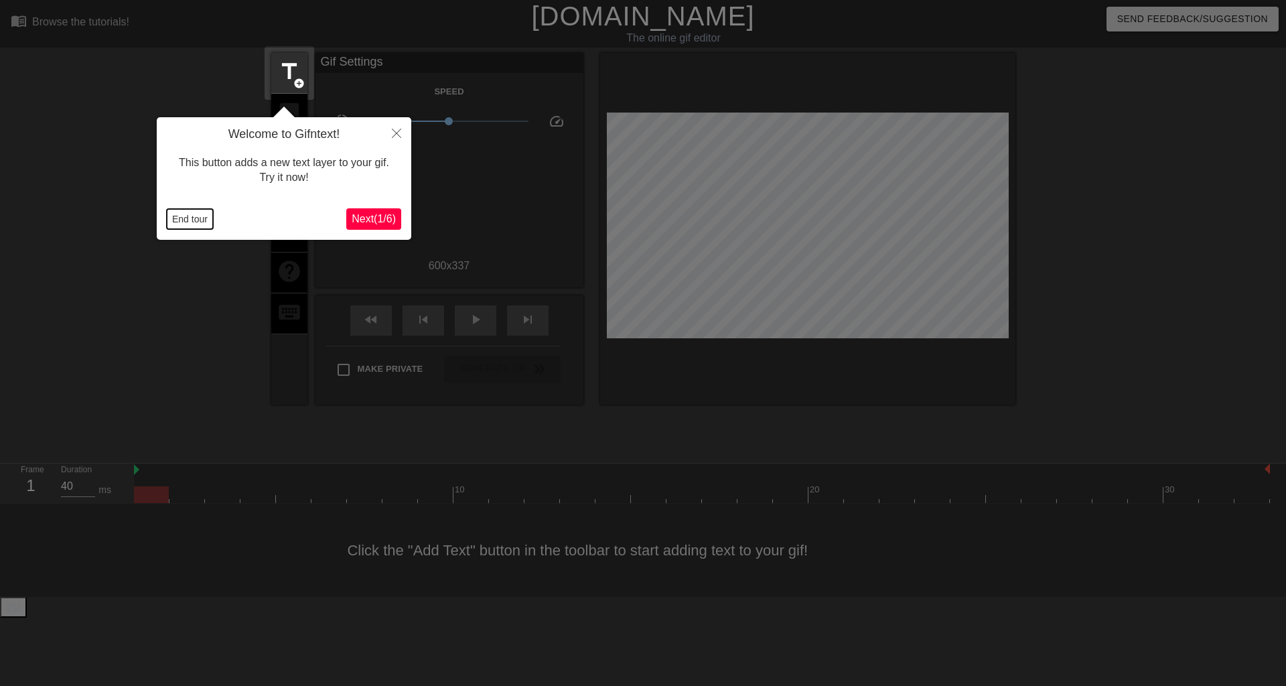
click at [188, 222] on button "End tour" at bounding box center [190, 219] width 46 height 20
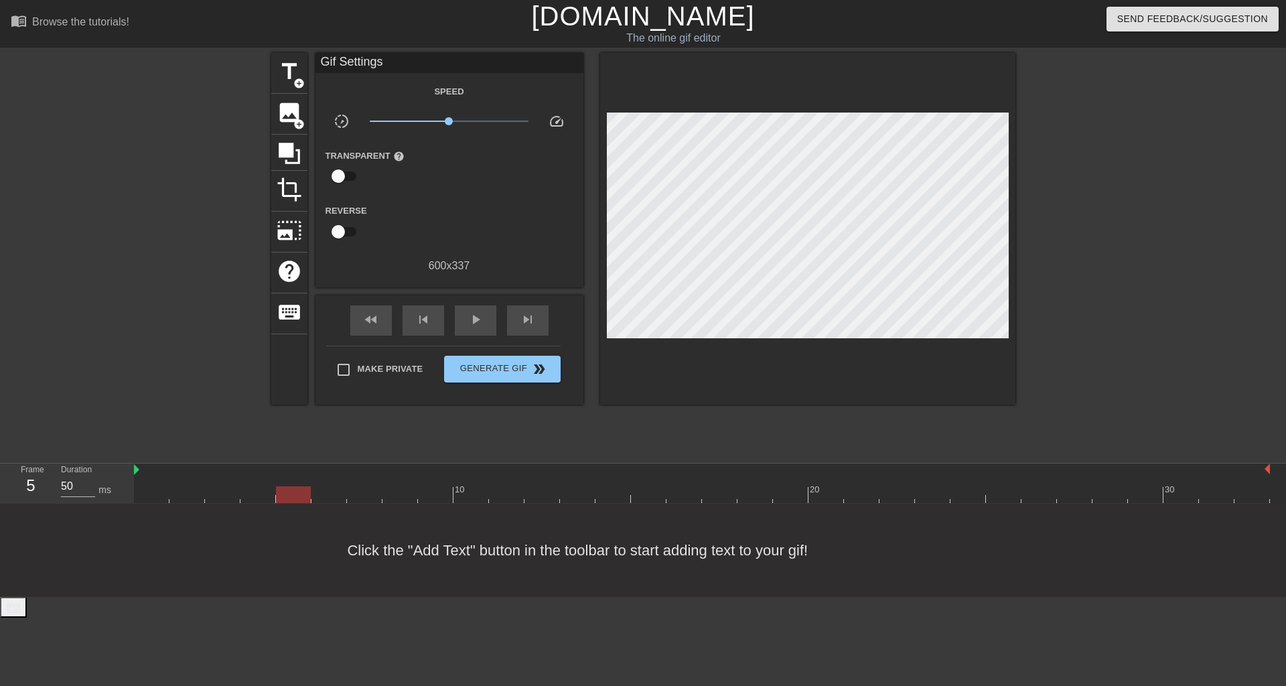
type input "40"
drag, startPoint x: 158, startPoint y: 498, endPoint x: 477, endPoint y: 474, distance: 319.8
click at [477, 474] on div "10 20 30" at bounding box center [702, 484] width 1136 height 40
click at [281, 76] on span "title" at bounding box center [289, 71] width 25 height 25
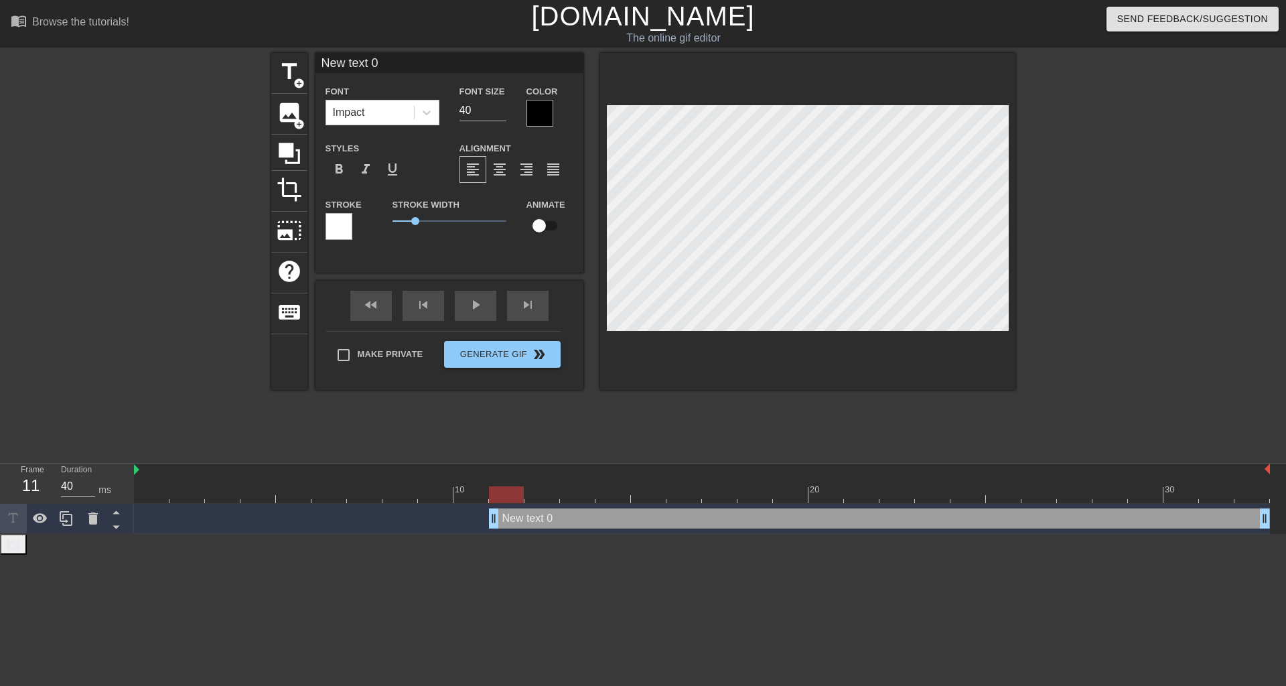
type input "E"
type textarea "E"
type input "EA"
type textarea "EA"
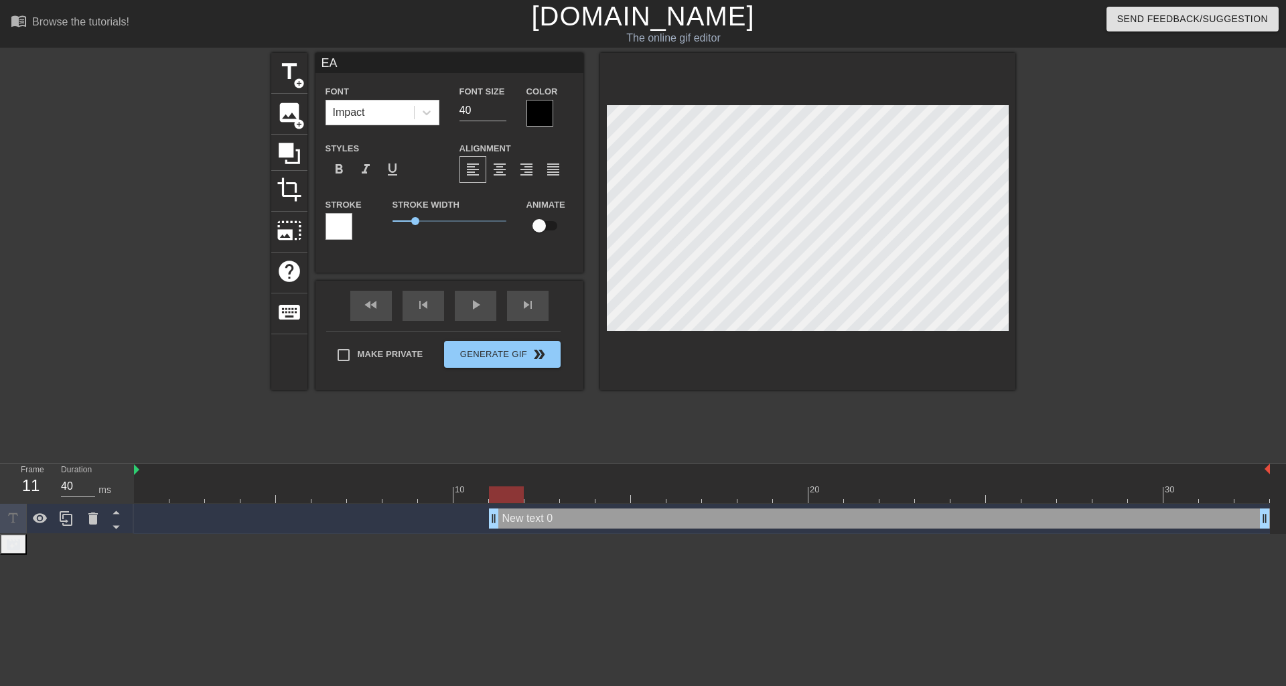
type input "EAT"
type textarea "EAT"
click at [344, 224] on div at bounding box center [339, 226] width 27 height 27
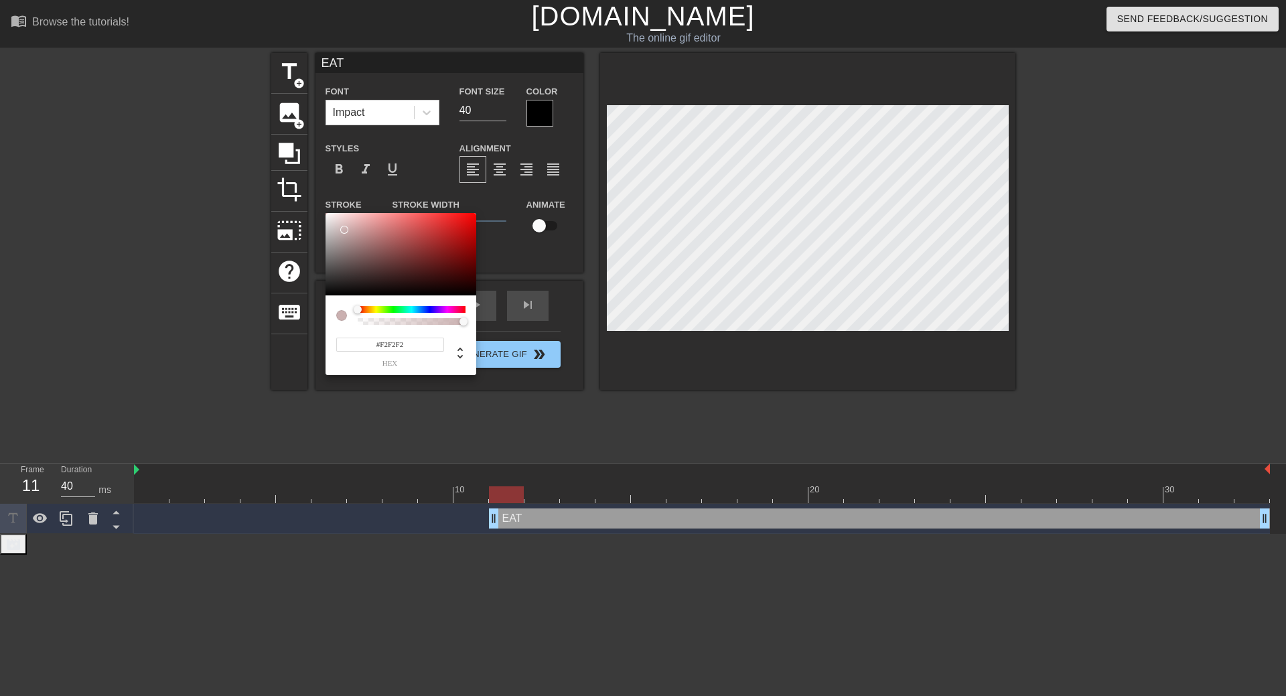
type input "#FFFFFF"
drag, startPoint x: 345, startPoint y: 230, endPoint x: 326, endPoint y: 169, distance: 64.0
click at [269, 185] on div "#FFFFFF hex" at bounding box center [643, 348] width 1286 height 696
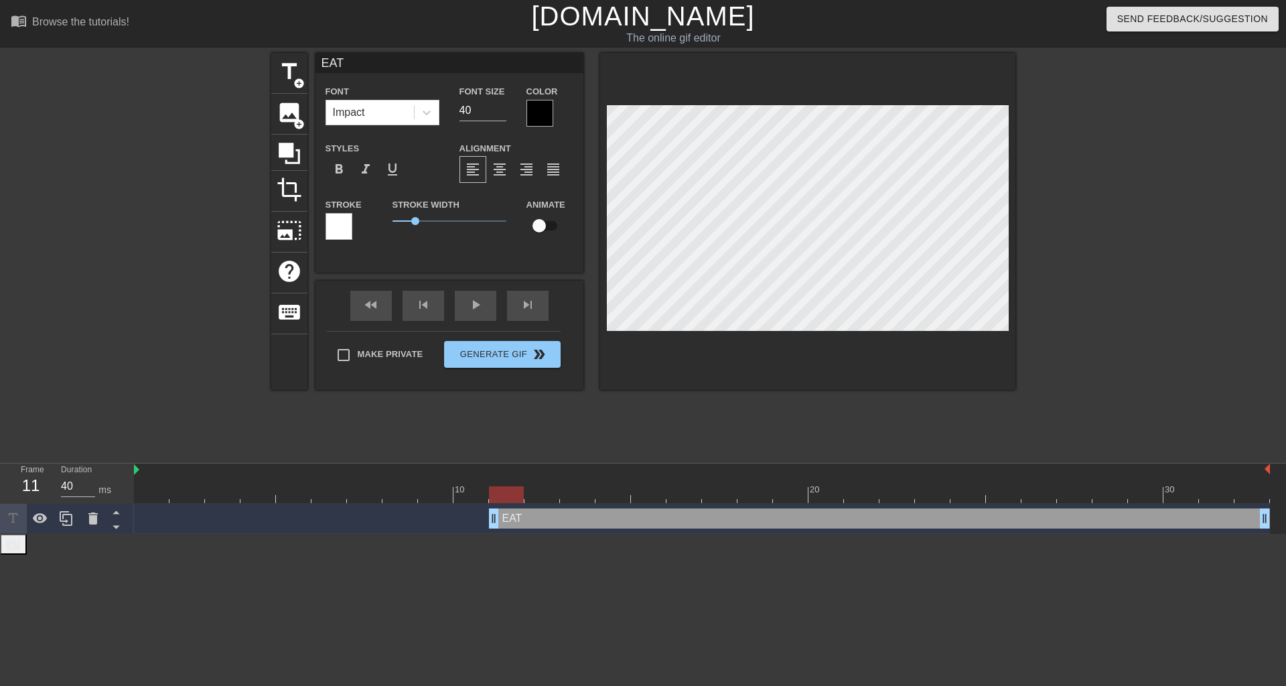
click at [541, 105] on div at bounding box center [540, 113] width 27 height 27
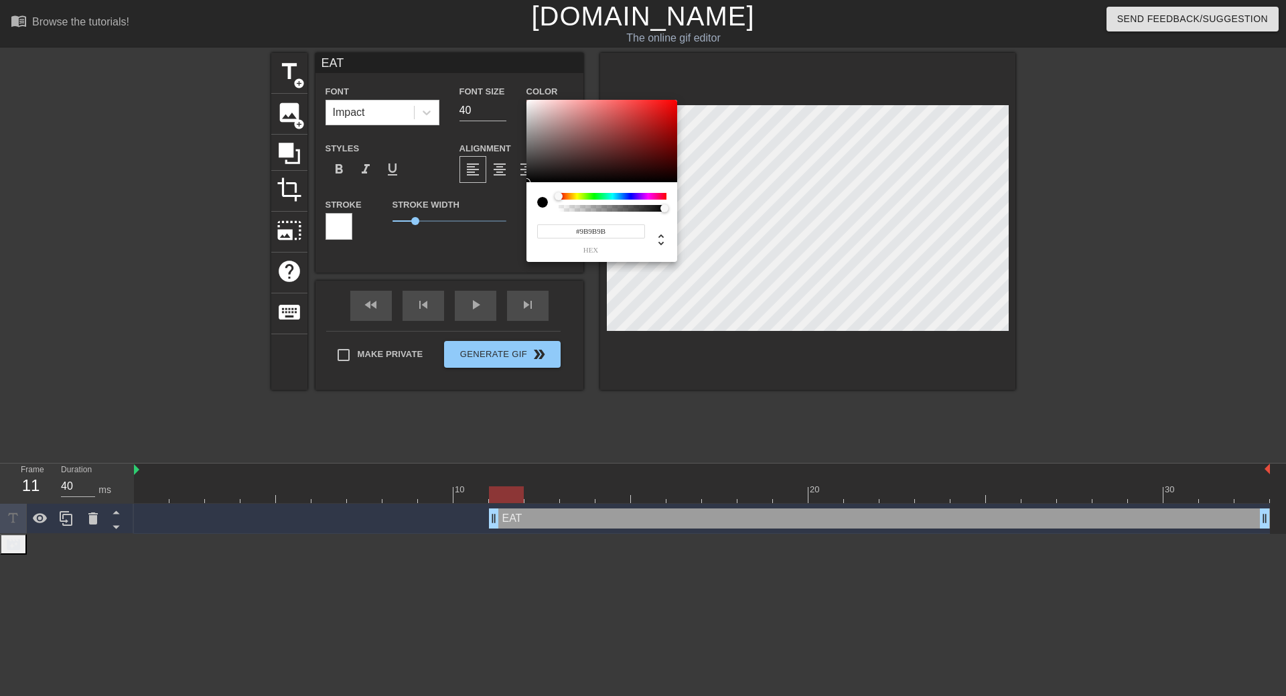
type input "#FFFFFF"
drag, startPoint x: 555, startPoint y: 141, endPoint x: 372, endPoint y: 12, distance: 223.4
click at [372, 12] on div "#FFFFFF hex" at bounding box center [643, 348] width 1286 height 696
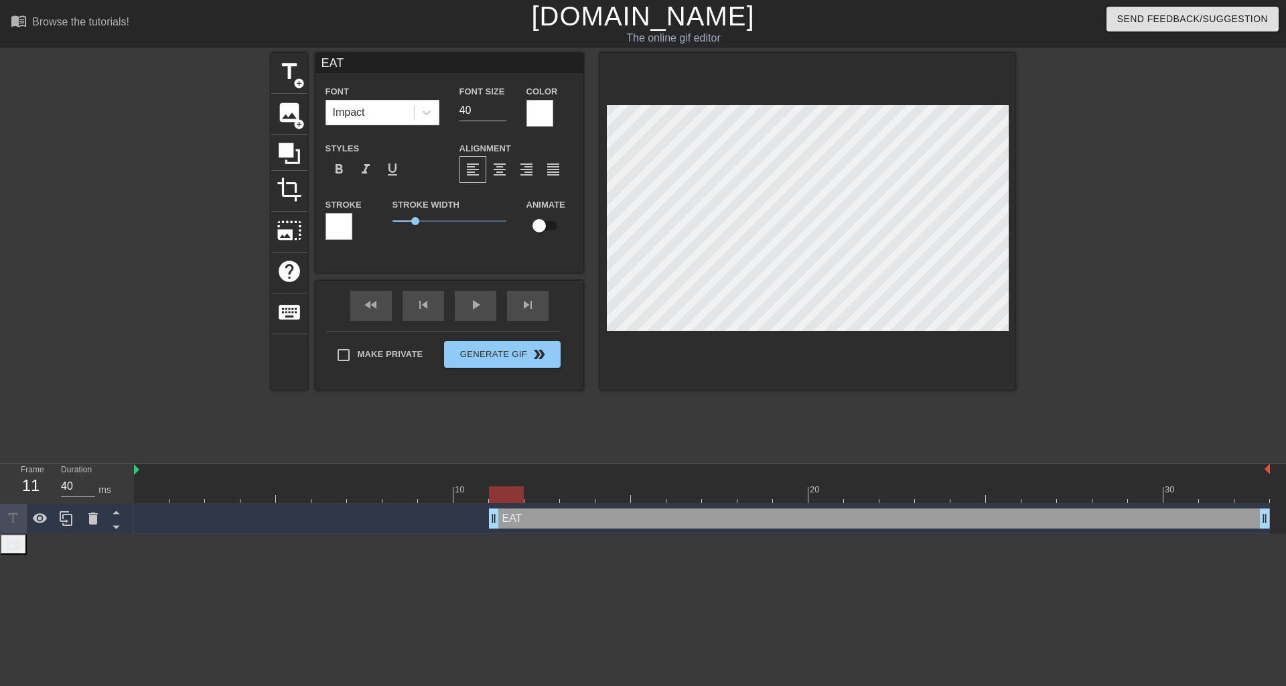
click at [346, 220] on div at bounding box center [339, 226] width 27 height 27
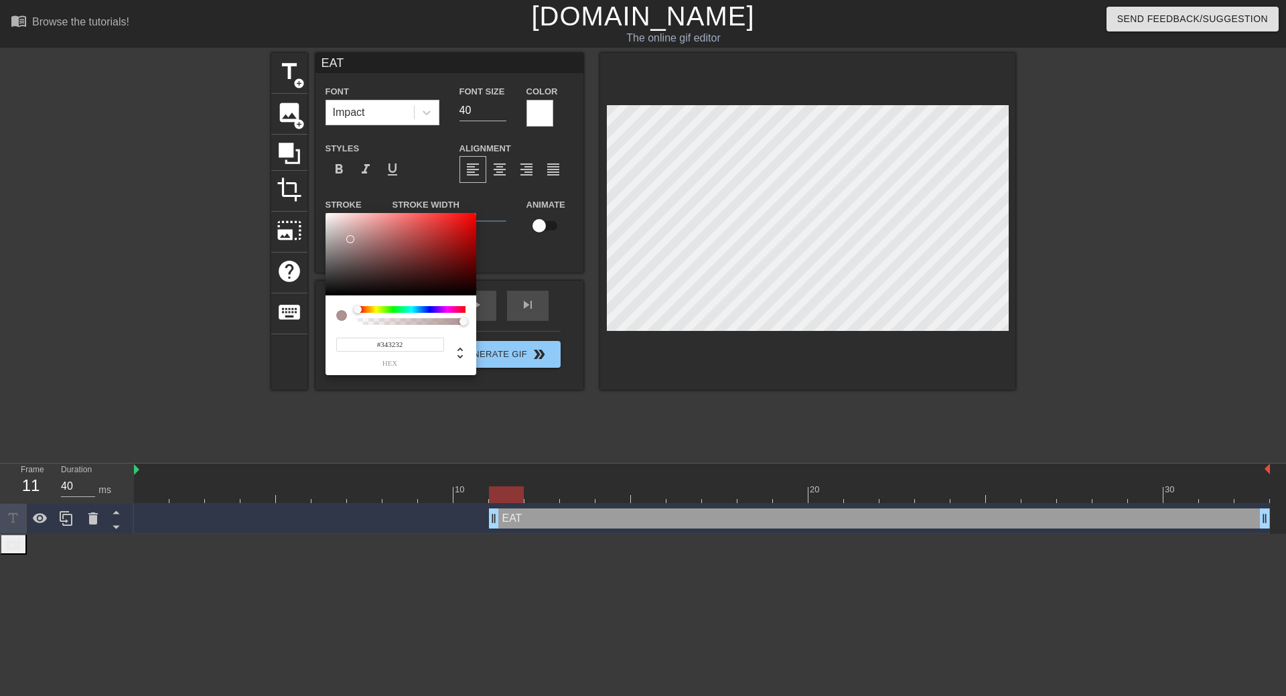
type input "#000000"
drag, startPoint x: 358, startPoint y: 222, endPoint x: 268, endPoint y: 338, distance: 146.6
click at [259, 344] on div "#000000 hex" at bounding box center [643, 348] width 1286 height 696
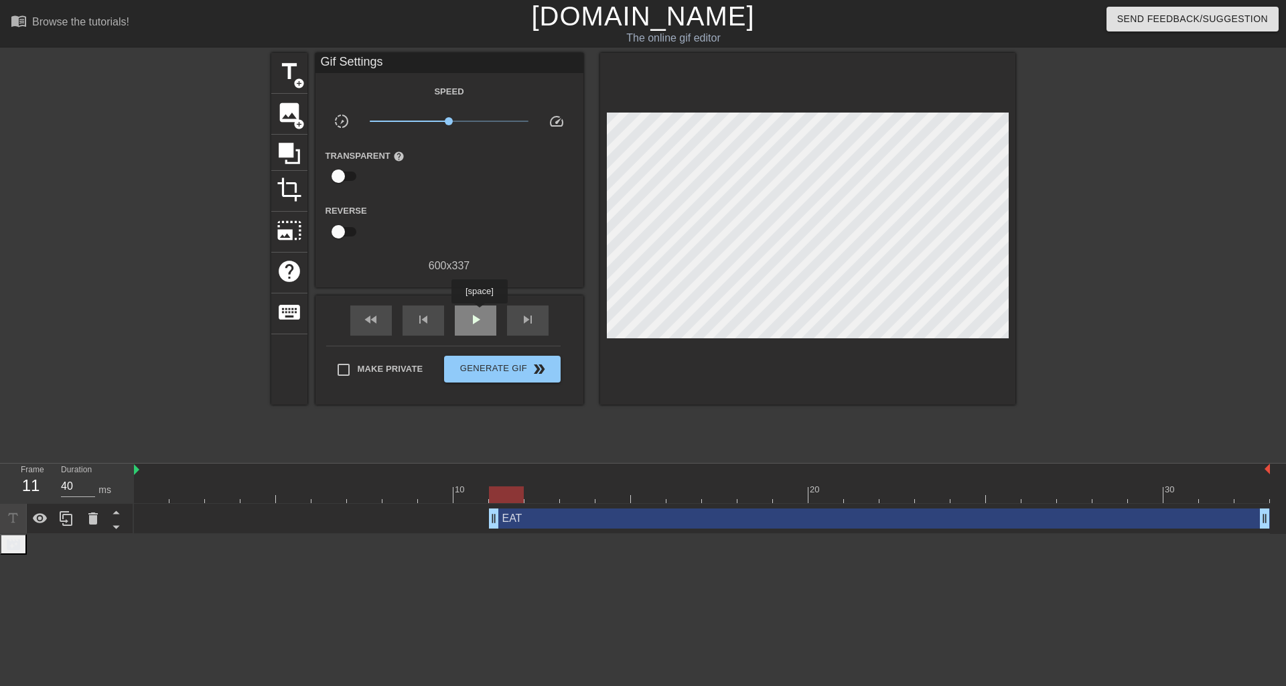
click at [479, 313] on div "play_arrow" at bounding box center [476, 320] width 42 height 30
click at [479, 313] on span "pause" at bounding box center [476, 320] width 16 height 16
drag, startPoint x: 494, startPoint y: 517, endPoint x: 570, endPoint y: 439, distance: 108.0
click at [453, 498] on div "10 20 30 EAT drag_handle drag_handle" at bounding box center [710, 499] width 1152 height 70
click at [477, 307] on div "play_arrow" at bounding box center [476, 320] width 42 height 30
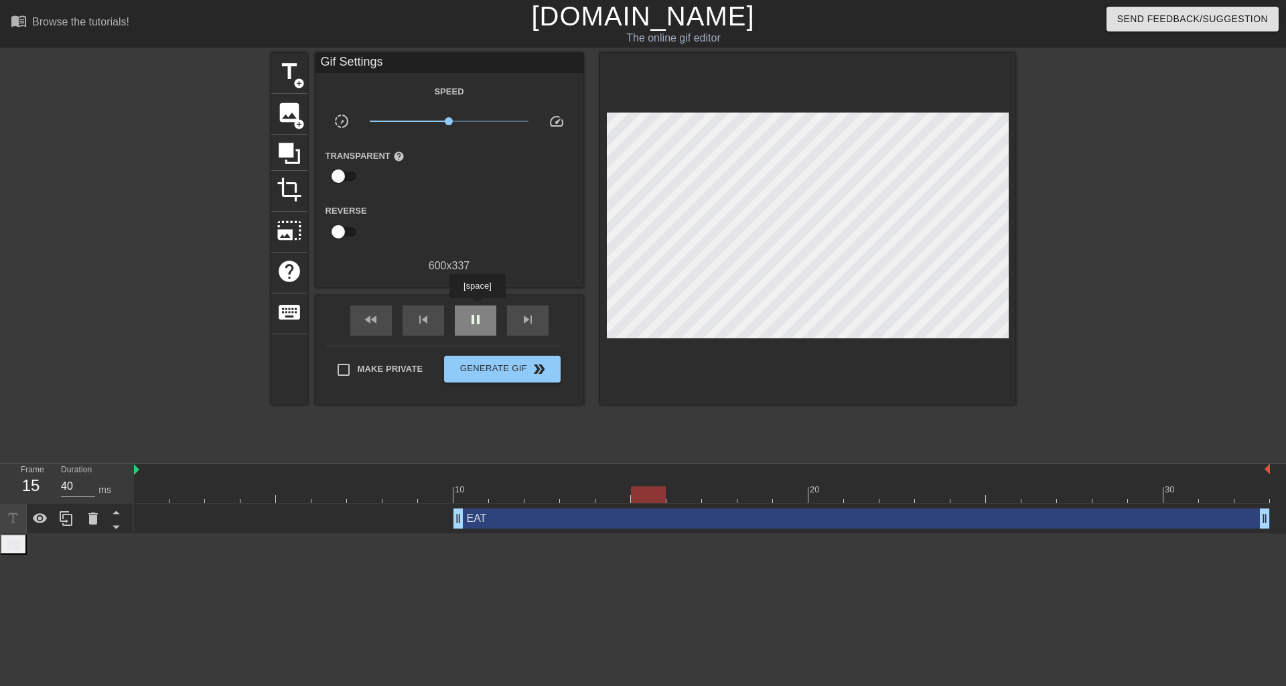
click at [477, 307] on div "pause" at bounding box center [476, 320] width 42 height 30
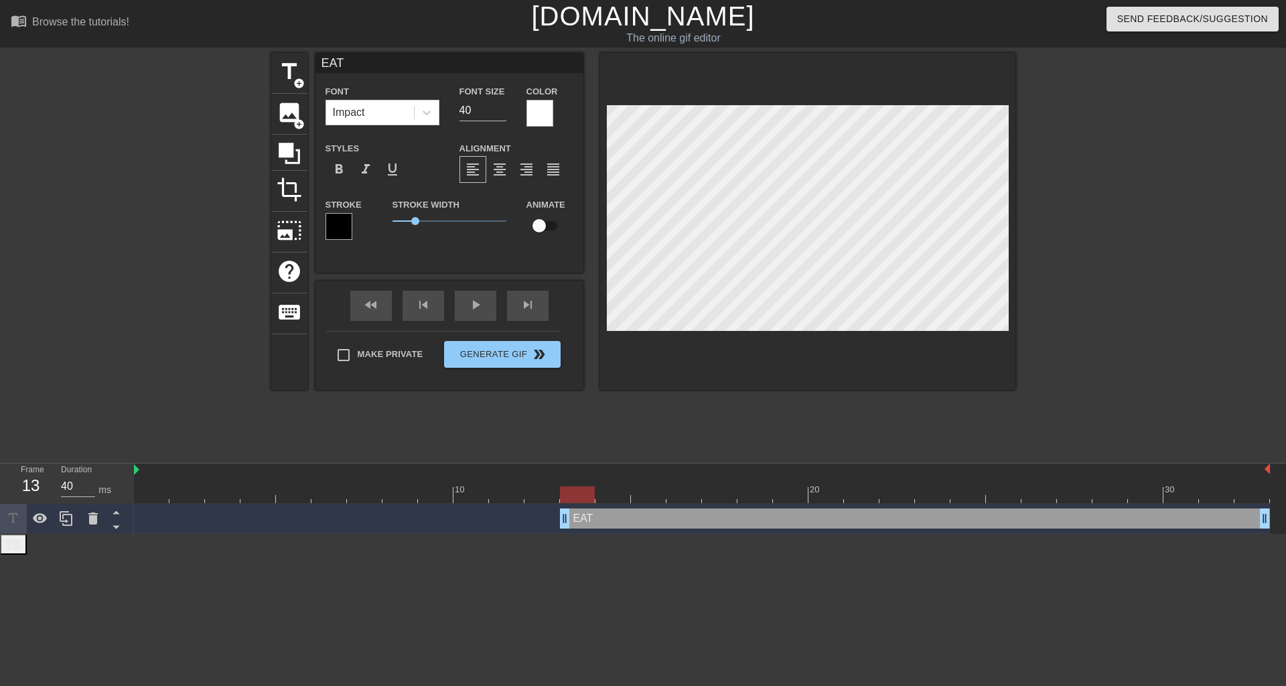
drag, startPoint x: 458, startPoint y: 514, endPoint x: 547, endPoint y: 493, distance: 91.6
click at [547, 493] on div "10 20 30 EAT drag_handle drag_handle" at bounding box center [710, 499] width 1152 height 70
drag, startPoint x: 483, startPoint y: 310, endPoint x: 480, endPoint y: 288, distance: 22.4
click at [482, 309] on div "play_arrow" at bounding box center [476, 306] width 42 height 30
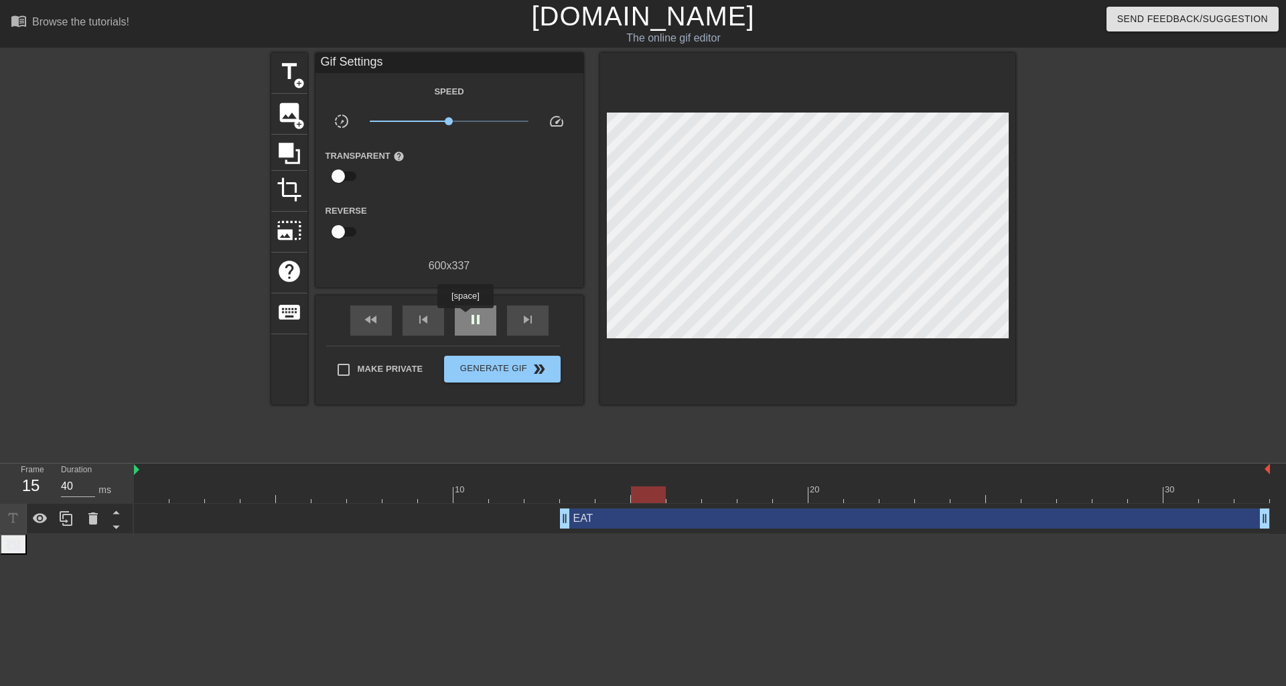
click at [465, 318] on div "pause" at bounding box center [476, 320] width 42 height 30
drag, startPoint x: 563, startPoint y: 514, endPoint x: 482, endPoint y: 474, distance: 90.8
click at [466, 490] on div "10 20 30 EAT drag_handle drag_handle" at bounding box center [710, 499] width 1152 height 70
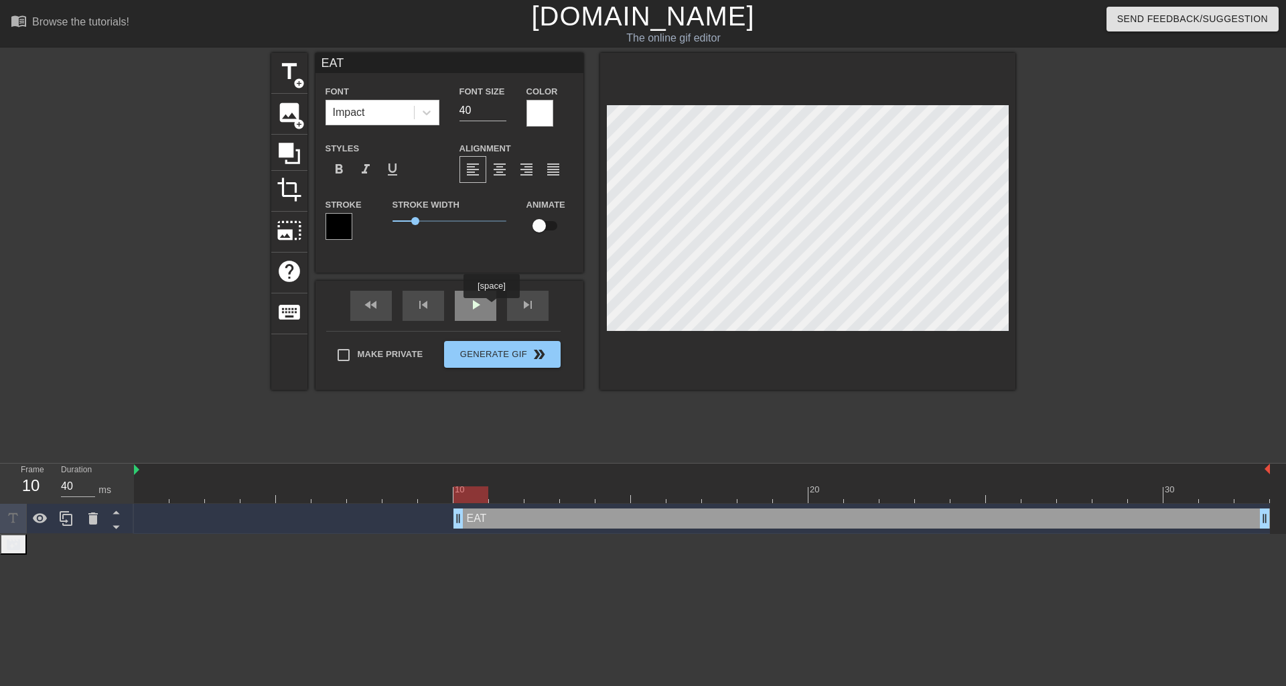
click at [492, 298] on div "fast_rewind skip_previous play_arrow skip_next" at bounding box center [449, 306] width 218 height 50
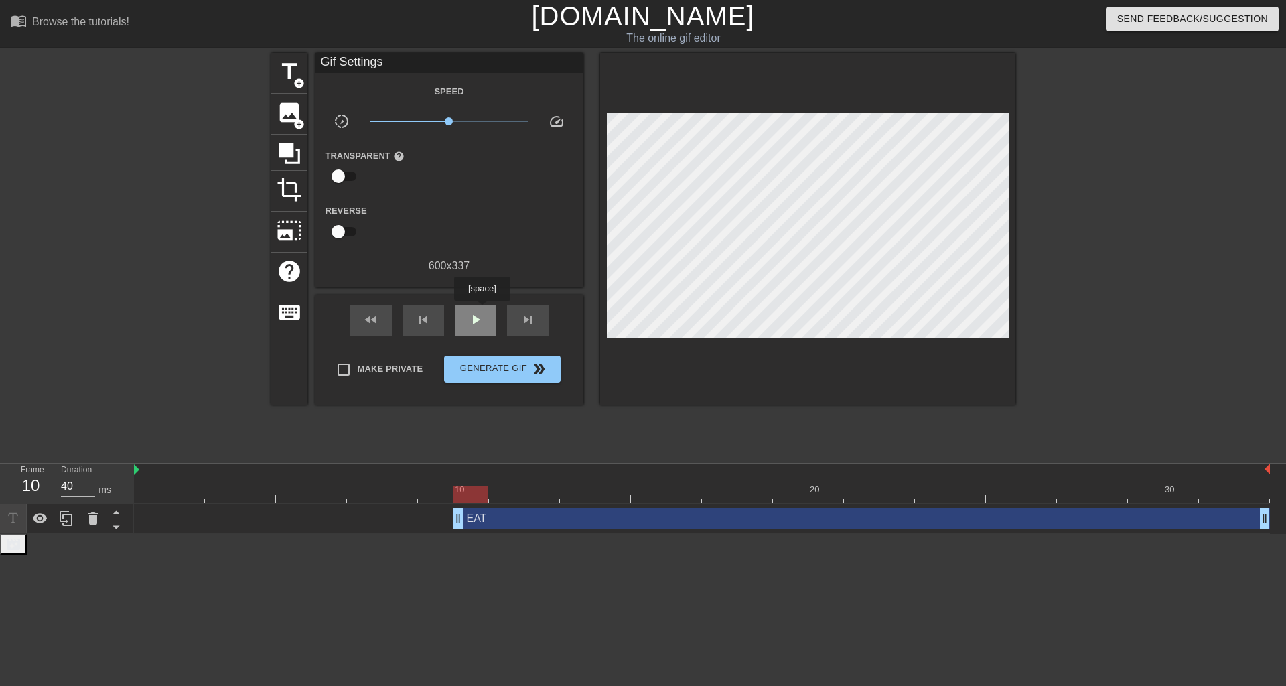
drag, startPoint x: 479, startPoint y: 315, endPoint x: 473, endPoint y: 304, distance: 12.3
click at [478, 314] on span "play_arrow" at bounding box center [476, 320] width 16 height 16
click at [479, 318] on span "pause" at bounding box center [476, 320] width 16 height 16
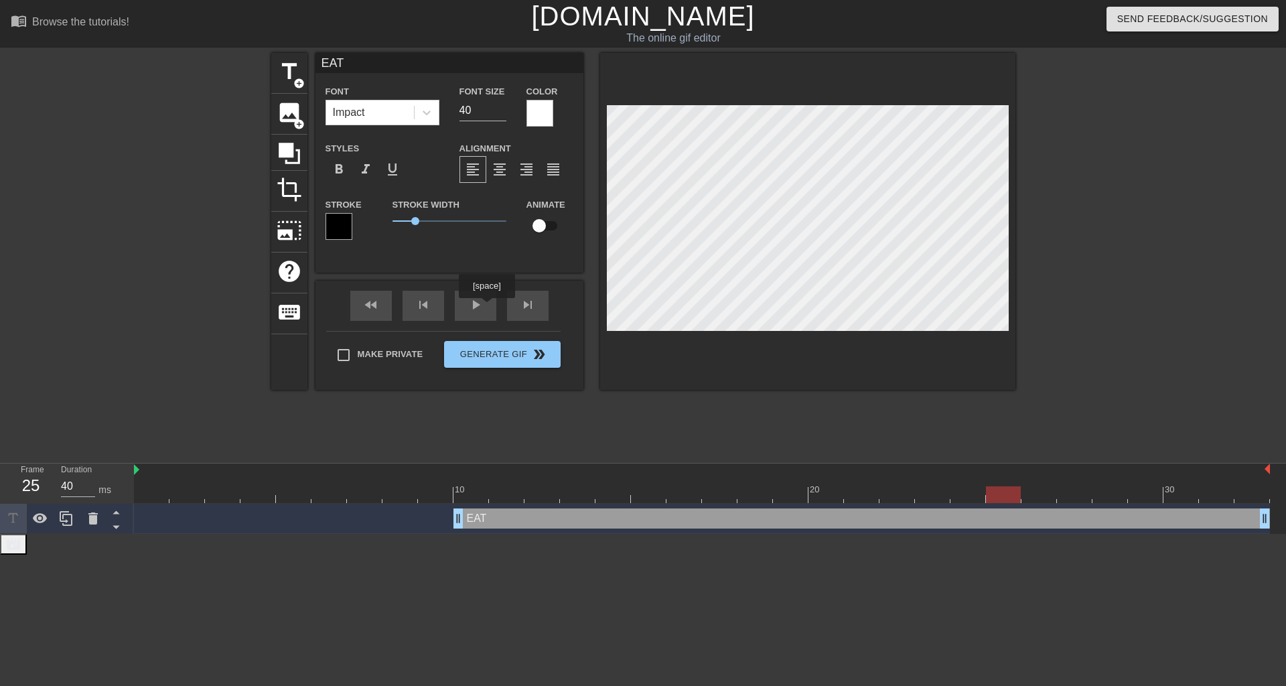
drag, startPoint x: 480, startPoint y: 309, endPoint x: 480, endPoint y: 301, distance: 8.1
click at [480, 305] on div "play_arrow" at bounding box center [476, 306] width 42 height 30
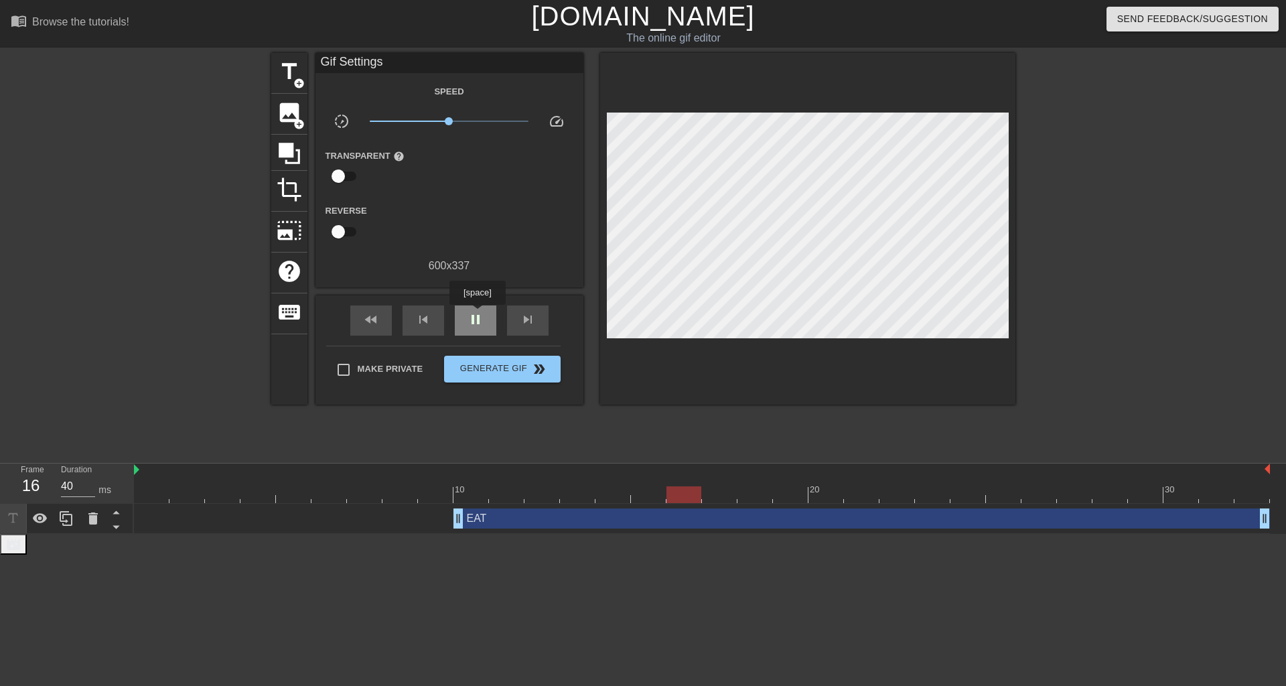
click at [477, 314] on span "pause" at bounding box center [476, 320] width 16 height 16
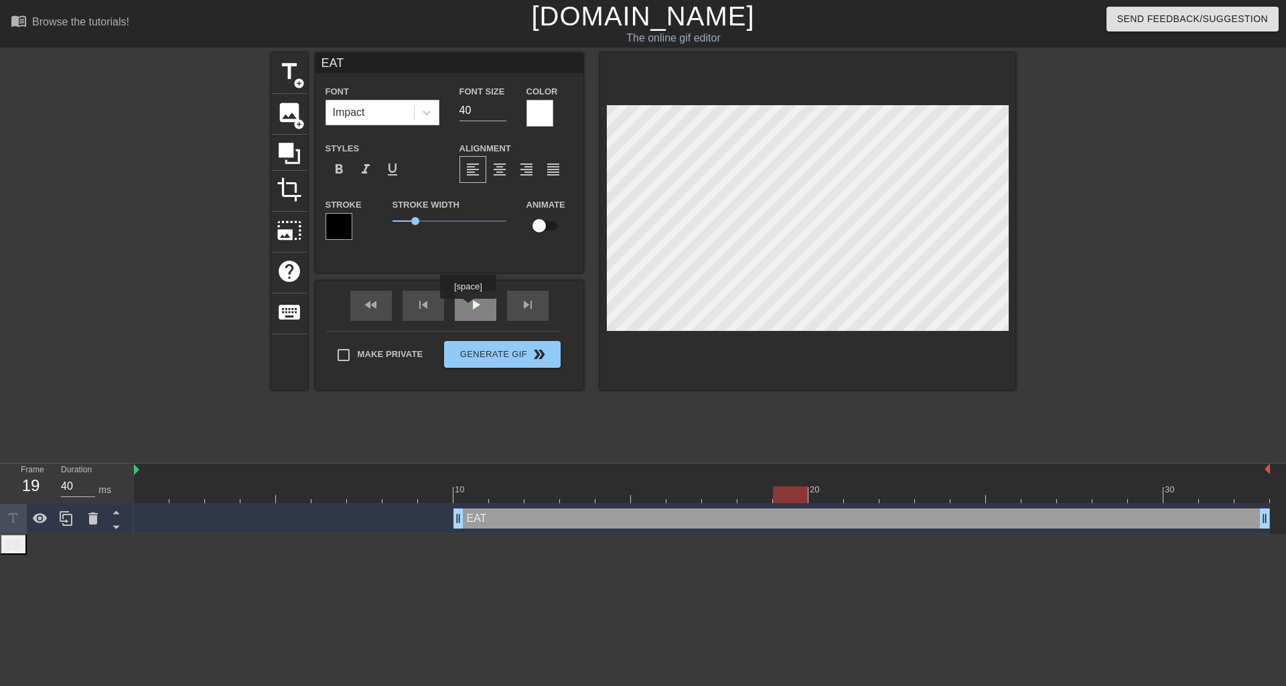
click at [466, 308] on div "play_arrow" at bounding box center [476, 306] width 42 height 30
click at [1113, 232] on div at bounding box center [1132, 254] width 201 height 402
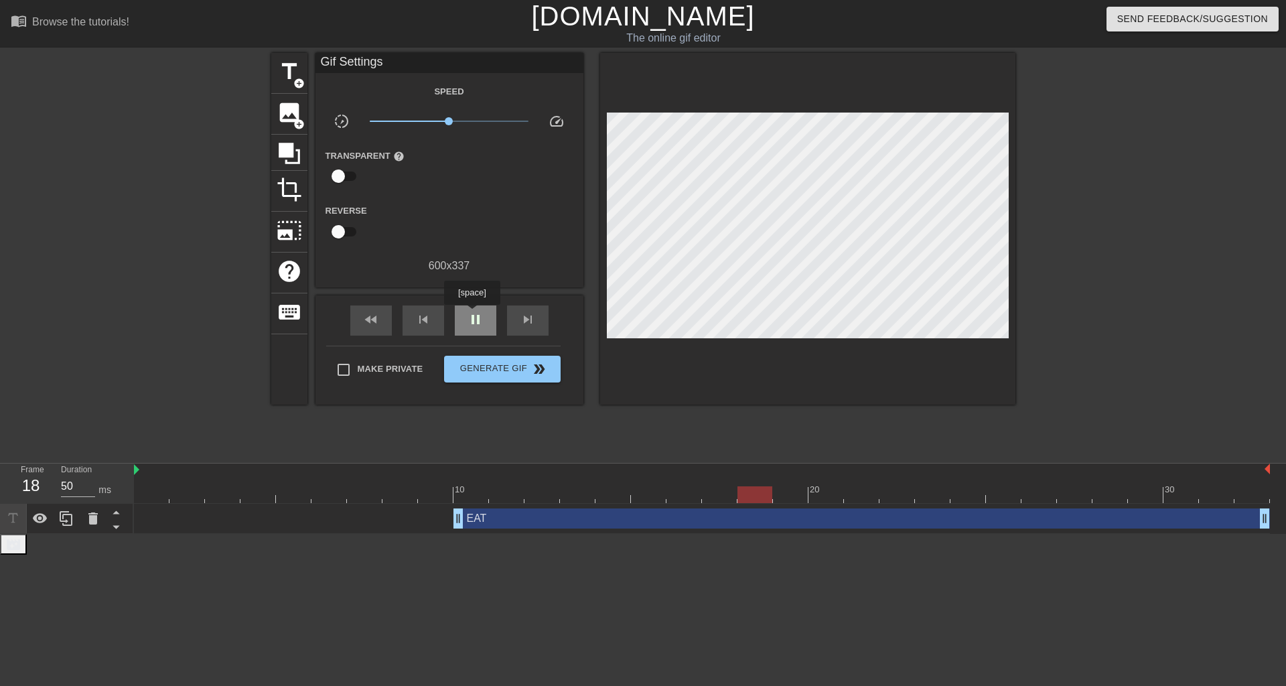
type input "40"
click at [472, 314] on span "pause" at bounding box center [476, 320] width 16 height 16
click at [492, 368] on span "Generate Gif double_arrow" at bounding box center [502, 369] width 105 height 16
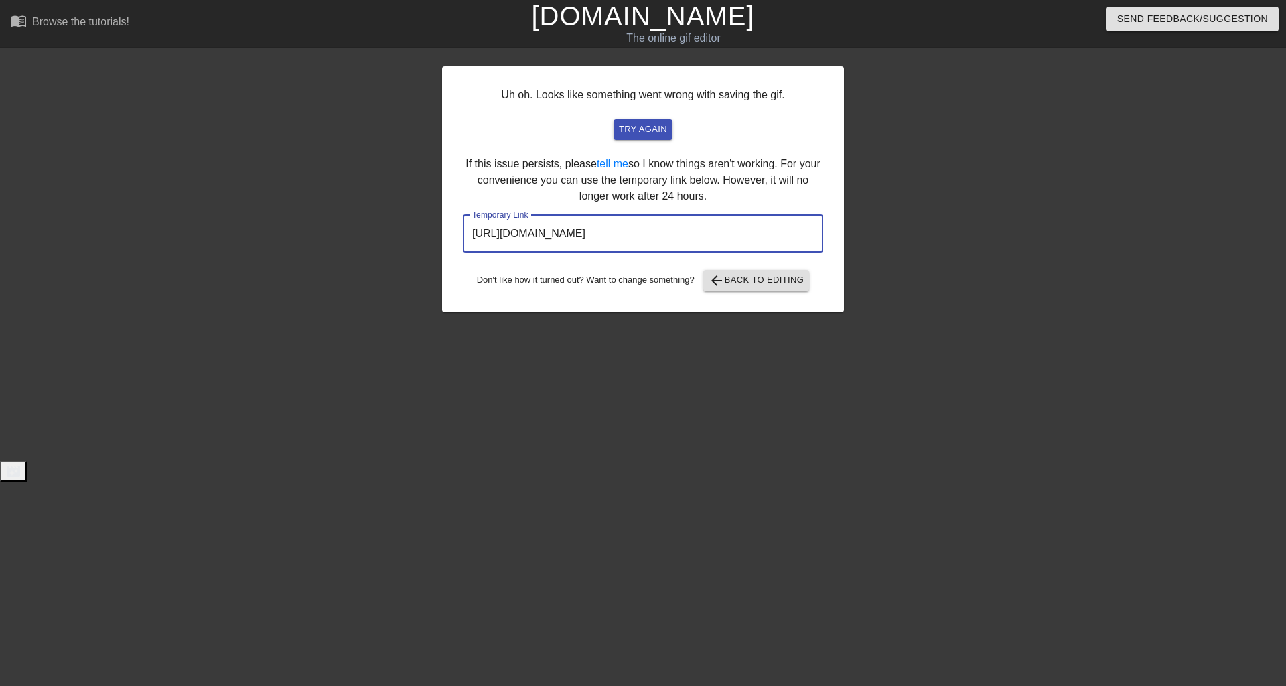
drag, startPoint x: 783, startPoint y: 240, endPoint x: 387, endPoint y: 234, distance: 396.6
click at [387, 234] on div "Uh oh. Looks like something went wrong with saving the gif. try again If this i…" at bounding box center [643, 254] width 1286 height 402
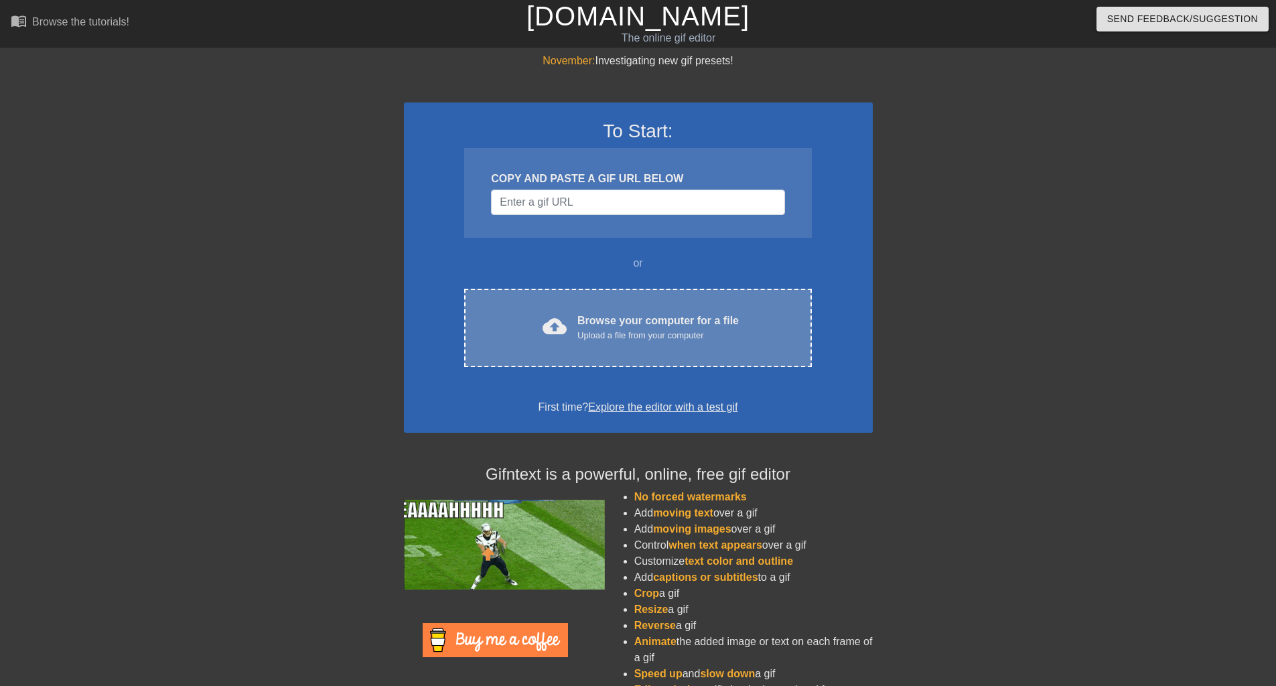
click at [683, 318] on div "Browse your computer for a file Upload a file from your computer" at bounding box center [657, 327] width 161 height 29
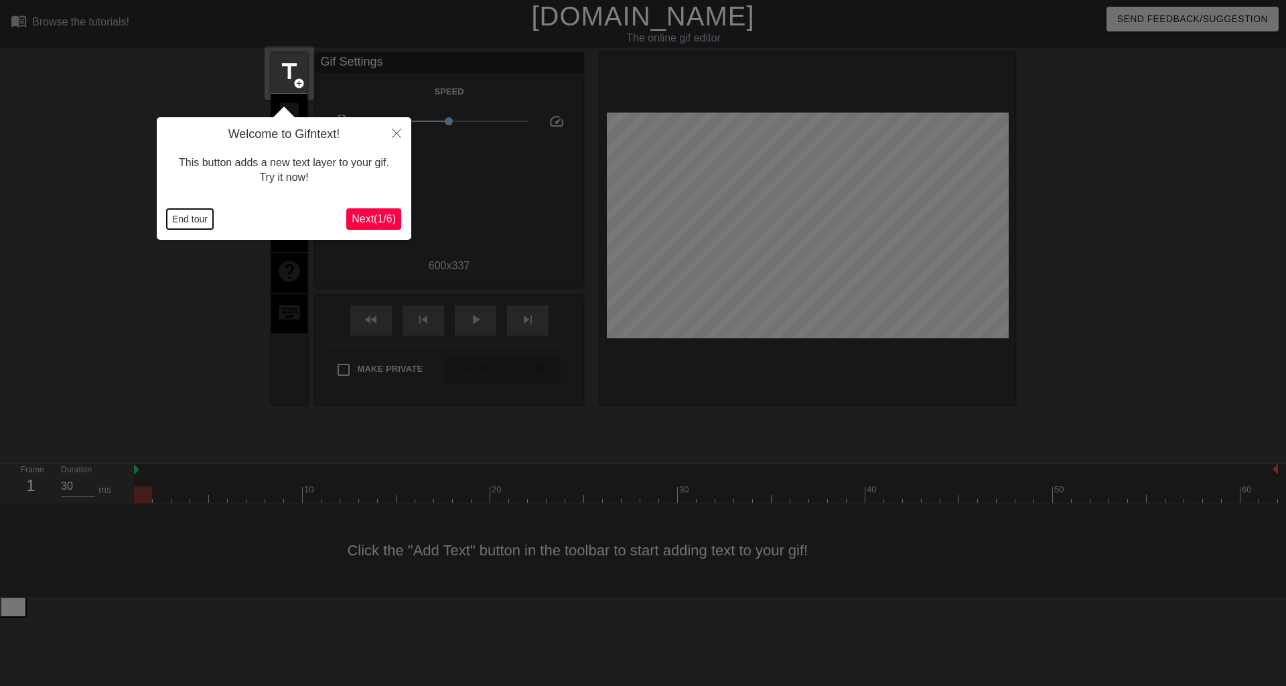
click at [204, 215] on button "End tour" at bounding box center [190, 219] width 46 height 20
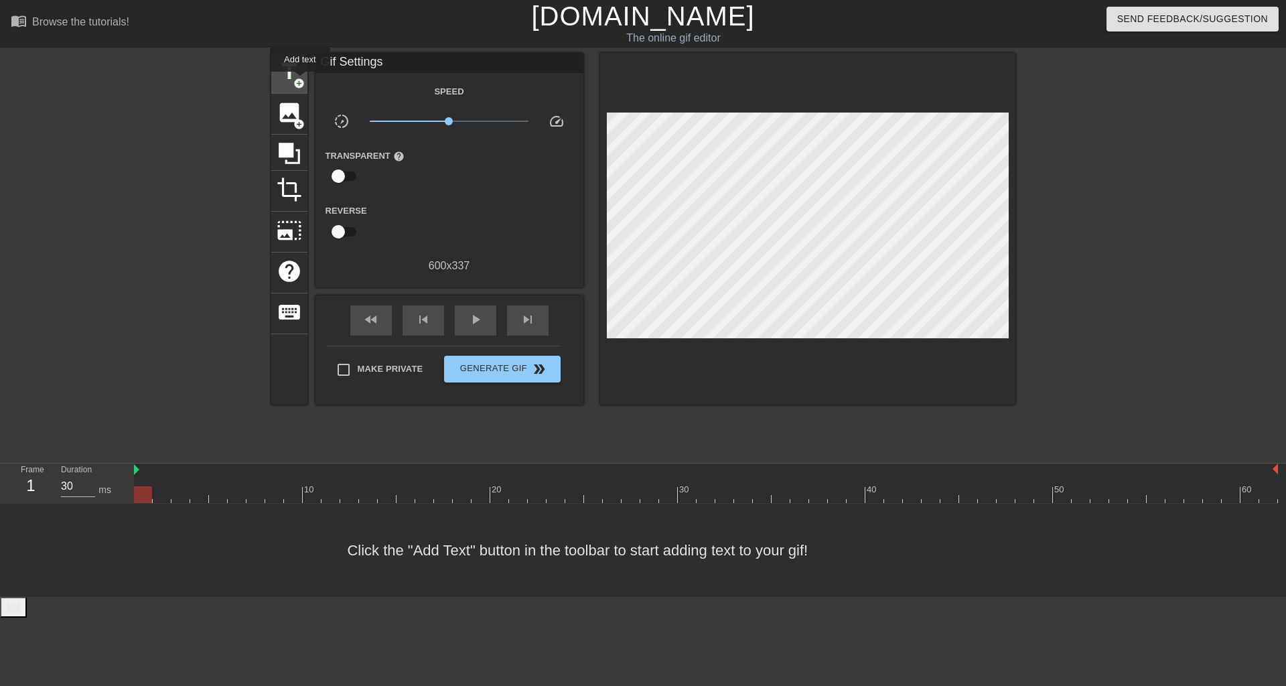
click at [299, 80] on span "add_circle" at bounding box center [298, 83] width 11 height 11
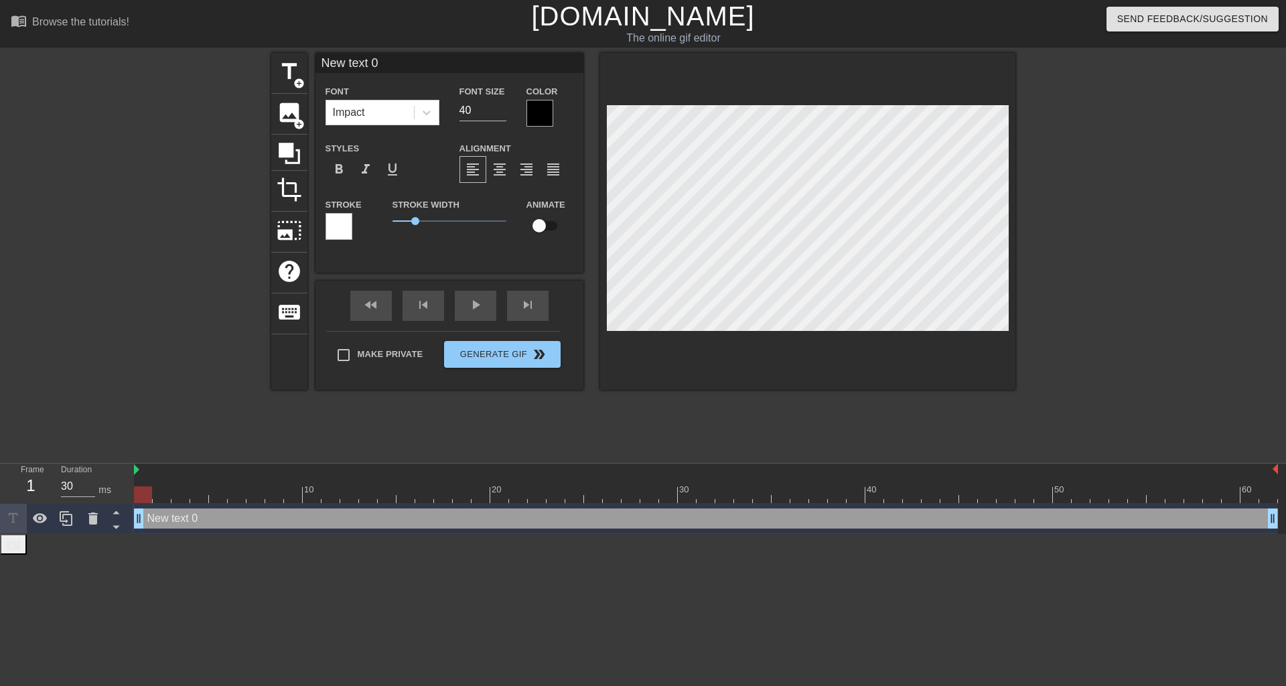
scroll to position [2, 1]
type input "G"
type textarea "G"
type input "GE"
type textarea "GE"
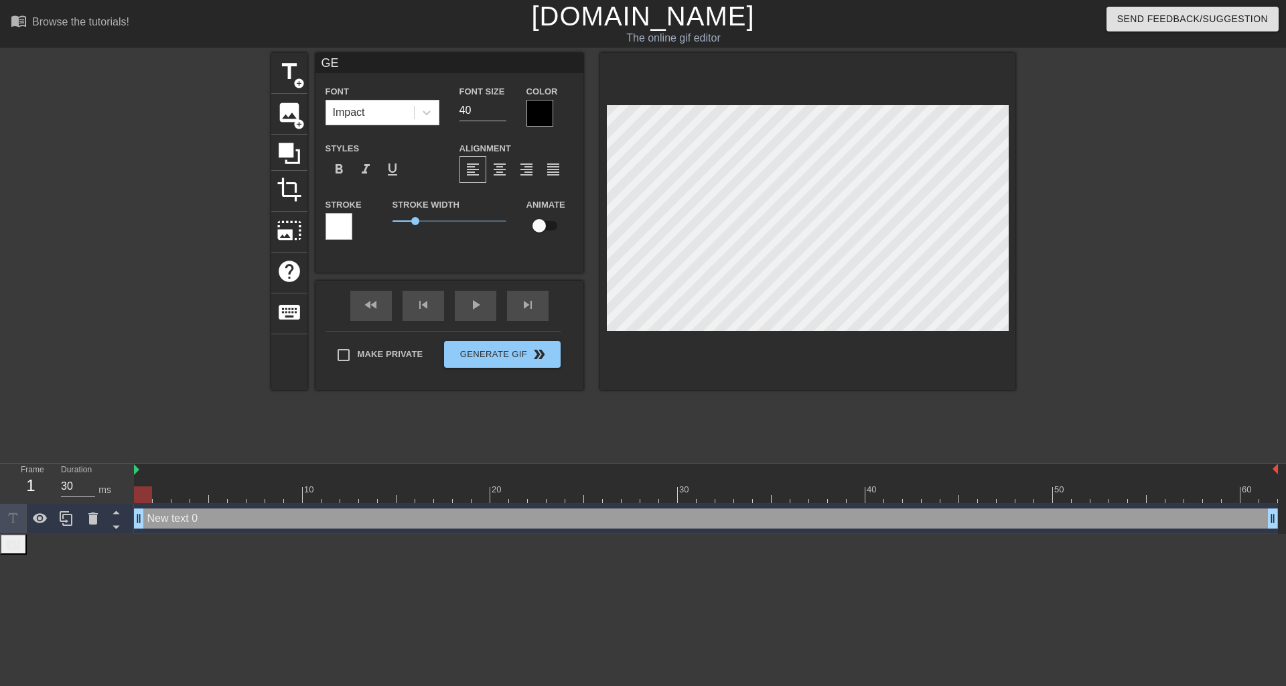
type input "GET"
type textarea "GET"
click at [546, 115] on div at bounding box center [540, 113] width 27 height 27
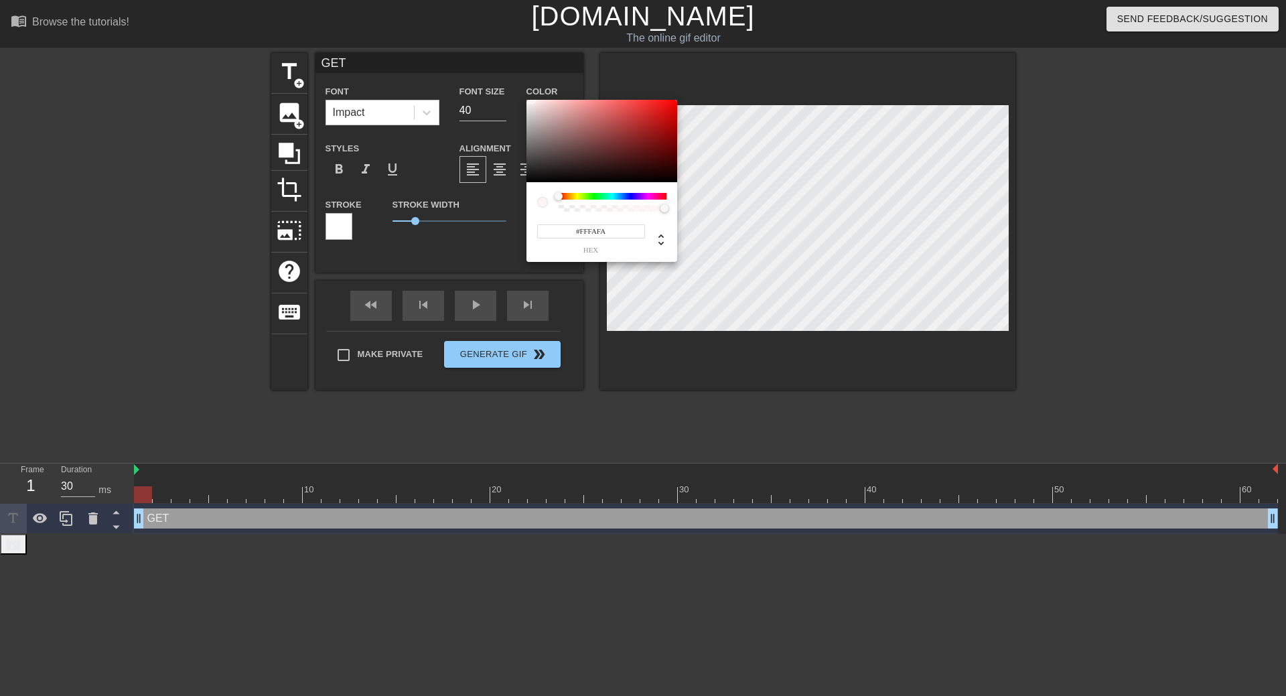
type input "#FFFFFF"
drag, startPoint x: 545, startPoint y: 137, endPoint x: 486, endPoint y: 64, distance: 93.8
click at [486, 64] on div "#FFFFFF hex" at bounding box center [643, 348] width 1286 height 696
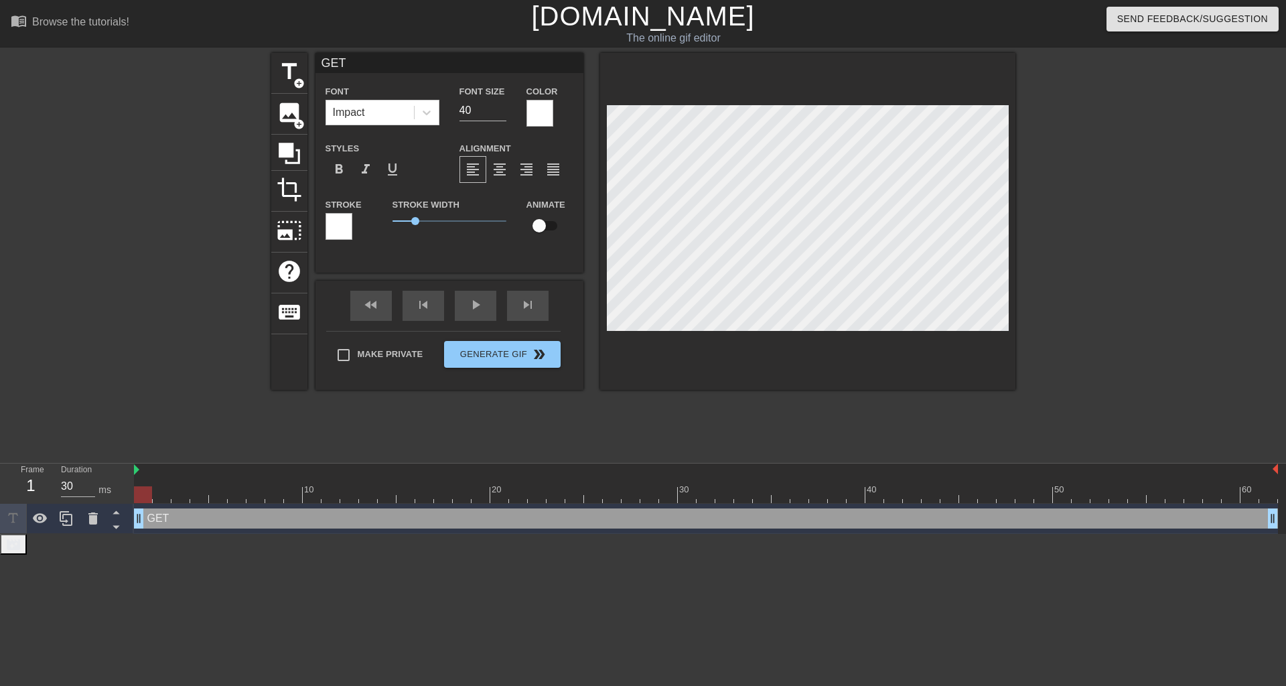
click at [340, 223] on div at bounding box center [339, 226] width 27 height 27
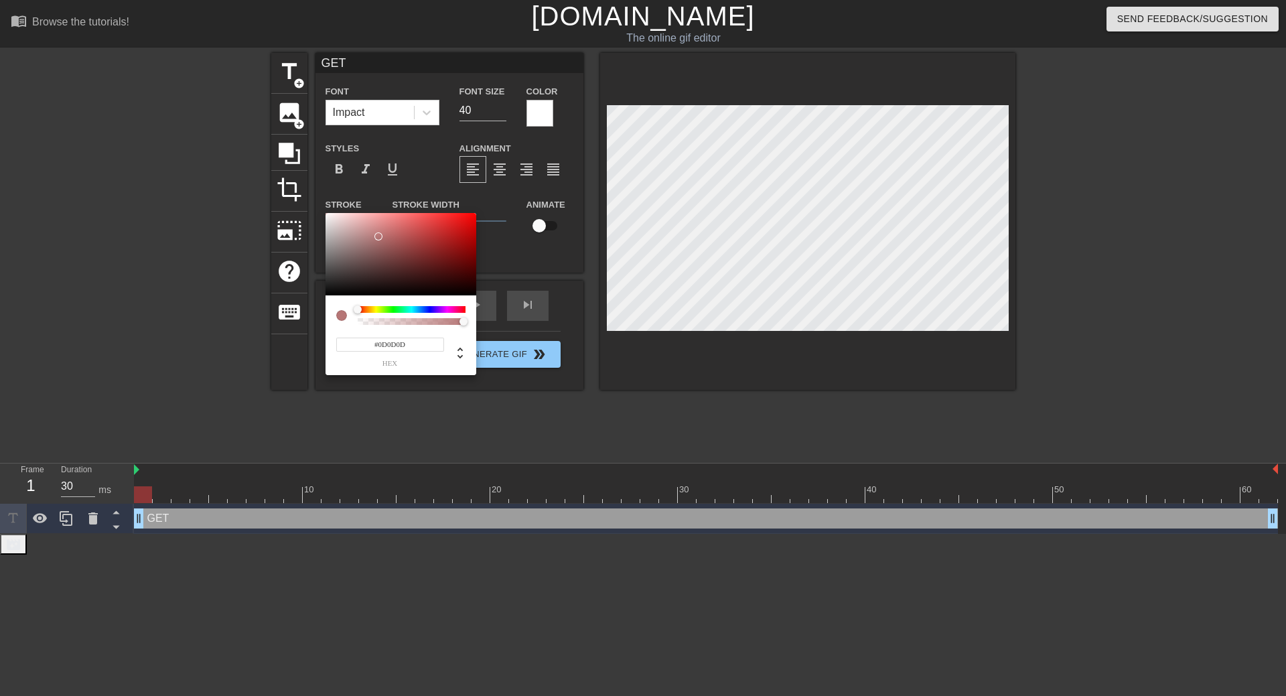
type input "#000000"
drag, startPoint x: 378, startPoint y: 236, endPoint x: 659, endPoint y: 230, distance: 280.1
click at [285, 330] on div "#000000 hex" at bounding box center [643, 348] width 1286 height 696
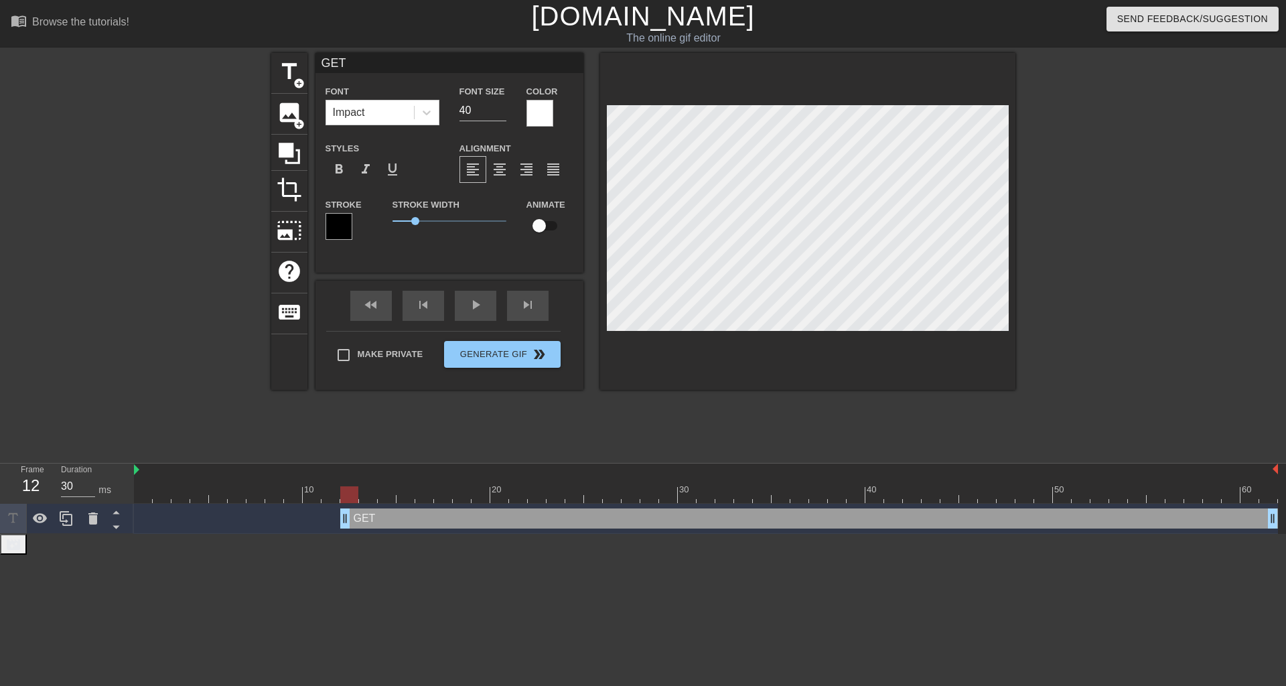
type input "40"
drag, startPoint x: 143, startPoint y: 519, endPoint x: 390, endPoint y: 512, distance: 247.3
click at [64, 517] on icon at bounding box center [66, 518] width 13 height 15
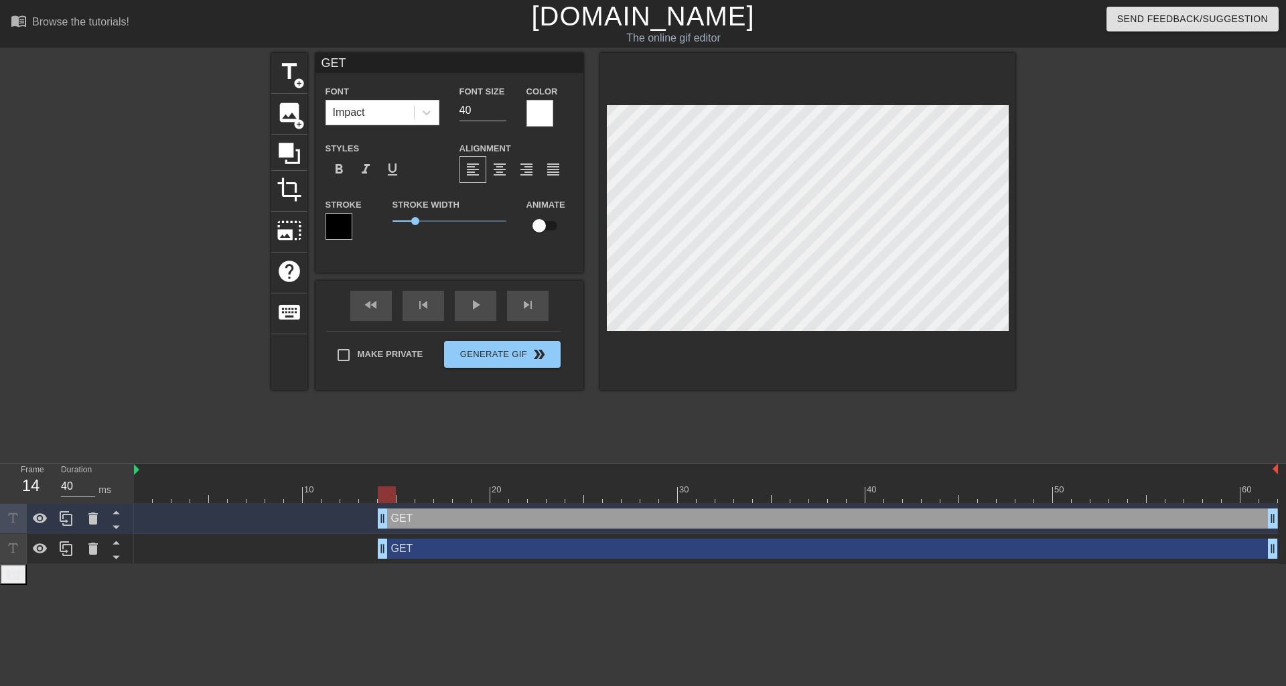
click at [412, 553] on div "GET drag_handle drag_handle" at bounding box center [828, 549] width 900 height 20
type input "T"
type textarea "TH"
type input "THE"
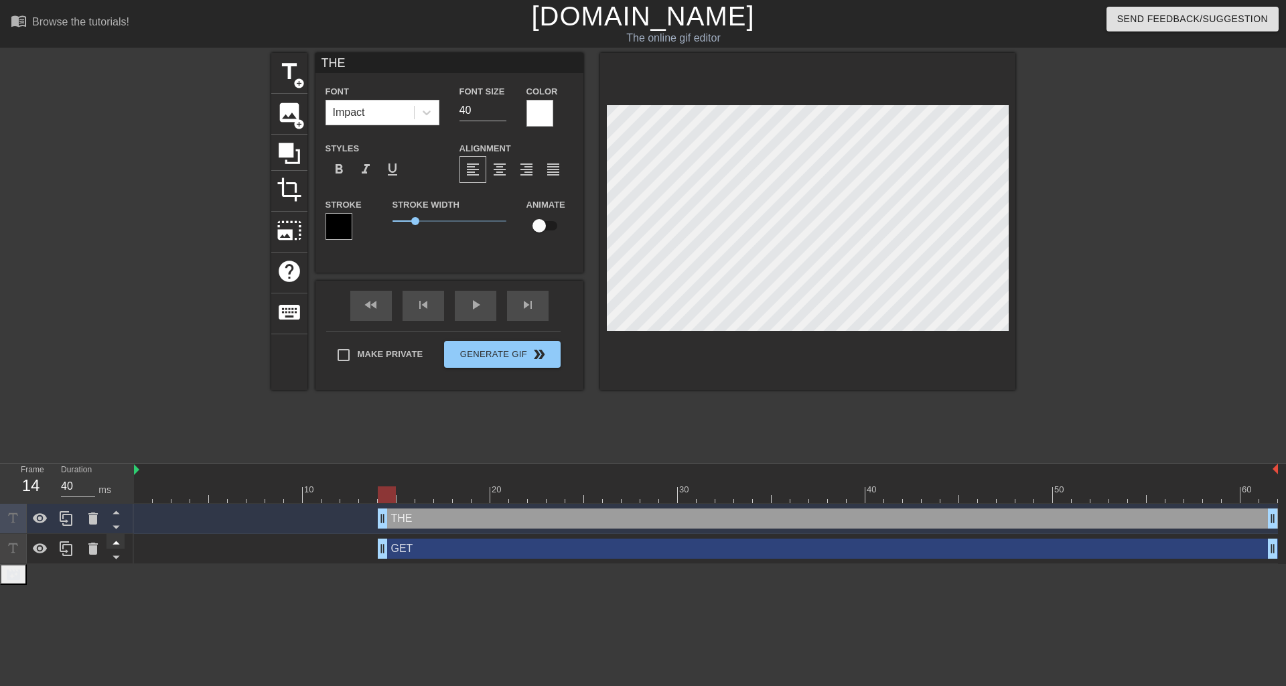
type textarea "THE"
drag, startPoint x: 113, startPoint y: 544, endPoint x: 201, endPoint y: 521, distance: 90.8
click at [115, 543] on icon at bounding box center [116, 542] width 17 height 17
type input "GET"
type input "30"
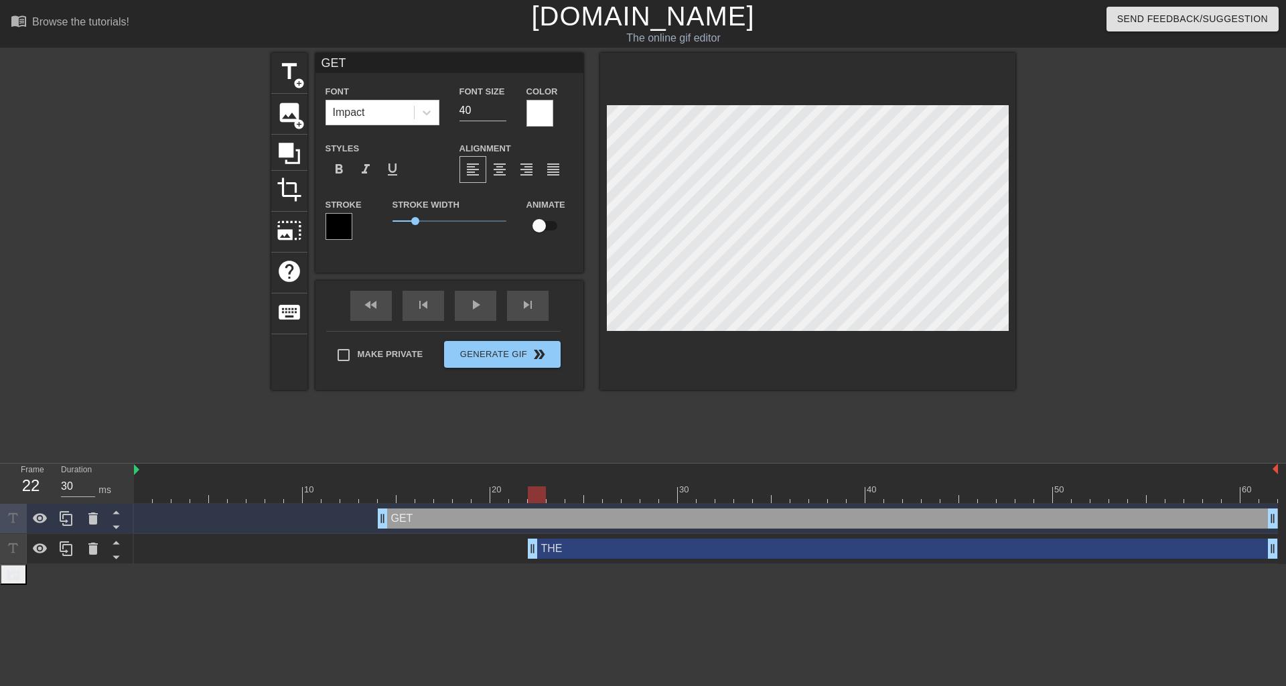
drag, startPoint x: 383, startPoint y: 553, endPoint x: 583, endPoint y: 385, distance: 261.0
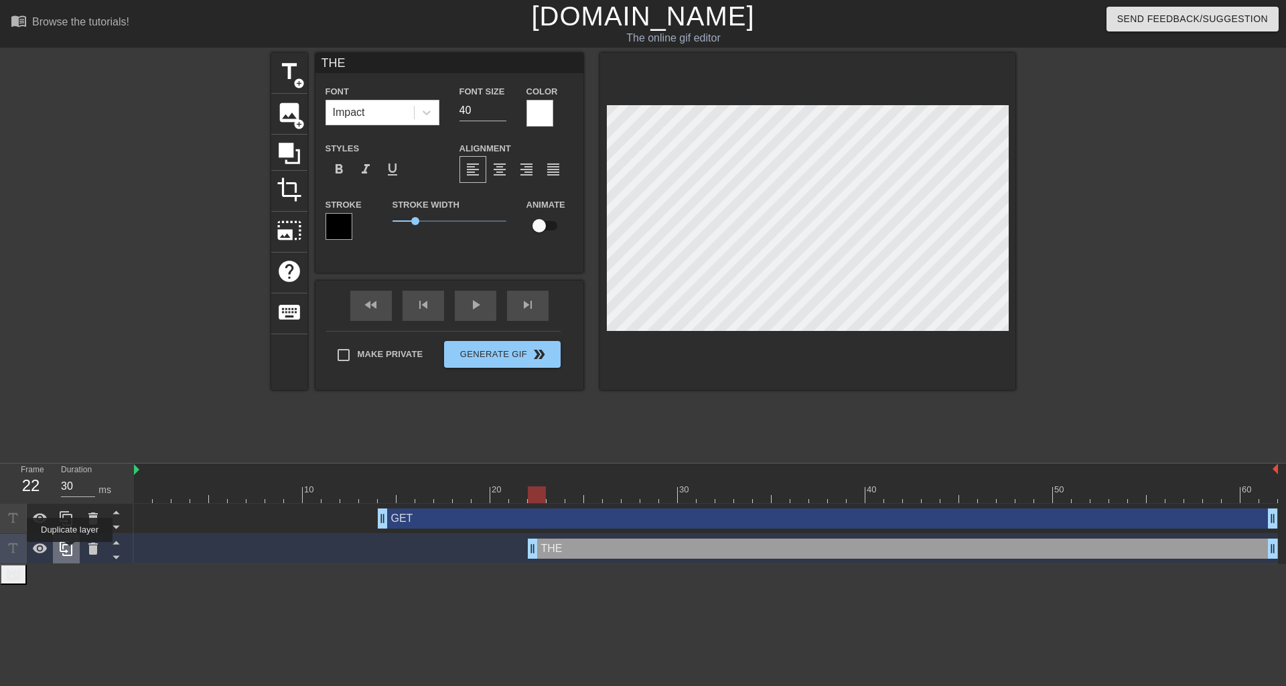
click at [68, 549] on icon at bounding box center [66, 549] width 16 height 16
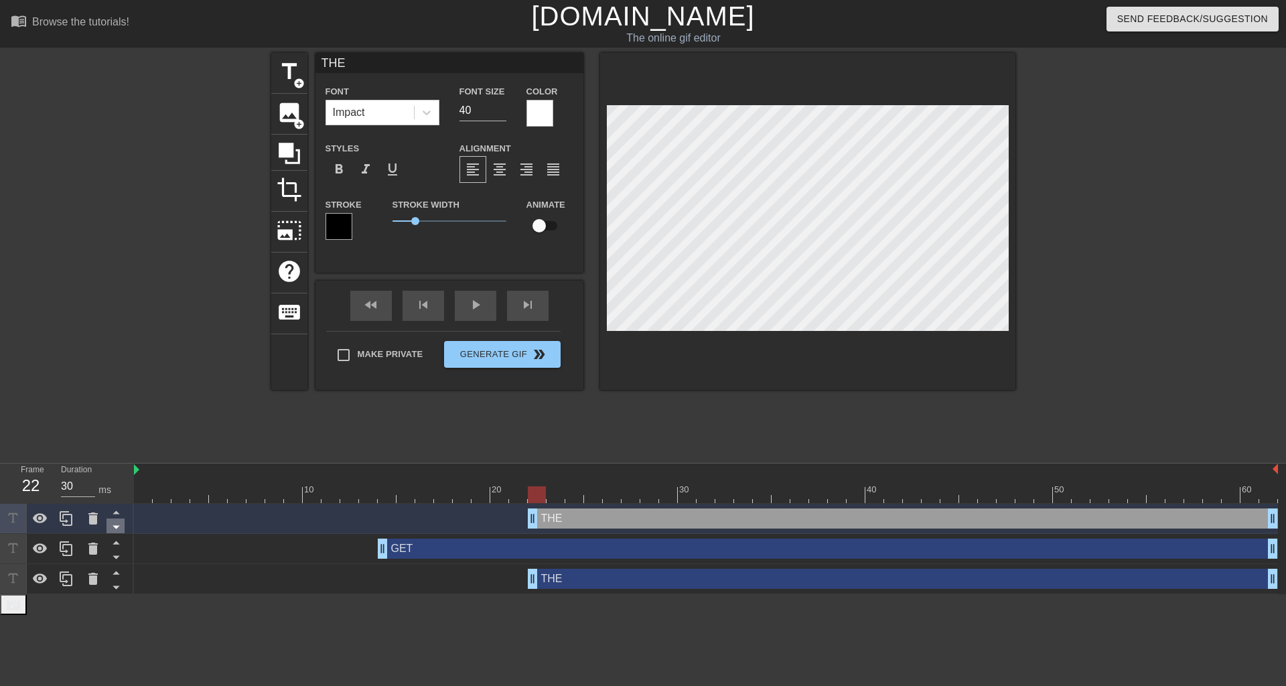
click at [116, 528] on icon at bounding box center [116, 527] width 7 height 3
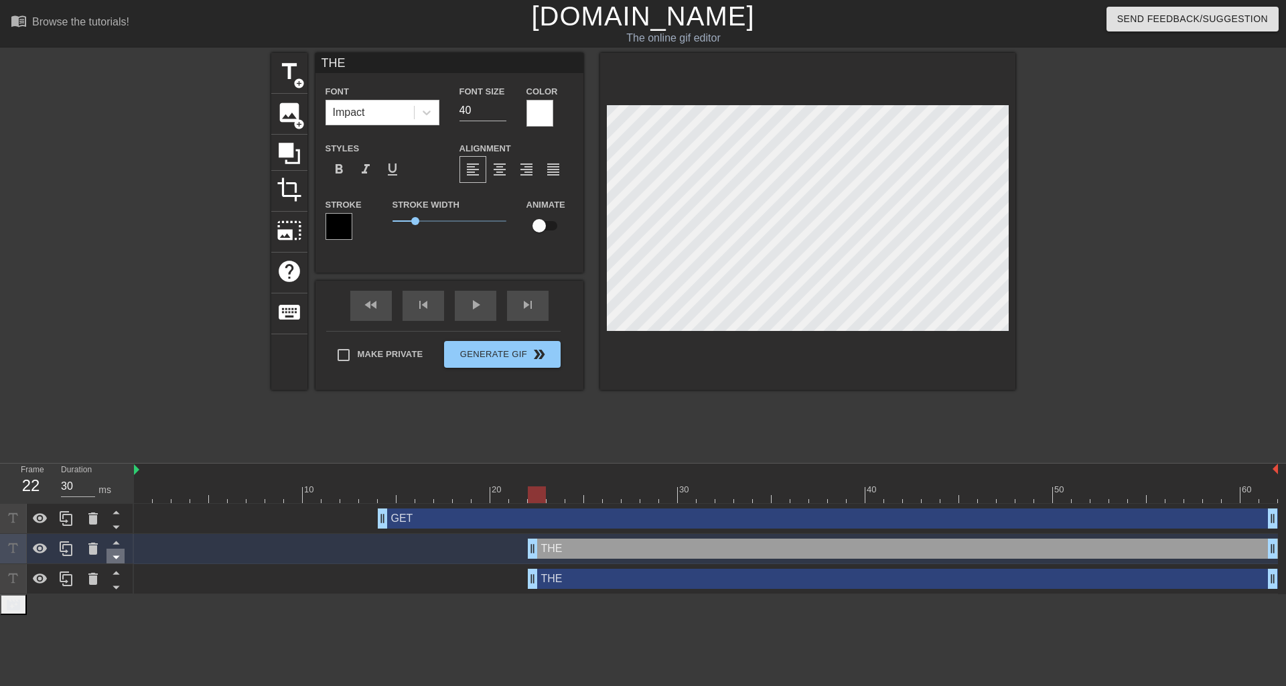
click at [119, 557] on icon at bounding box center [116, 557] width 7 height 3
type input "F"
type textarea "F"
type input "FU"
type textarea "FUC"
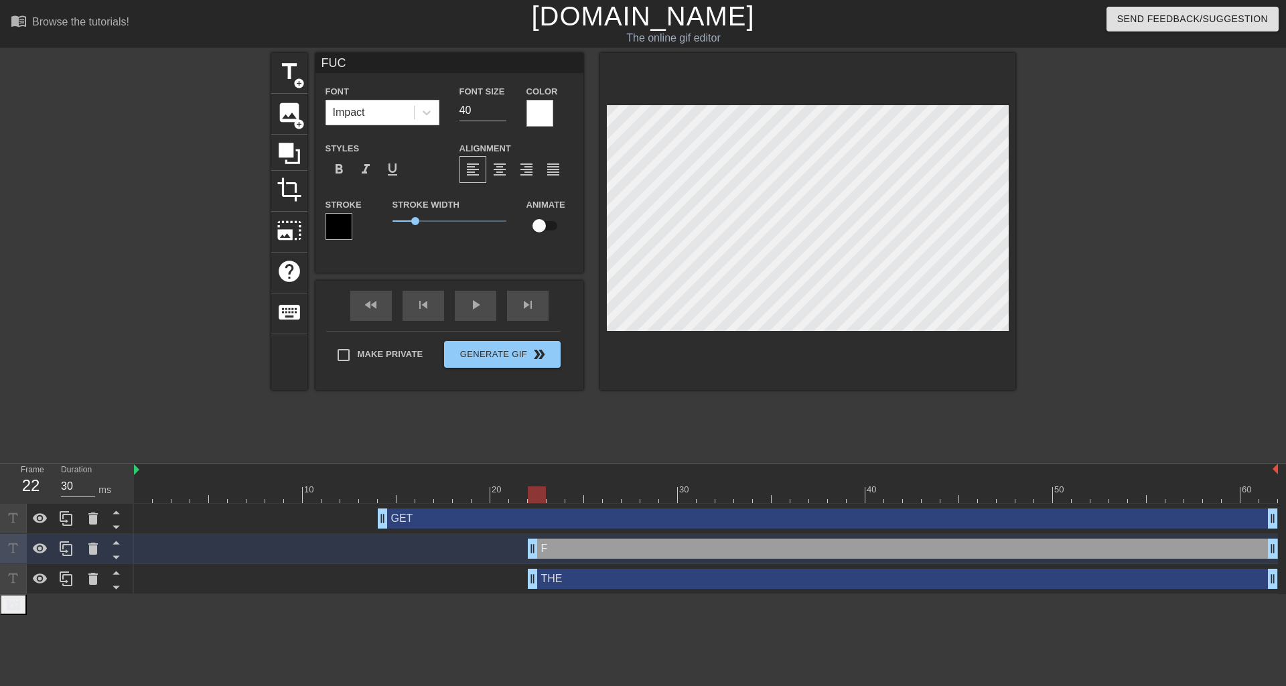
type input "FUCK"
type textarea "FUCK"
click at [110, 556] on icon at bounding box center [116, 557] width 17 height 17
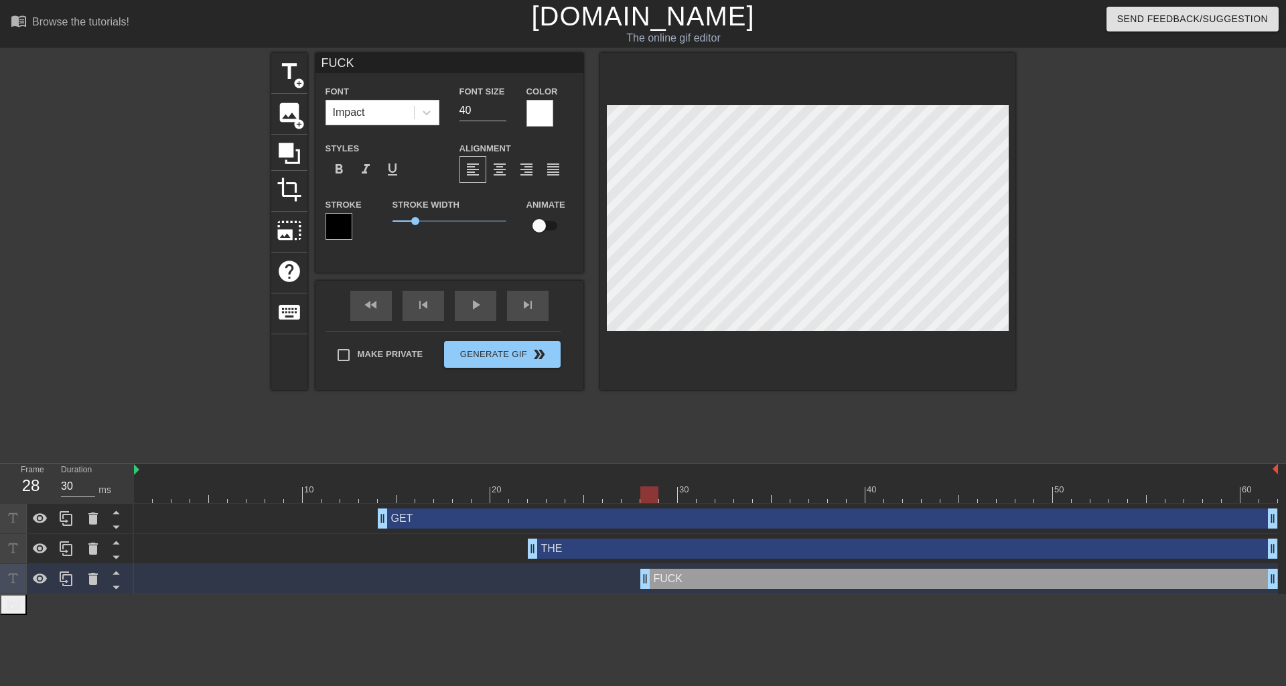
type input "40"
drag, startPoint x: 534, startPoint y: 581, endPoint x: 670, endPoint y: 580, distance: 136.0
click at [70, 580] on icon at bounding box center [66, 579] width 16 height 16
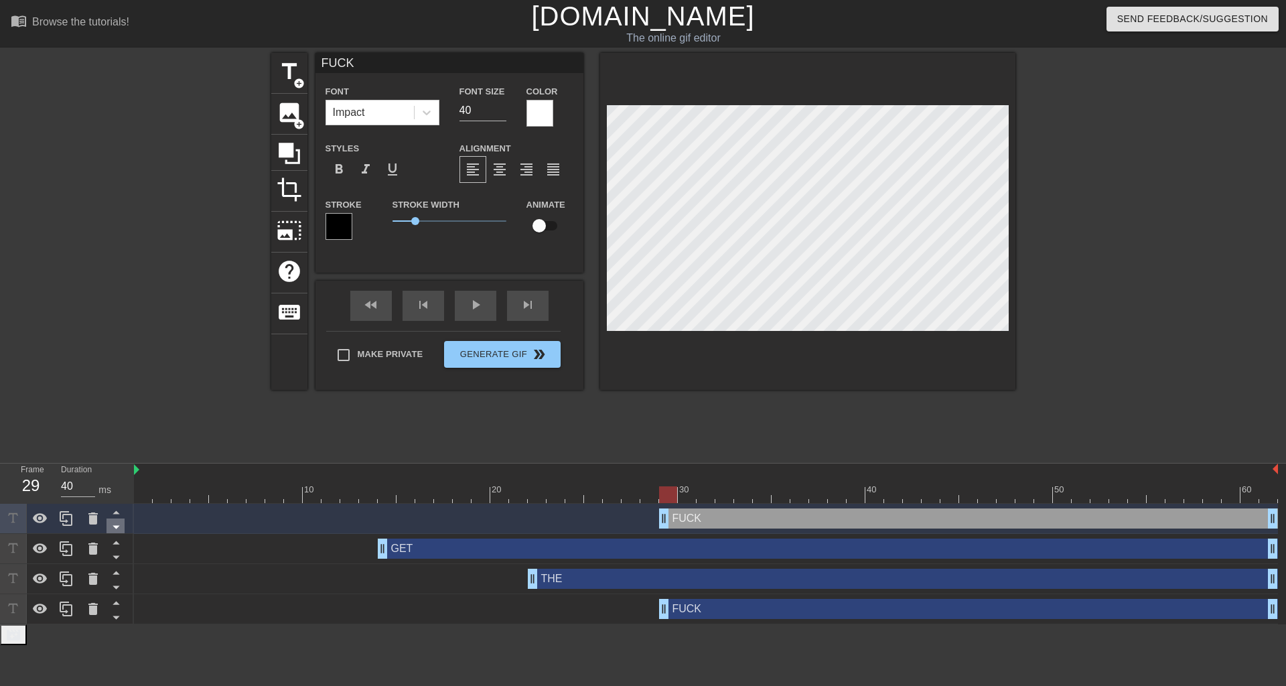
click at [115, 527] on icon at bounding box center [116, 527] width 7 height 3
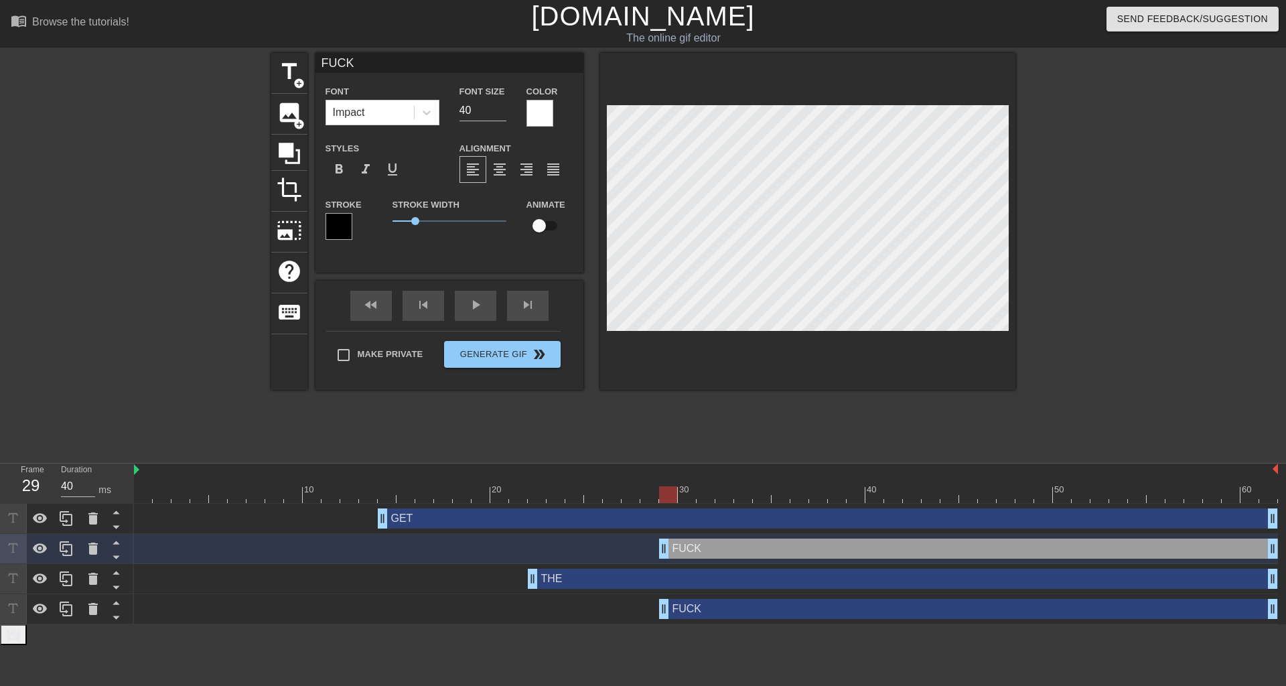
click at [115, 527] on icon at bounding box center [116, 527] width 7 height 3
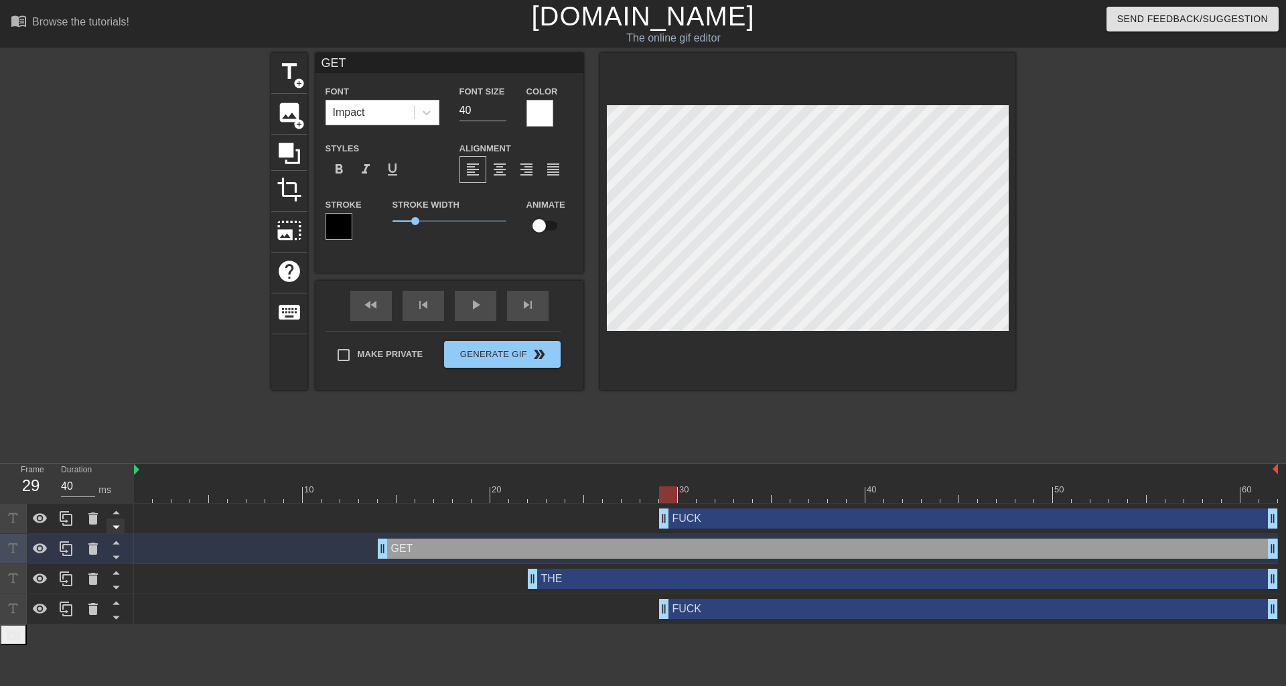
click at [118, 531] on icon at bounding box center [116, 527] width 17 height 17
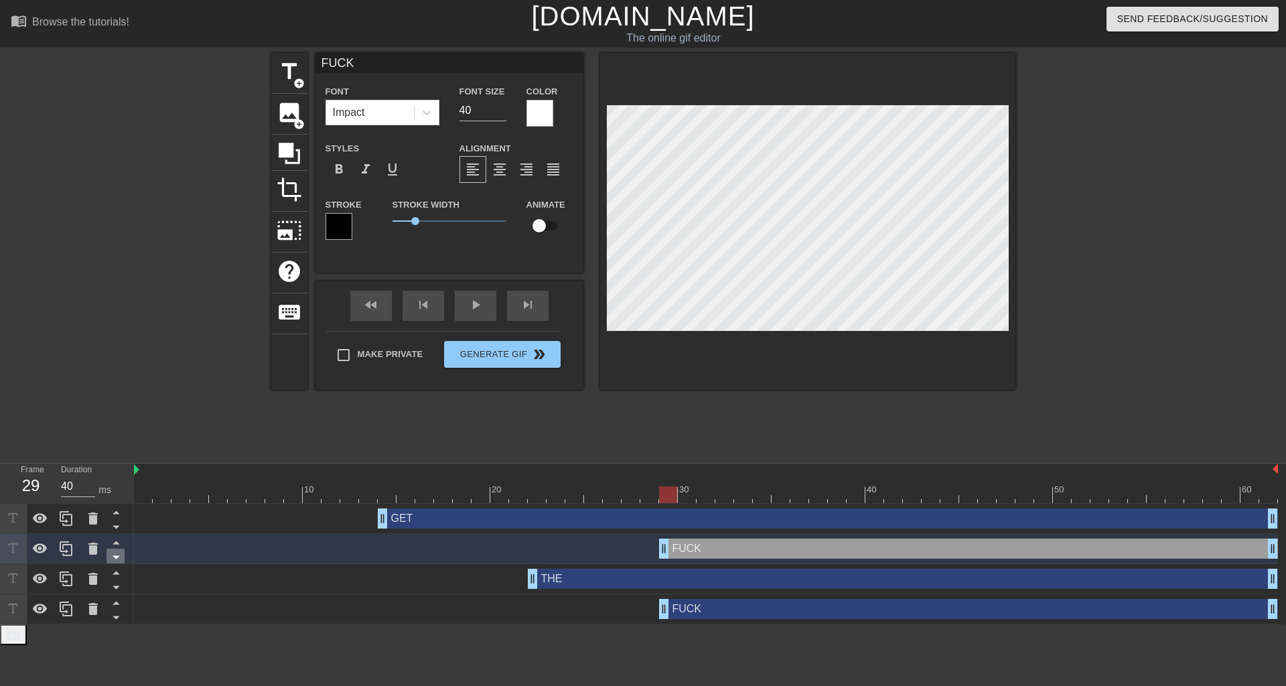
click at [116, 561] on icon at bounding box center [116, 557] width 17 height 17
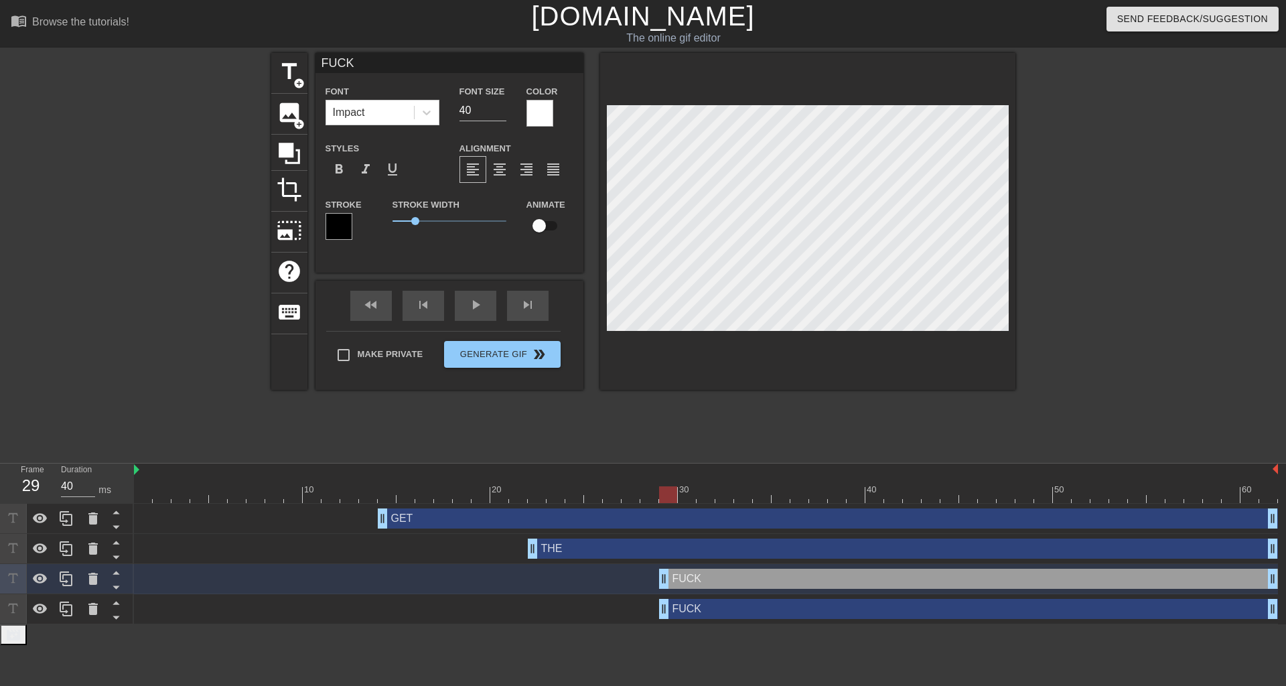
click at [697, 616] on div "FUCK drag_handle drag_handle" at bounding box center [968, 609] width 619 height 20
type input "U"
type textarea "U"
type input "UP"
type textarea "UP"
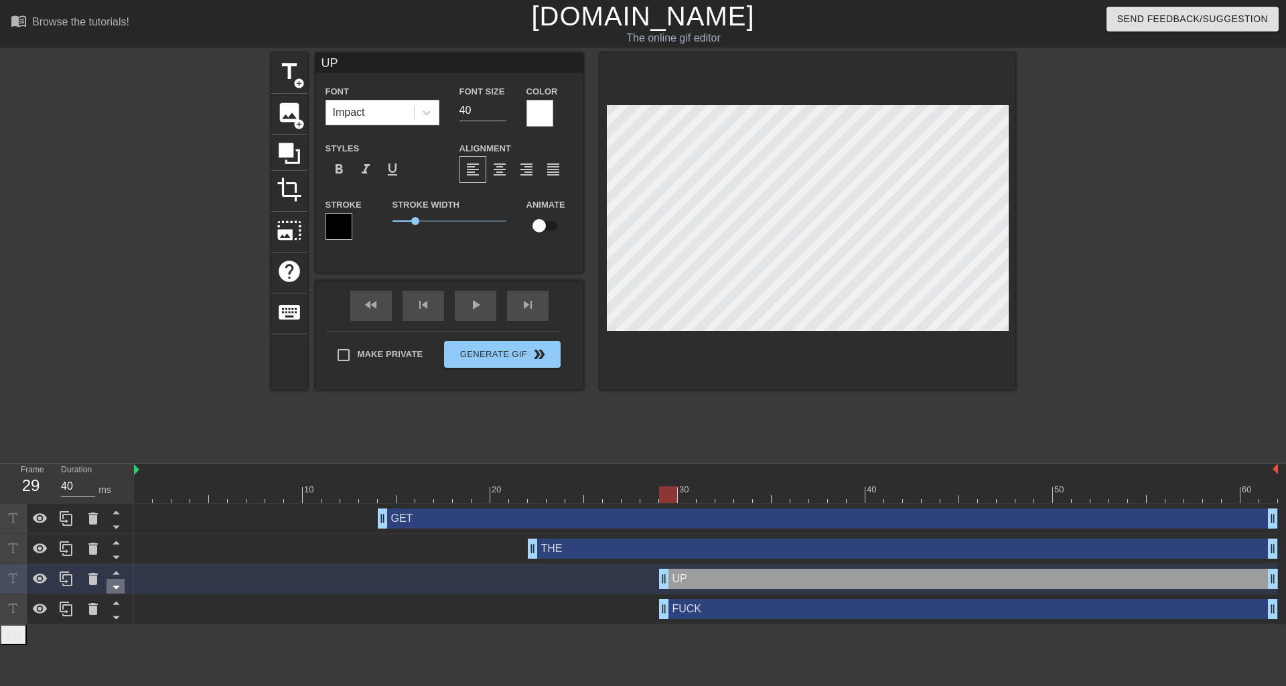
click at [110, 583] on icon at bounding box center [116, 587] width 17 height 17
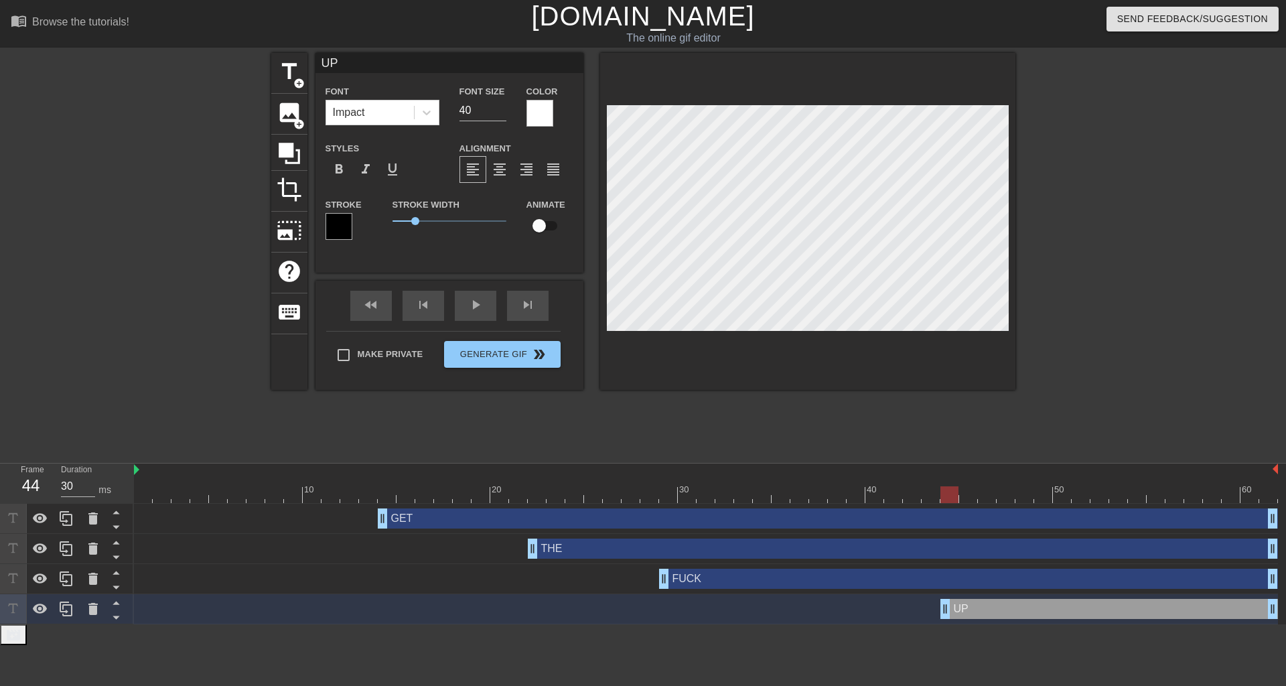
drag, startPoint x: 662, startPoint y: 608, endPoint x: 941, endPoint y: 598, distance: 278.8
click at [941, 598] on div "UP drag_handle drag_handle" at bounding box center [706, 609] width 1144 height 30
click at [465, 309] on div "play_arrow" at bounding box center [476, 306] width 42 height 30
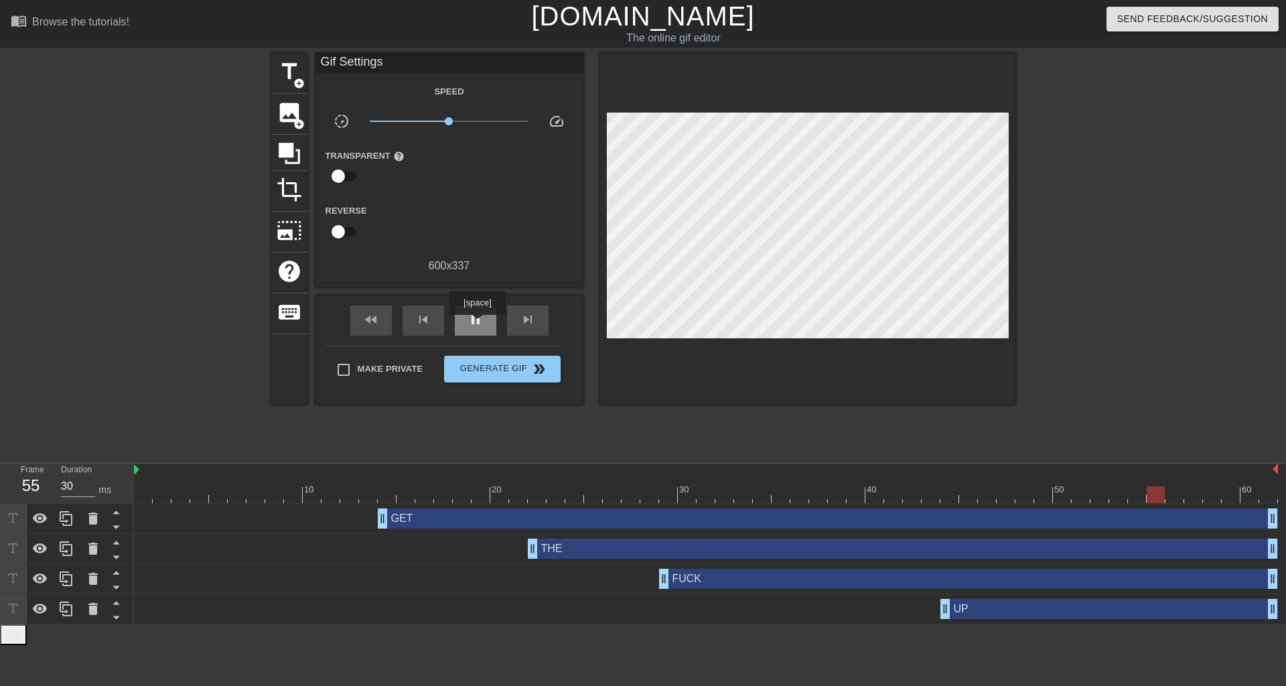
type input "40"
click at [477, 324] on span "pause" at bounding box center [476, 320] width 16 height 16
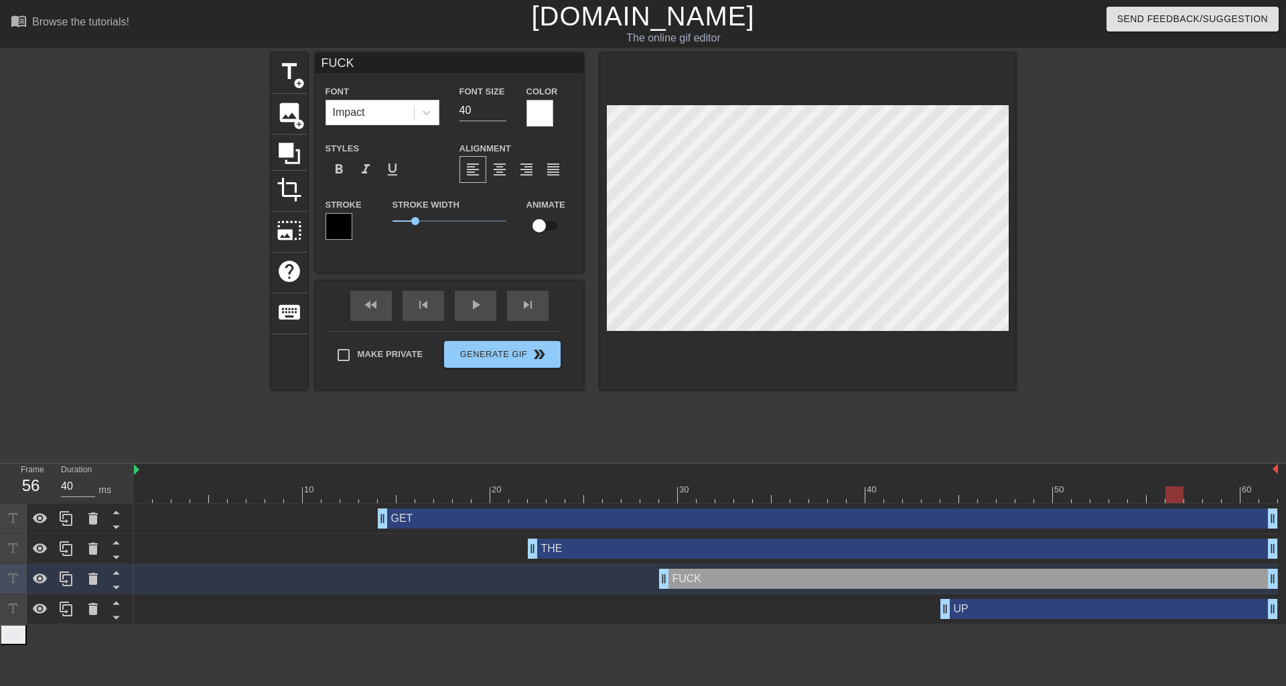
type input "GET"
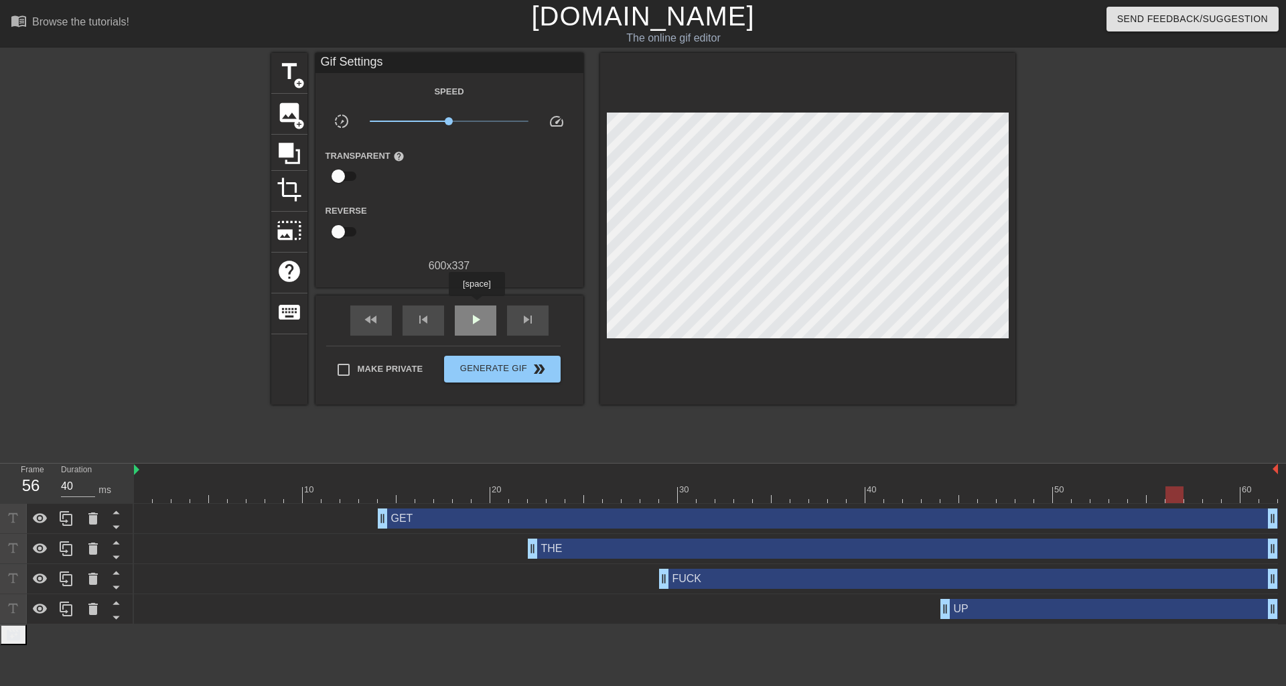
click at [476, 305] on div "play_arrow" at bounding box center [476, 320] width 42 height 30
click at [490, 313] on div "pause" at bounding box center [476, 320] width 42 height 30
type input "40"
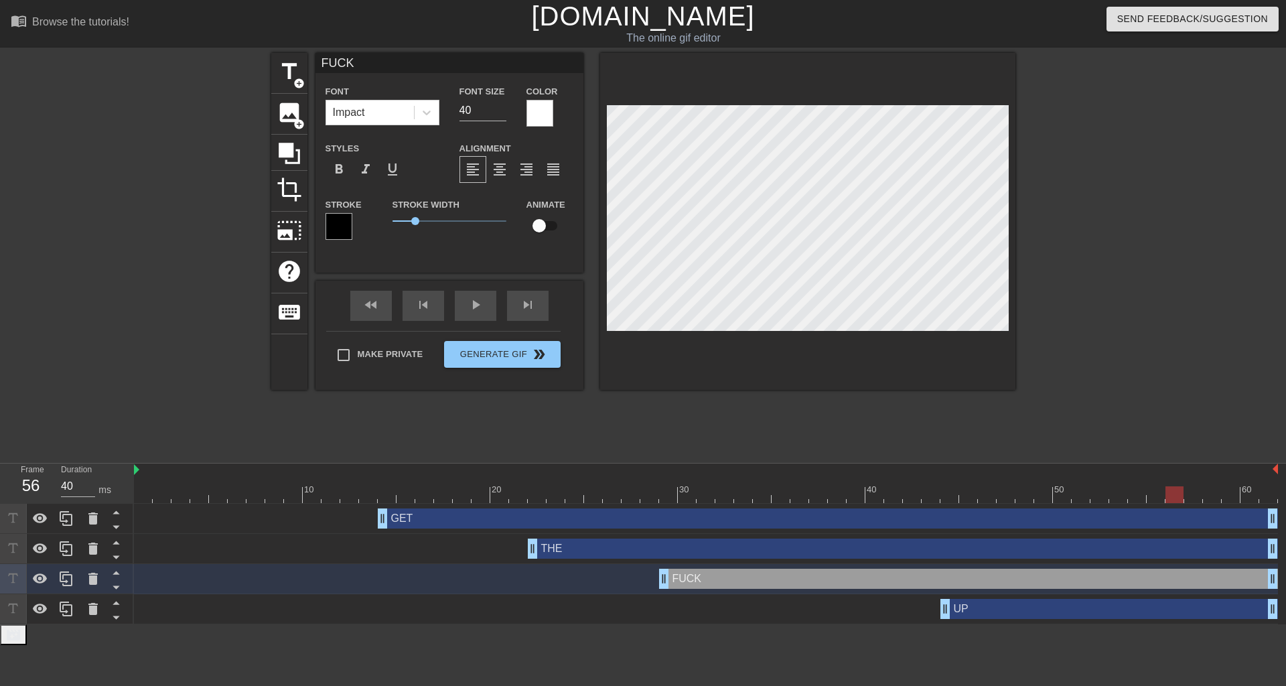
type input "UP"
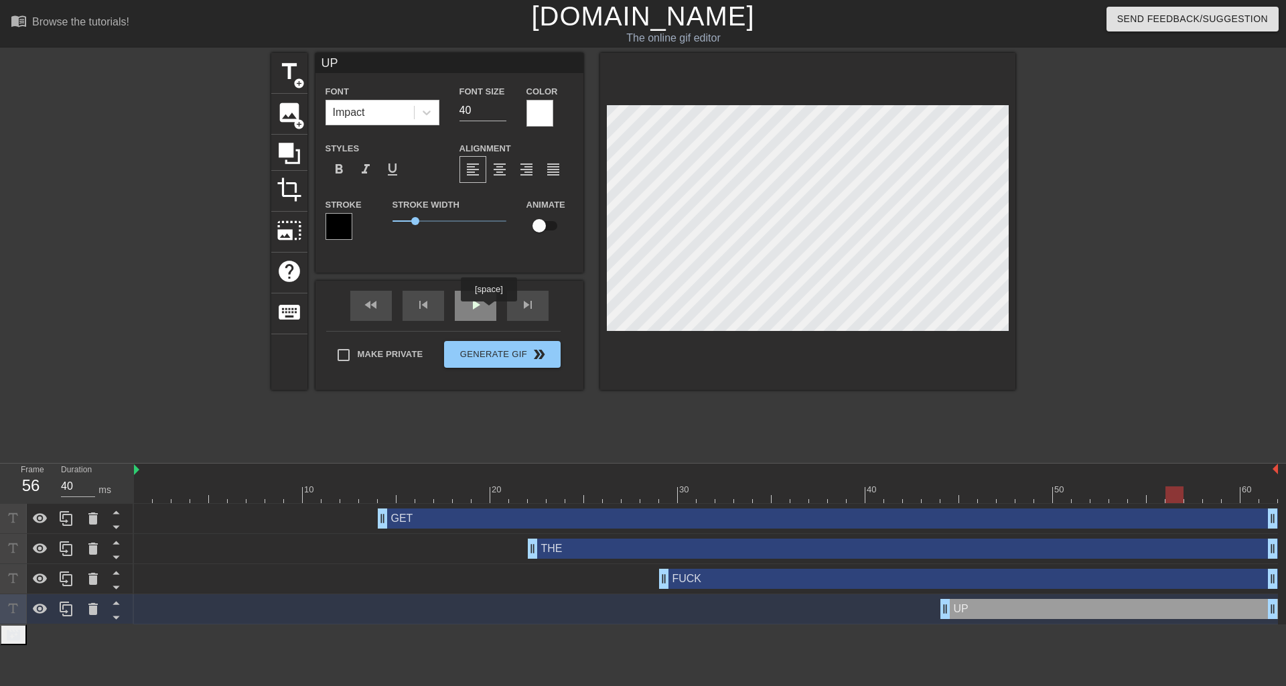
click at [489, 301] on div "fast_rewind skip_previous play_arrow skip_next" at bounding box center [449, 306] width 218 height 50
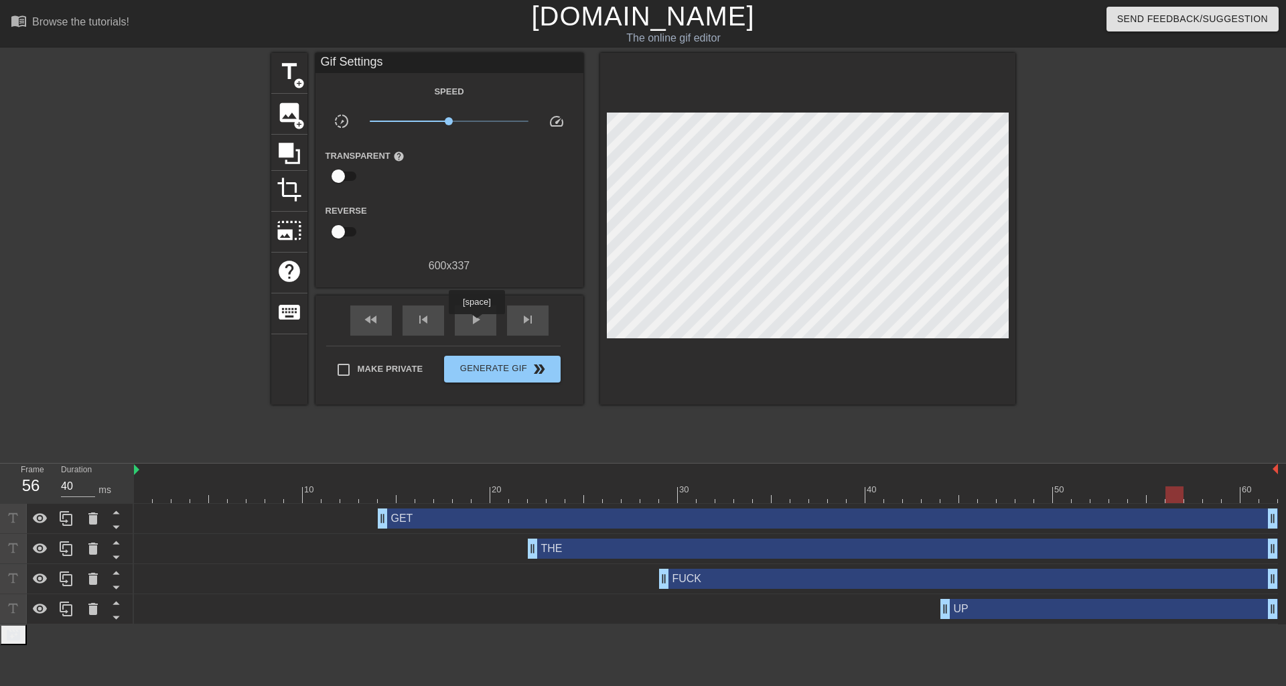
drag, startPoint x: 476, startPoint y: 324, endPoint x: 452, endPoint y: 273, distance: 56.0
click at [476, 321] on span "play_arrow" at bounding box center [476, 320] width 16 height 16
click at [471, 330] on div "pause" at bounding box center [476, 320] width 42 height 30
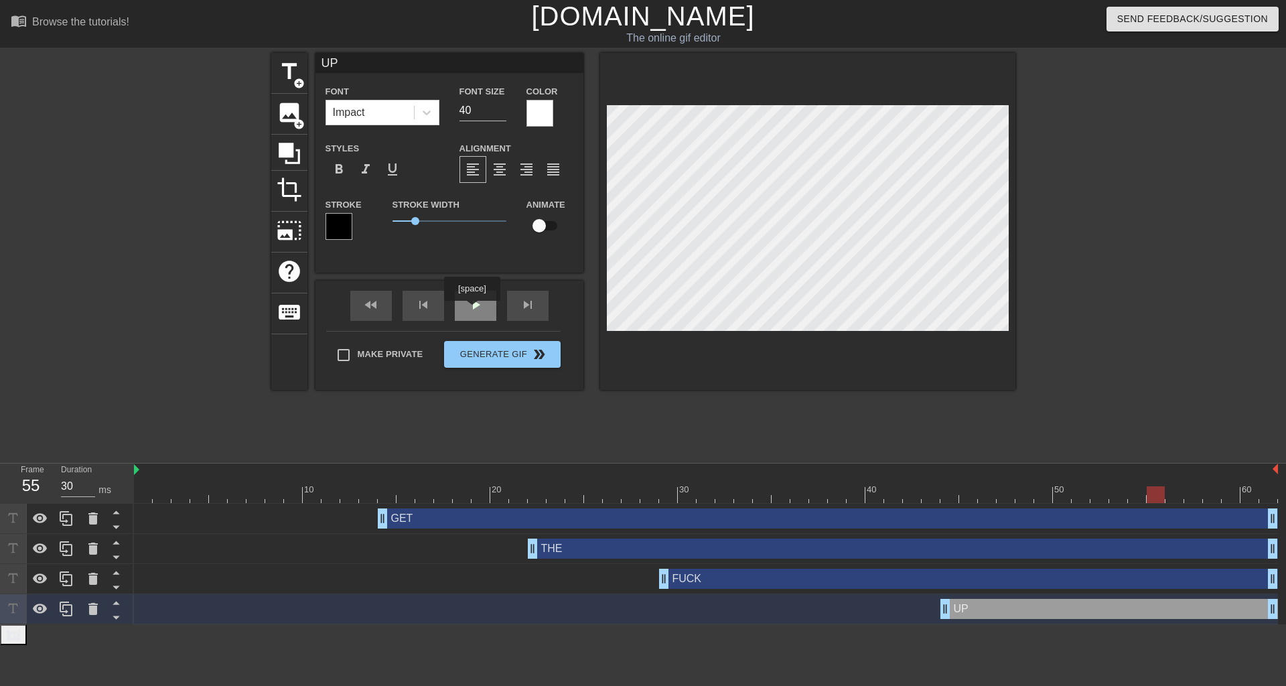
click at [470, 307] on div "play_arrow" at bounding box center [476, 306] width 42 height 30
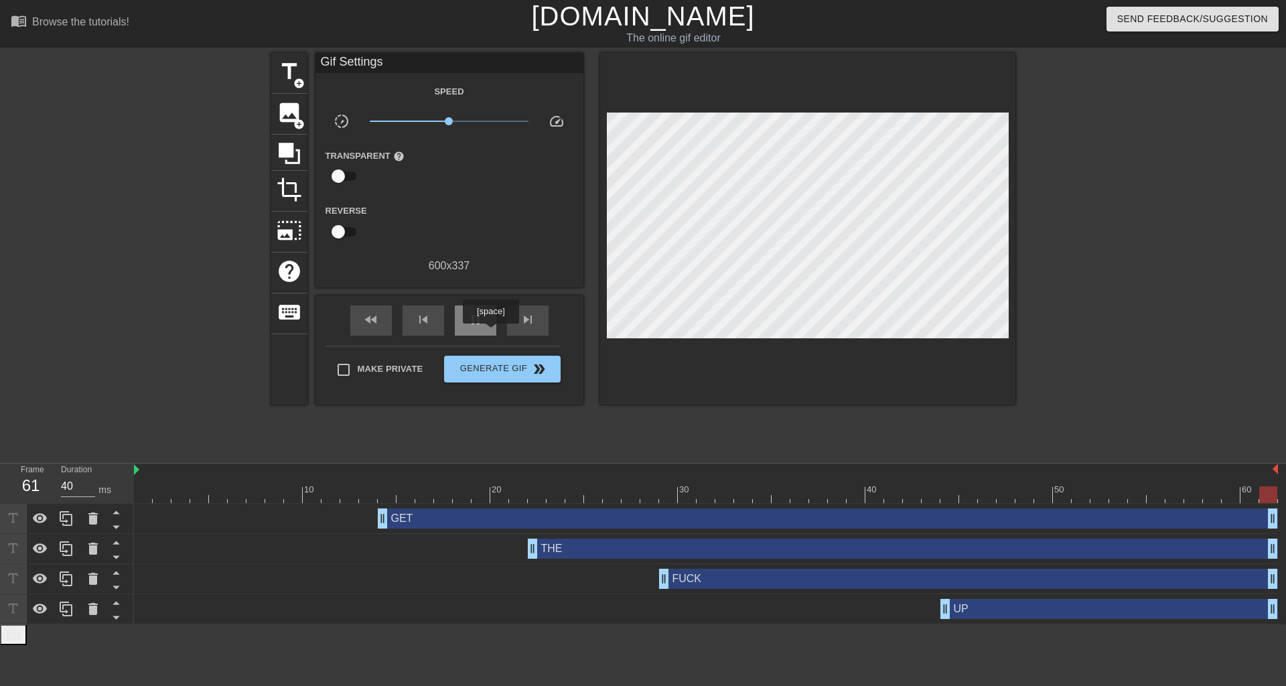
click at [486, 331] on div "pause" at bounding box center [476, 320] width 42 height 30
drag, startPoint x: 947, startPoint y: 603, endPoint x: 891, endPoint y: 606, distance: 56.4
click at [486, 322] on div "play_arrow" at bounding box center [476, 320] width 42 height 30
click at [470, 324] on span "pause" at bounding box center [476, 320] width 16 height 16
type input "40"
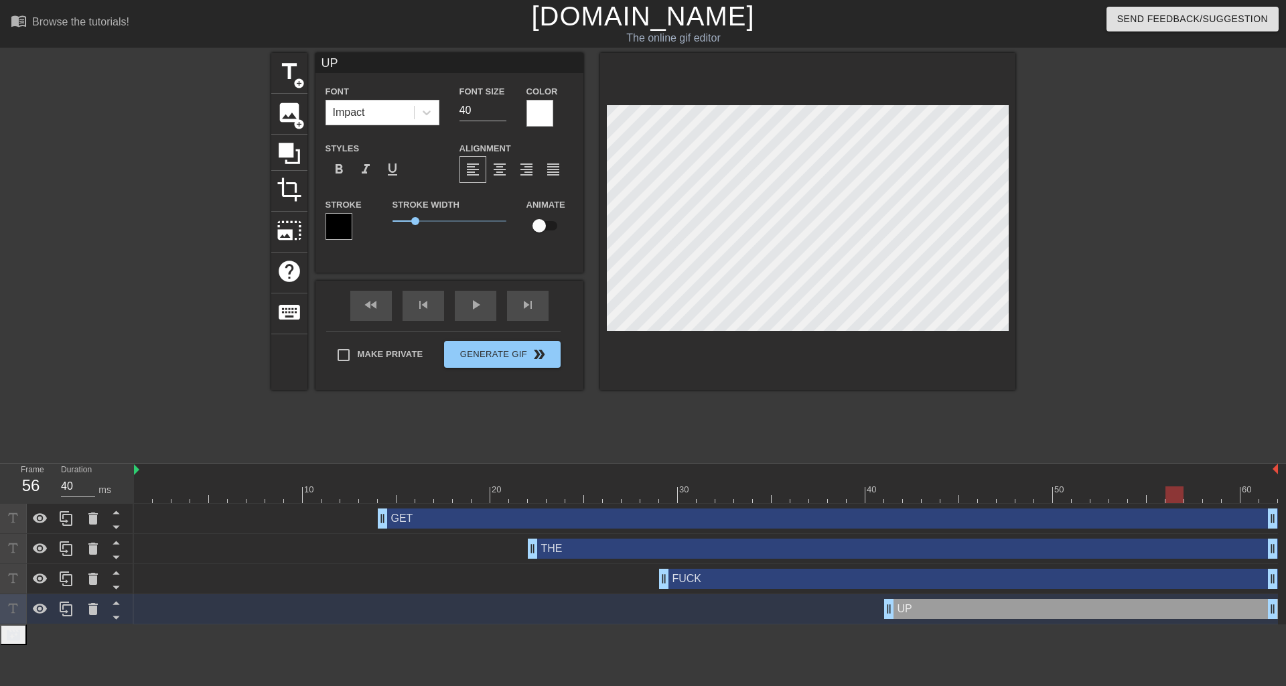
type input "FUCK"
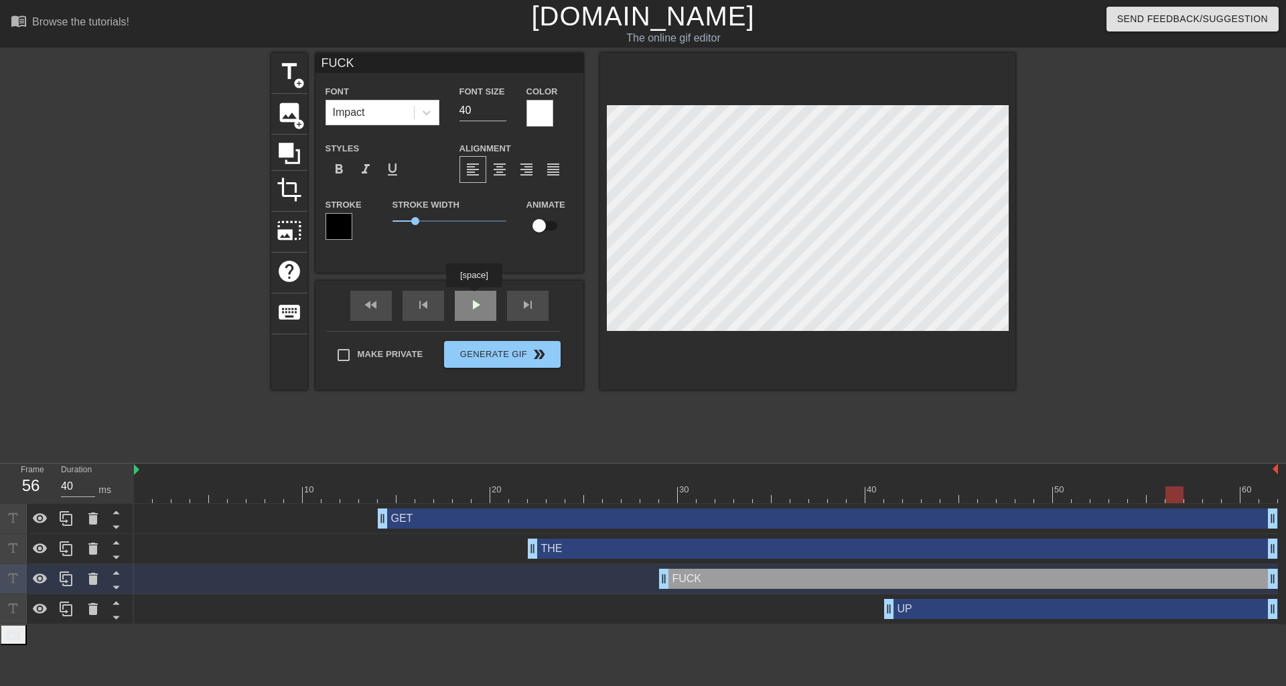
click at [473, 298] on div "fast_rewind skip_previous play_arrow skip_next" at bounding box center [449, 306] width 218 height 50
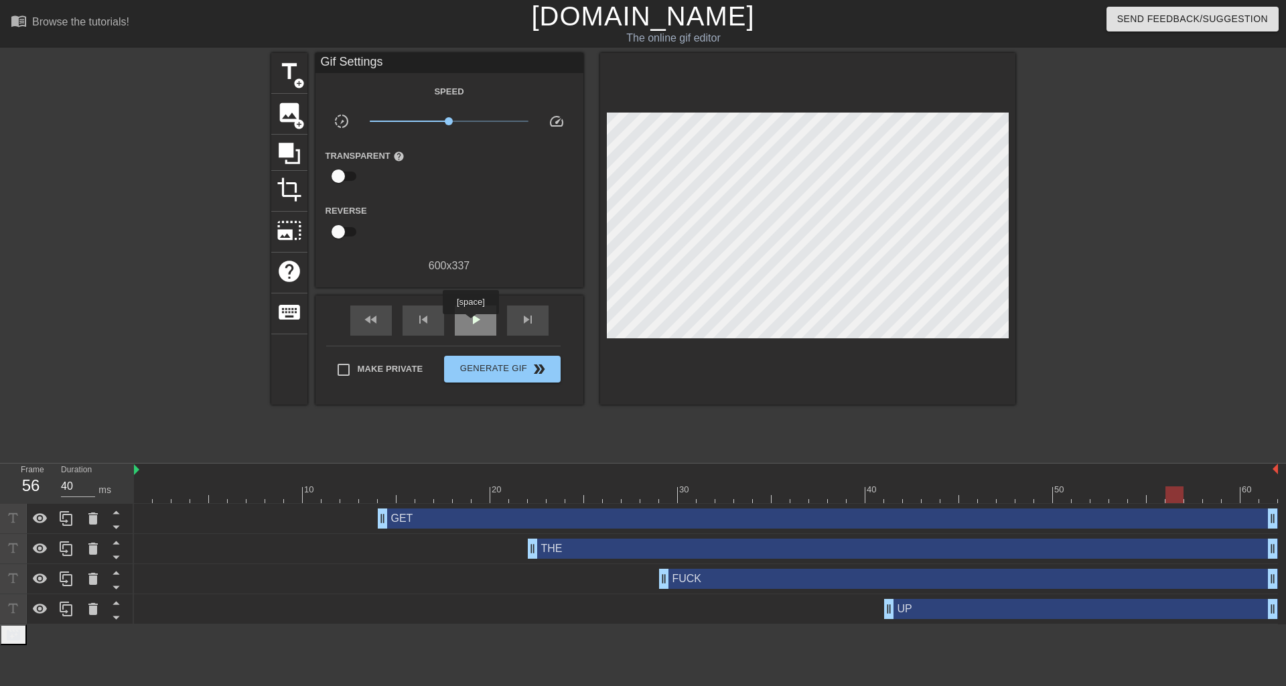
click at [470, 324] on span "play_arrow" at bounding box center [476, 320] width 16 height 16
click at [478, 328] on div "pause" at bounding box center [476, 320] width 42 height 30
click at [297, 184] on span "crop" at bounding box center [289, 189] width 25 height 25
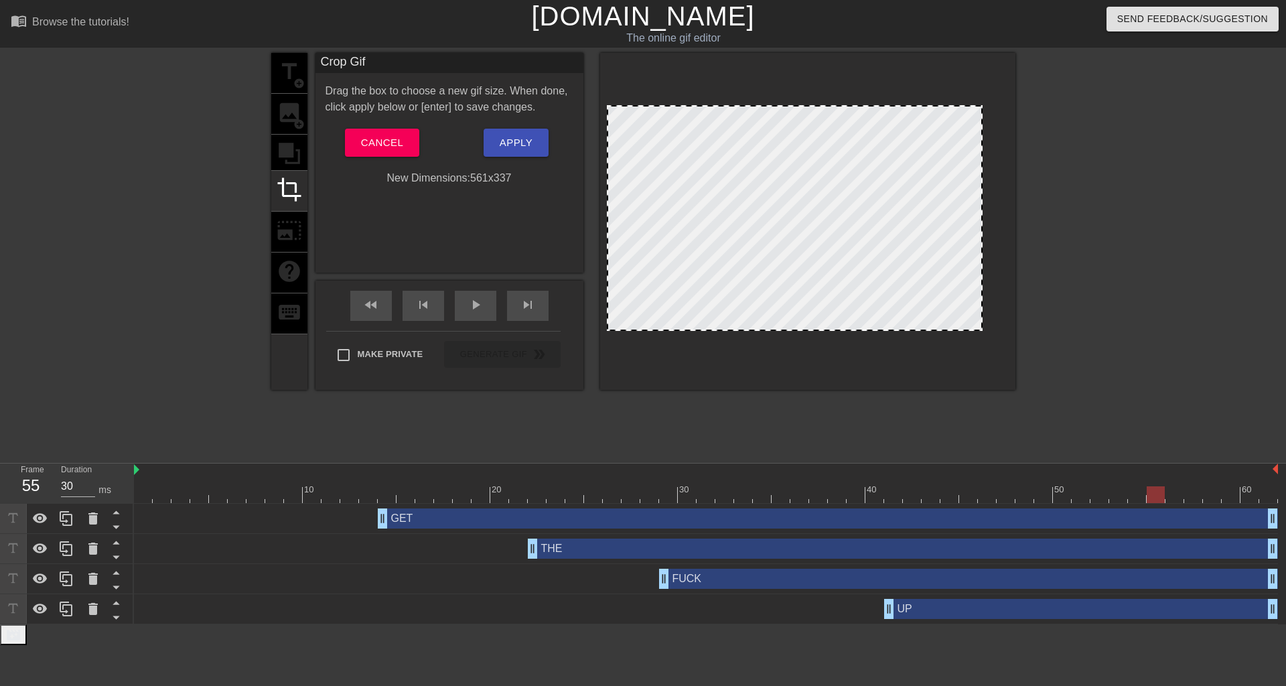
drag, startPoint x: 1006, startPoint y: 216, endPoint x: 980, endPoint y: 224, distance: 27.3
click at [521, 140] on span "Apply" at bounding box center [516, 142] width 33 height 17
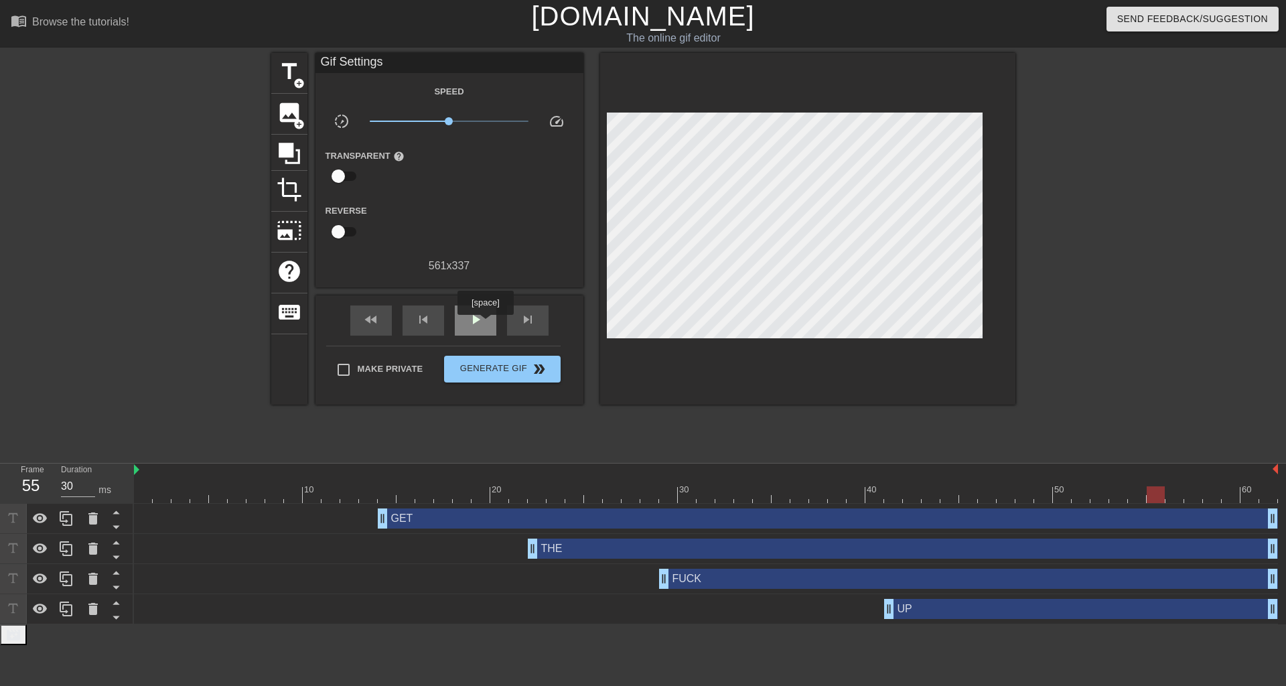
click at [485, 324] on div "play_arrow" at bounding box center [476, 320] width 42 height 30
click at [481, 320] on span "pause" at bounding box center [476, 320] width 16 height 16
click at [485, 317] on div "play_arrow" at bounding box center [476, 320] width 42 height 30
type input "40"
click at [472, 322] on span "pause" at bounding box center [476, 320] width 16 height 16
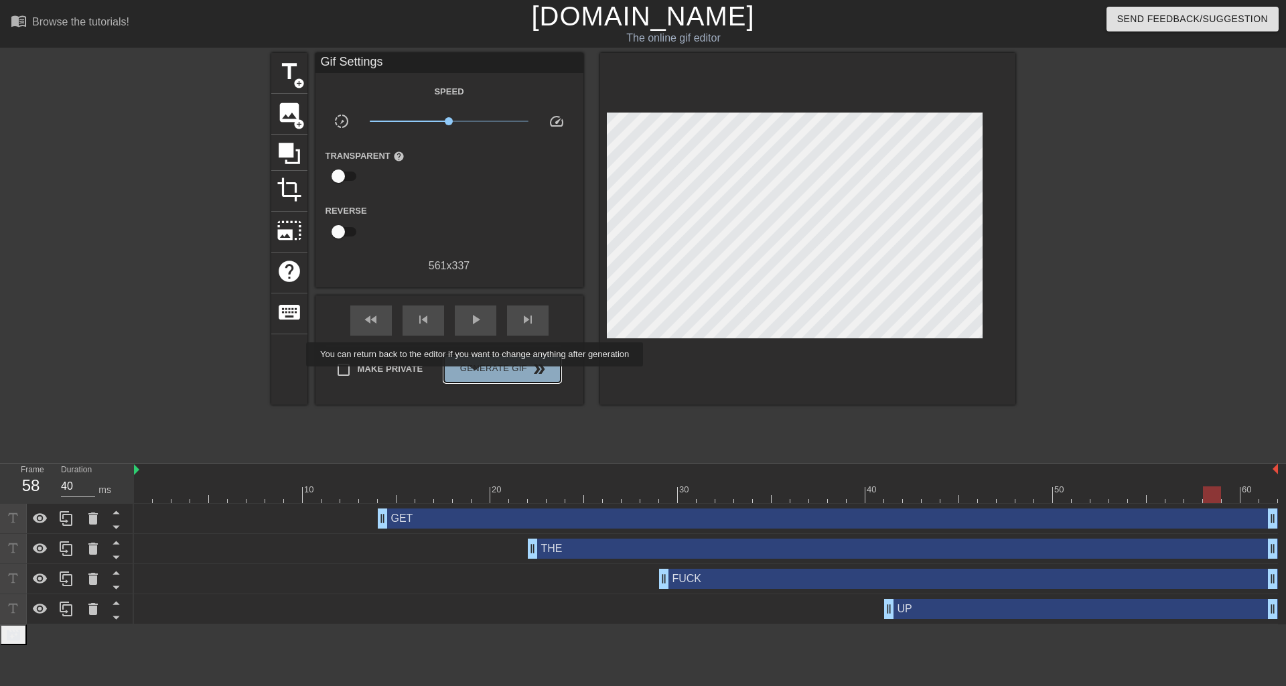
click at [476, 376] on button "Generate Gif double_arrow" at bounding box center [502, 369] width 116 height 27
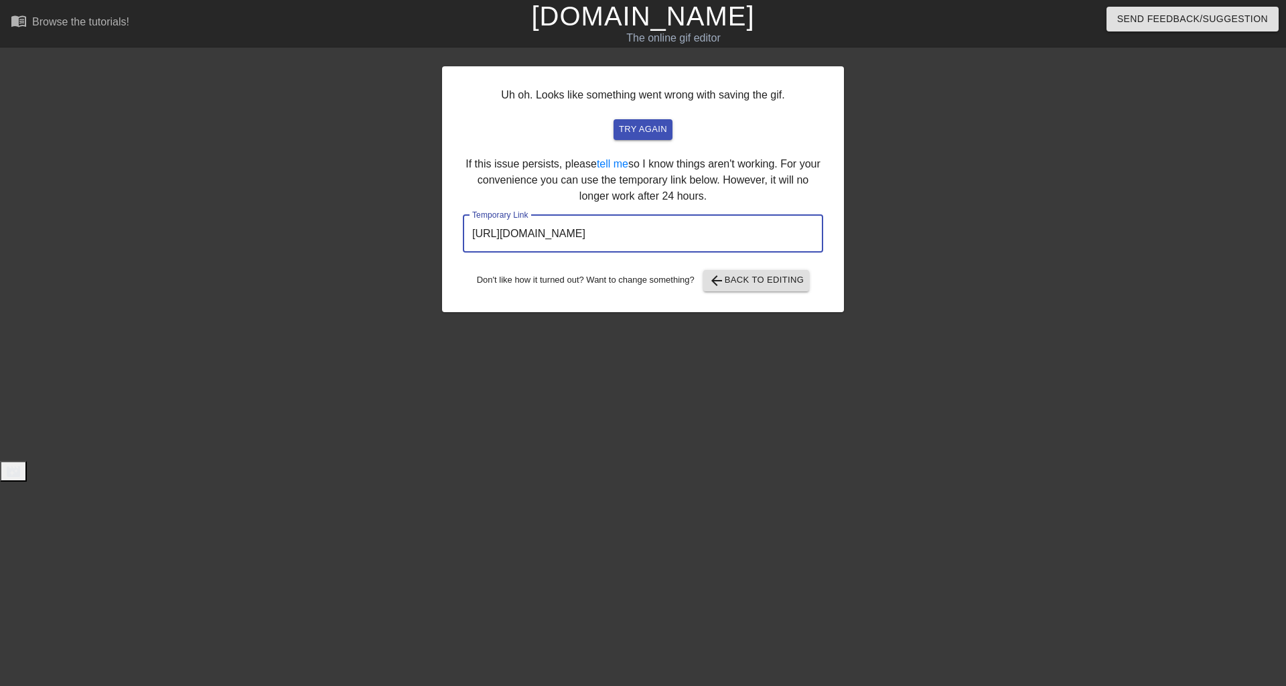
drag, startPoint x: 708, startPoint y: 239, endPoint x: 397, endPoint y: 157, distance: 322.2
click at [333, 233] on div "Uh oh. Looks like something went wrong with saving the gif. try again If this i…" at bounding box center [643, 254] width 1286 height 402
click at [937, 140] on div at bounding box center [960, 254] width 201 height 402
